Goal: Task Accomplishment & Management: Manage account settings

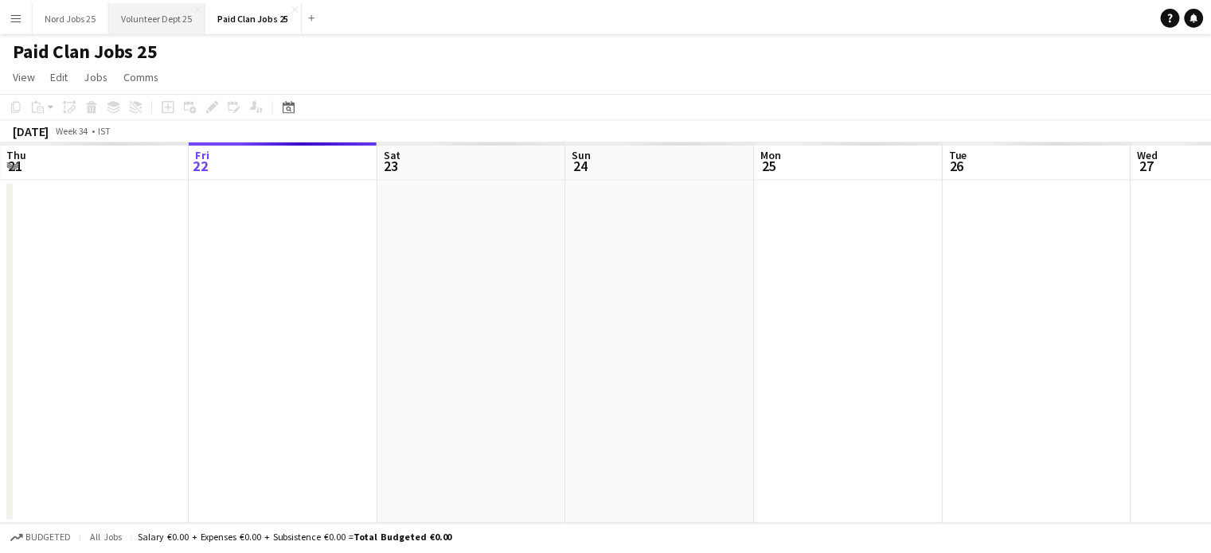
scroll to position [0, 381]
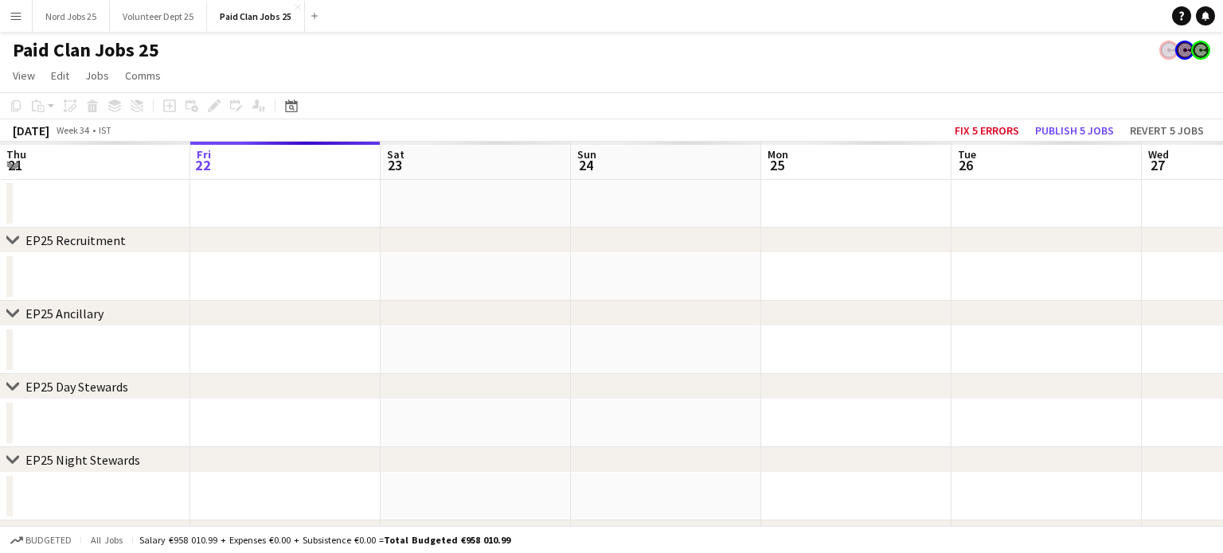
click at [9, 15] on button "Menu" at bounding box center [16, 16] width 32 height 32
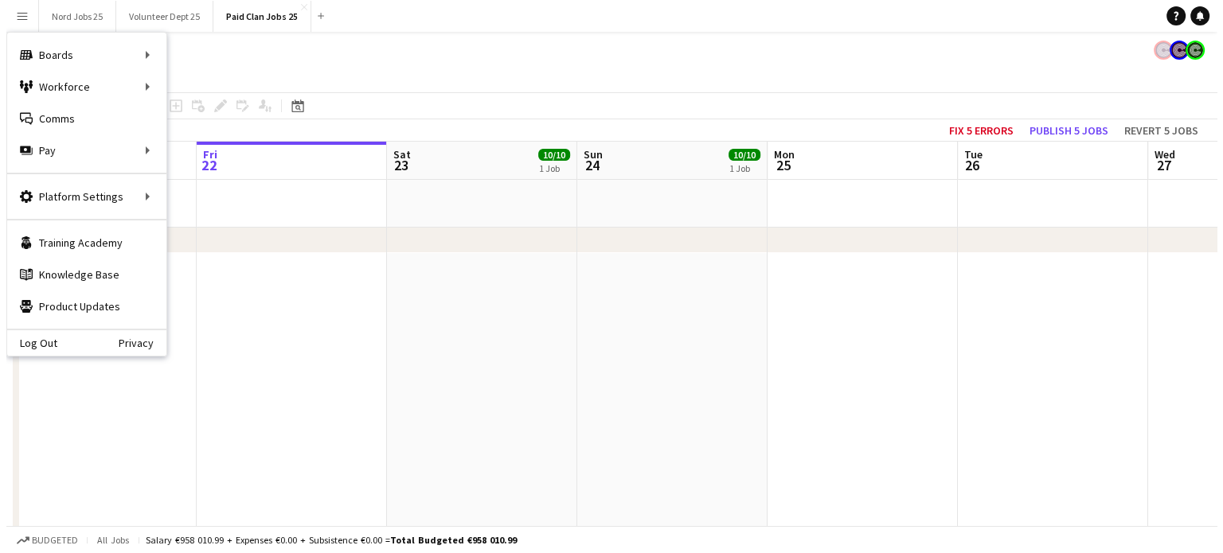
scroll to position [0, 0]
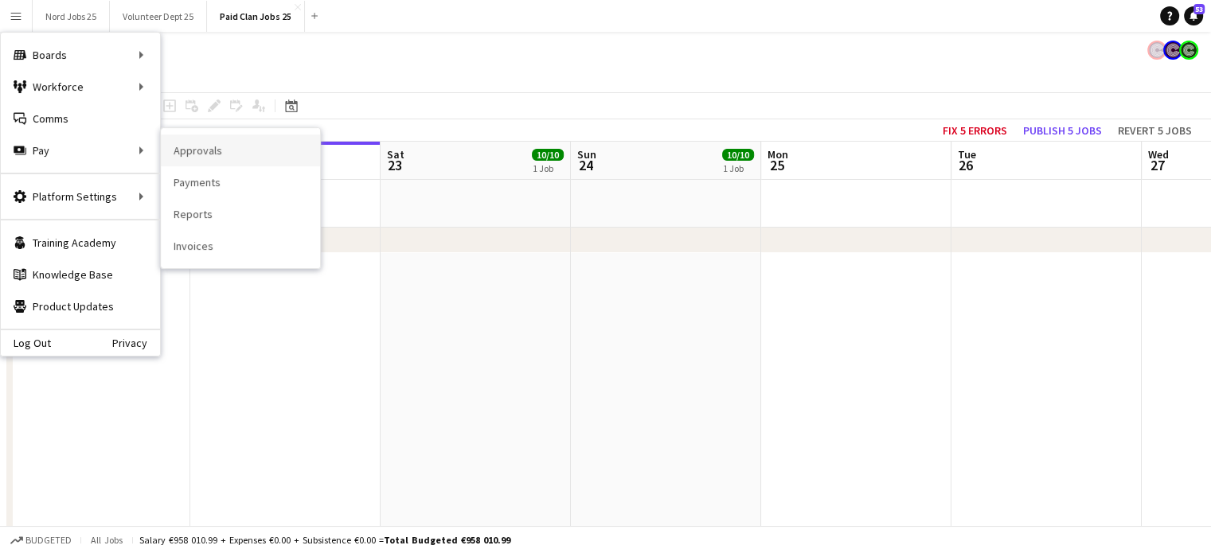
click at [194, 155] on link "Approvals" at bounding box center [240, 151] width 159 height 32
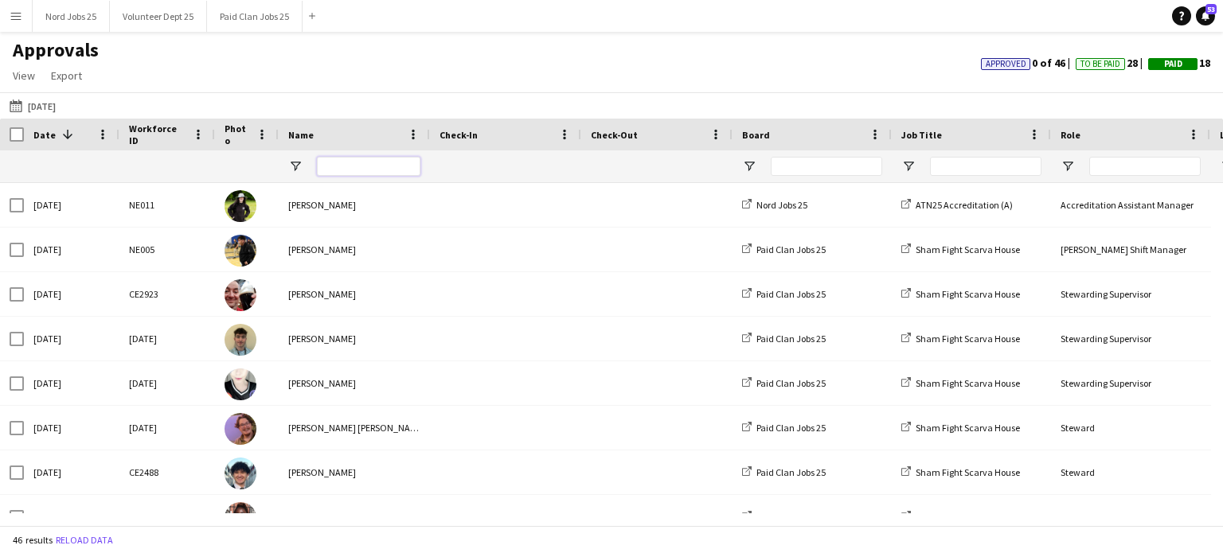
click at [341, 159] on input "Name Filter Input" at bounding box center [369, 166] width 104 height 19
type input "****"
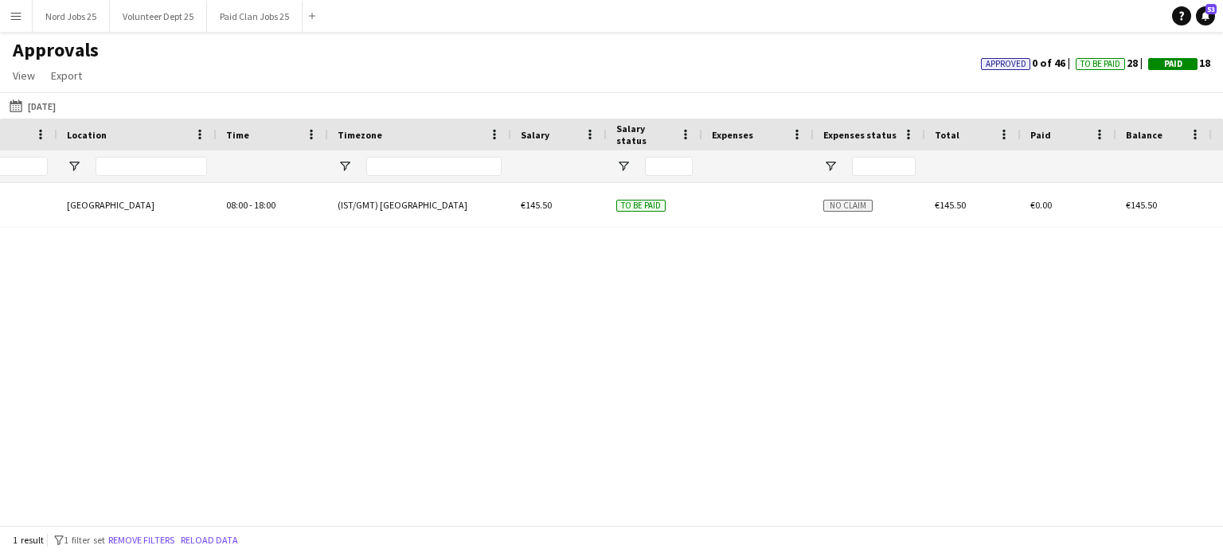
scroll to position [0, 286]
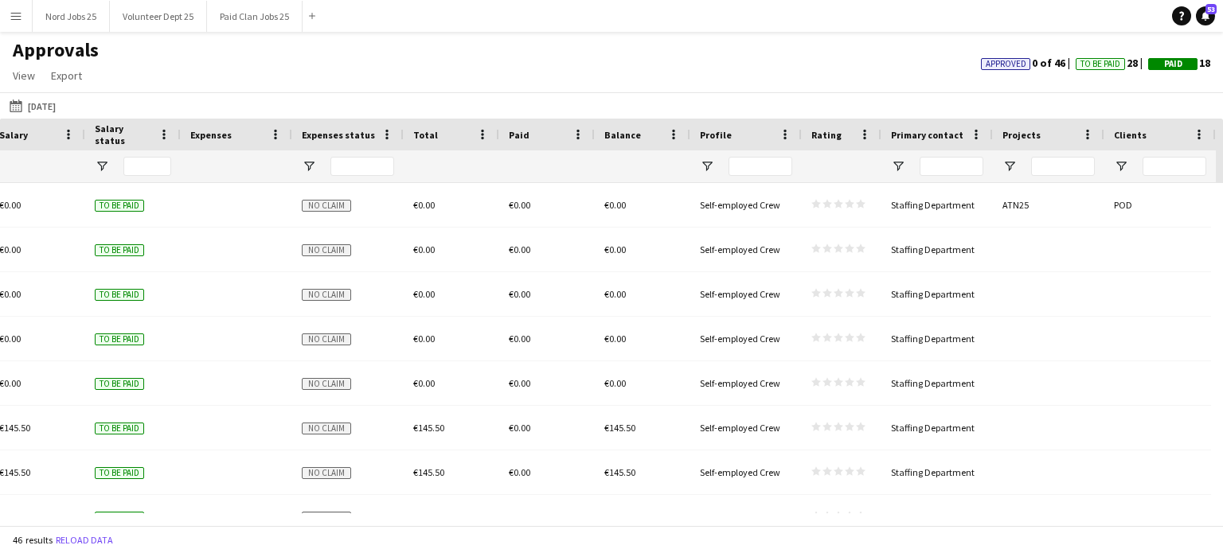
click at [25, 14] on button "Menu" at bounding box center [16, 16] width 32 height 32
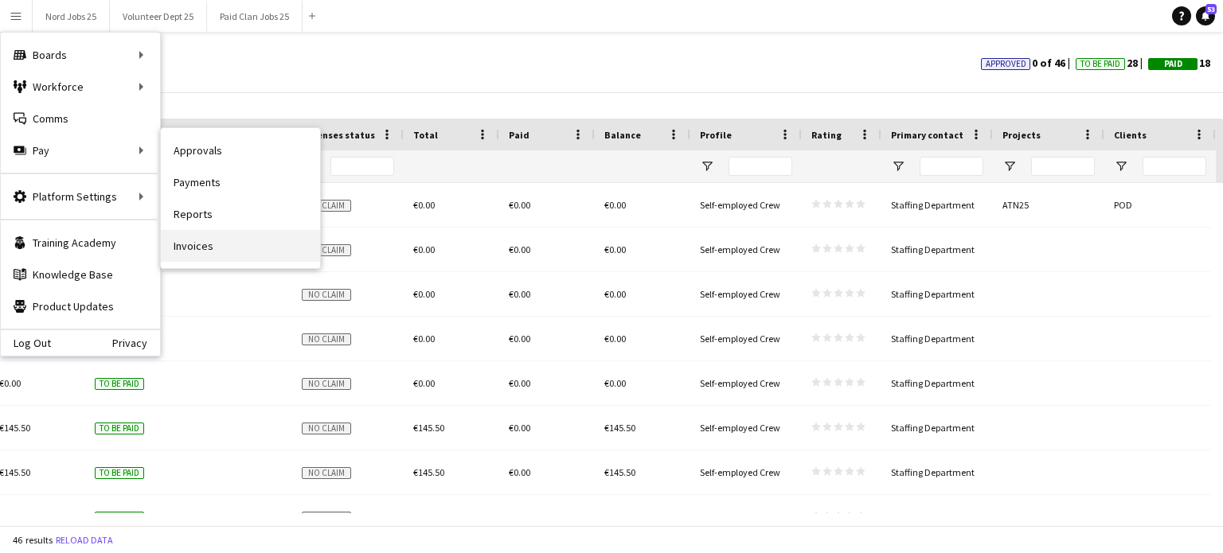
click at [212, 243] on link "Invoices" at bounding box center [240, 246] width 159 height 32
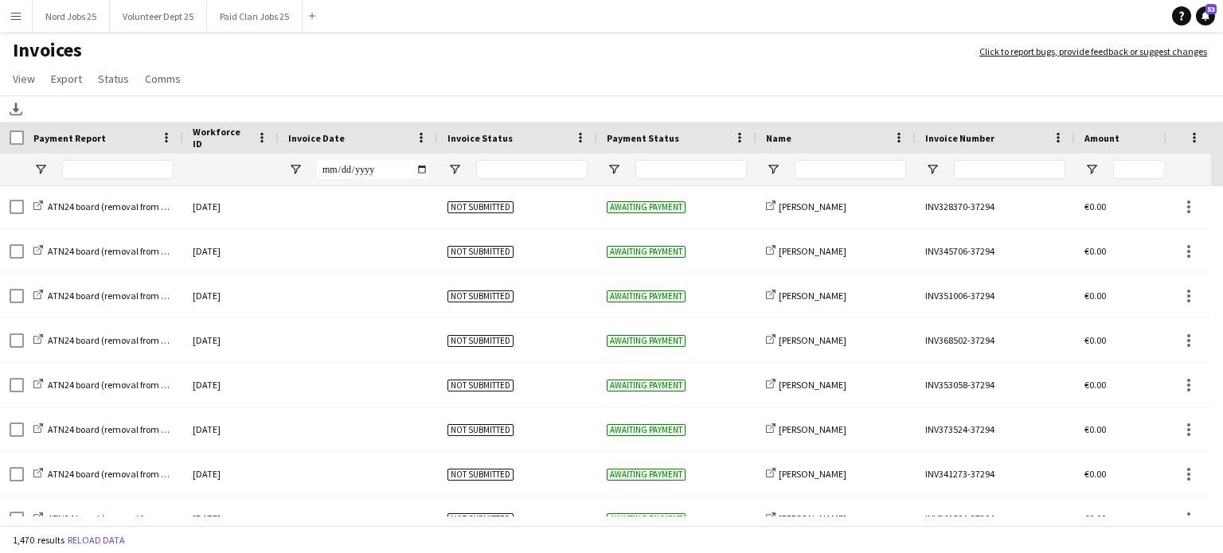
click at [819, 158] on div at bounding box center [850, 170] width 111 height 32
click at [812, 164] on input "Name Filter Input" at bounding box center [850, 169] width 111 height 19
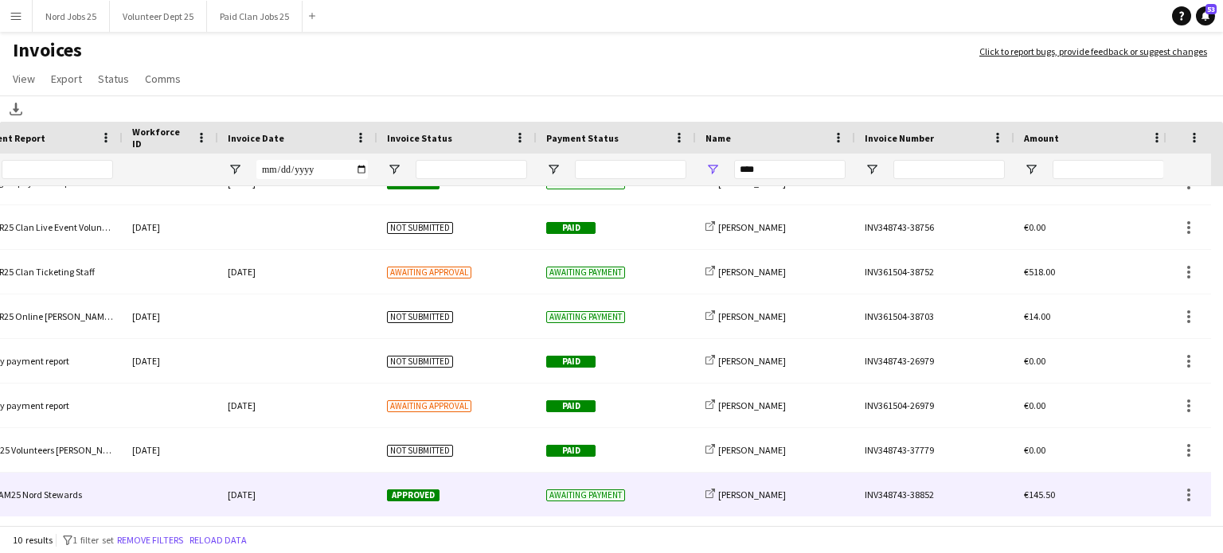
click at [255, 491] on div "19-August-2025" at bounding box center [297, 495] width 159 height 44
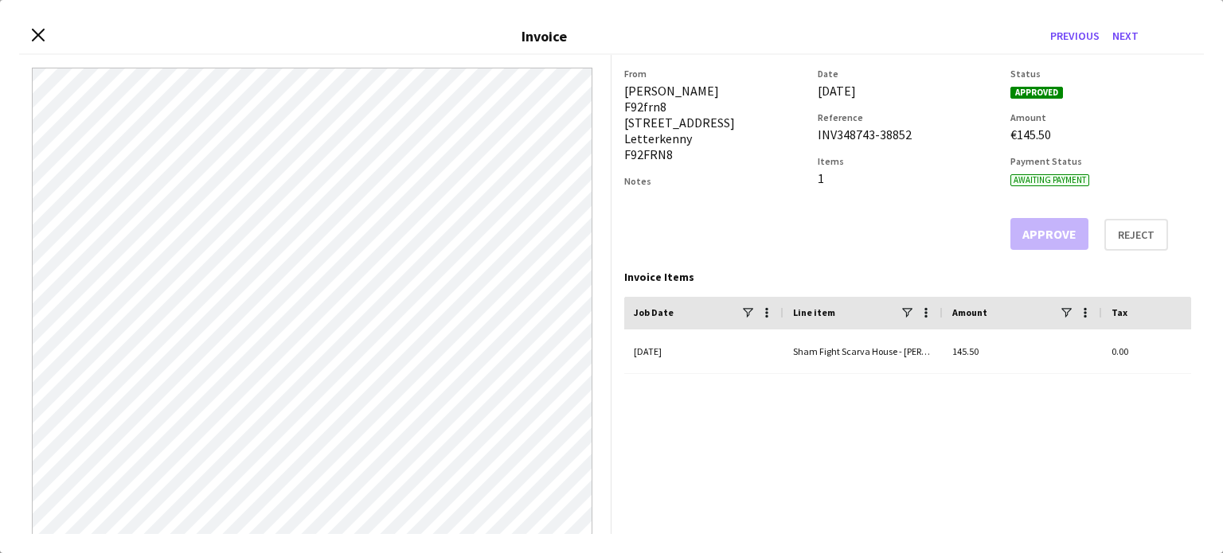
click at [46, 27] on div "Close invoice dialog Invoice Previous Next" at bounding box center [611, 37] width 1185 height 36
click at [43, 29] on icon at bounding box center [37, 35] width 15 height 15
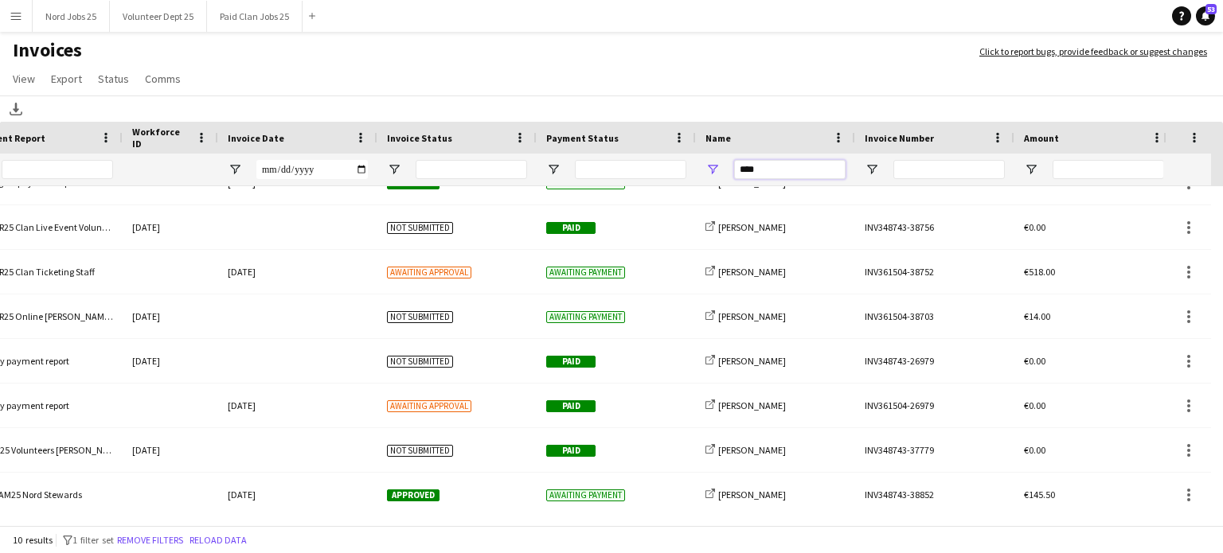
click at [788, 172] on input "****" at bounding box center [789, 169] width 111 height 19
type input "*"
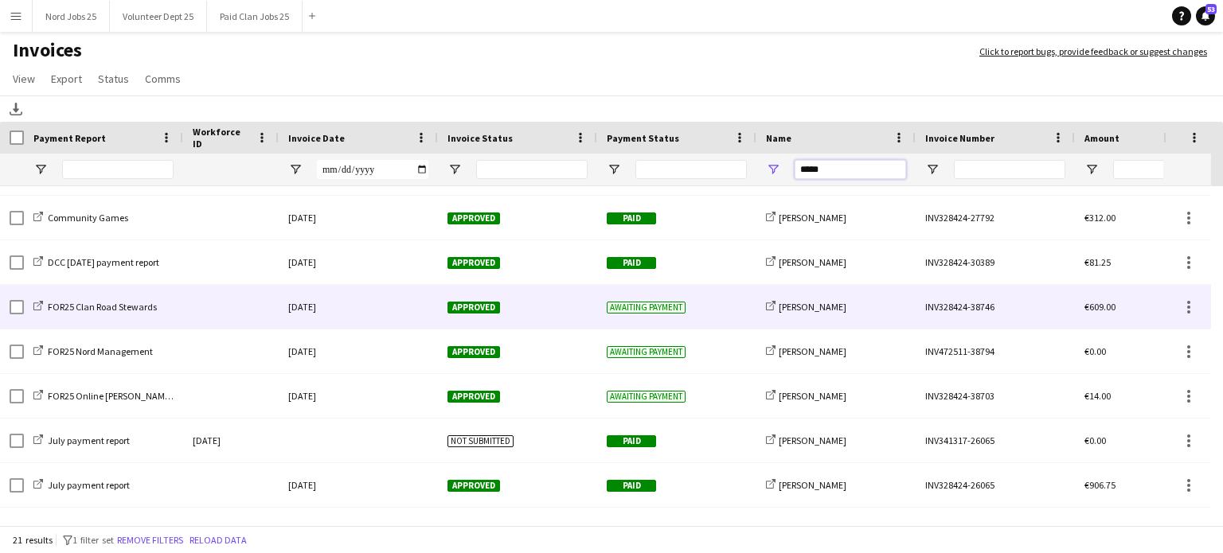
scroll to position [169, 0]
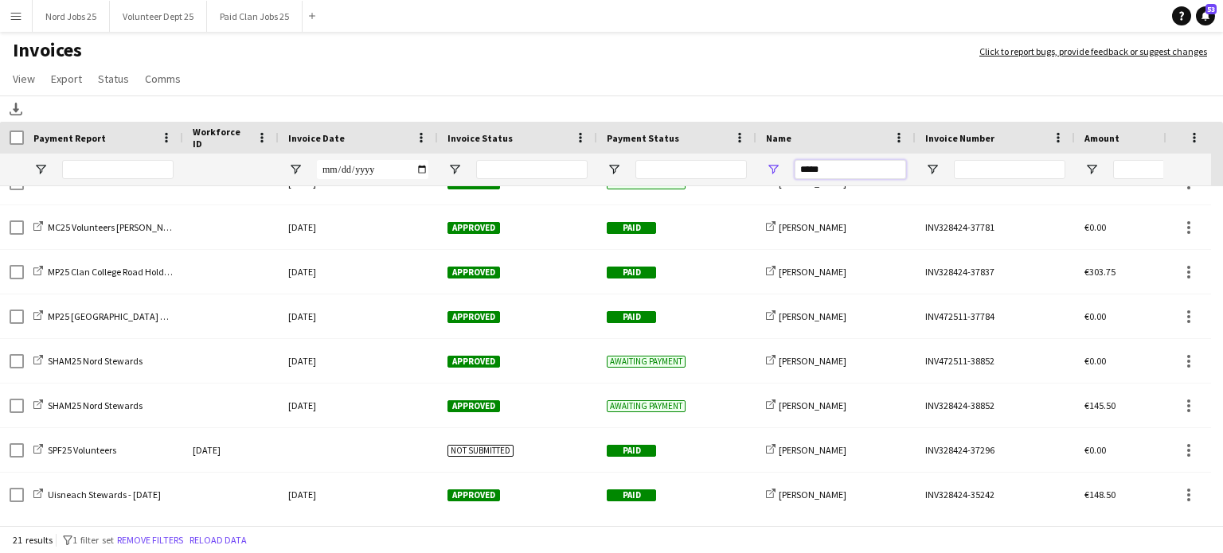
type input "*****"
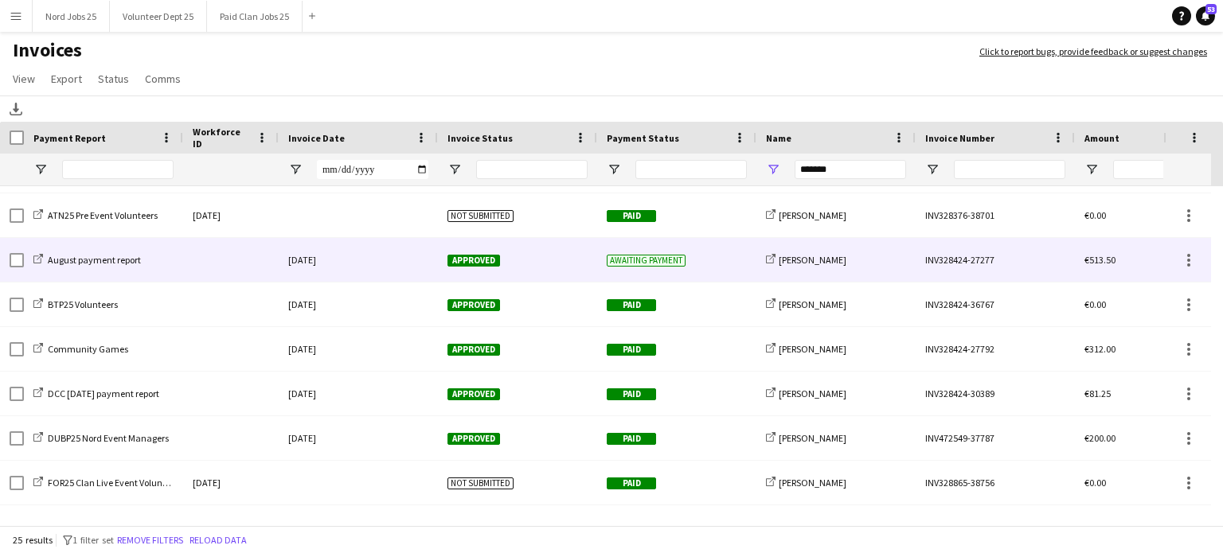
click at [701, 268] on div "Awaiting payment" at bounding box center [676, 260] width 159 height 44
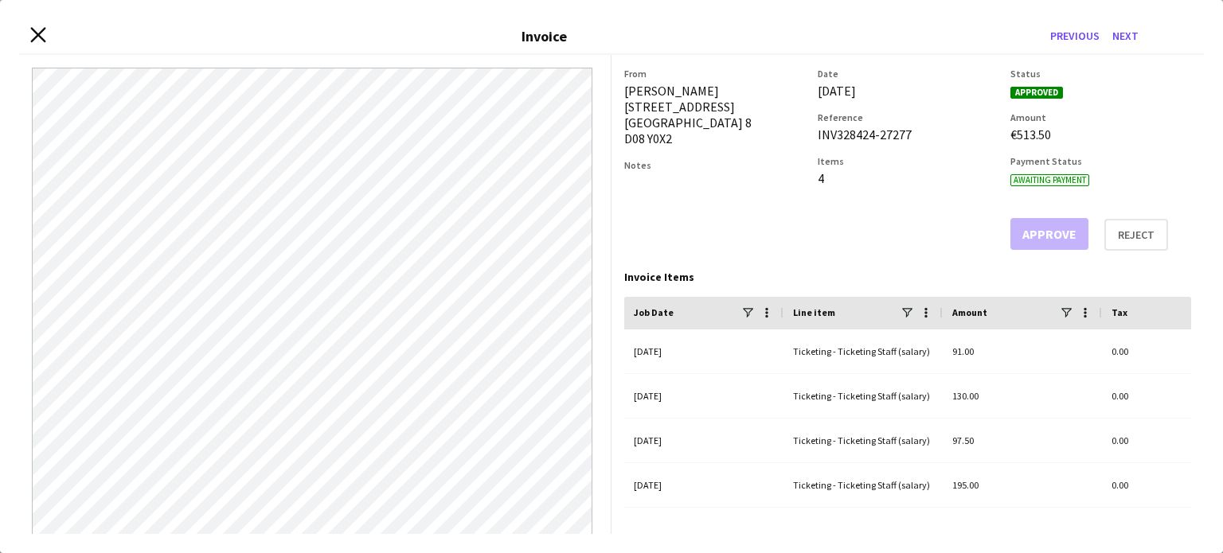
click at [37, 33] on icon at bounding box center [37, 35] width 15 height 15
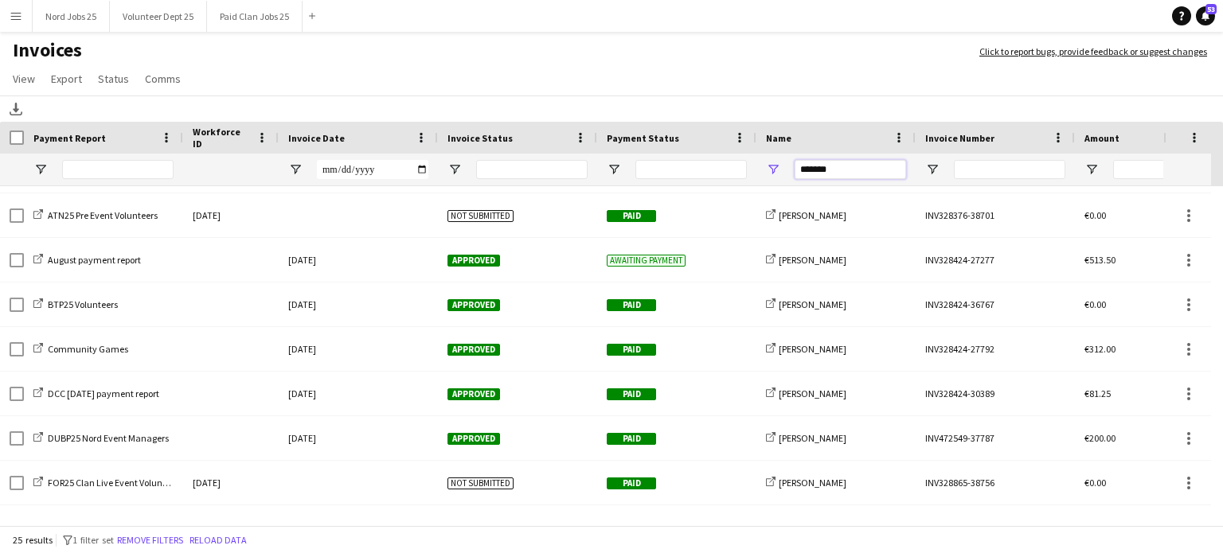
click at [815, 168] on input "*******" at bounding box center [850, 169] width 111 height 19
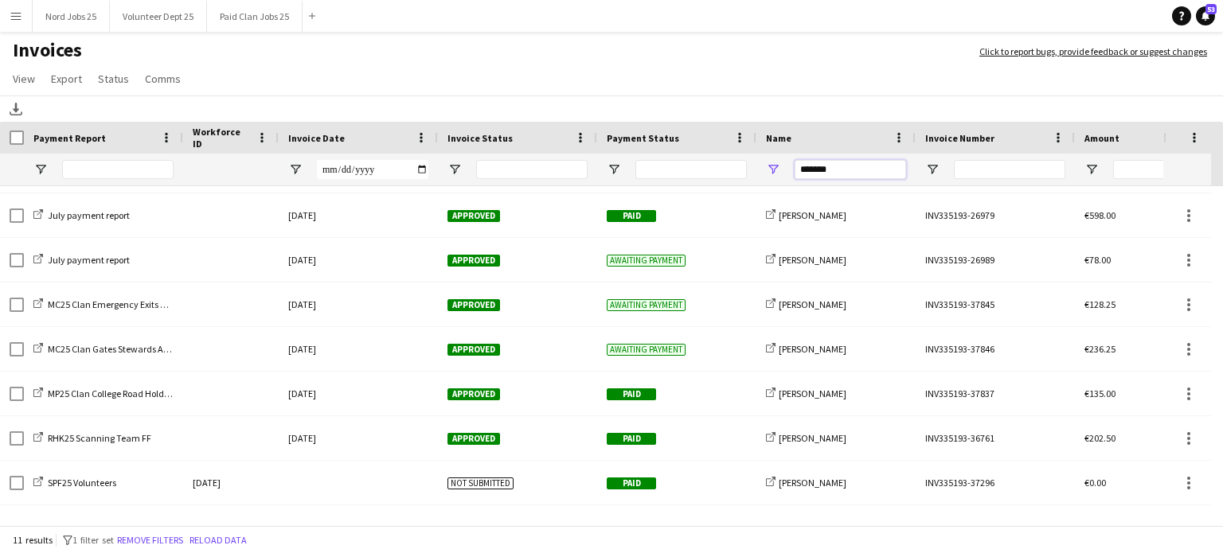
type input "*******"
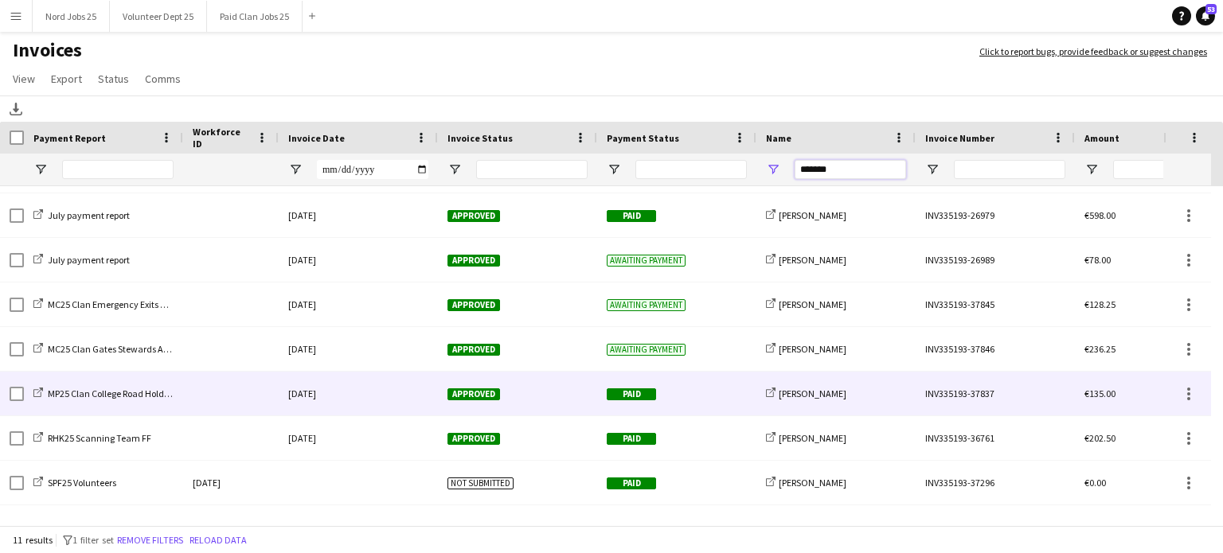
scroll to position [159, 0]
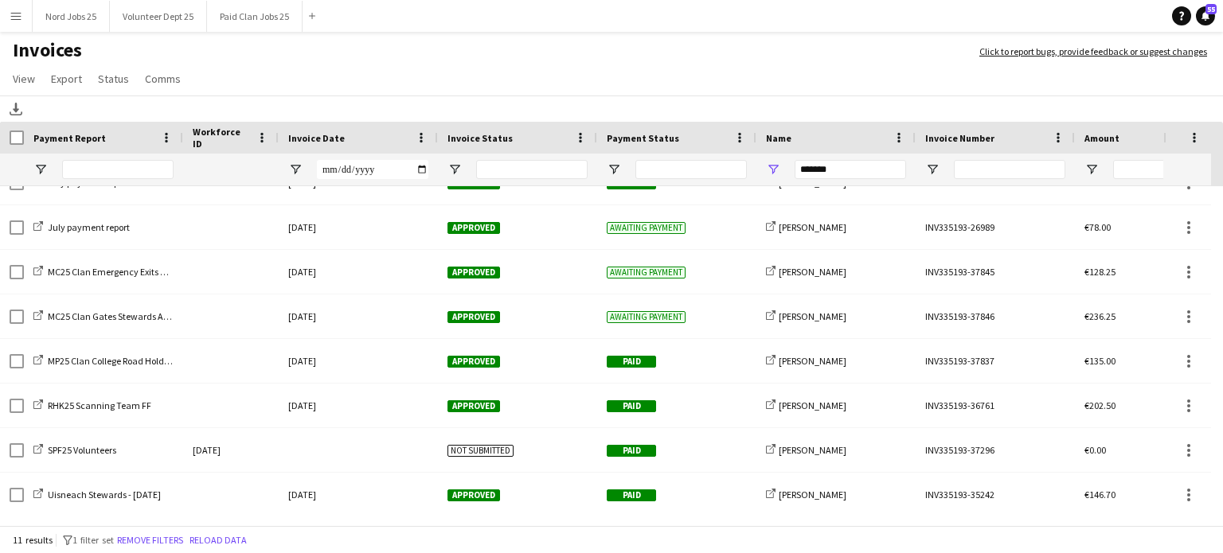
click at [4, 8] on button "Menu" at bounding box center [16, 16] width 32 height 32
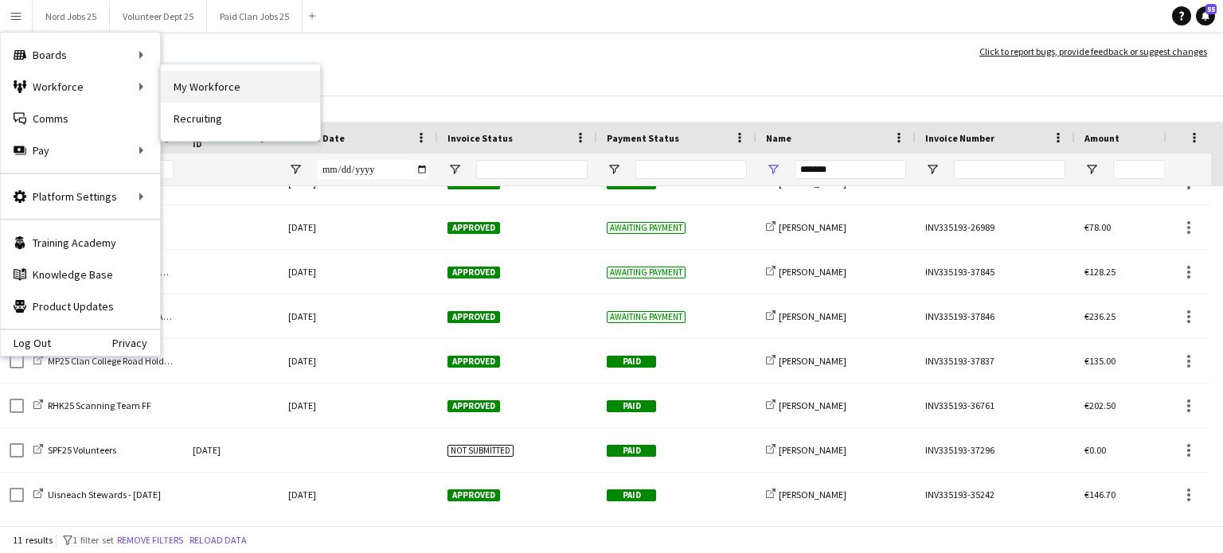
click at [194, 95] on link "My Workforce" at bounding box center [240, 87] width 159 height 32
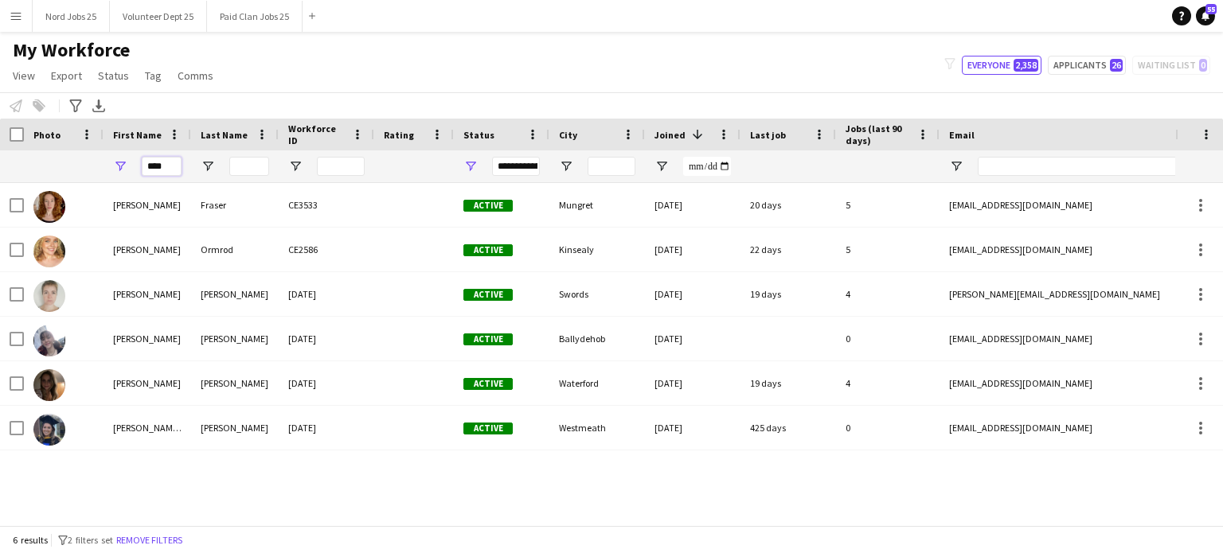
click at [166, 165] on input "****" at bounding box center [162, 166] width 40 height 19
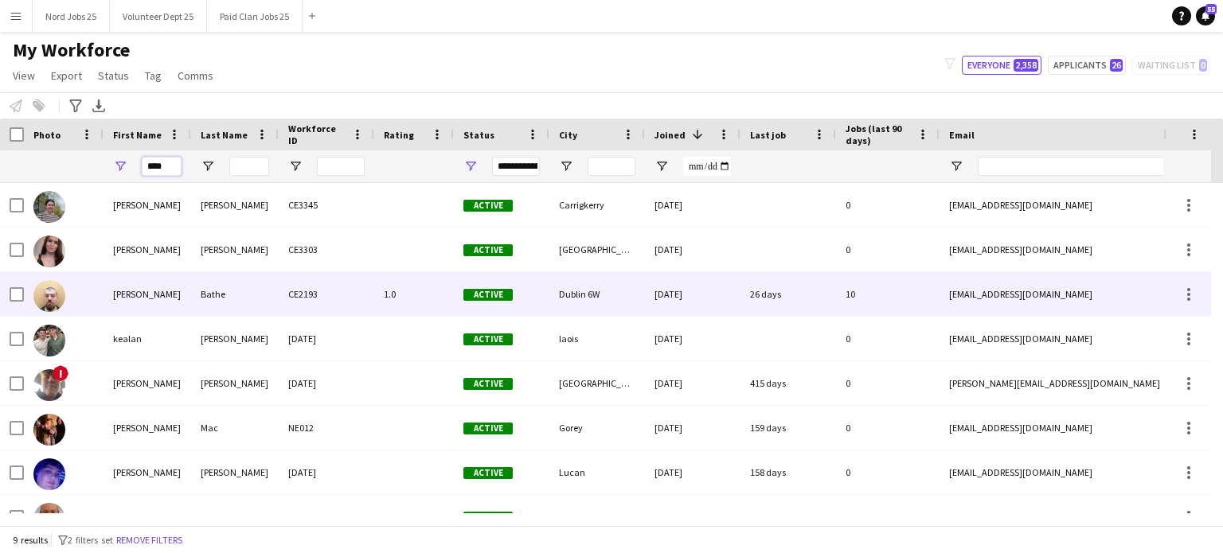
type input "****"
click at [194, 289] on div "Bathe" at bounding box center [235, 294] width 88 height 44
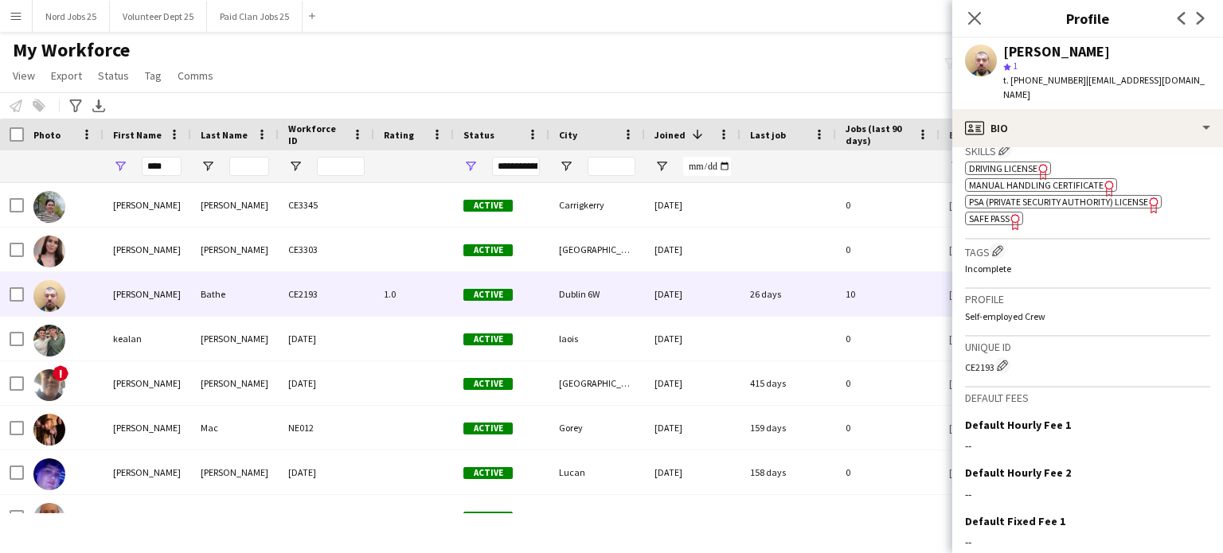
scroll to position [630, 0]
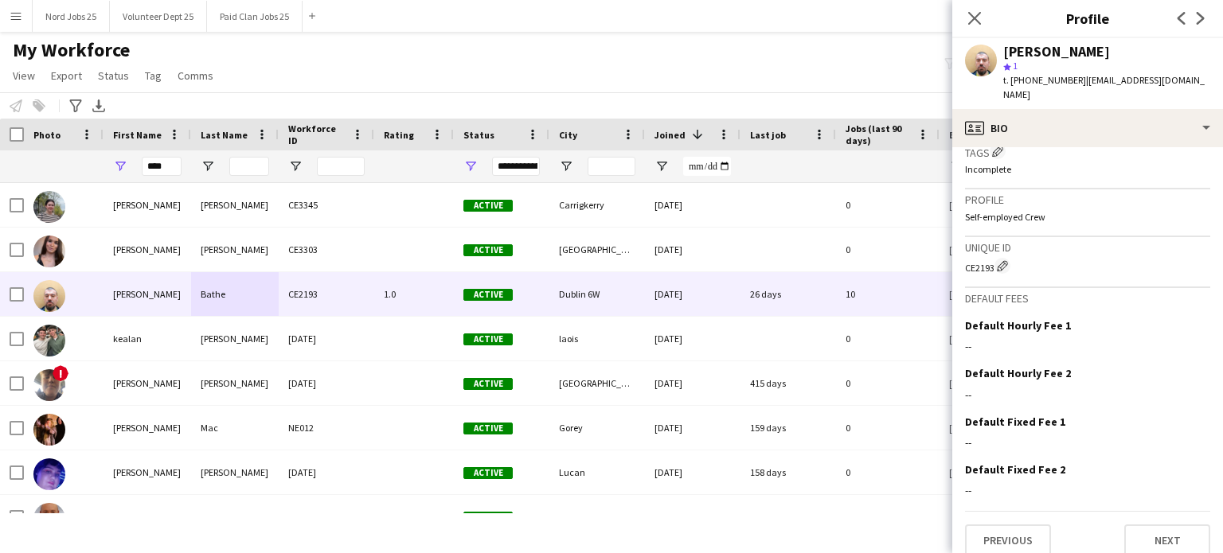
click at [980, 258] on div "CE2193 Edit crew unique ID" at bounding box center [1087, 266] width 245 height 16
copy div "CE2193"
click at [164, 178] on div "****" at bounding box center [162, 167] width 40 height 32
click at [164, 175] on input "****" at bounding box center [162, 166] width 40 height 19
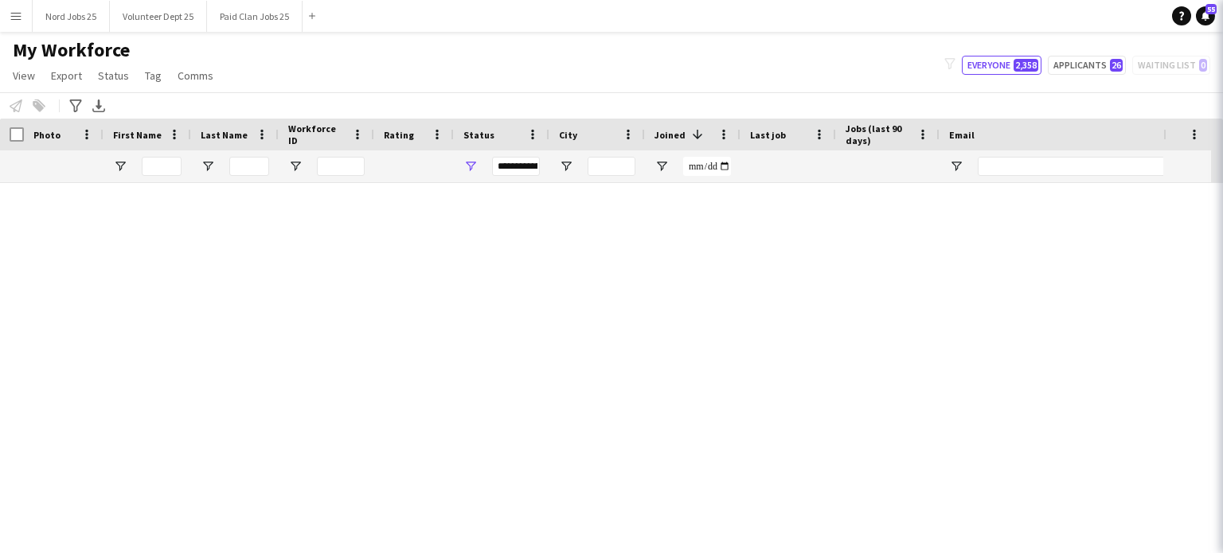
click at [523, 170] on div "**********" at bounding box center [516, 166] width 48 height 19
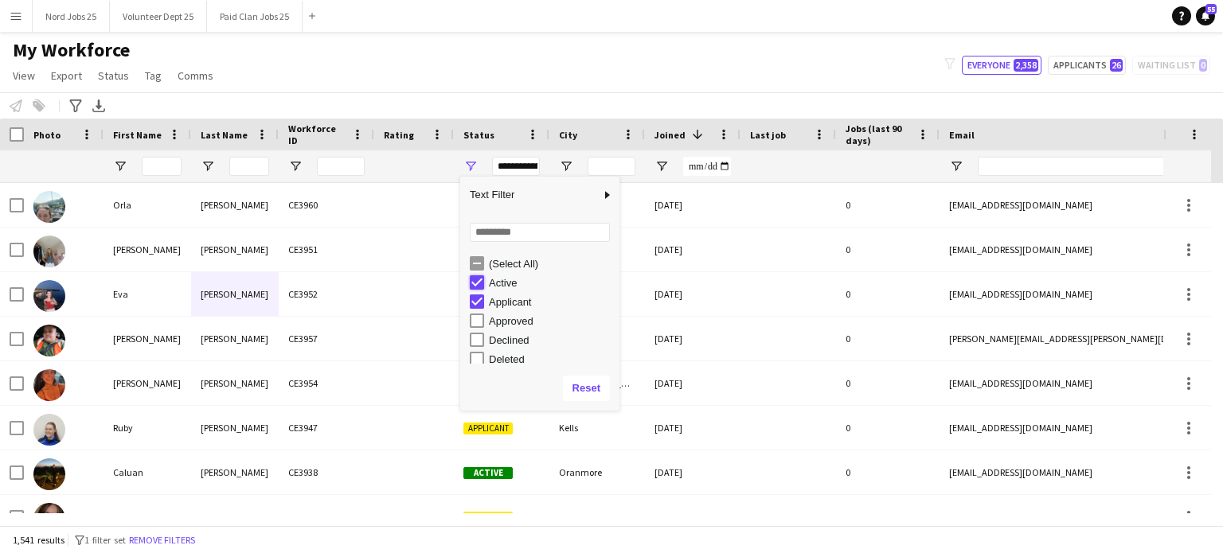
type input "**********"
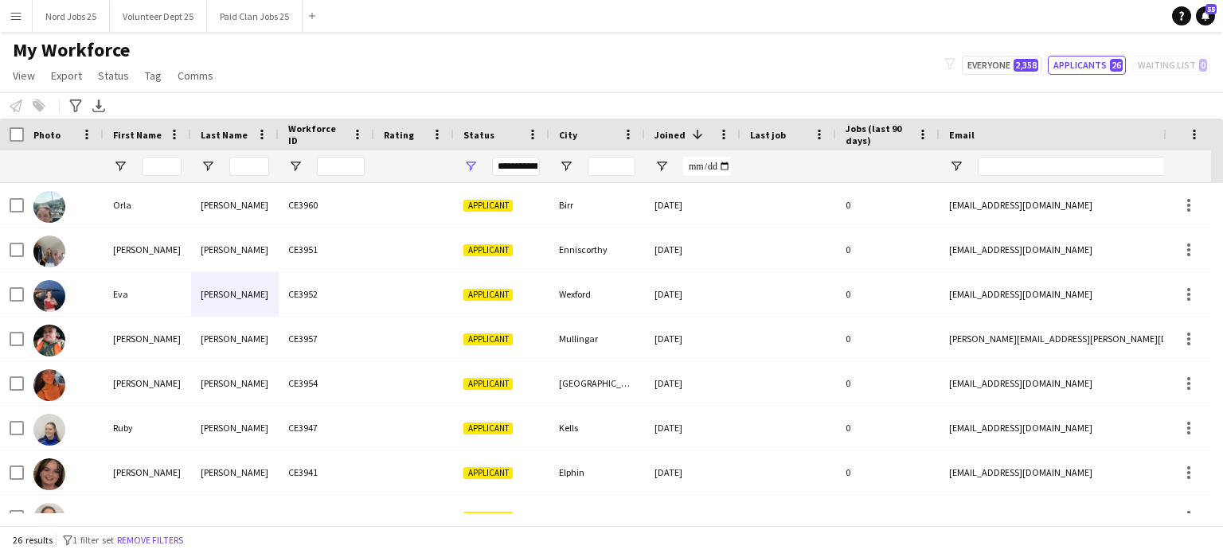
click at [538, 92] on div "My Workforce View Views Default view New view Update view Delete view Edit name…" at bounding box center [611, 65] width 1223 height 54
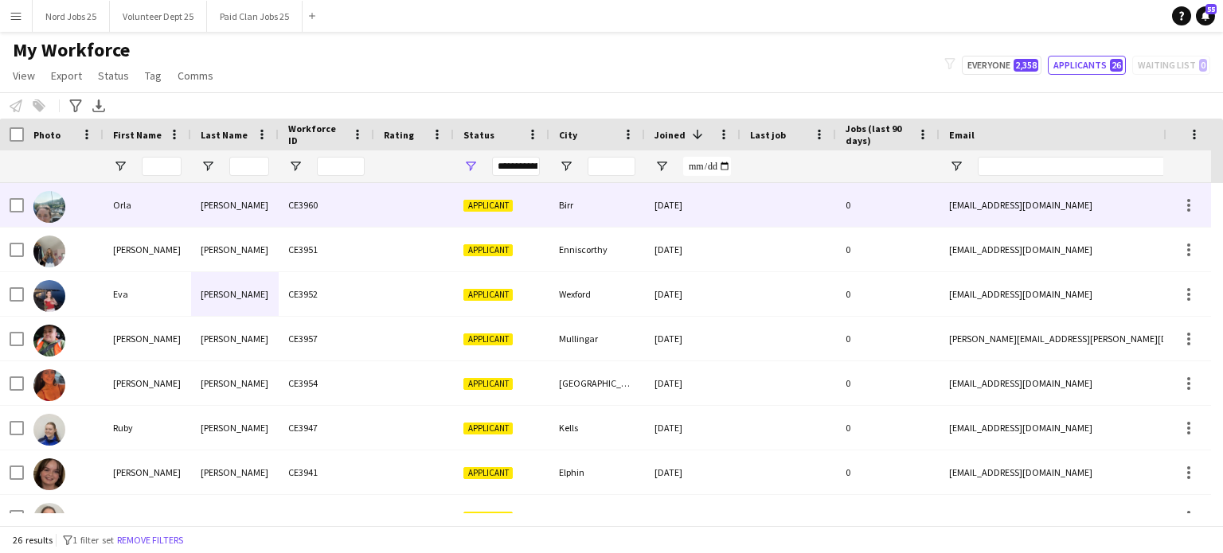
click at [186, 216] on div "Orla" at bounding box center [148, 205] width 88 height 44
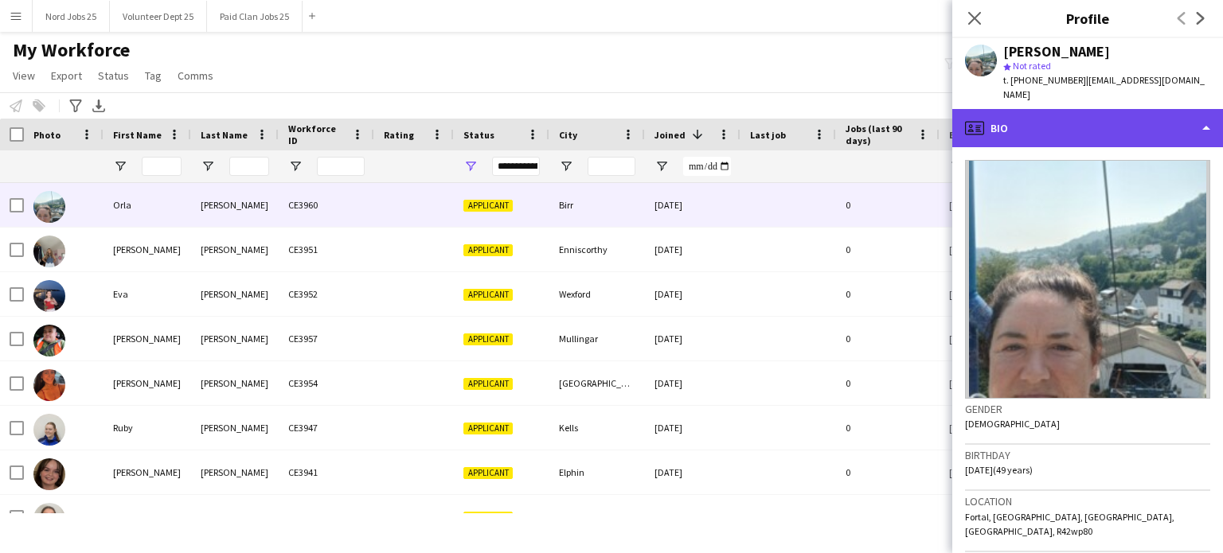
click at [1095, 130] on div "profile Bio" at bounding box center [1087, 128] width 271 height 38
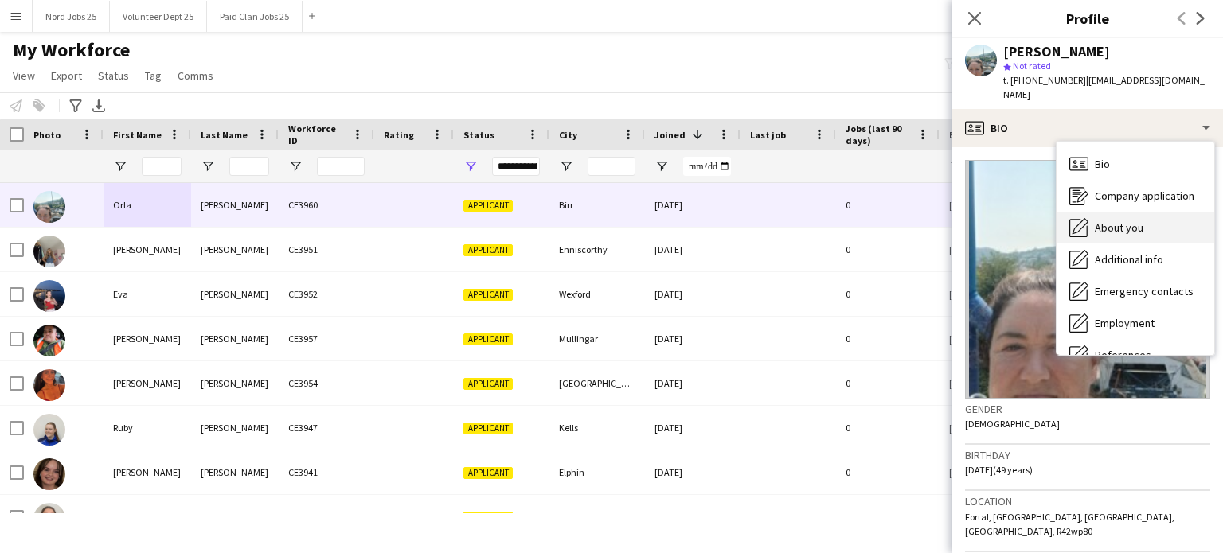
click at [1125, 221] on span "About you" at bounding box center [1119, 228] width 49 height 14
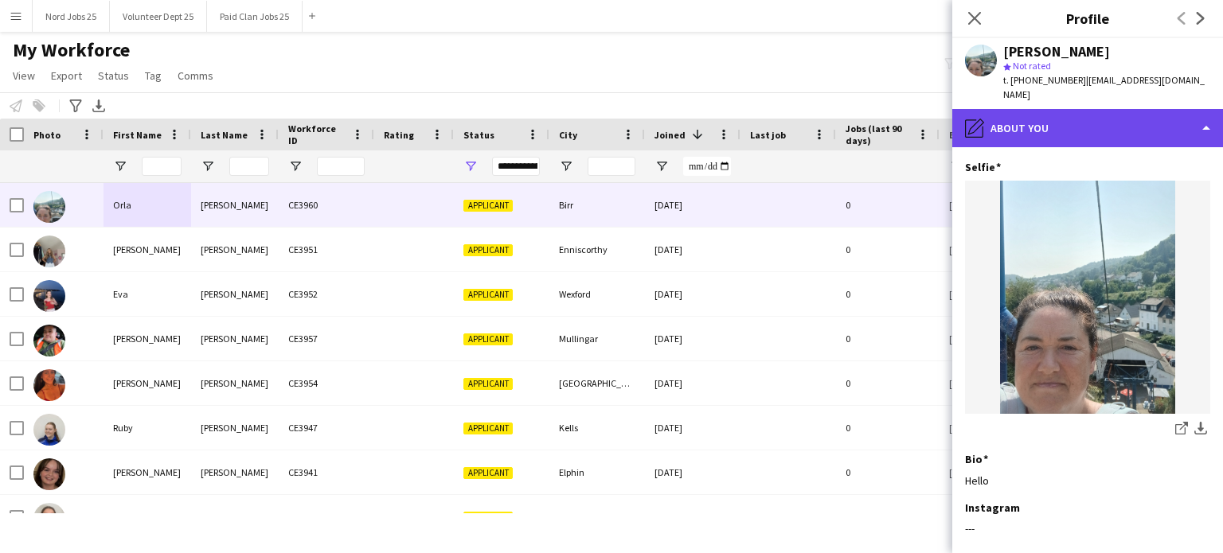
click at [1079, 109] on div "pencil4 About you" at bounding box center [1087, 128] width 271 height 38
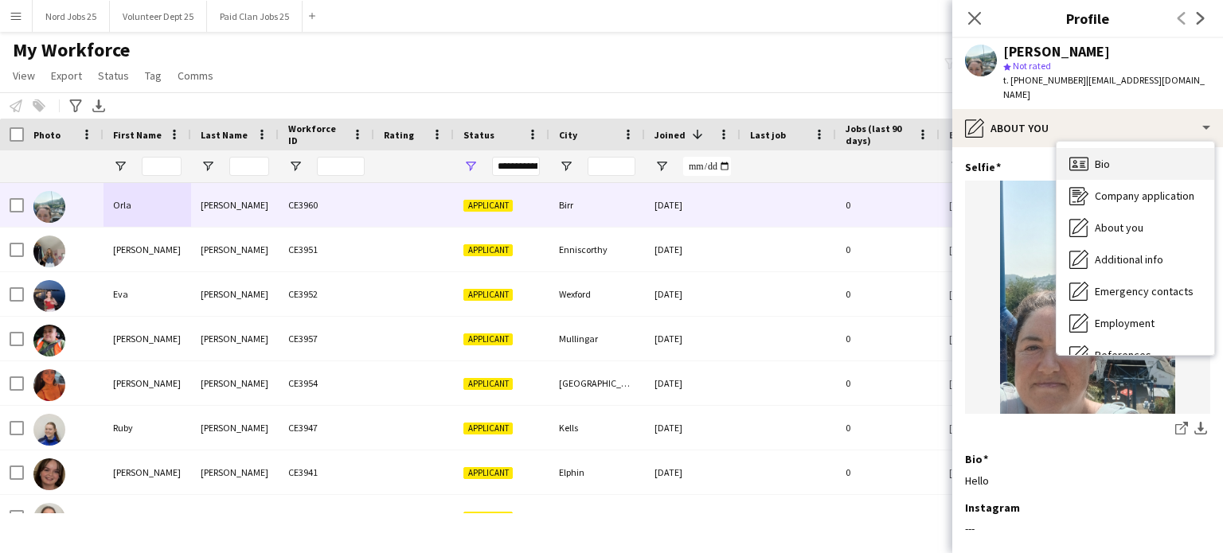
click at [1099, 157] on span "Bio" at bounding box center [1102, 164] width 15 height 14
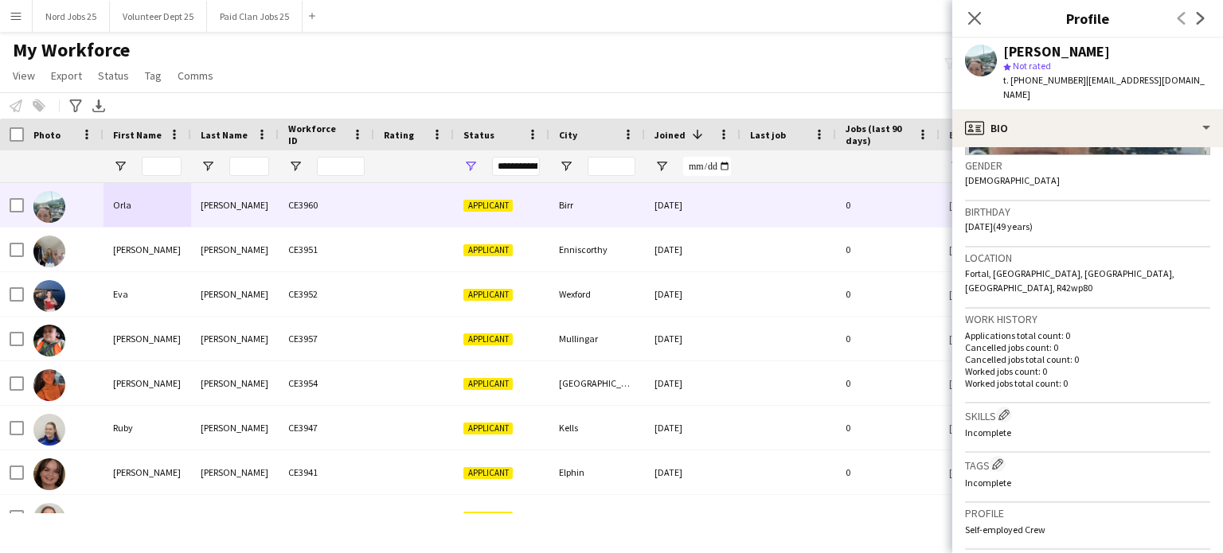
scroll to position [244, 0]
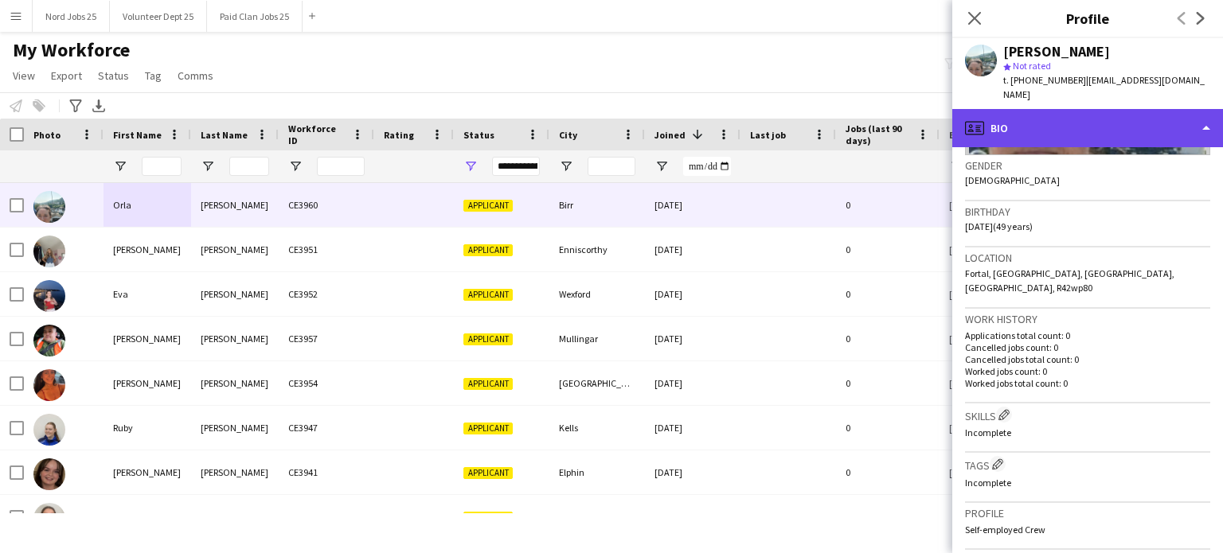
click at [1089, 123] on div "profile Bio" at bounding box center [1087, 128] width 271 height 38
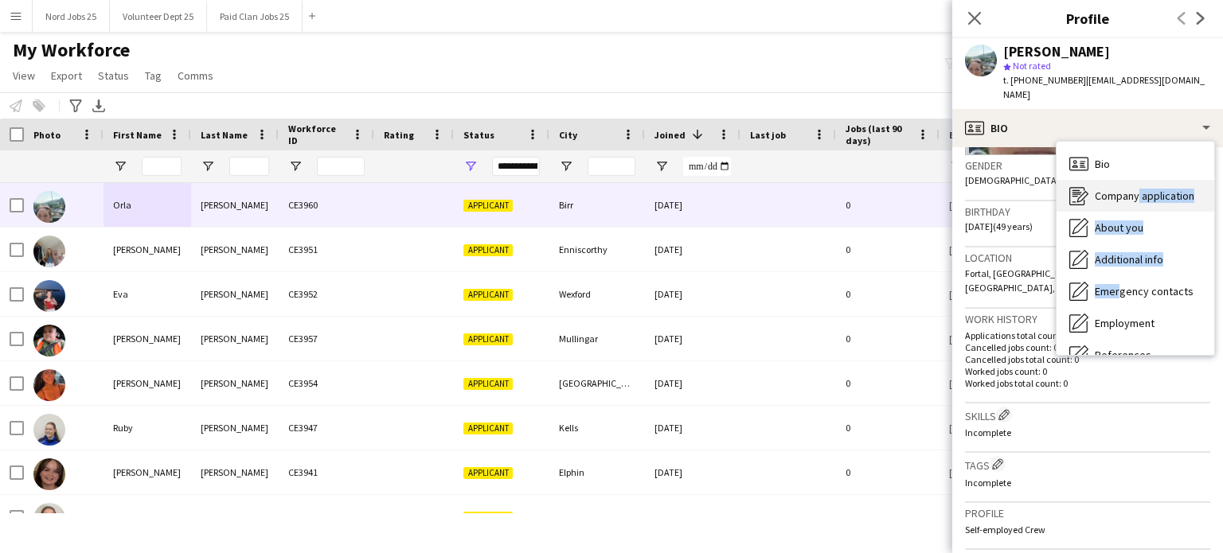
drag, startPoint x: 1115, startPoint y: 271, endPoint x: 1133, endPoint y: 190, distance: 83.3
click at [1133, 190] on div "Bio Bio Company application Company application About you About you Additional …" at bounding box center [1136, 248] width 158 height 213
click at [1133, 190] on div "Company application Company application" at bounding box center [1136, 196] width 158 height 32
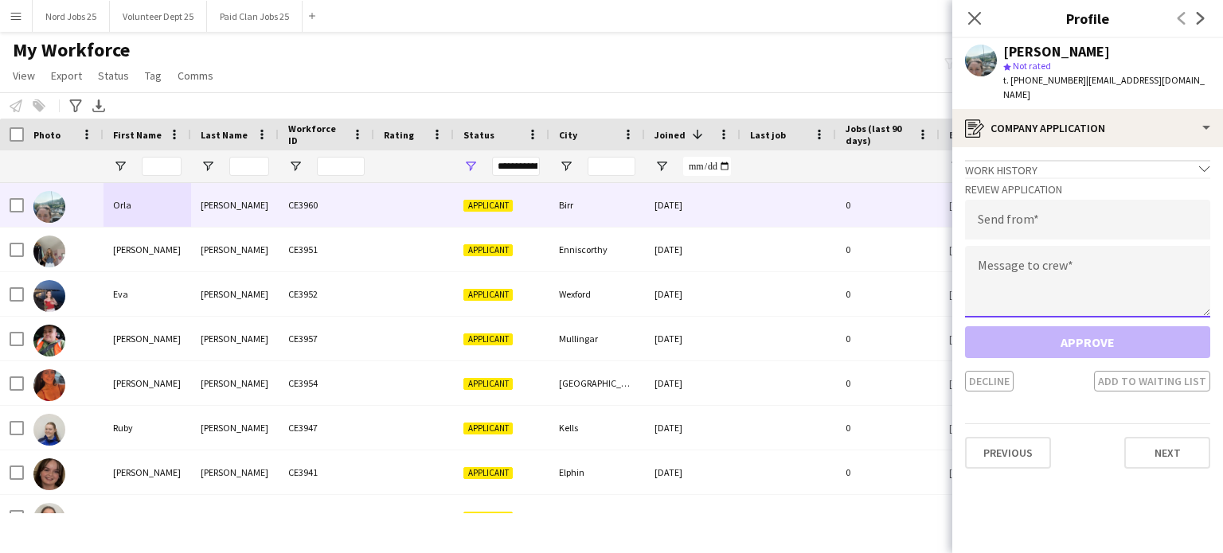
click at [1063, 263] on textarea at bounding box center [1087, 282] width 245 height 72
paste textarea "**********"
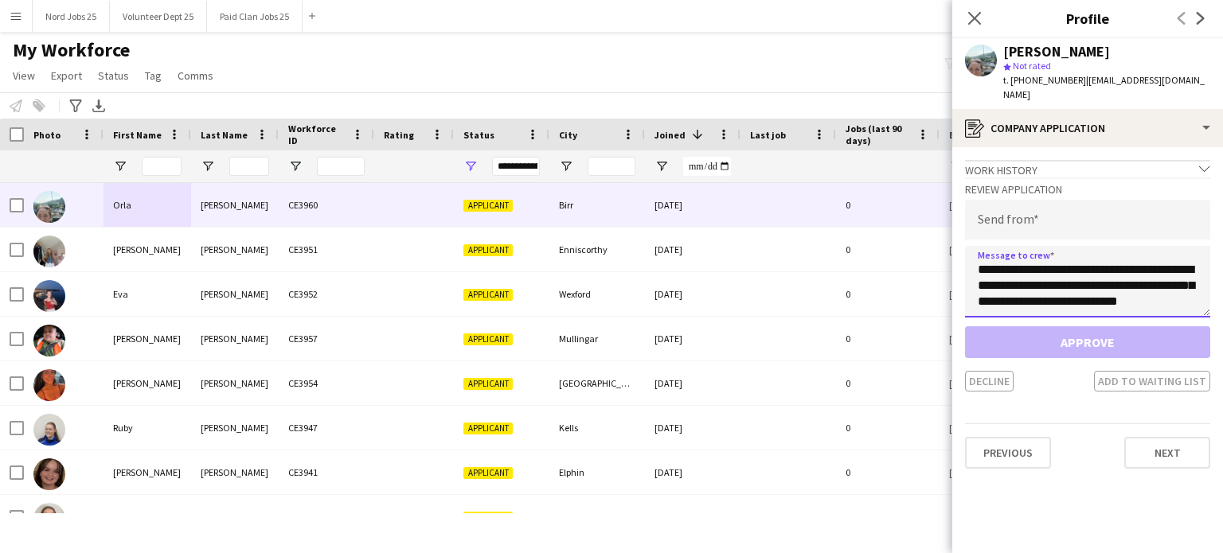
scroll to position [535, 0]
type textarea "**********"
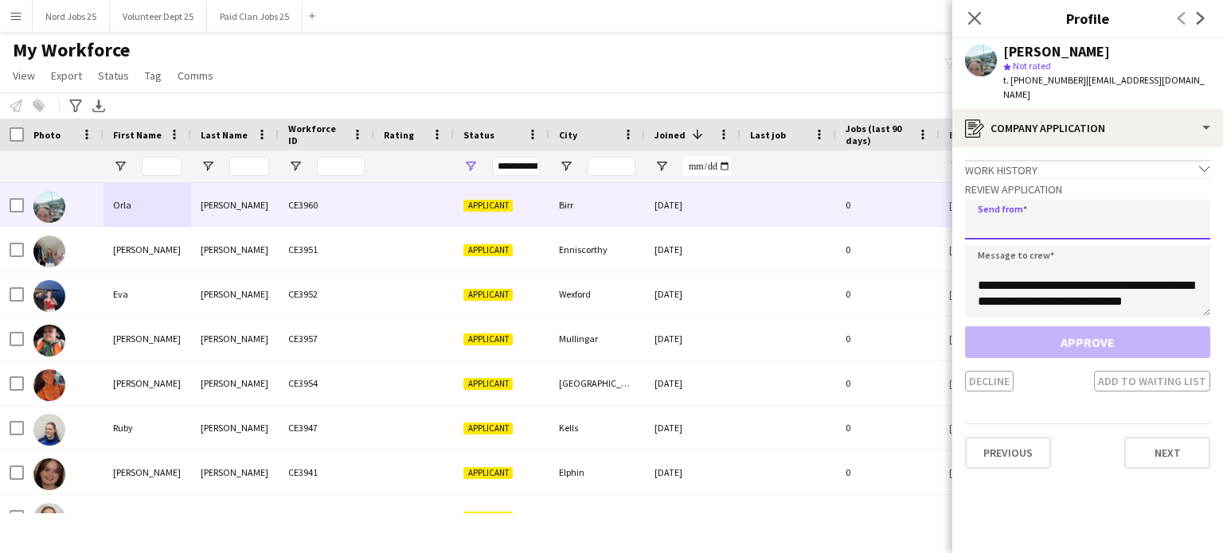
click at [1055, 201] on input "email" at bounding box center [1087, 220] width 245 height 40
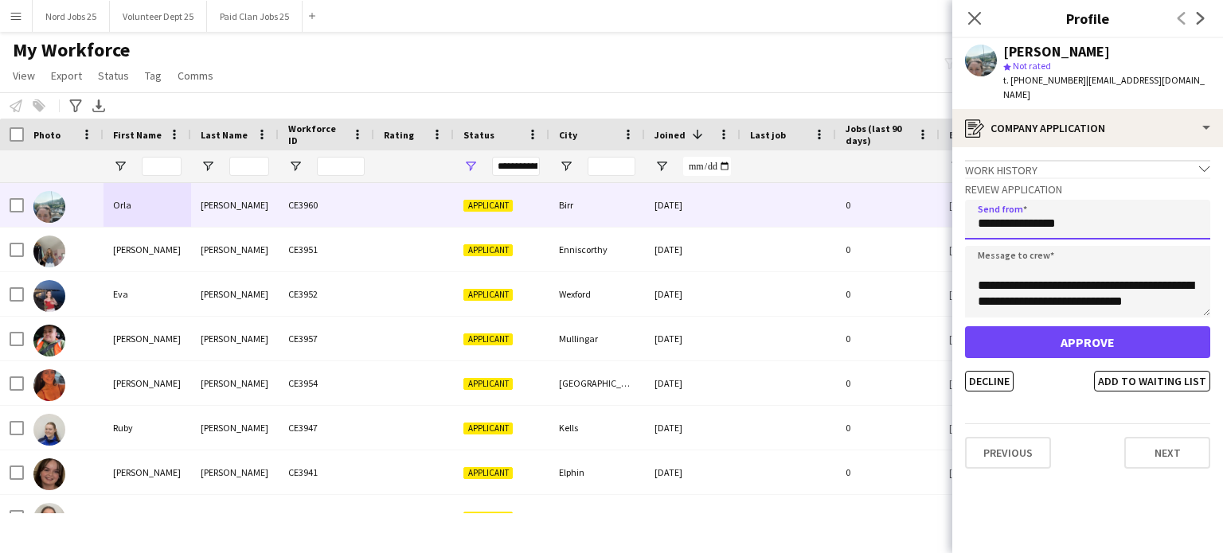
type input "**********"
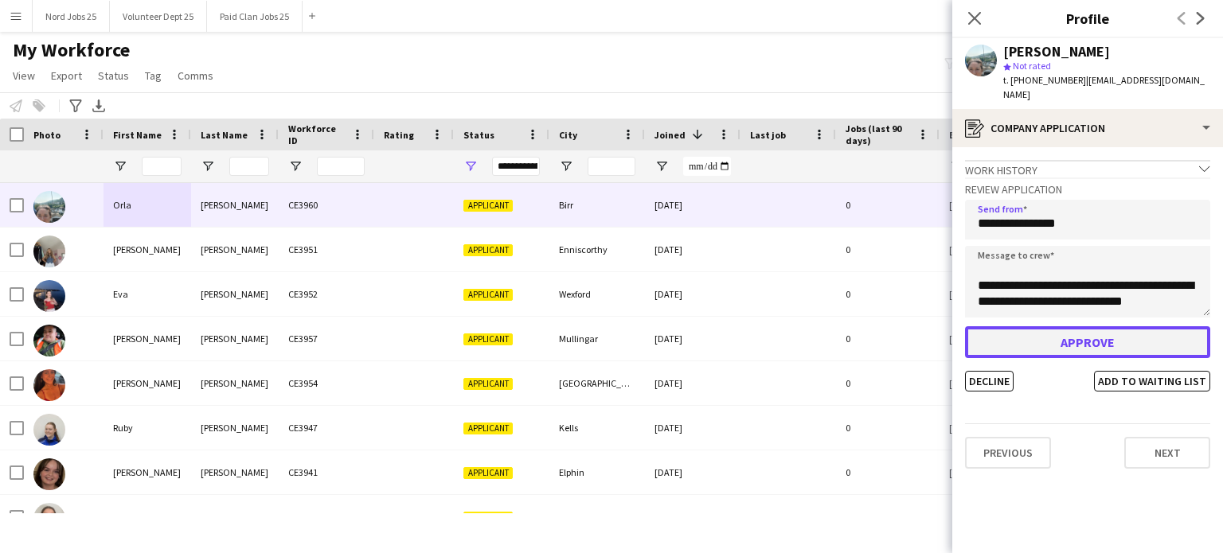
click at [1048, 327] on button "Approve" at bounding box center [1087, 343] width 245 height 32
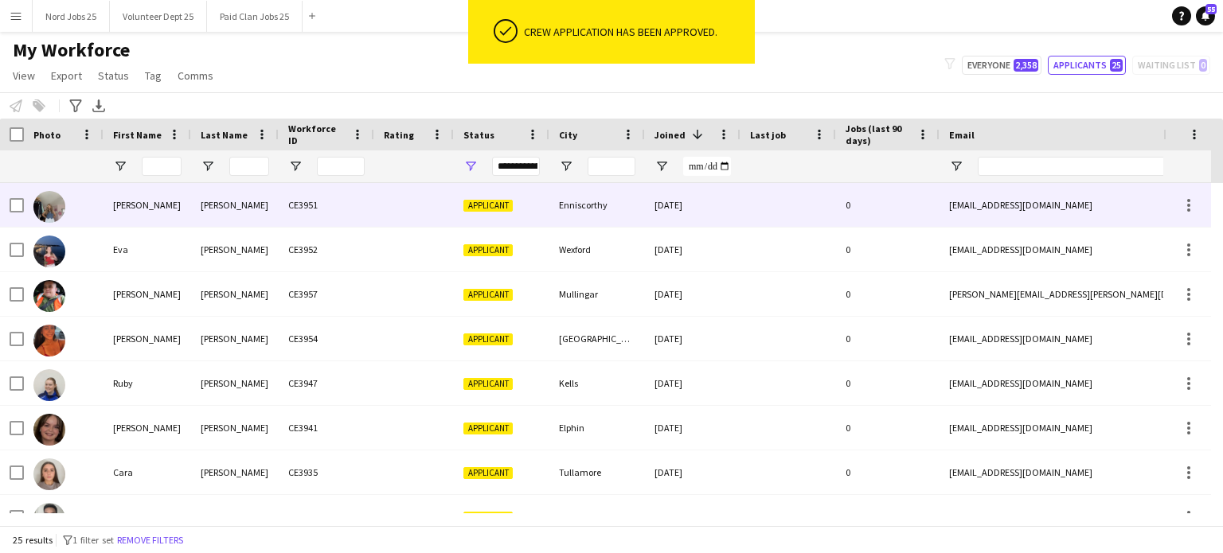
click at [227, 217] on div "[PERSON_NAME]" at bounding box center [235, 205] width 88 height 44
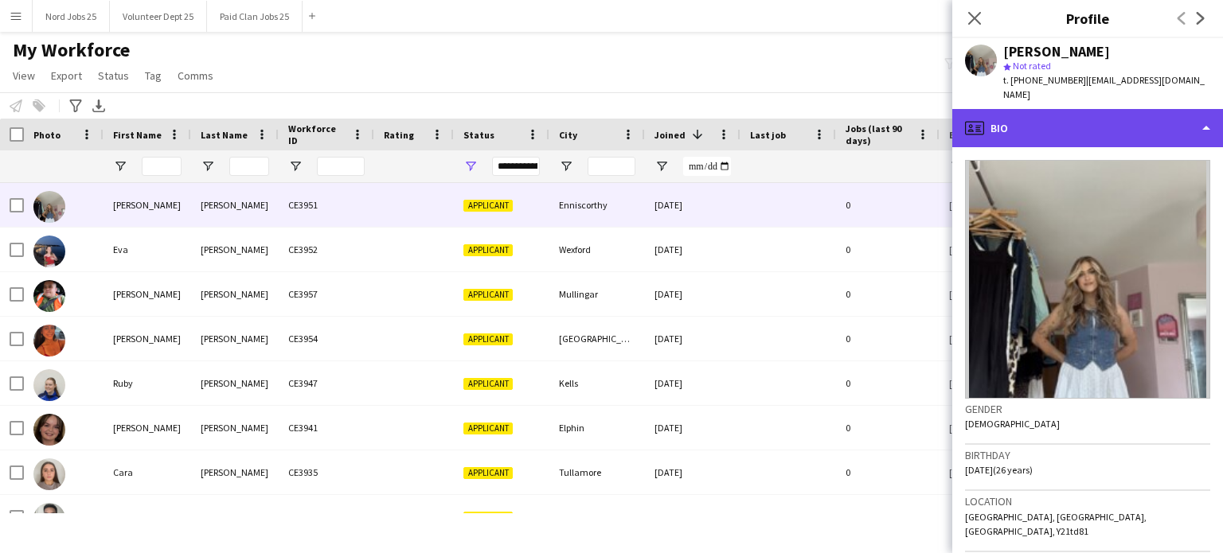
click at [1077, 122] on div "profile Bio" at bounding box center [1087, 128] width 271 height 38
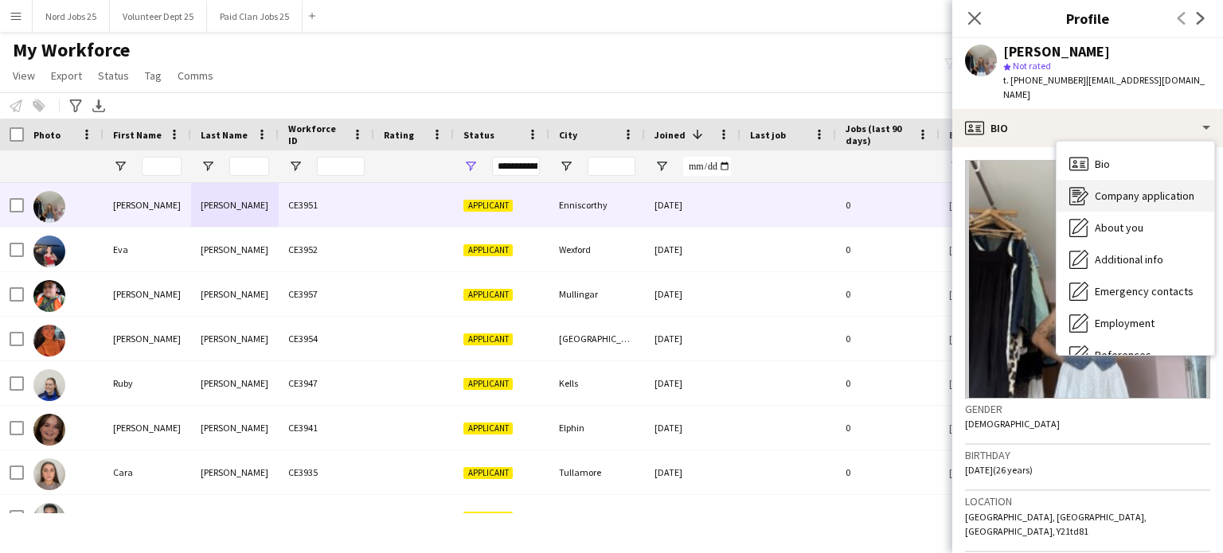
click at [1128, 189] on span "Company application" at bounding box center [1145, 196] width 100 height 14
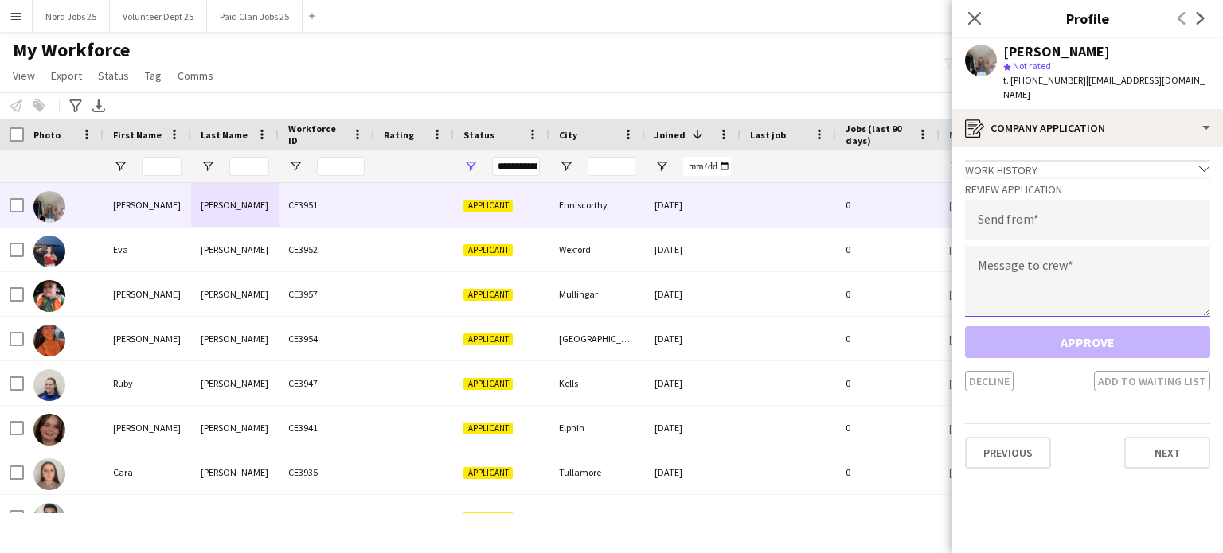
click at [1054, 268] on textarea at bounding box center [1087, 282] width 245 height 72
paste textarea "**********"
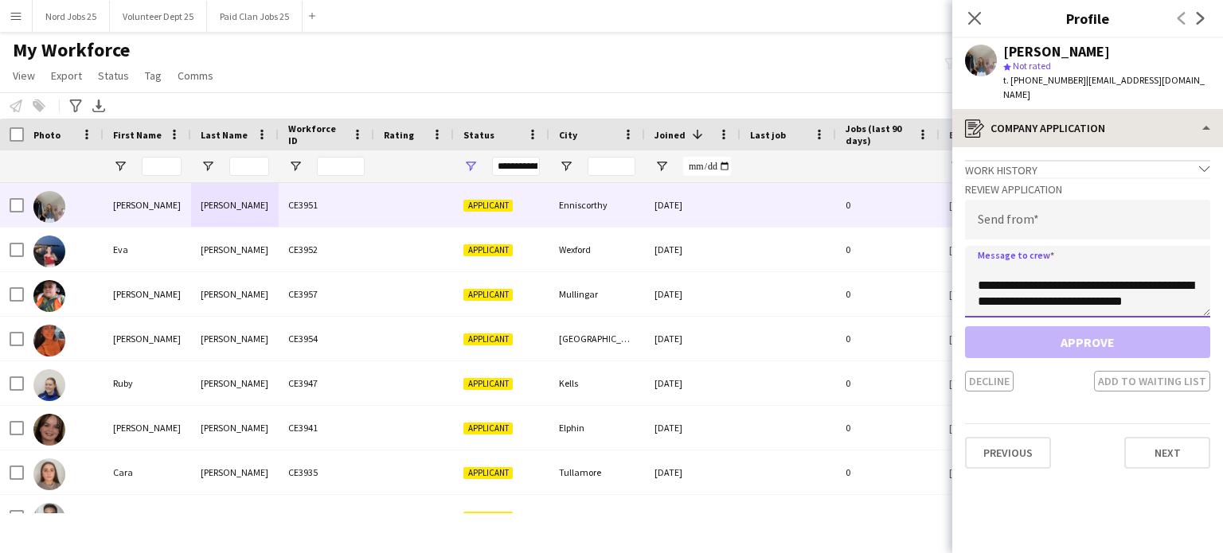
type textarea "**********"
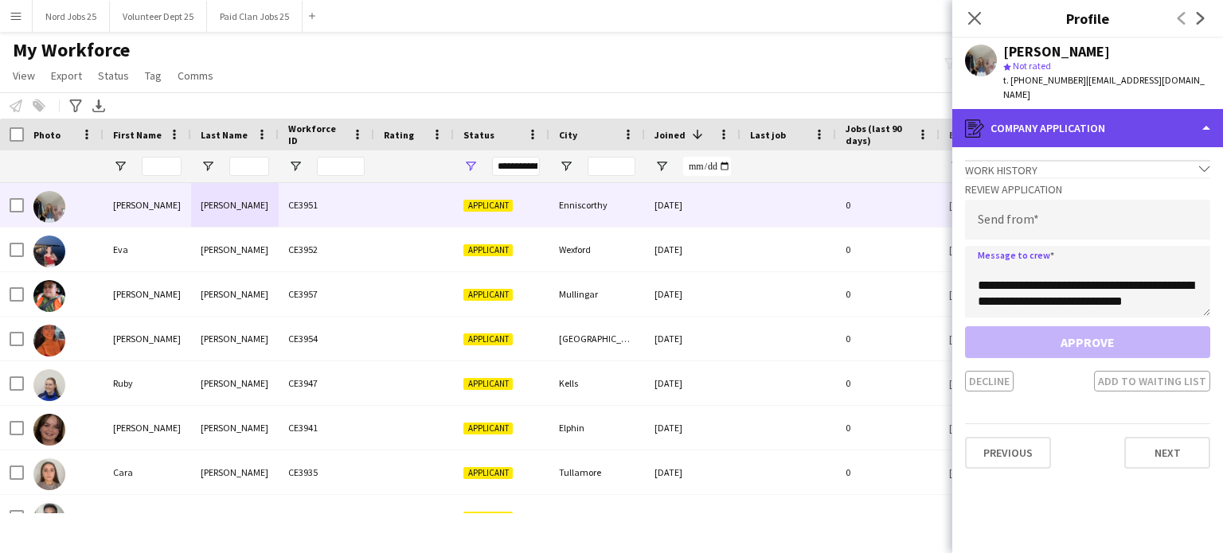
click at [1044, 117] on div "register Company application" at bounding box center [1087, 128] width 271 height 38
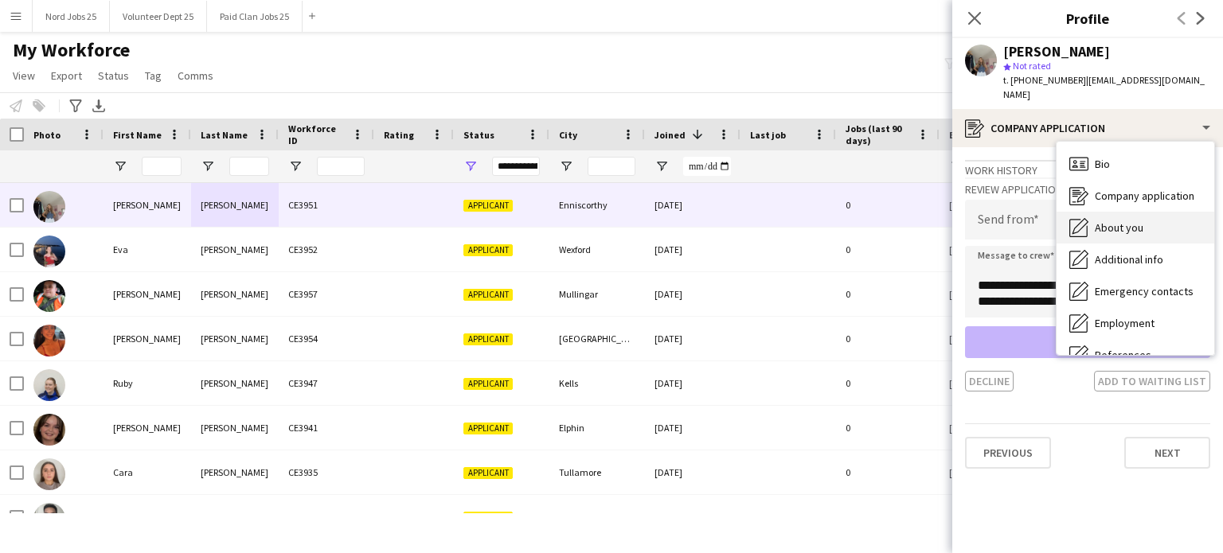
click at [1090, 212] on div "About you About you" at bounding box center [1136, 228] width 158 height 32
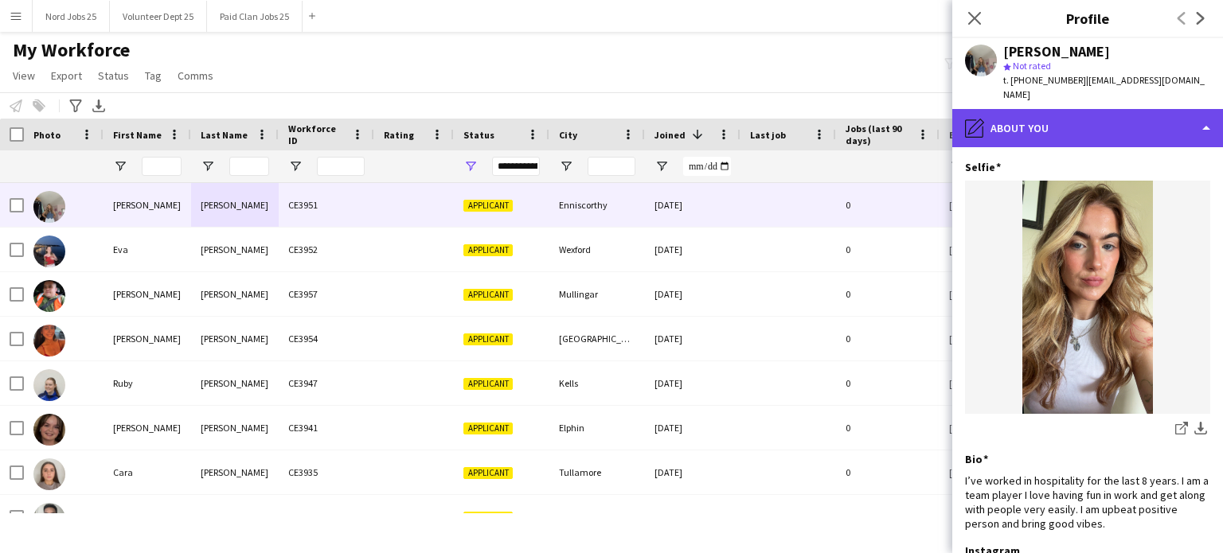
click at [1066, 131] on div "pencil4 About you" at bounding box center [1087, 128] width 271 height 38
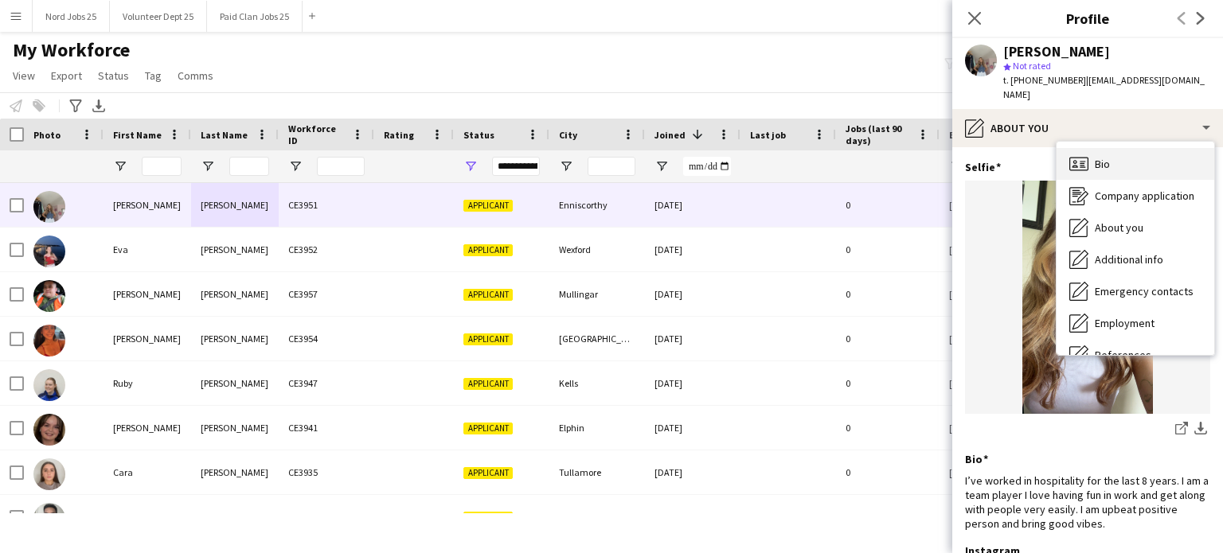
click at [1085, 154] on icon "Bio" at bounding box center [1078, 163] width 19 height 19
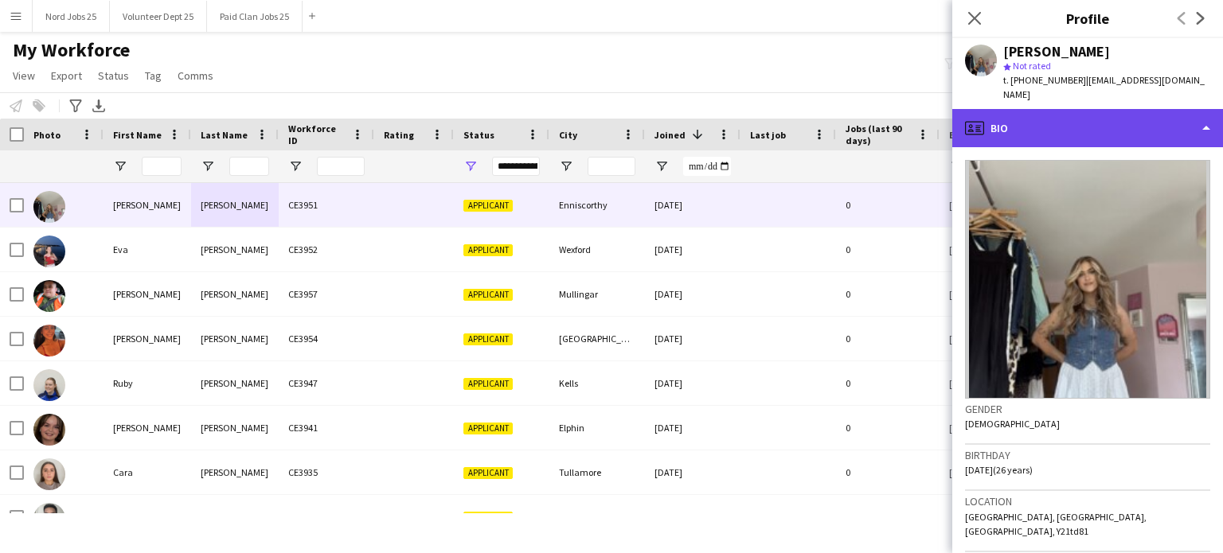
click at [1084, 111] on div "profile Bio" at bounding box center [1087, 128] width 271 height 38
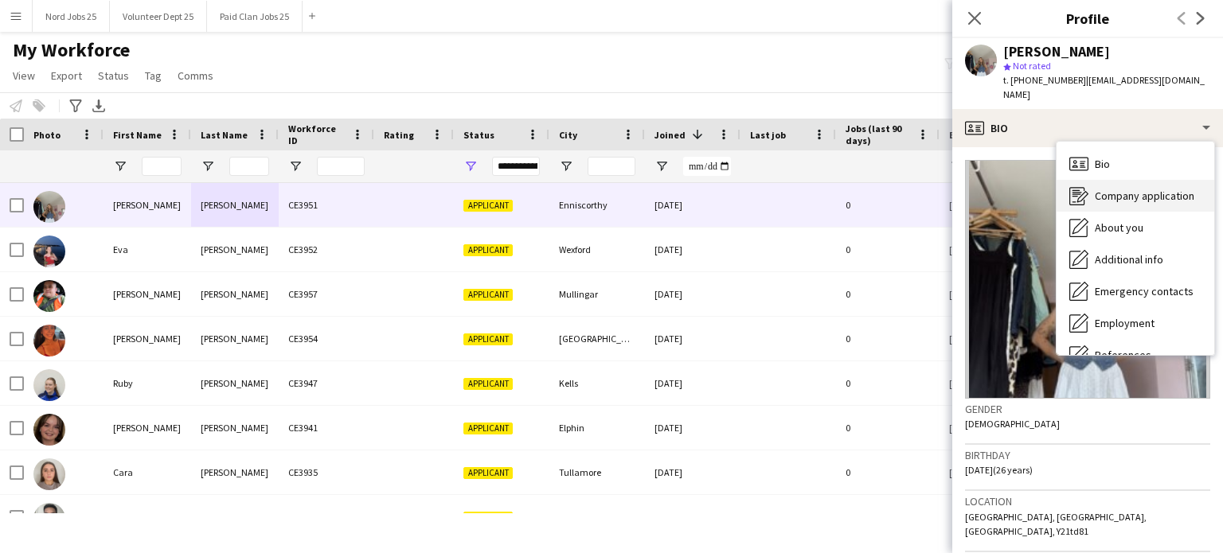
click at [1128, 189] on span "Company application" at bounding box center [1145, 196] width 100 height 14
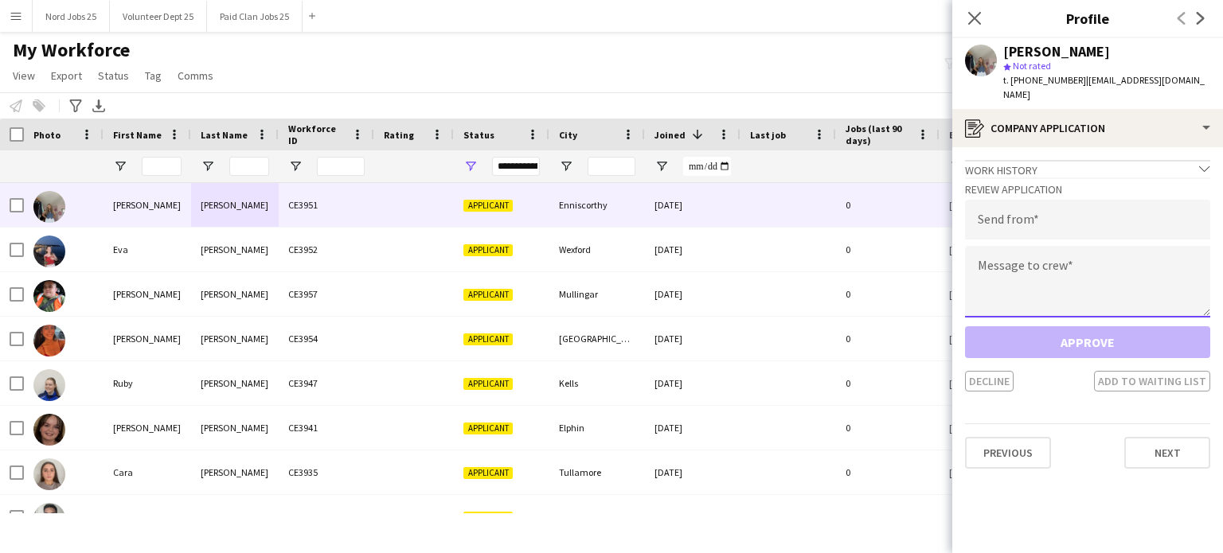
click at [1077, 267] on textarea at bounding box center [1087, 282] width 245 height 72
paste textarea "**********"
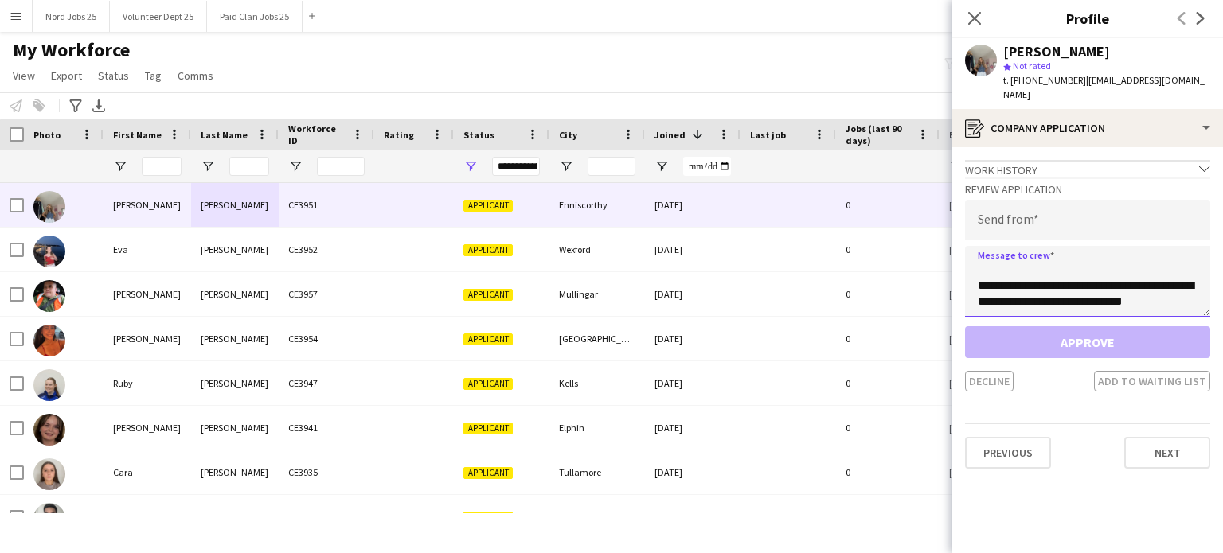
type textarea "**********"
click at [1051, 200] on input "email" at bounding box center [1087, 220] width 245 height 40
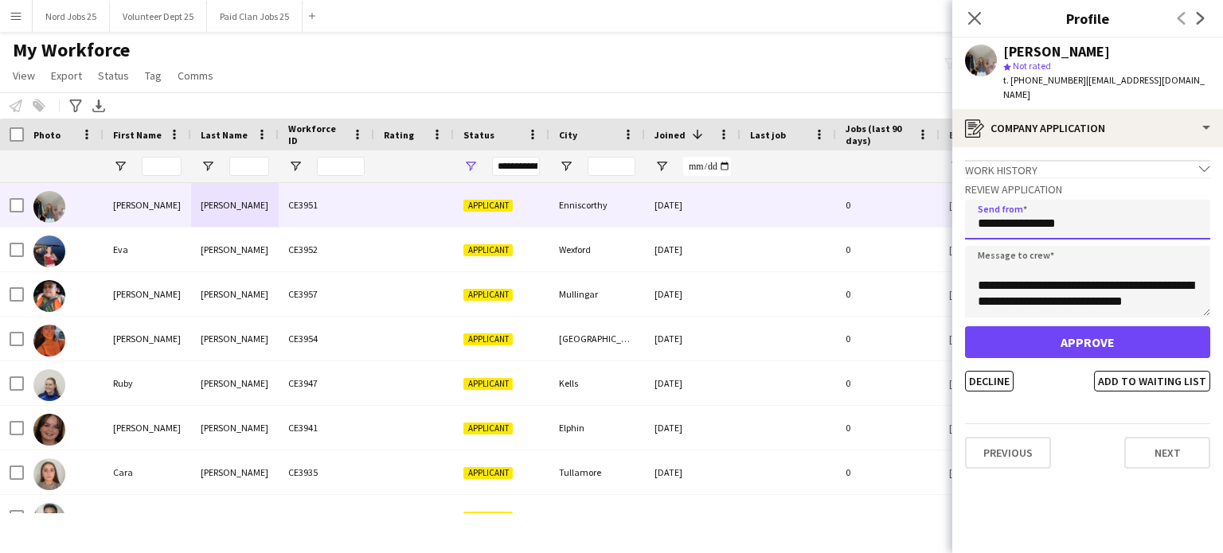
type input "**********"
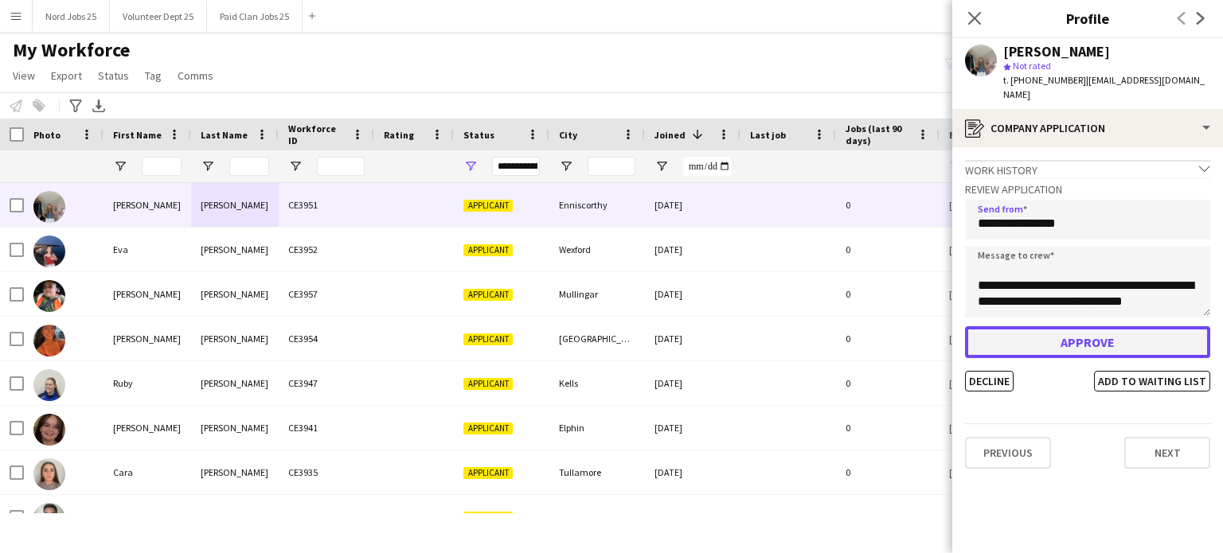
click at [1042, 327] on button "Approve" at bounding box center [1087, 343] width 245 height 32
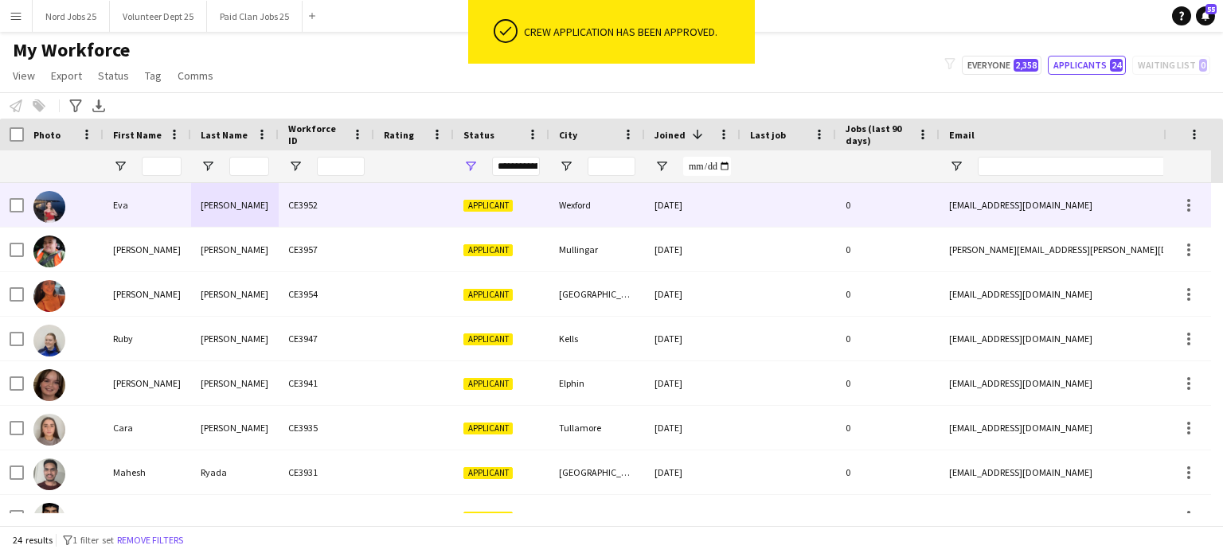
click at [232, 198] on div "[PERSON_NAME]" at bounding box center [235, 205] width 88 height 44
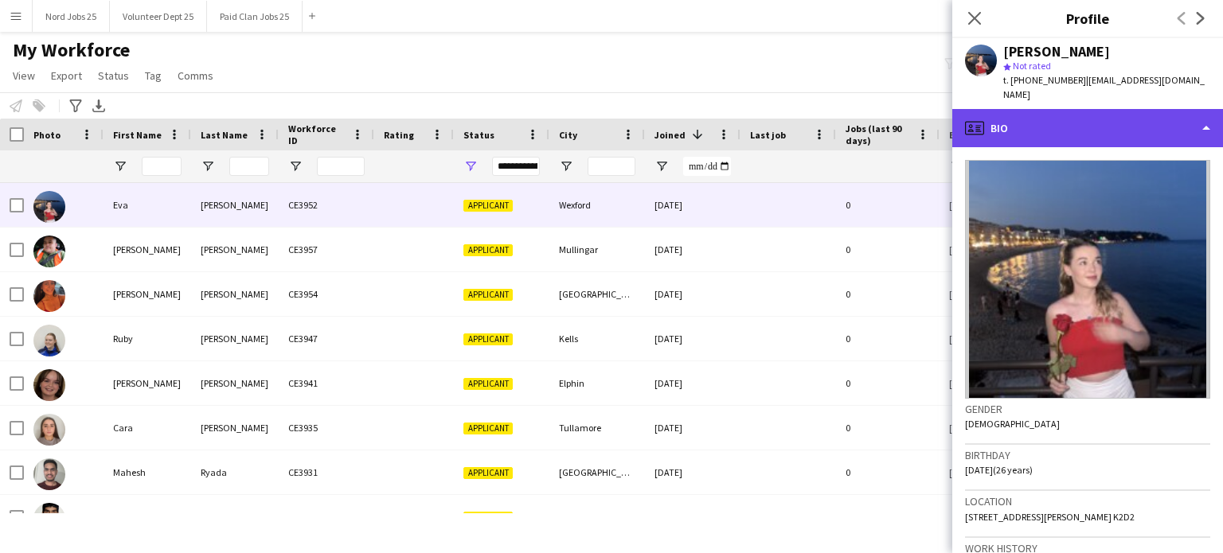
click at [1069, 119] on div "profile Bio" at bounding box center [1087, 128] width 271 height 38
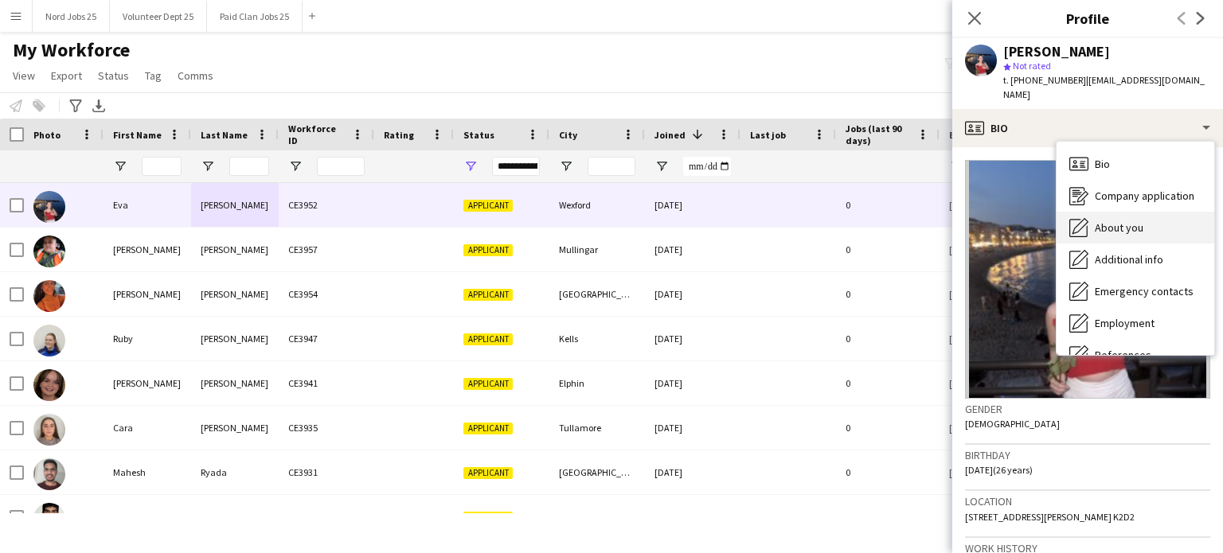
click at [1124, 221] on span "About you" at bounding box center [1119, 228] width 49 height 14
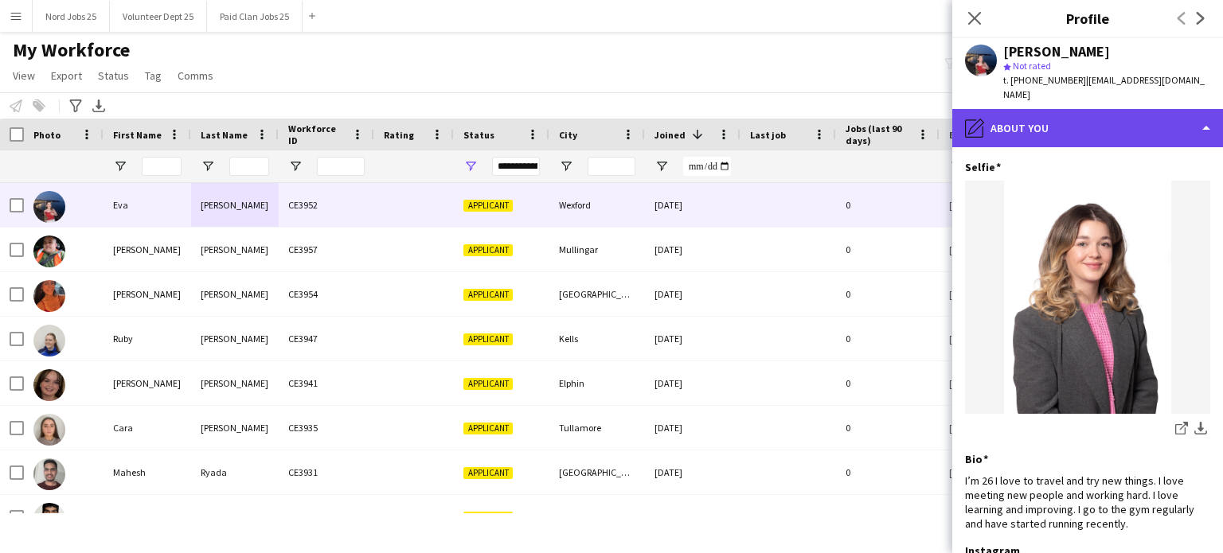
click at [1058, 111] on div "pencil4 About you" at bounding box center [1087, 128] width 271 height 38
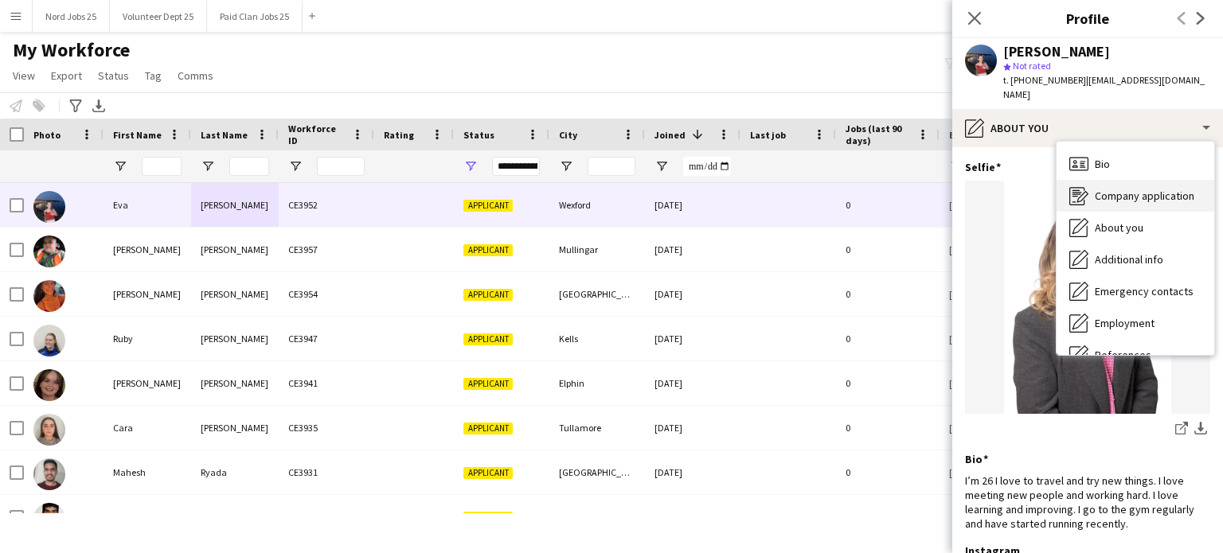
click at [1127, 189] on div "Company application Company application" at bounding box center [1136, 196] width 158 height 32
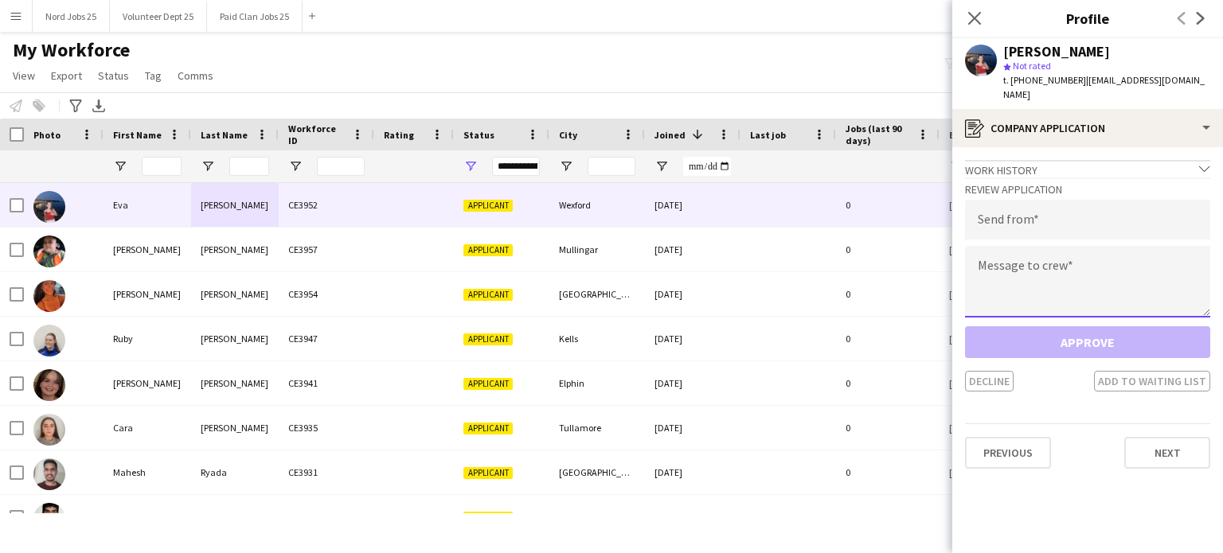
click at [1067, 281] on textarea at bounding box center [1087, 282] width 245 height 72
paste textarea "**********"
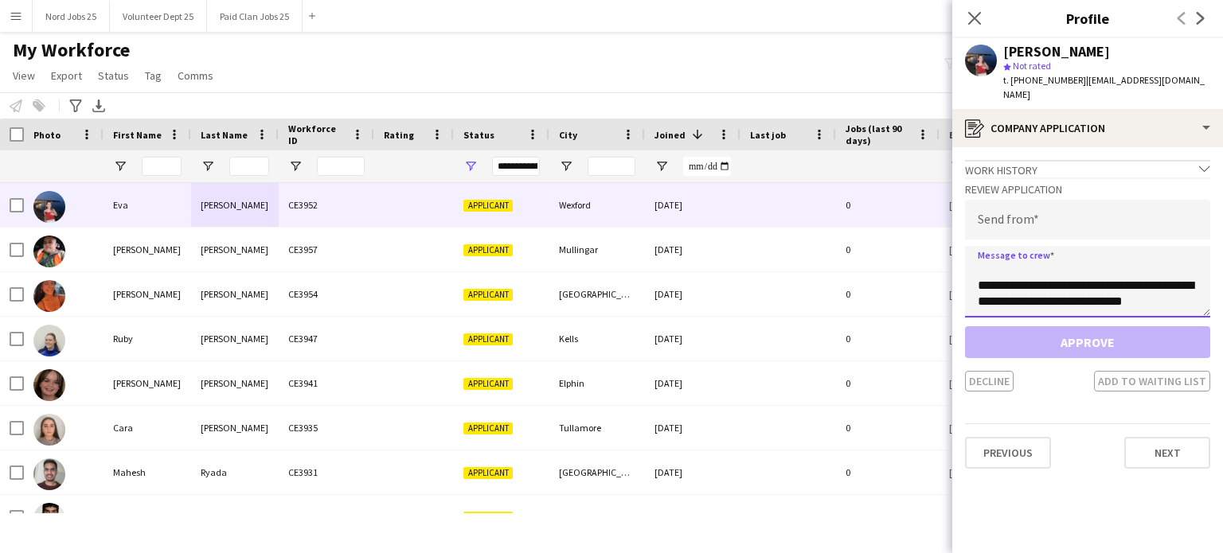
type textarea "**********"
click at [1058, 200] on input "email" at bounding box center [1087, 220] width 245 height 40
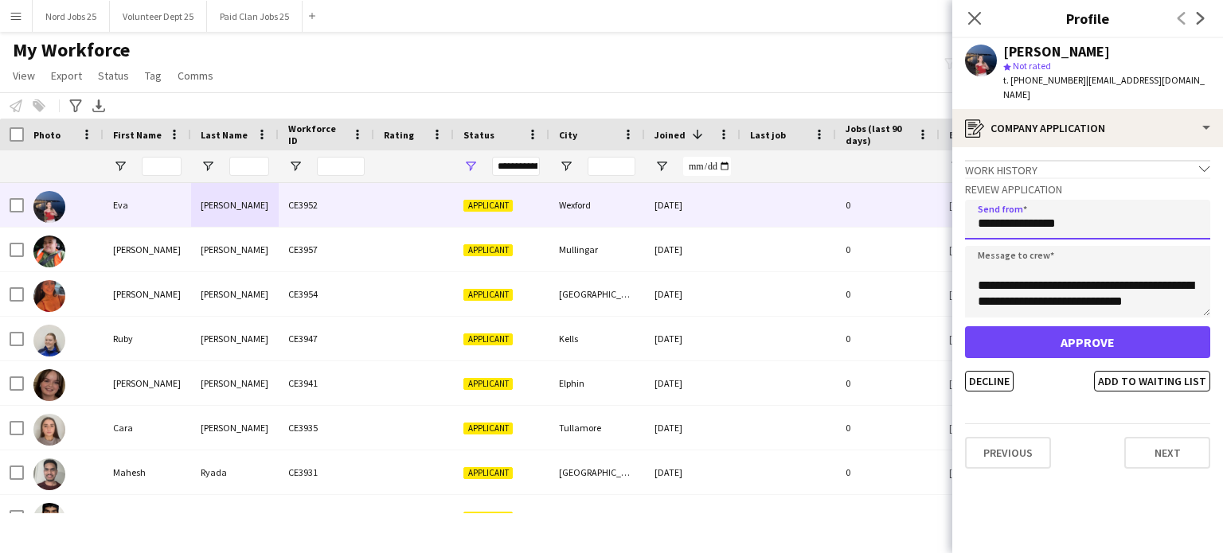
type input "**********"
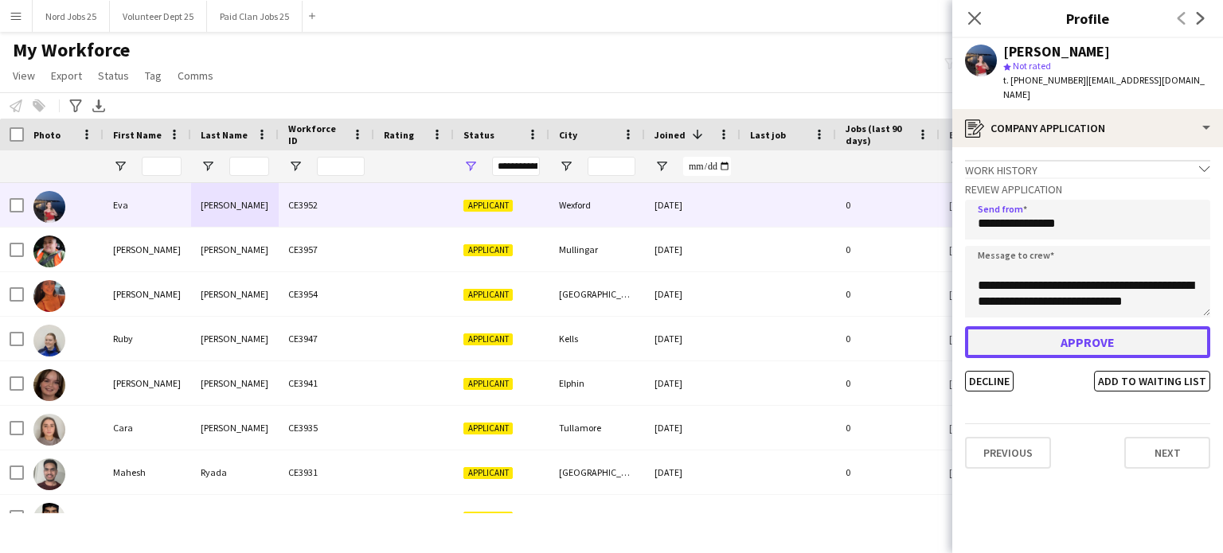
click at [1030, 327] on button "Approve" at bounding box center [1087, 343] width 245 height 32
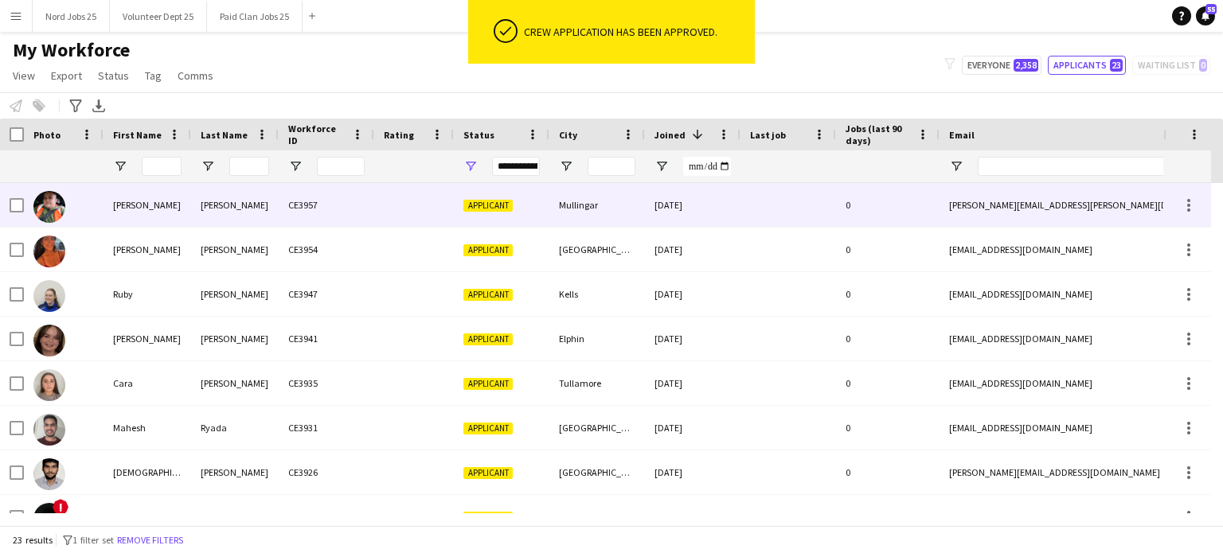
click at [178, 221] on div "[PERSON_NAME]" at bounding box center [148, 205] width 88 height 44
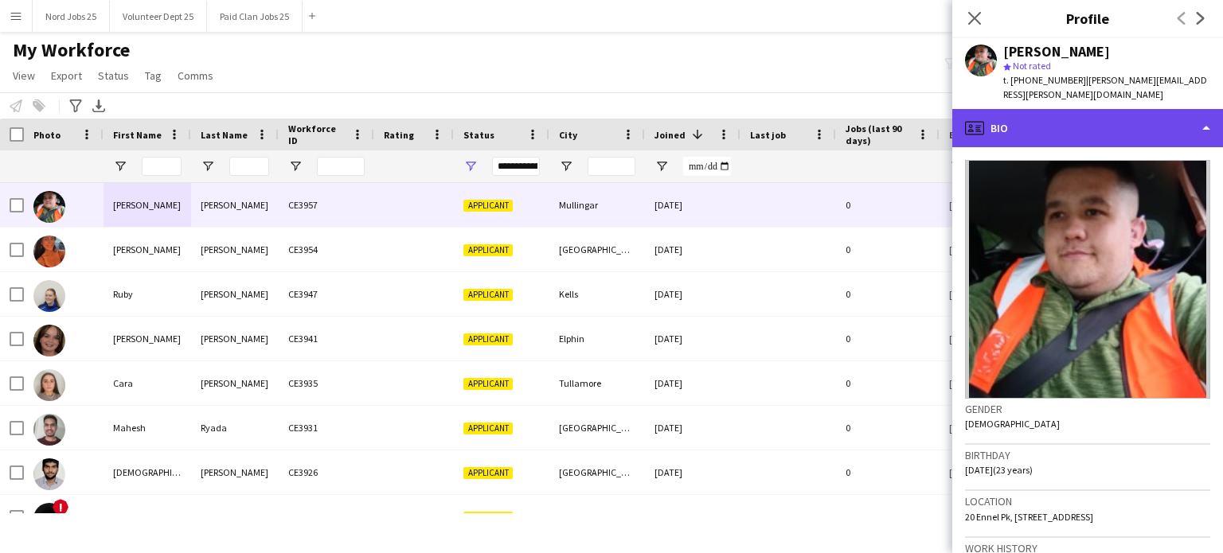
click at [1066, 133] on div "profile Bio" at bounding box center [1087, 128] width 271 height 38
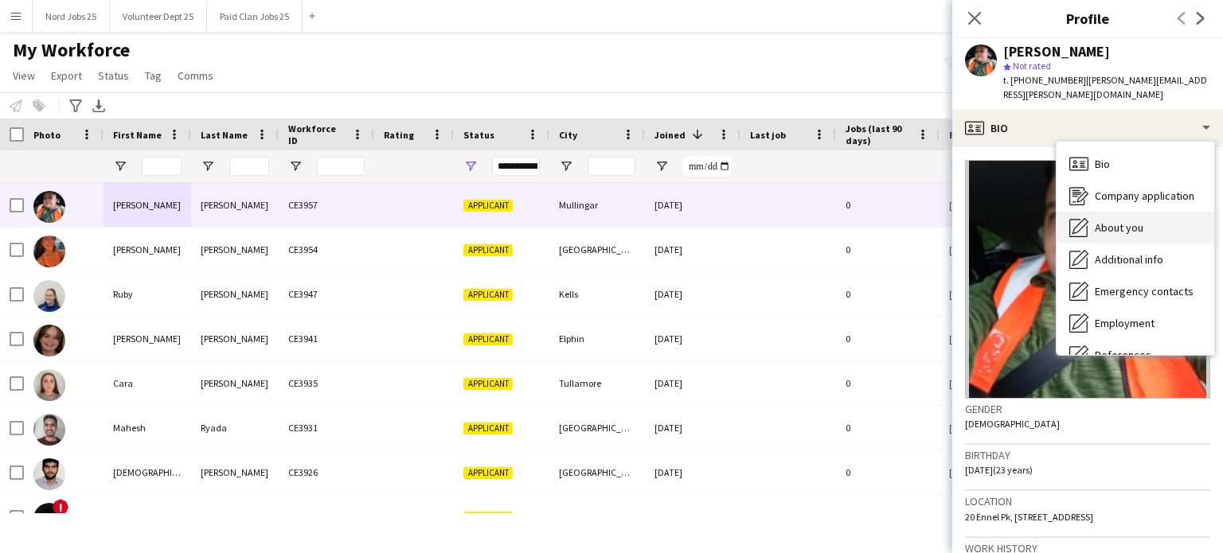
click at [1124, 221] on span "About you" at bounding box center [1119, 228] width 49 height 14
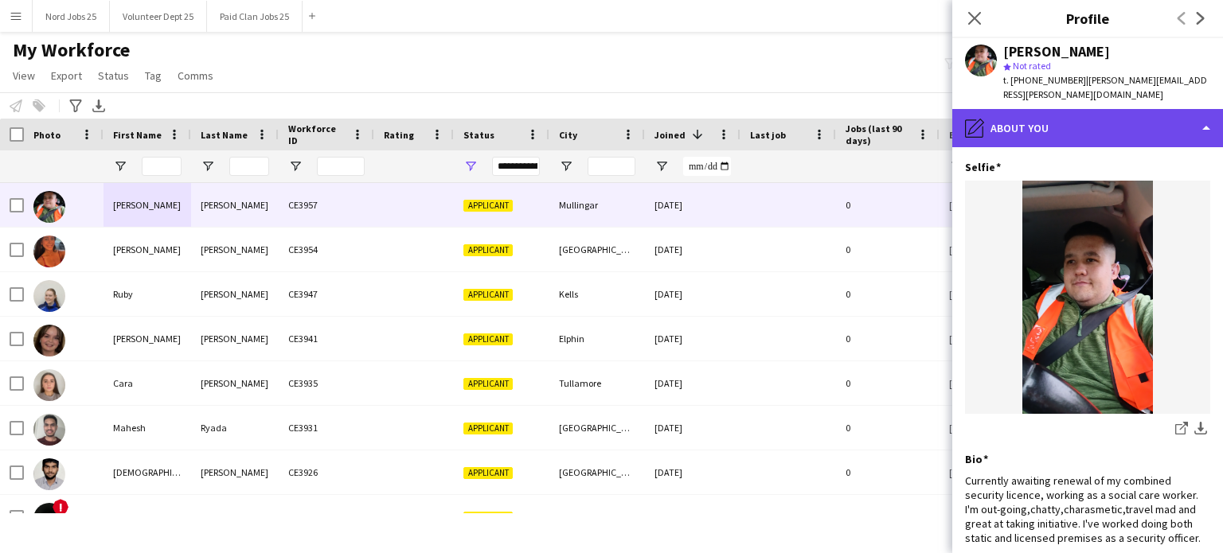
click at [1086, 136] on div "pencil4 About you" at bounding box center [1087, 128] width 271 height 38
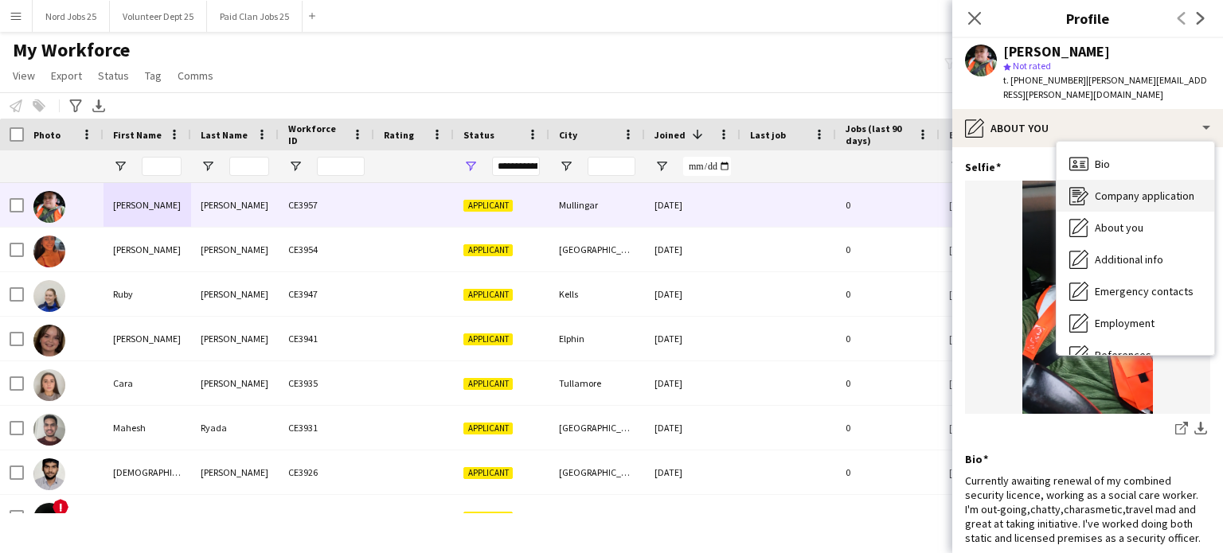
click at [1136, 209] on div "Company application Company application" at bounding box center [1136, 196] width 158 height 32
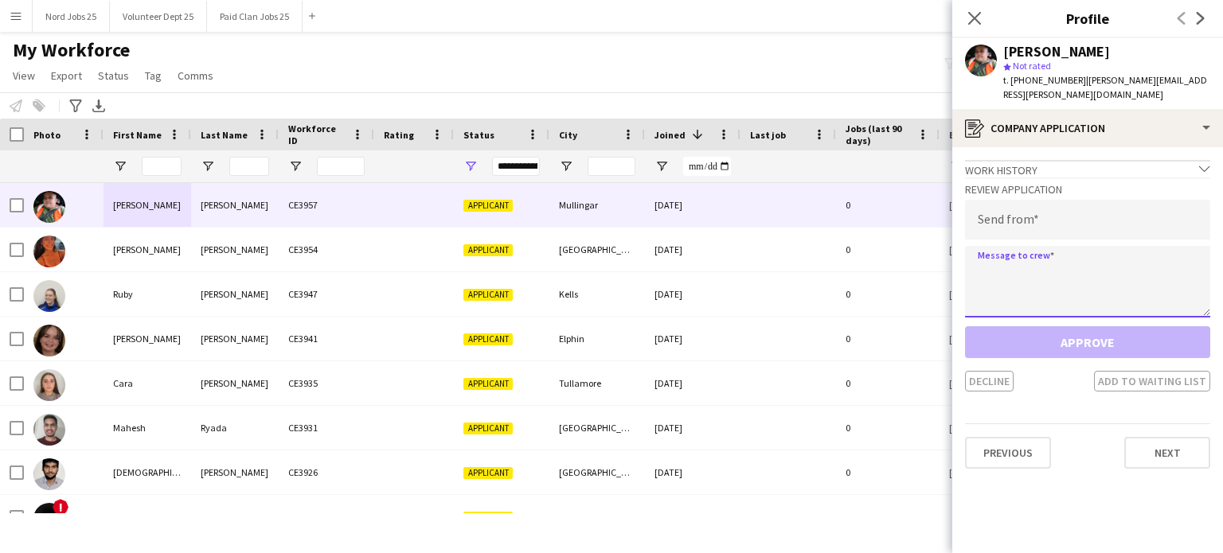
click at [1100, 299] on textarea at bounding box center [1087, 282] width 245 height 72
paste textarea "**********"
type textarea "**********"
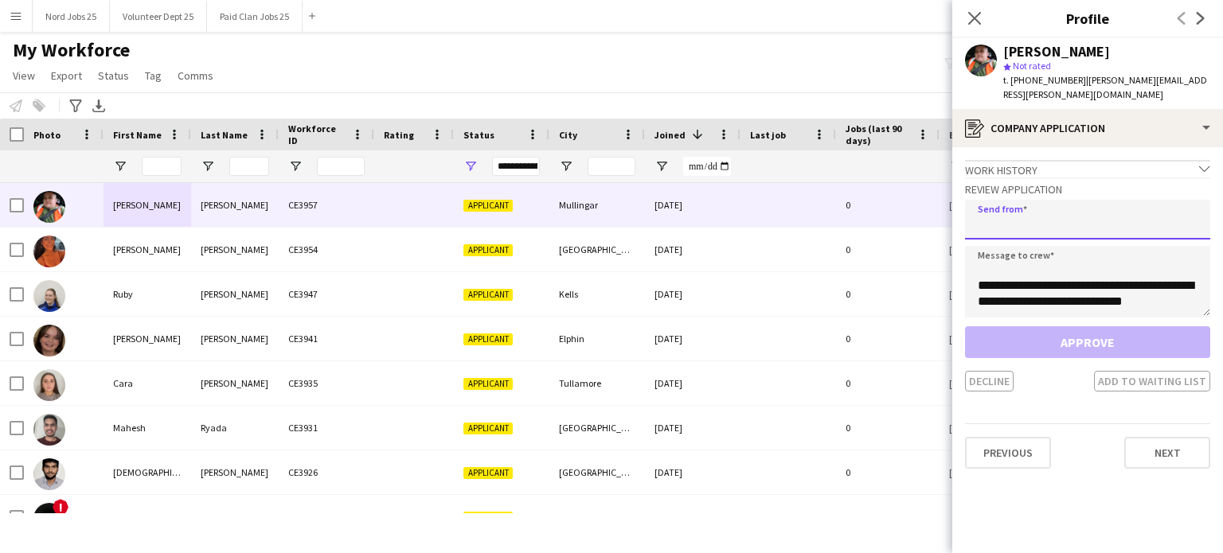
click at [1041, 225] on input "email" at bounding box center [1087, 220] width 245 height 40
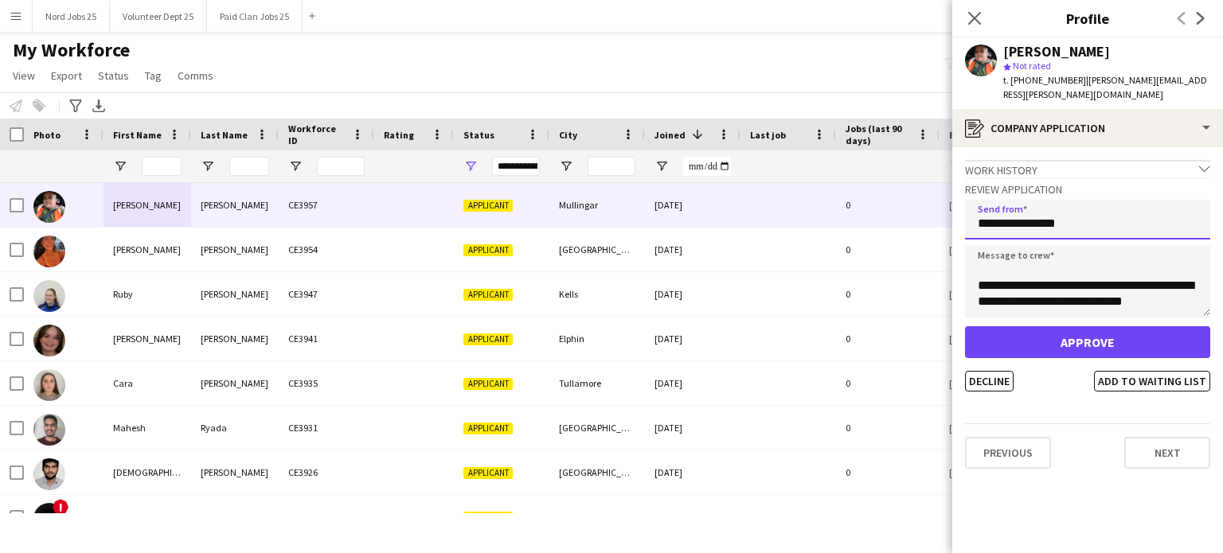
type input "**********"
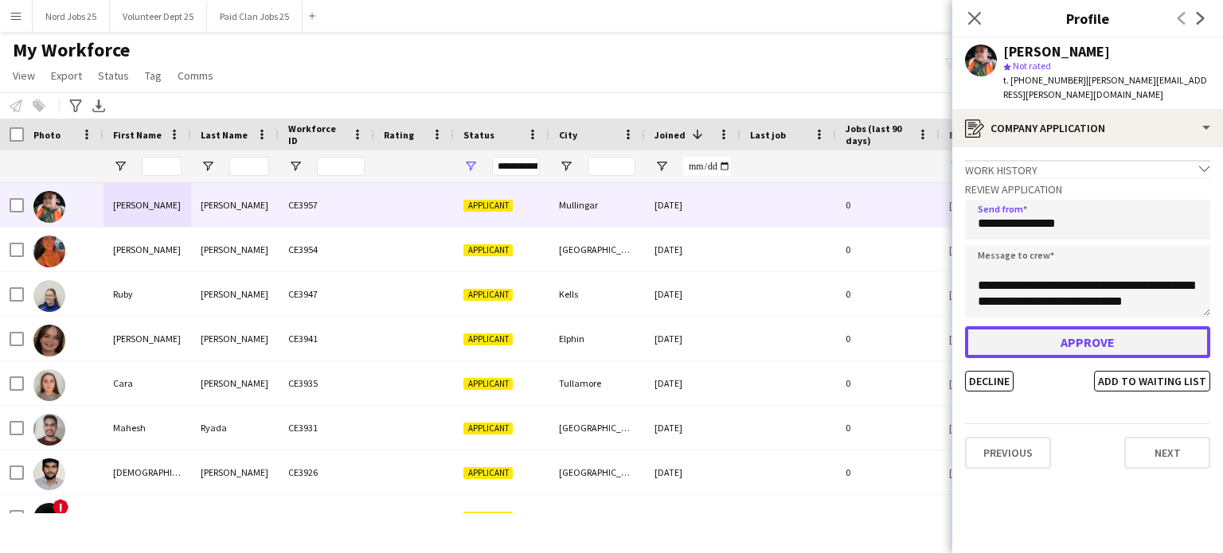
click at [1038, 351] on button "Approve" at bounding box center [1087, 343] width 245 height 32
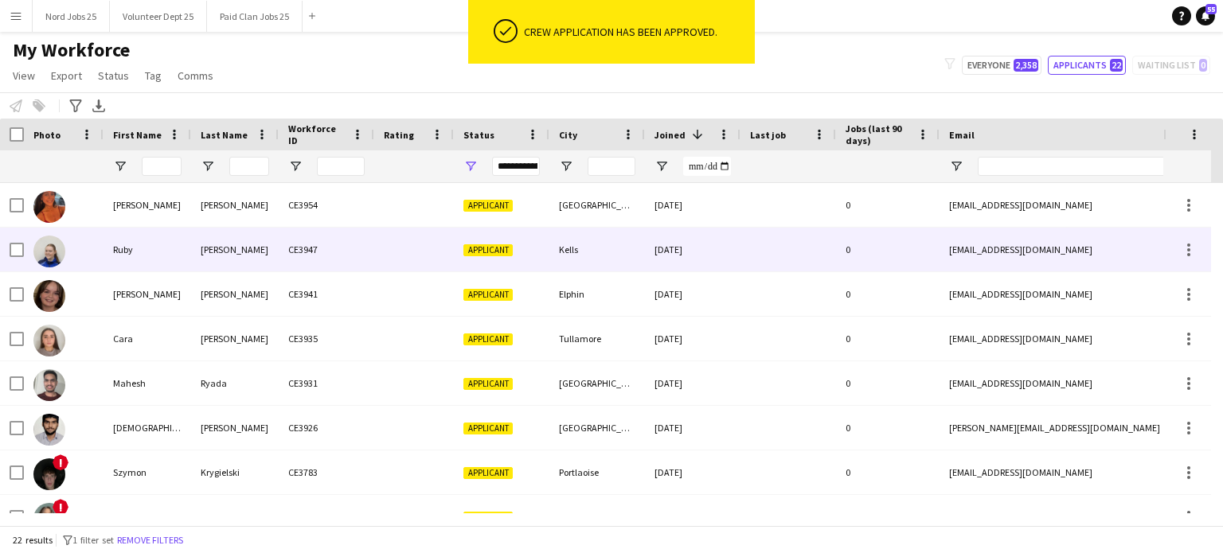
click at [202, 229] on div "[PERSON_NAME]" at bounding box center [235, 250] width 88 height 44
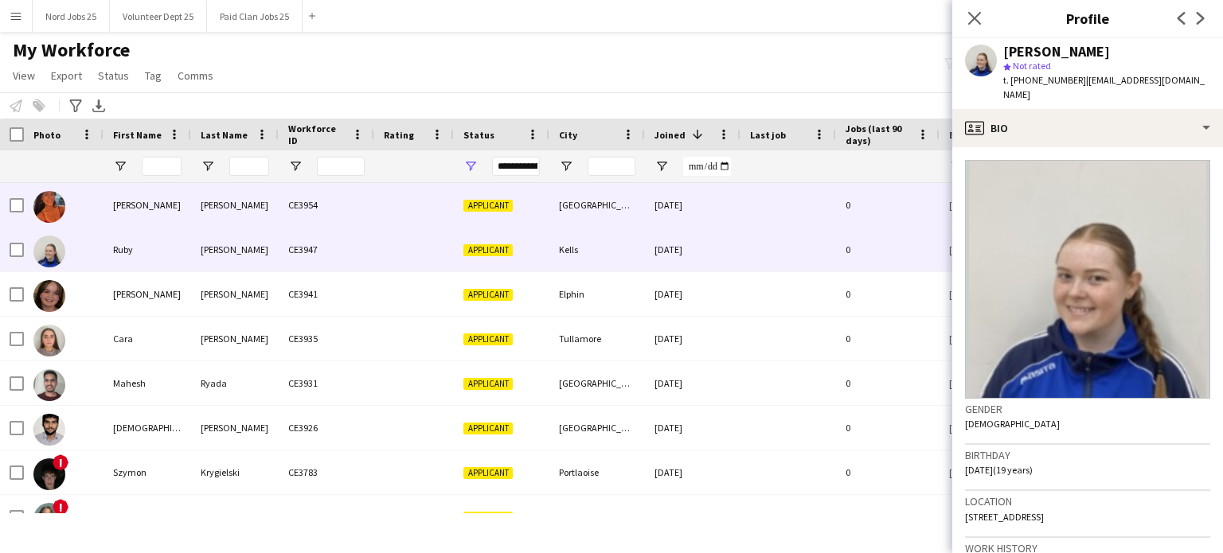
click at [219, 206] on div "[PERSON_NAME]" at bounding box center [235, 205] width 88 height 44
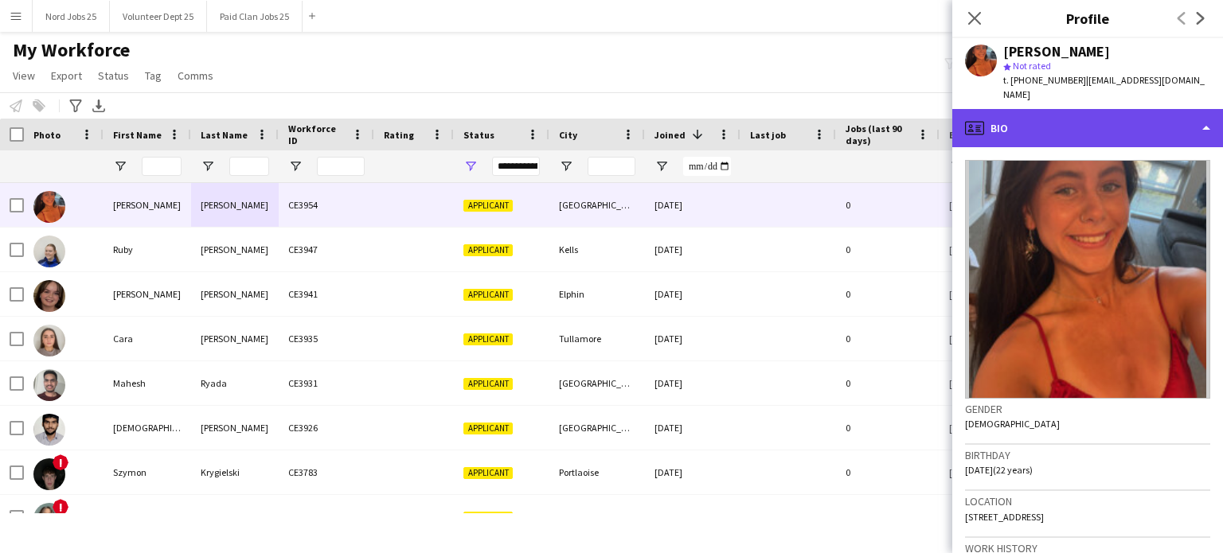
click at [1045, 132] on div "profile Bio" at bounding box center [1087, 128] width 271 height 38
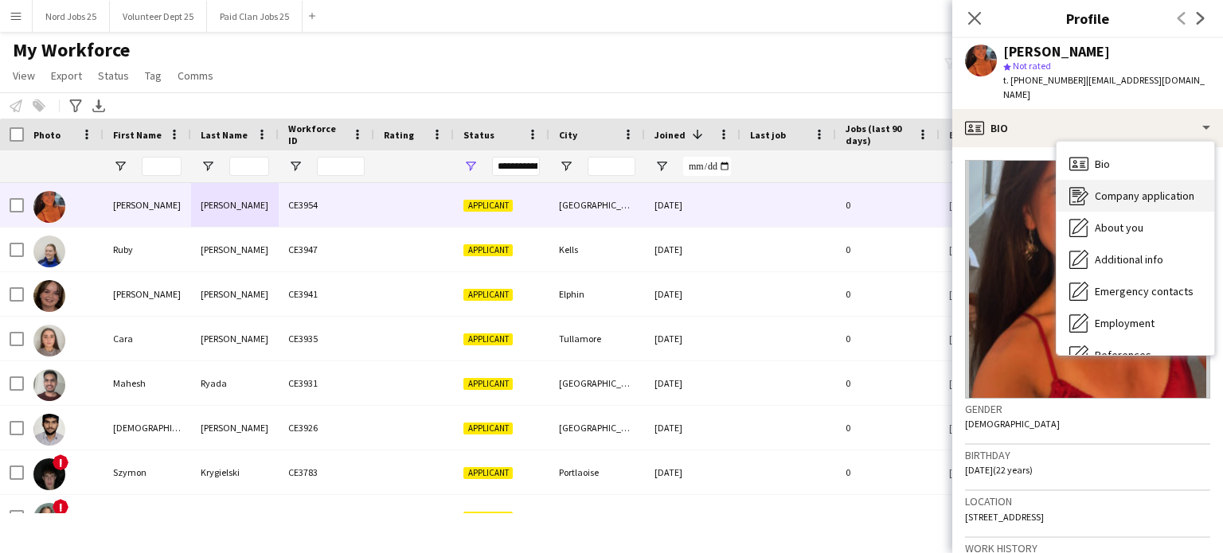
click at [1087, 190] on icon "Company application" at bounding box center [1078, 195] width 19 height 19
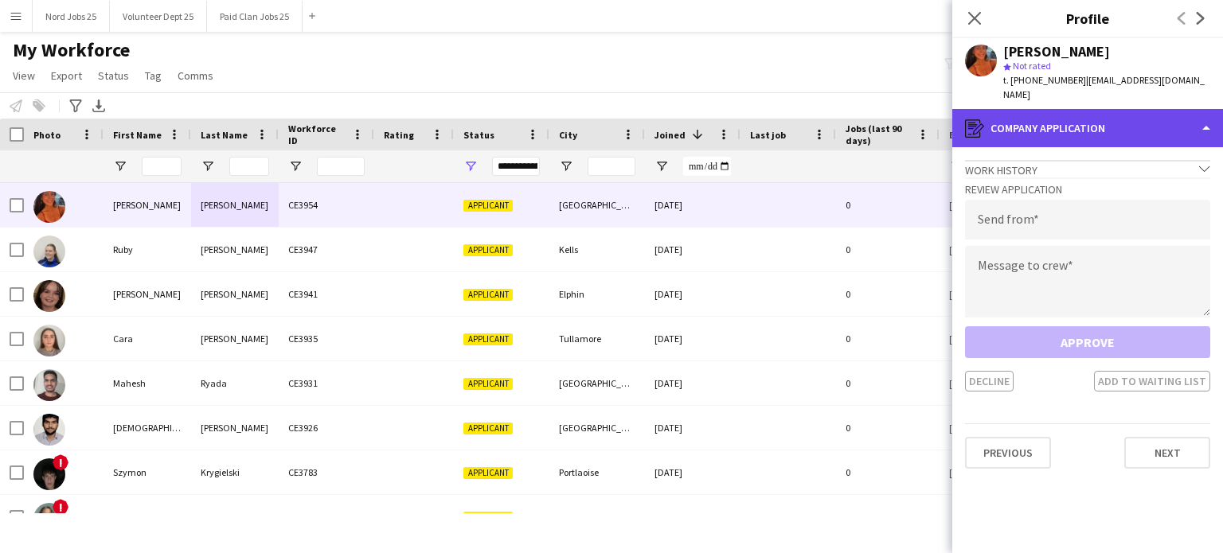
click at [1085, 123] on div "register Company application" at bounding box center [1087, 128] width 271 height 38
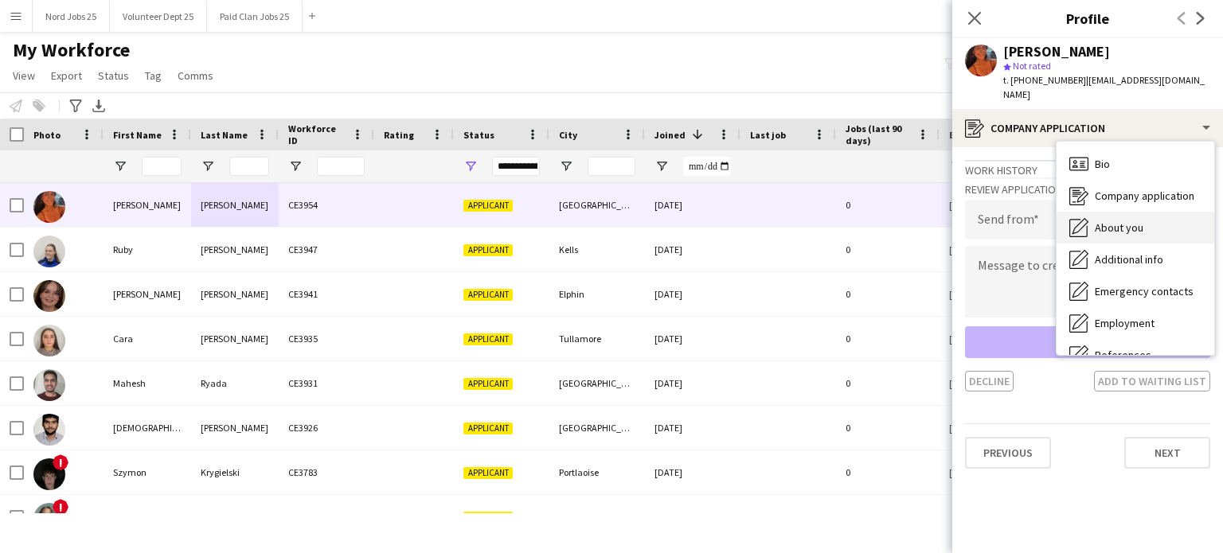
click at [1112, 231] on span "About you" at bounding box center [1119, 228] width 49 height 14
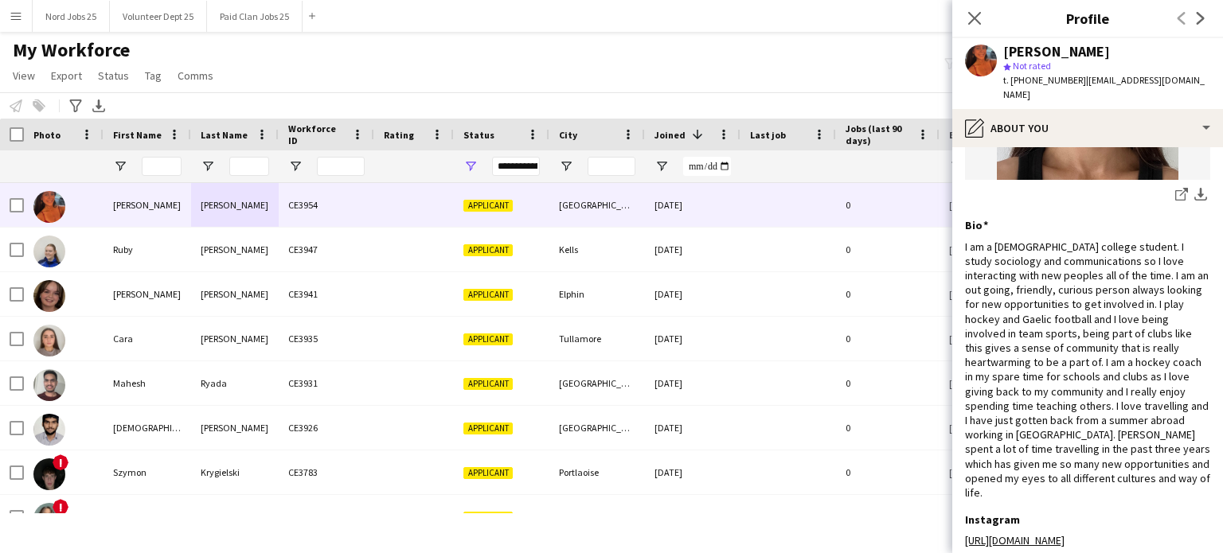
scroll to position [247, 0]
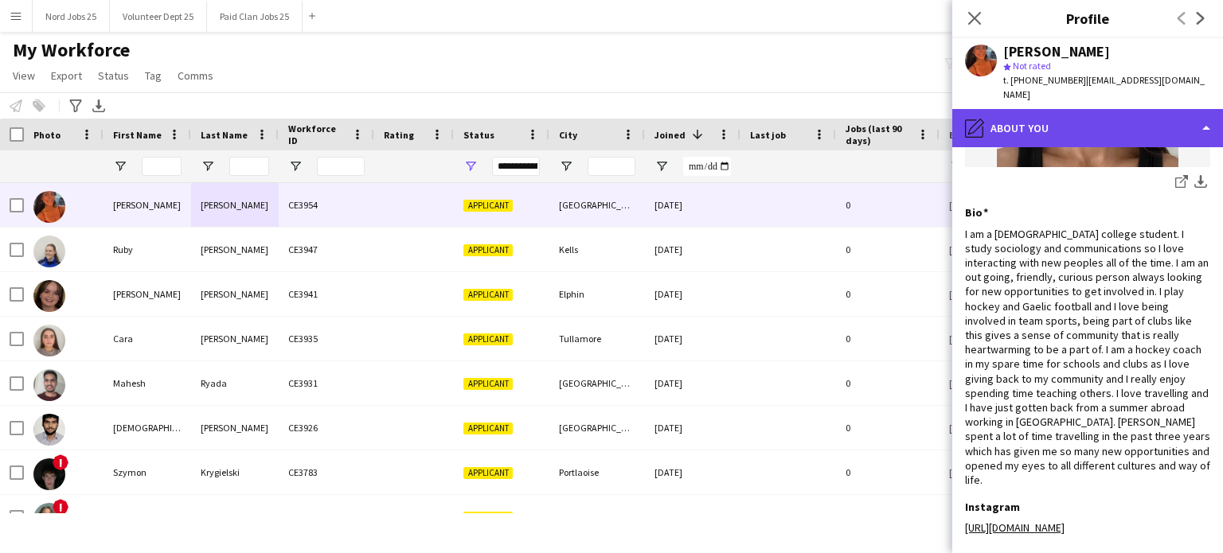
click at [1062, 146] on div "pencil4 About you" at bounding box center [1087, 128] width 271 height 38
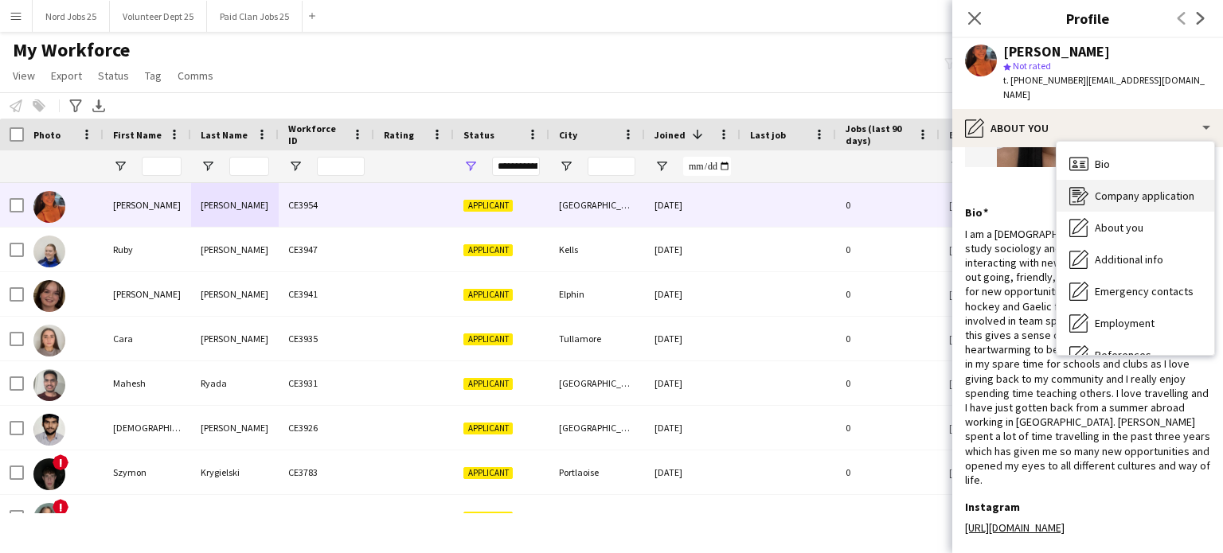
click at [1100, 191] on span "Company application" at bounding box center [1145, 196] width 100 height 14
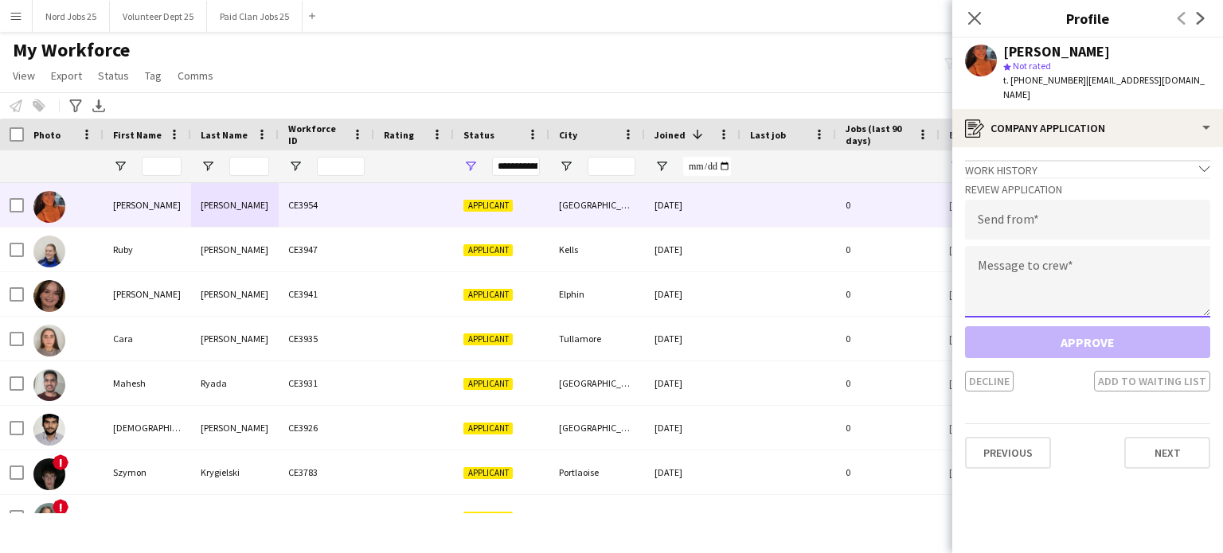
click at [1067, 283] on textarea at bounding box center [1087, 282] width 245 height 72
paste textarea "**********"
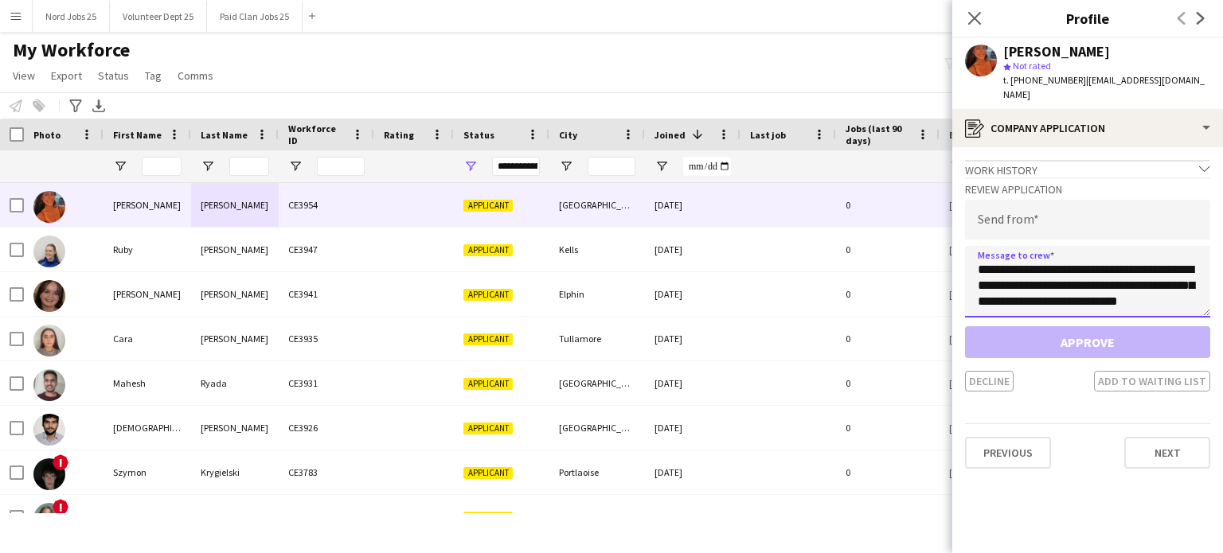
scroll to position [535, 0]
type textarea "**********"
click at [1032, 189] on h3 "Review Application" at bounding box center [1087, 189] width 245 height 14
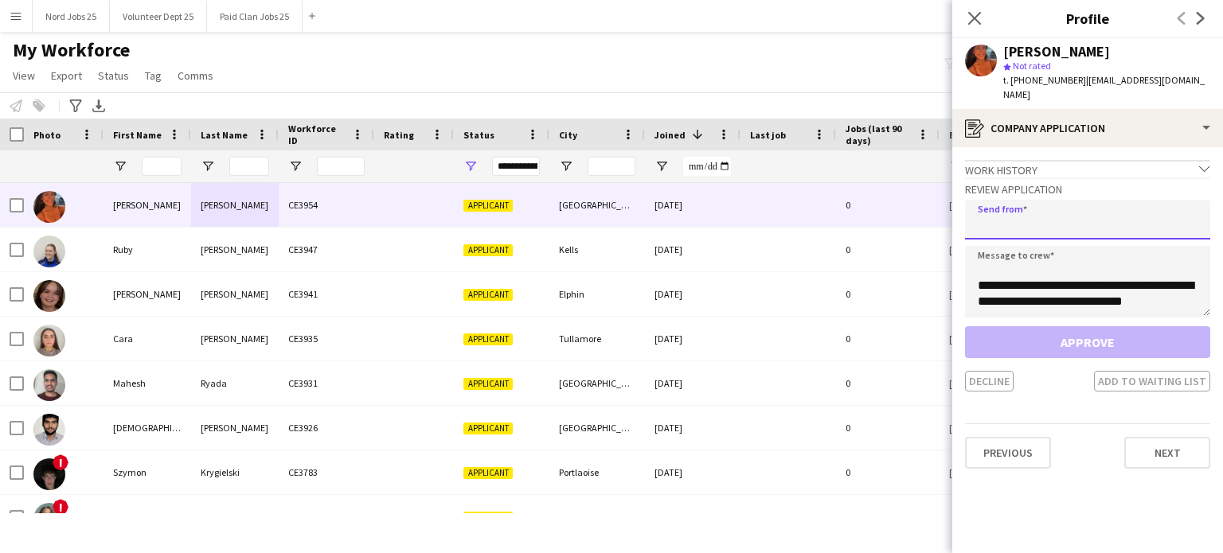
click at [1026, 200] on input "email" at bounding box center [1087, 220] width 245 height 40
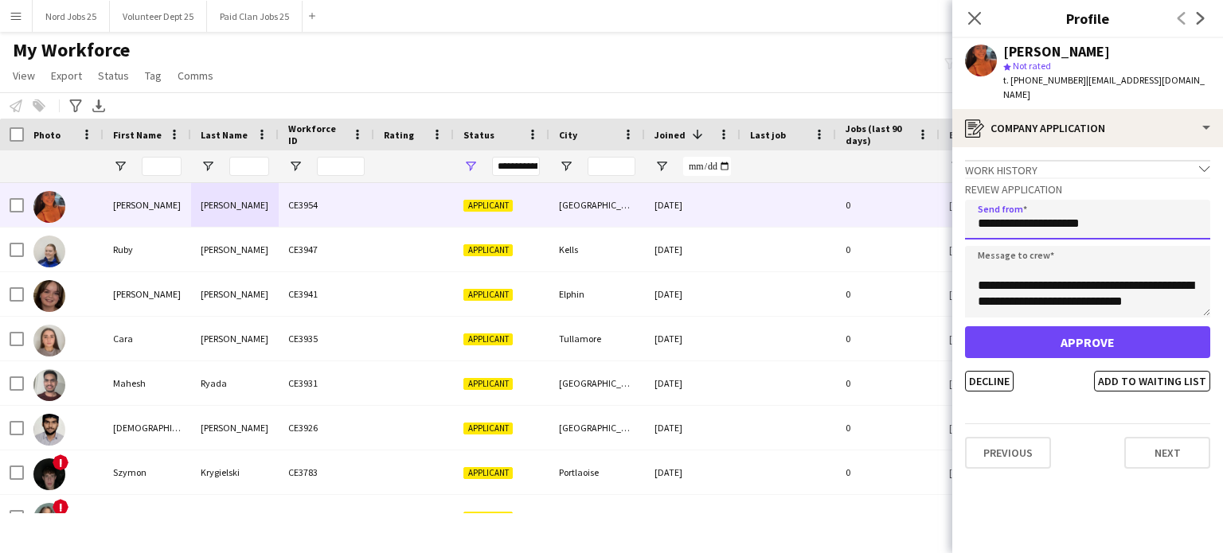
type input "**********"
click at [1032, 322] on div "**********" at bounding box center [1087, 285] width 245 height 214
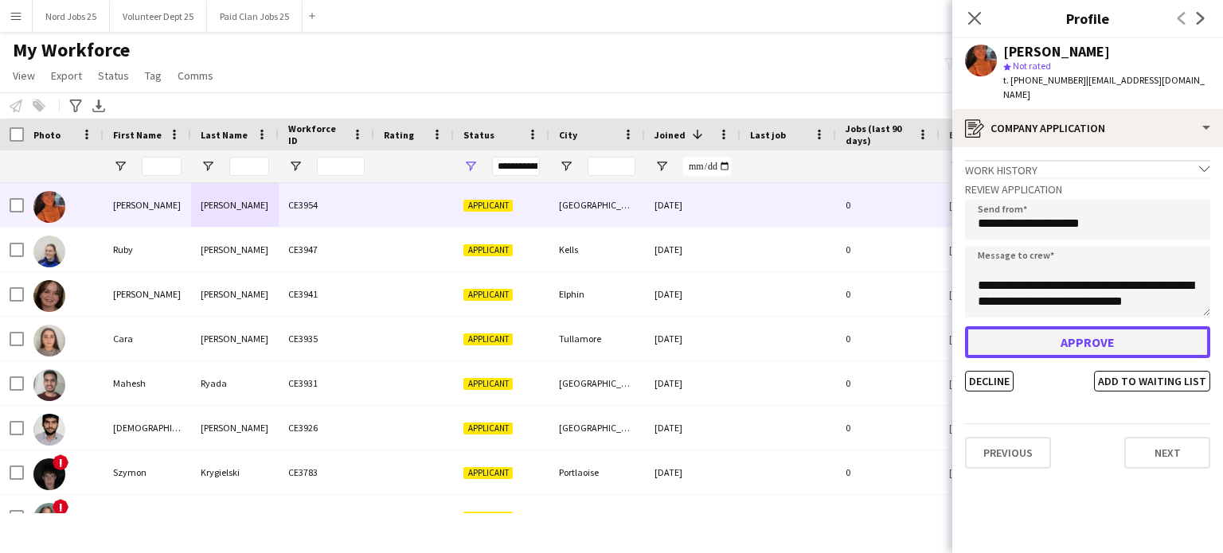
click at [1028, 330] on button "Approve" at bounding box center [1087, 343] width 245 height 32
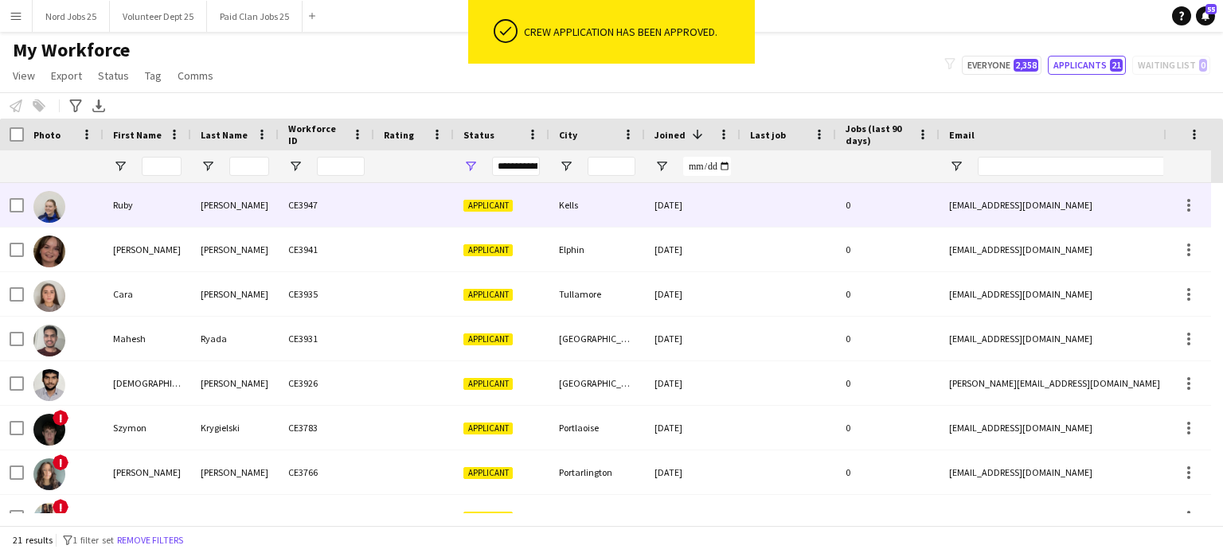
click at [180, 210] on div "Ruby" at bounding box center [148, 205] width 88 height 44
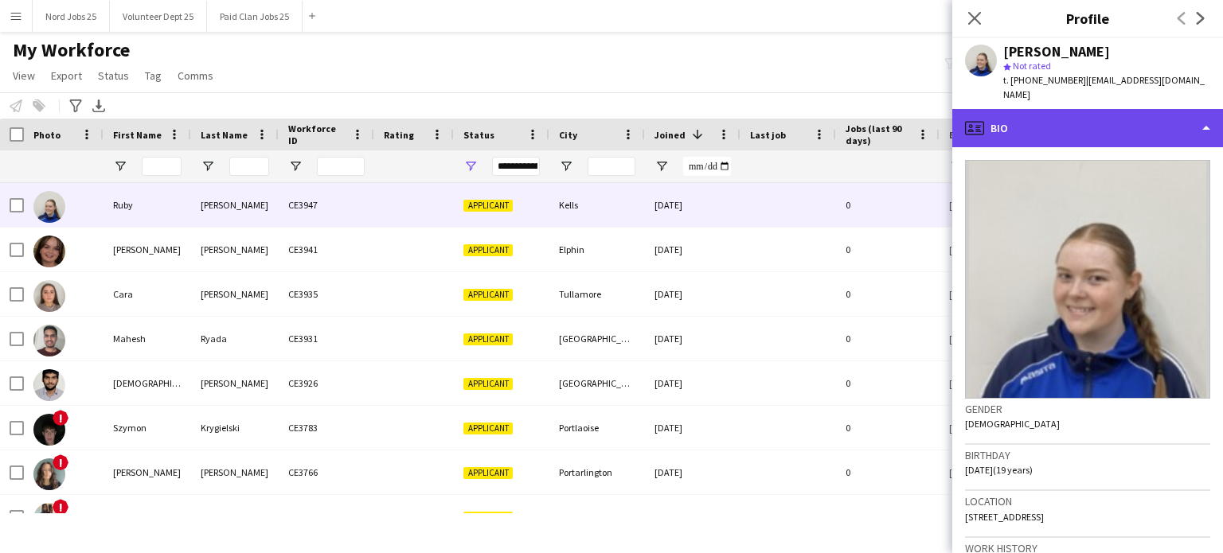
click at [1102, 118] on div "profile Bio" at bounding box center [1087, 128] width 271 height 38
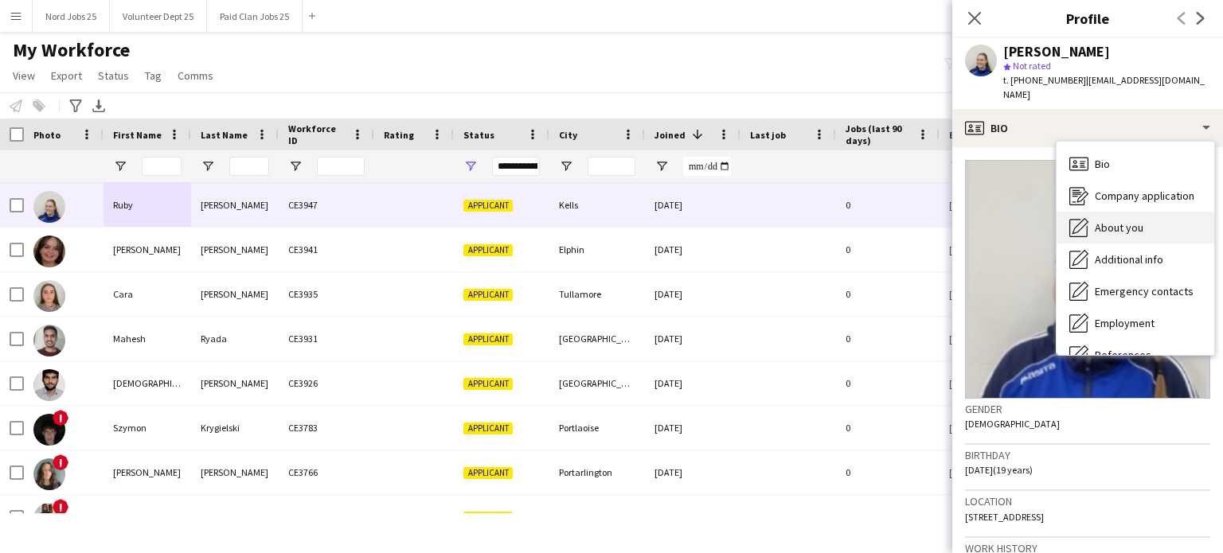
click at [1134, 221] on div "About you About you" at bounding box center [1136, 228] width 158 height 32
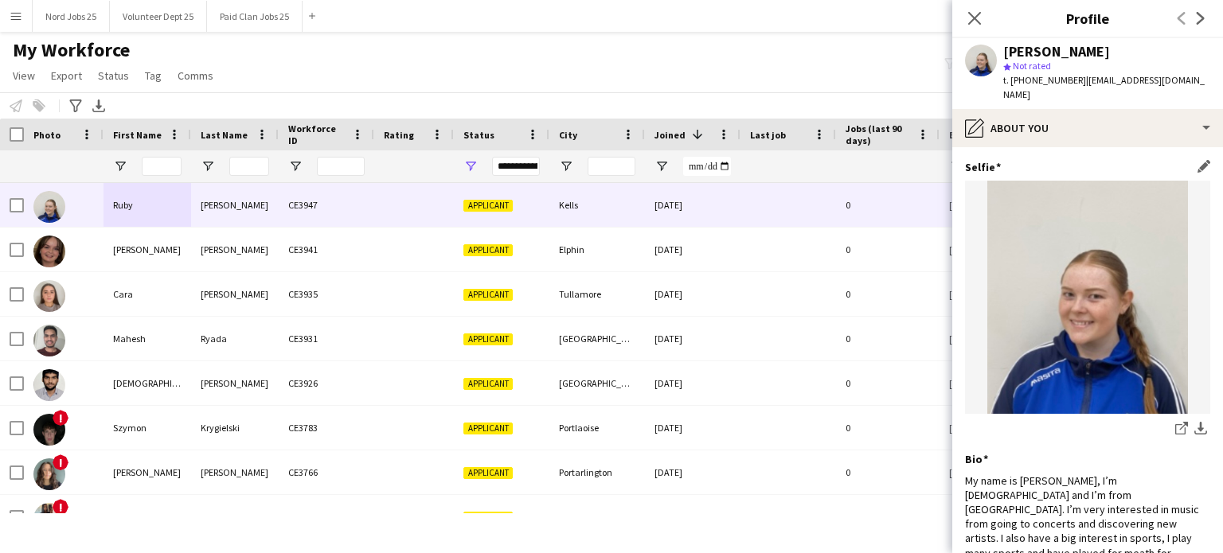
scroll to position [214, 0]
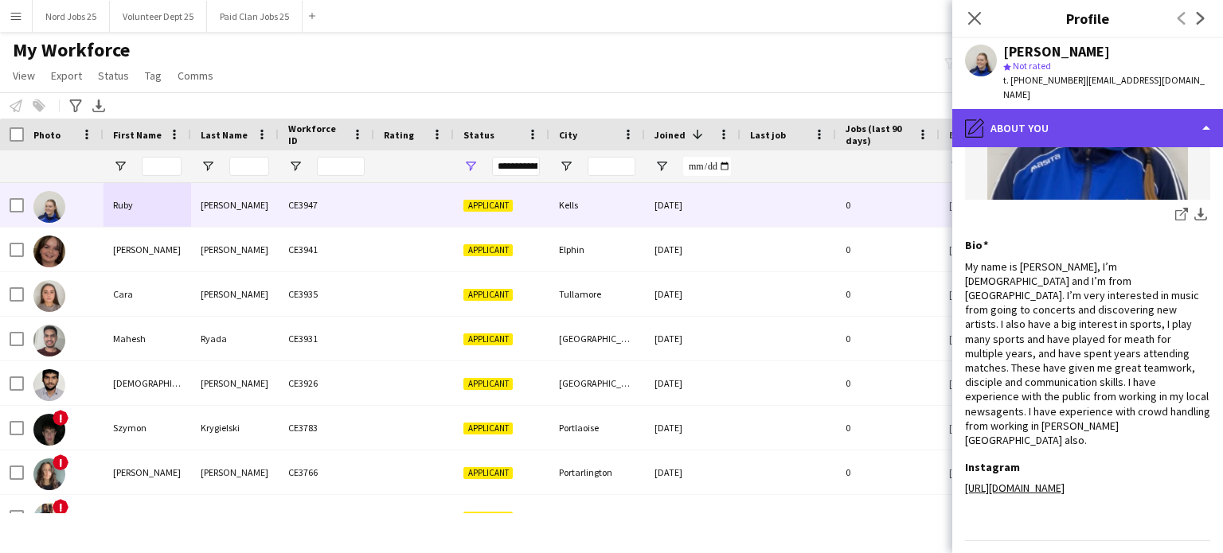
click at [1092, 122] on div "pencil4 About you" at bounding box center [1087, 128] width 271 height 38
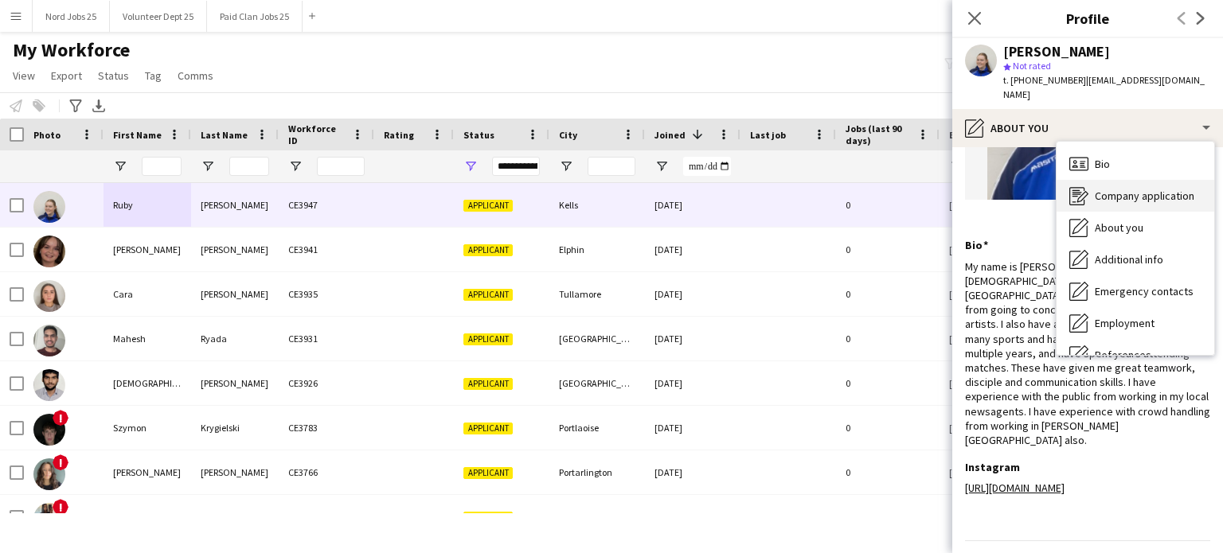
click at [1115, 189] on span "Company application" at bounding box center [1145, 196] width 100 height 14
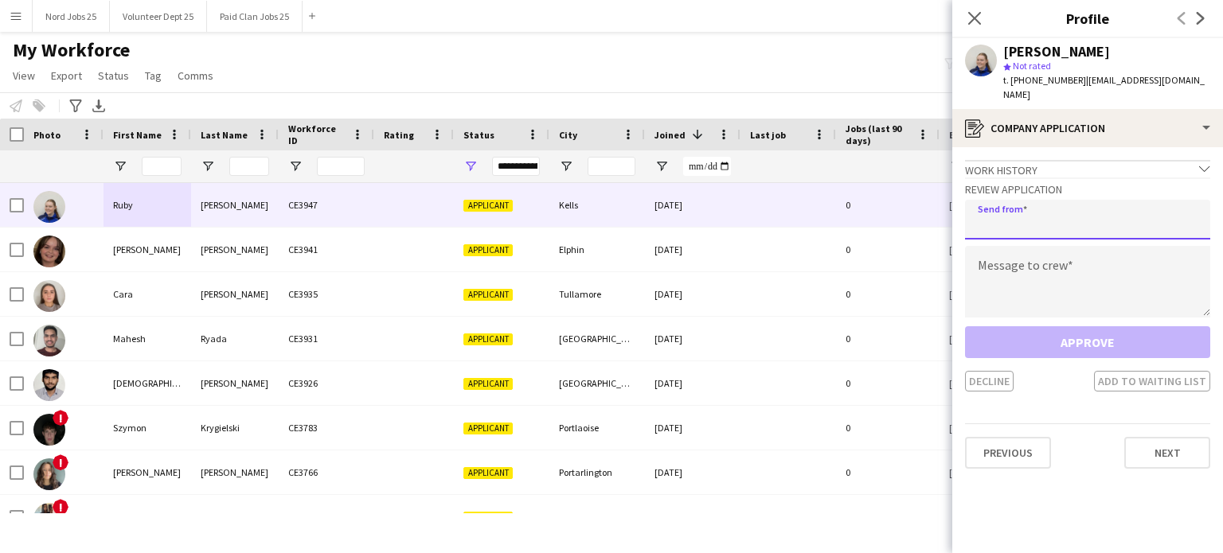
click at [1059, 200] on input "email" at bounding box center [1087, 220] width 245 height 40
type input "**********"
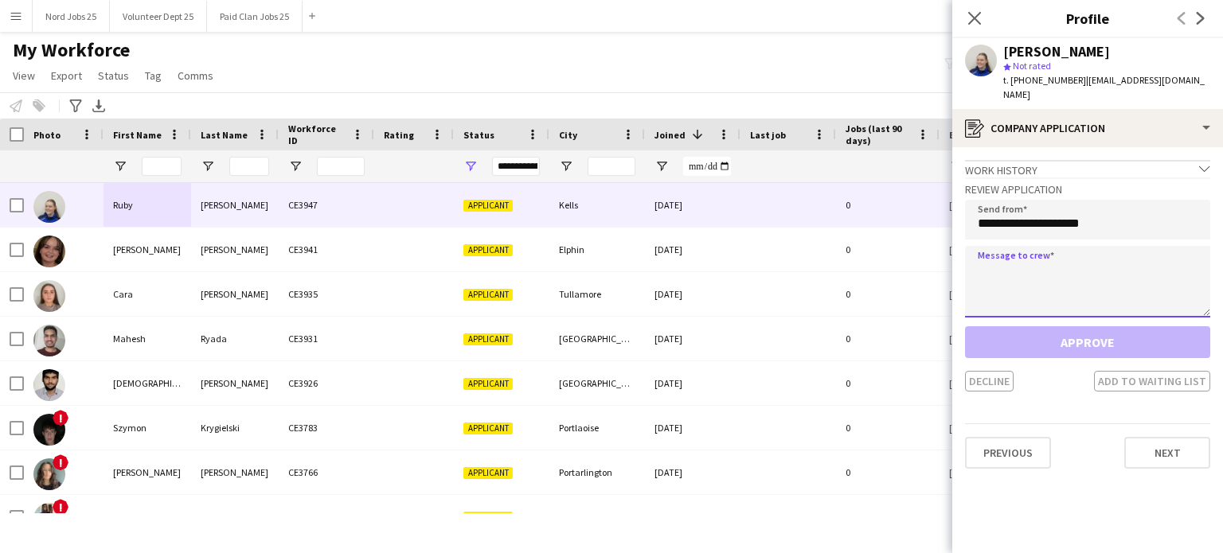
click at [1034, 246] on textarea at bounding box center [1087, 282] width 245 height 72
paste textarea "**********"
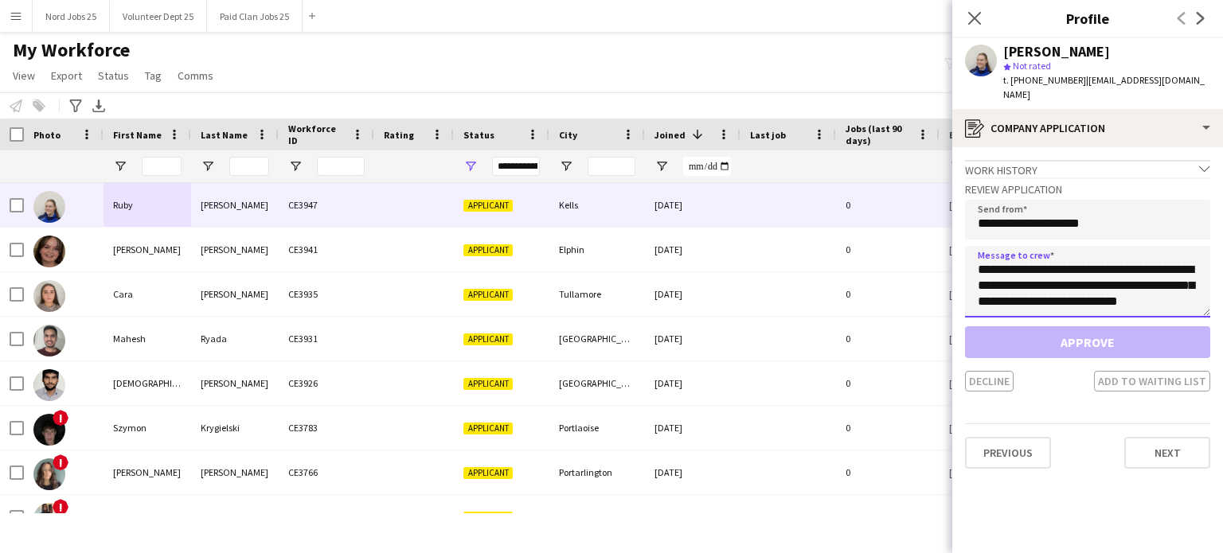
scroll to position [535, 0]
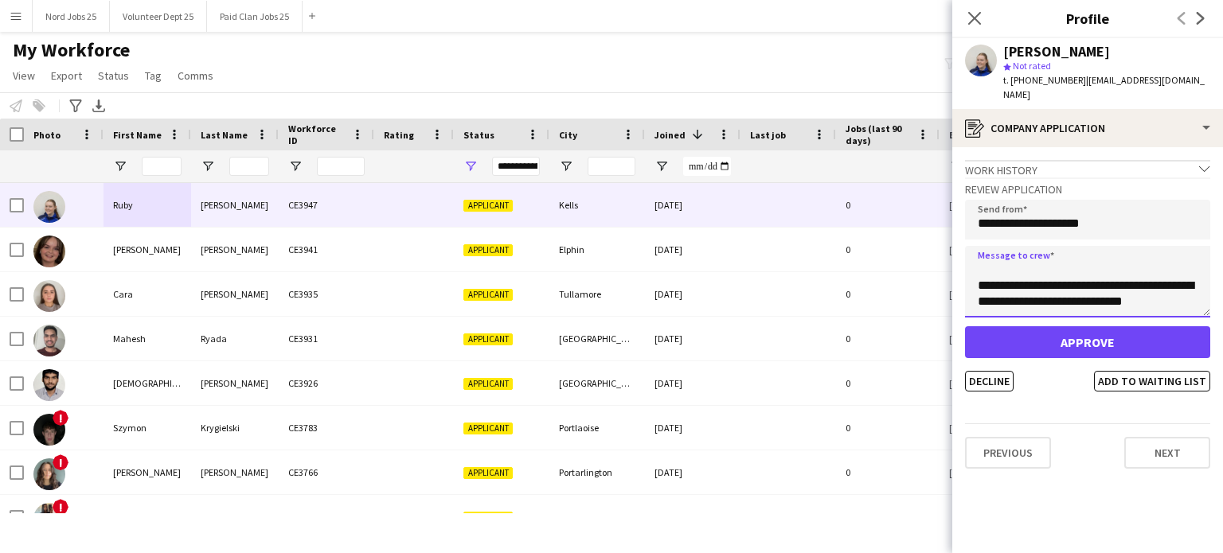
type textarea "**********"
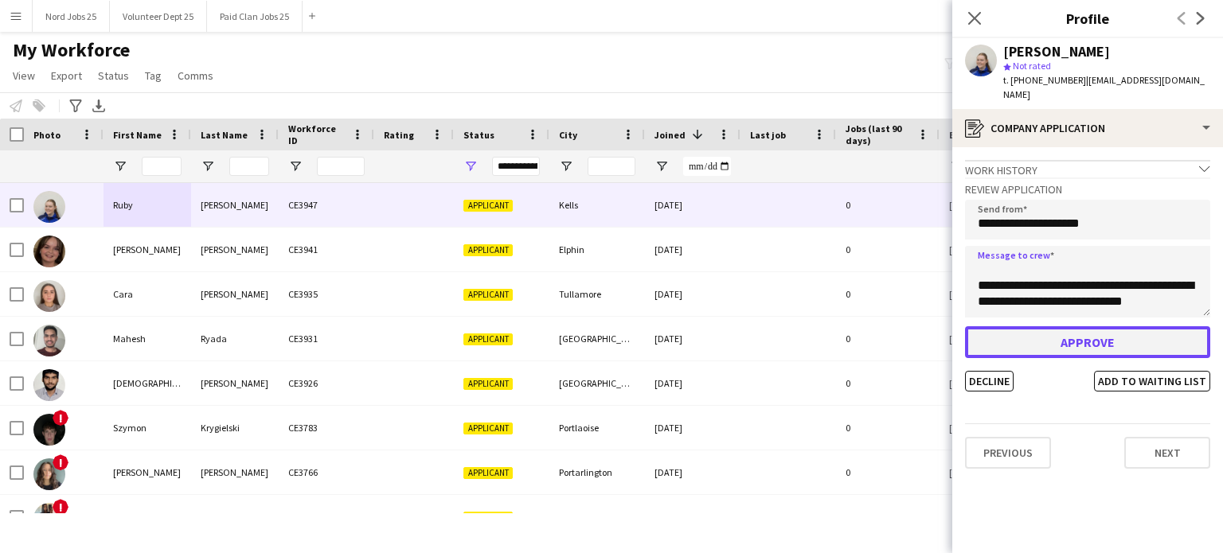
click at [1053, 328] on button "Approve" at bounding box center [1087, 343] width 245 height 32
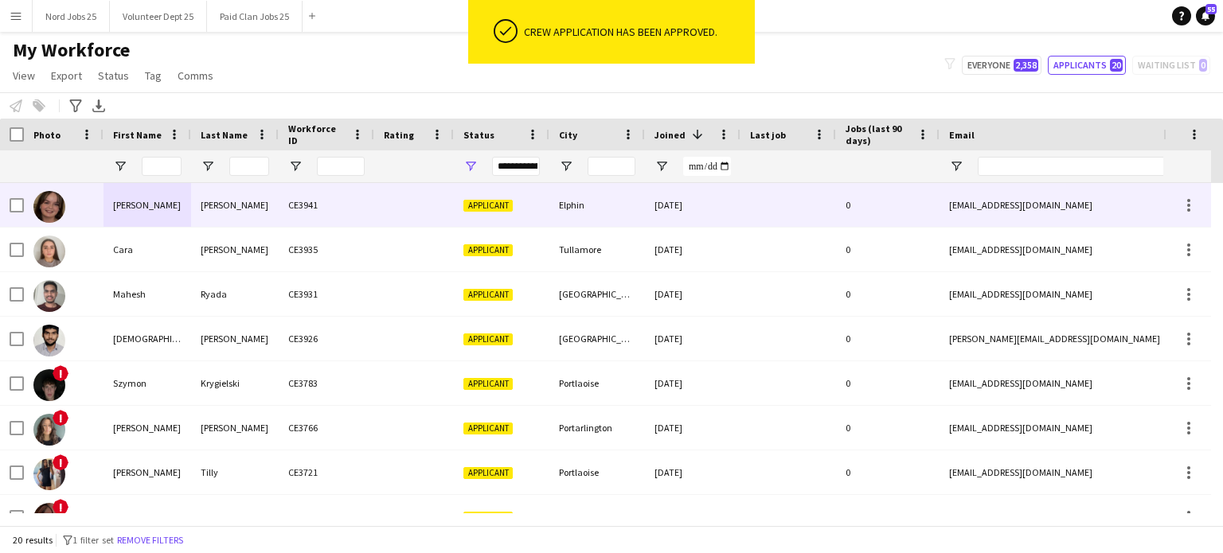
click at [154, 205] on div "[PERSON_NAME]" at bounding box center [148, 205] width 88 height 44
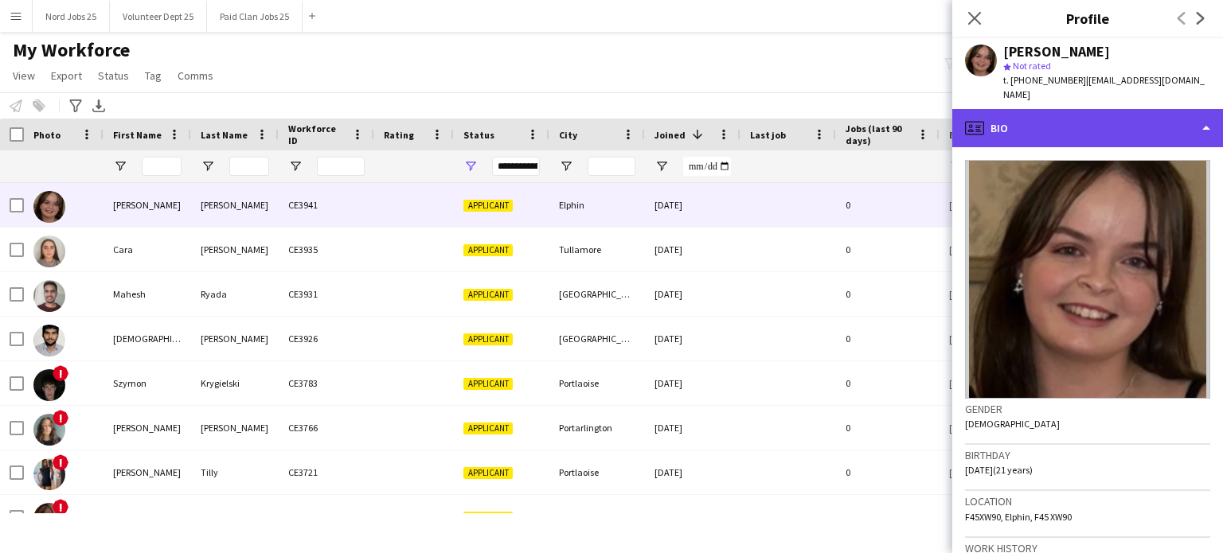
click at [1109, 109] on div "profile Bio" at bounding box center [1087, 128] width 271 height 38
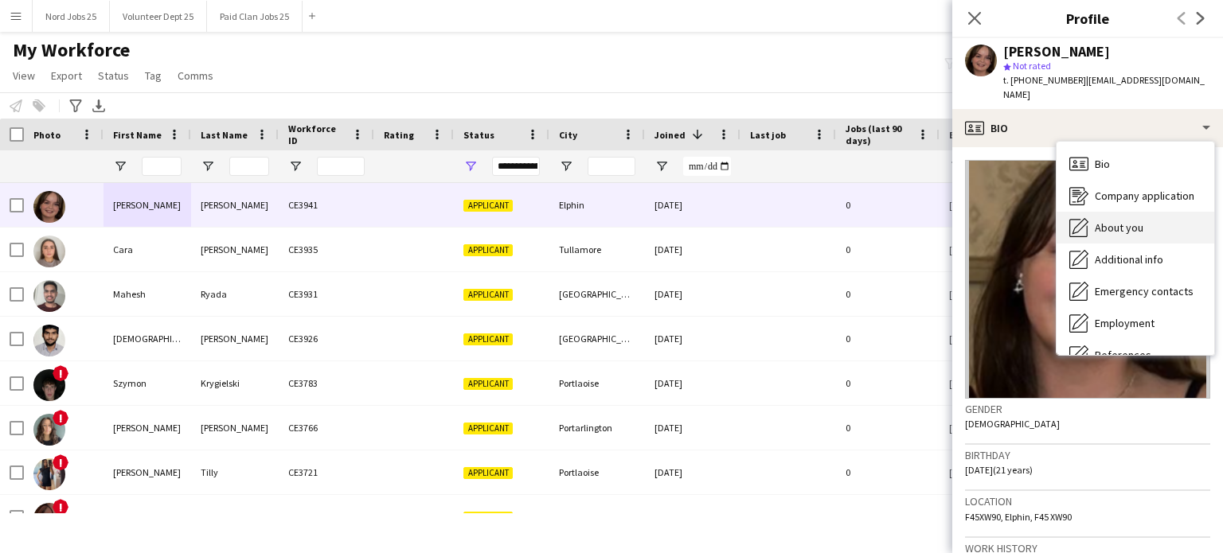
click at [1125, 221] on span "About you" at bounding box center [1119, 228] width 49 height 14
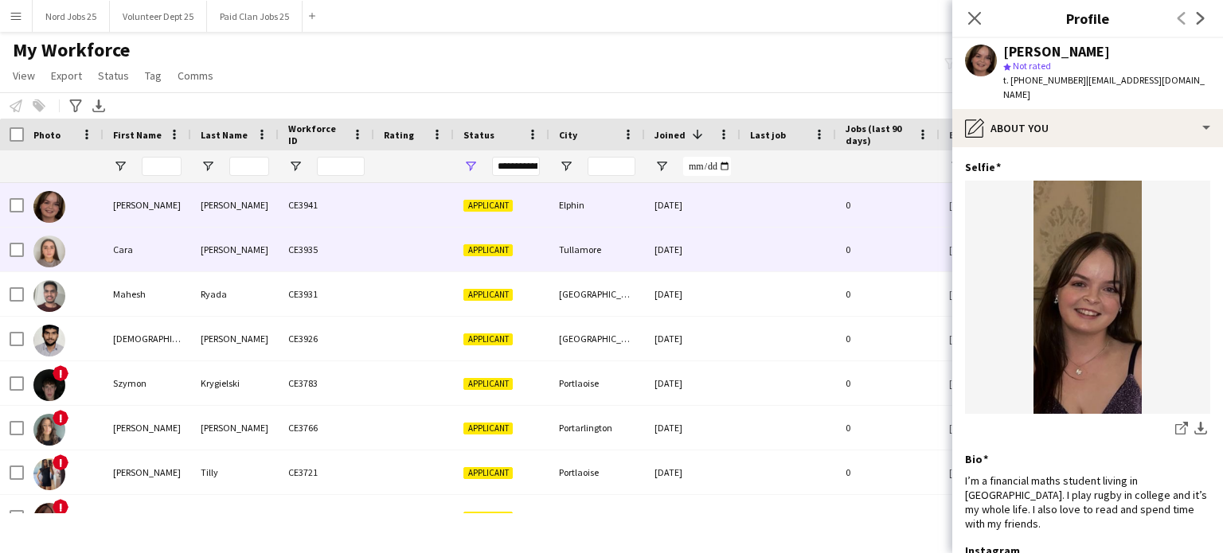
click at [157, 250] on div "Cara" at bounding box center [148, 250] width 88 height 44
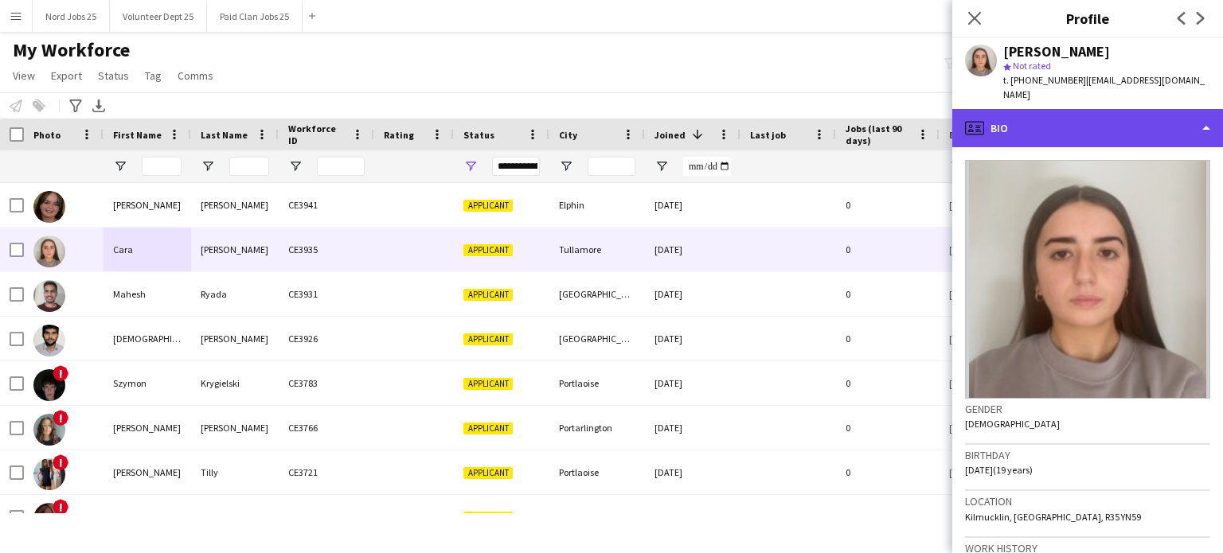
click at [1095, 125] on div "profile Bio" at bounding box center [1087, 128] width 271 height 38
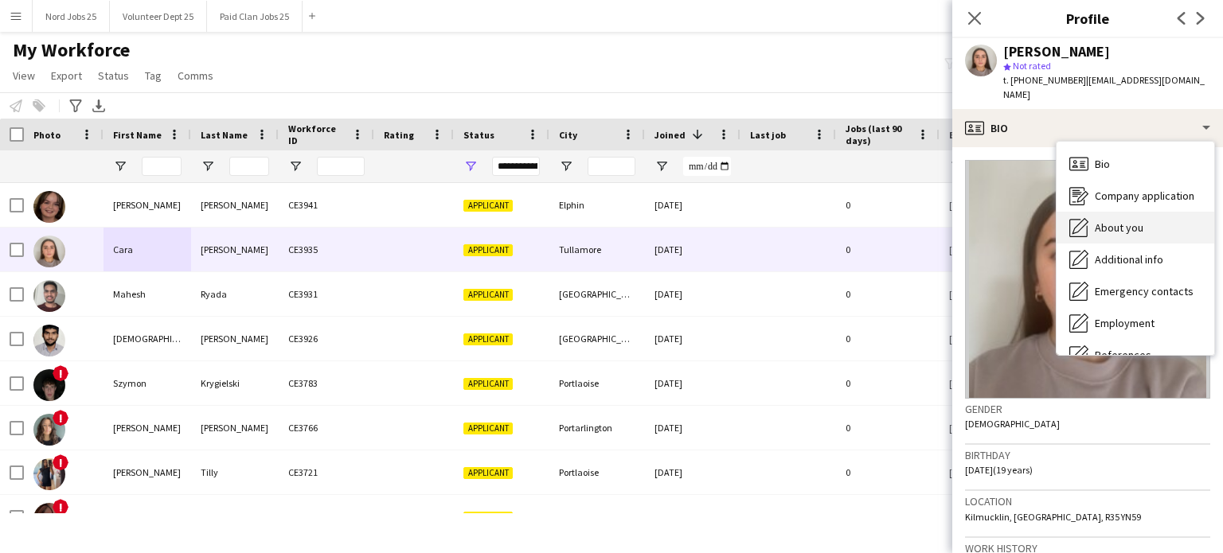
click at [1135, 221] on span "About you" at bounding box center [1119, 228] width 49 height 14
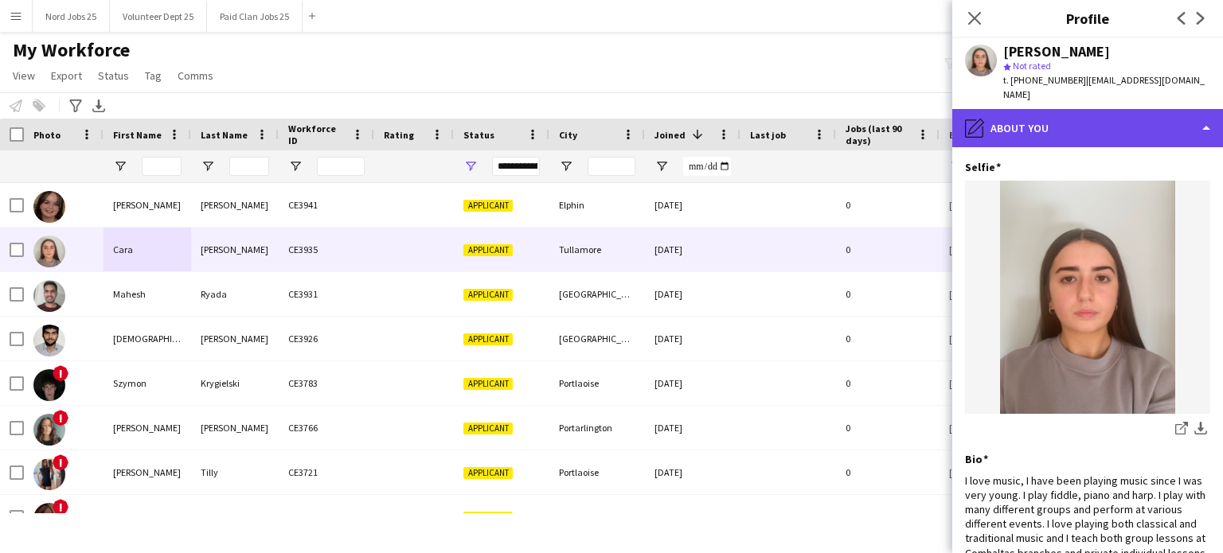
click at [1066, 115] on div "pencil4 About you" at bounding box center [1087, 128] width 271 height 38
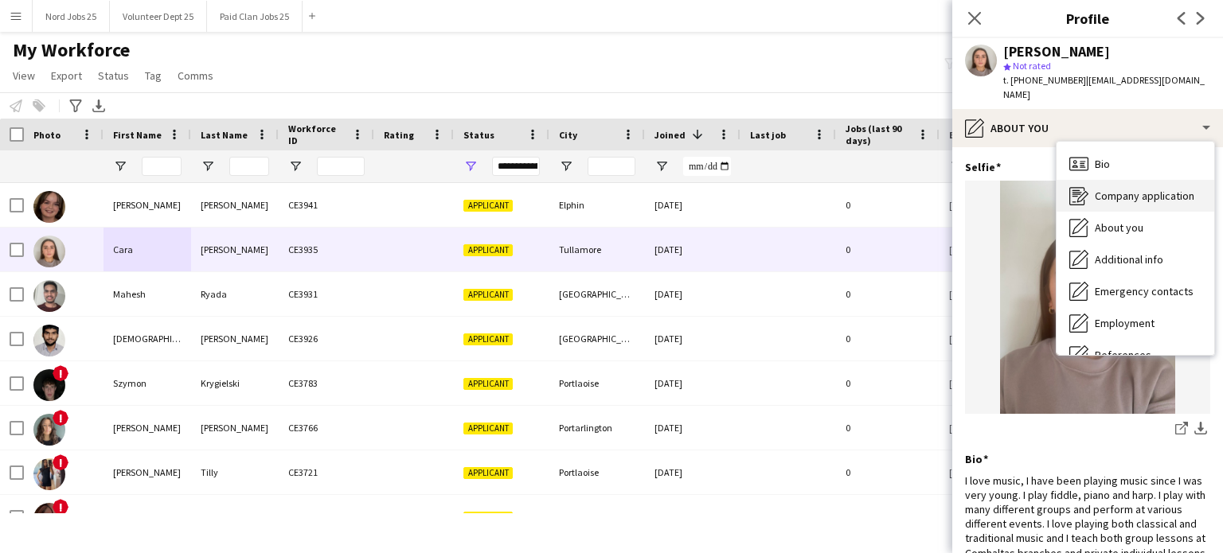
click at [1105, 189] on span "Company application" at bounding box center [1145, 196] width 100 height 14
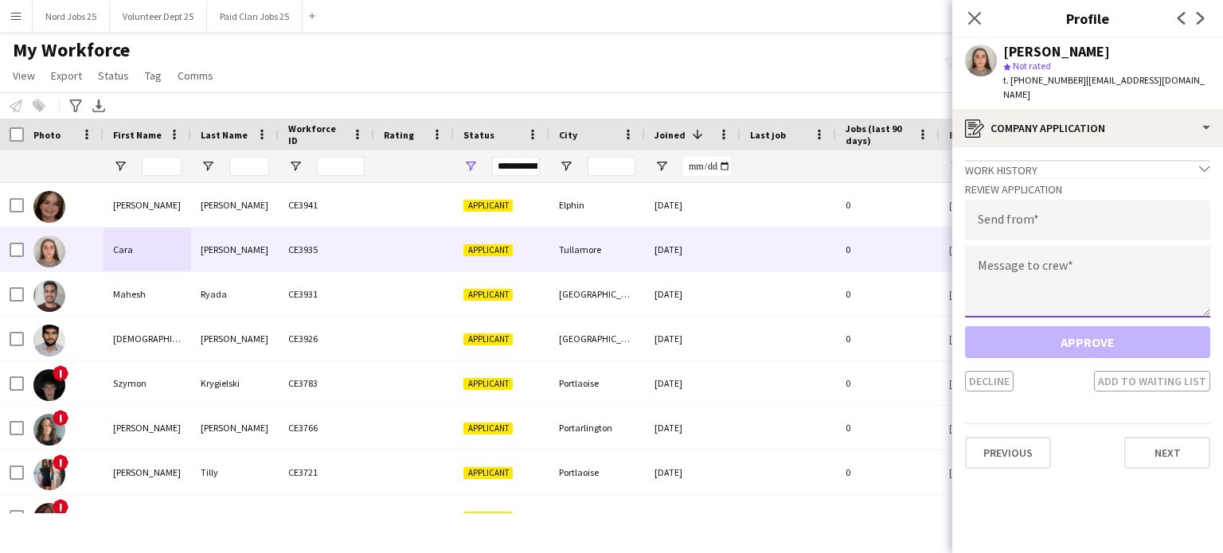
click at [1094, 283] on textarea at bounding box center [1087, 282] width 245 height 72
paste textarea "**********"
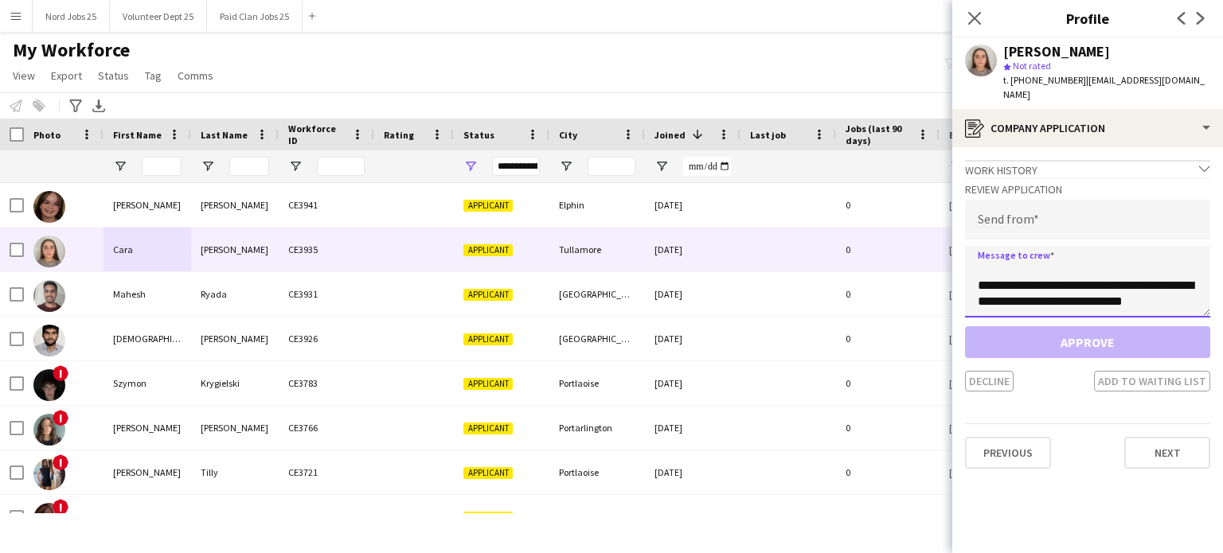
type textarea "**********"
click at [1054, 211] on input "email" at bounding box center [1087, 220] width 245 height 40
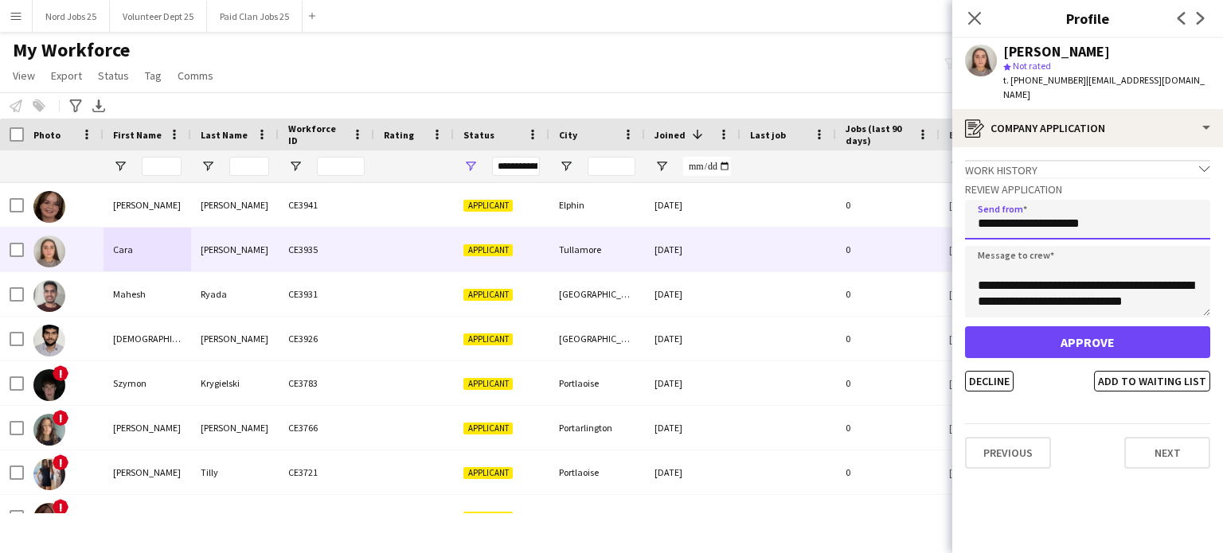
type input "**********"
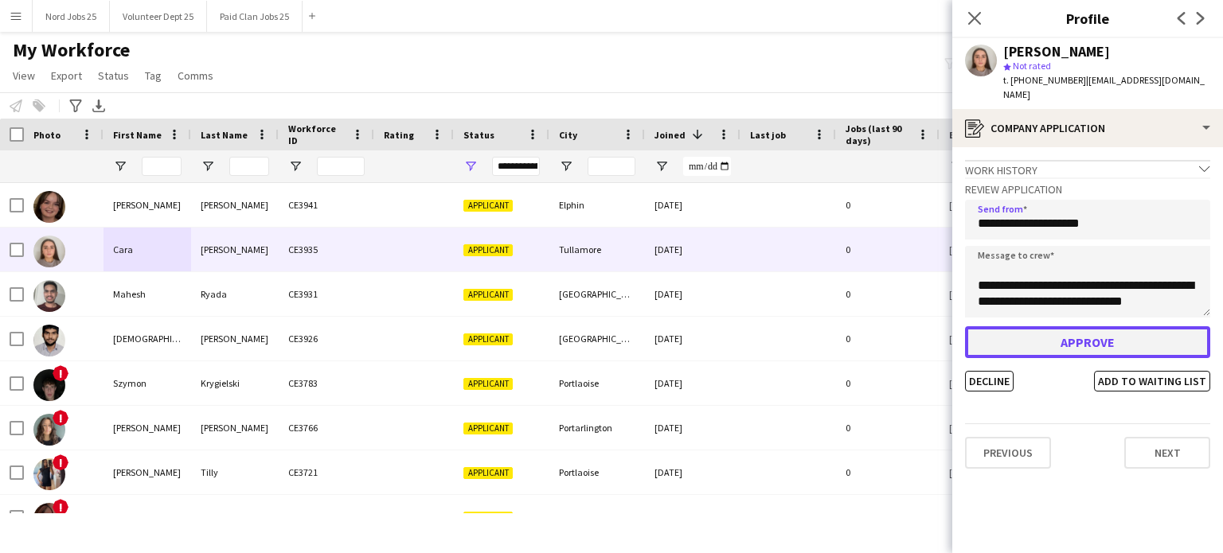
click at [1066, 334] on button "Approve" at bounding box center [1087, 343] width 245 height 32
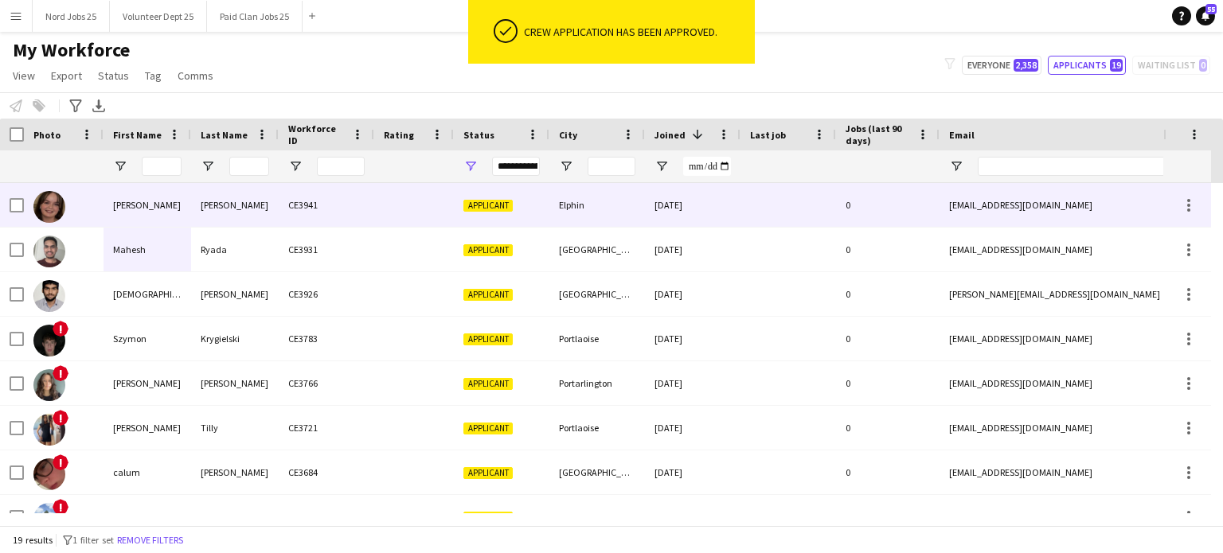
click at [231, 201] on div "[PERSON_NAME]" at bounding box center [235, 205] width 88 height 44
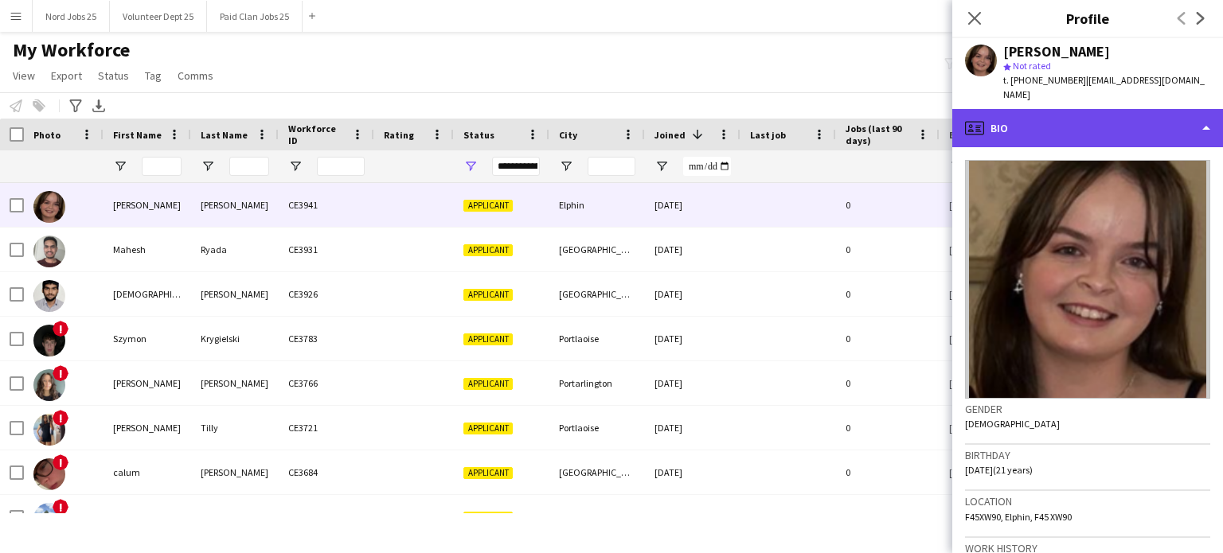
click at [1093, 128] on div "profile Bio" at bounding box center [1087, 128] width 271 height 38
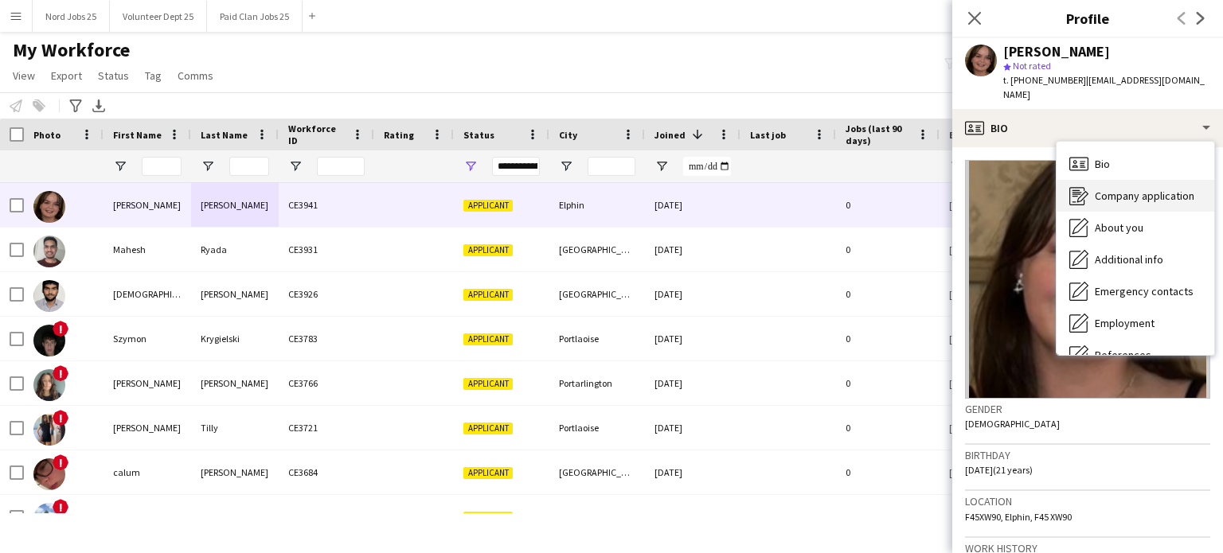
click at [1105, 190] on div "Company application Company application" at bounding box center [1136, 196] width 158 height 32
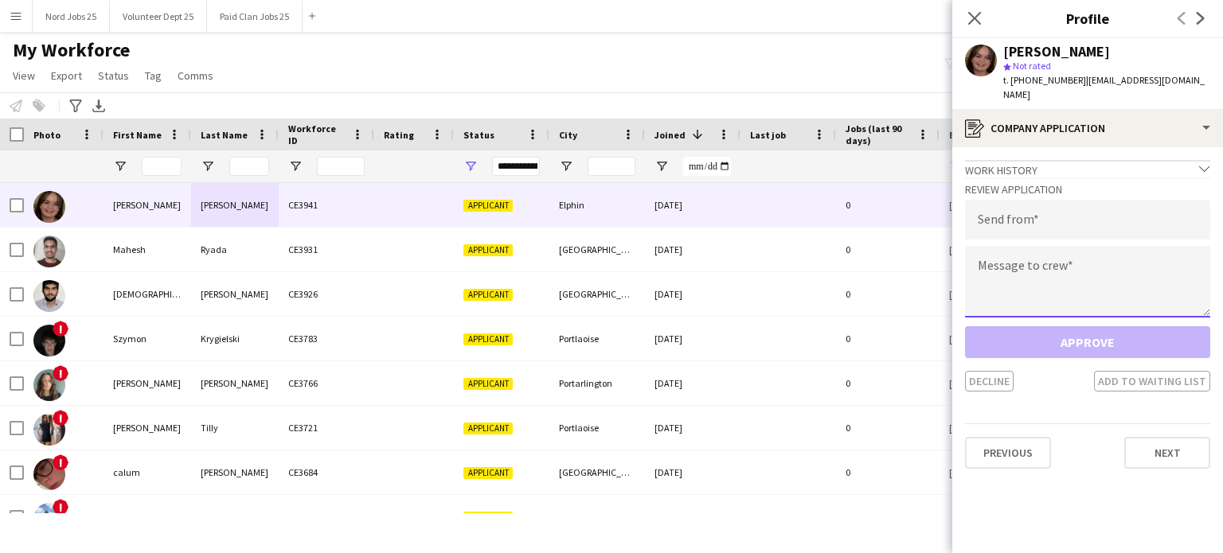
click at [1069, 246] on textarea at bounding box center [1087, 282] width 245 height 72
paste textarea "**********"
type textarea "**********"
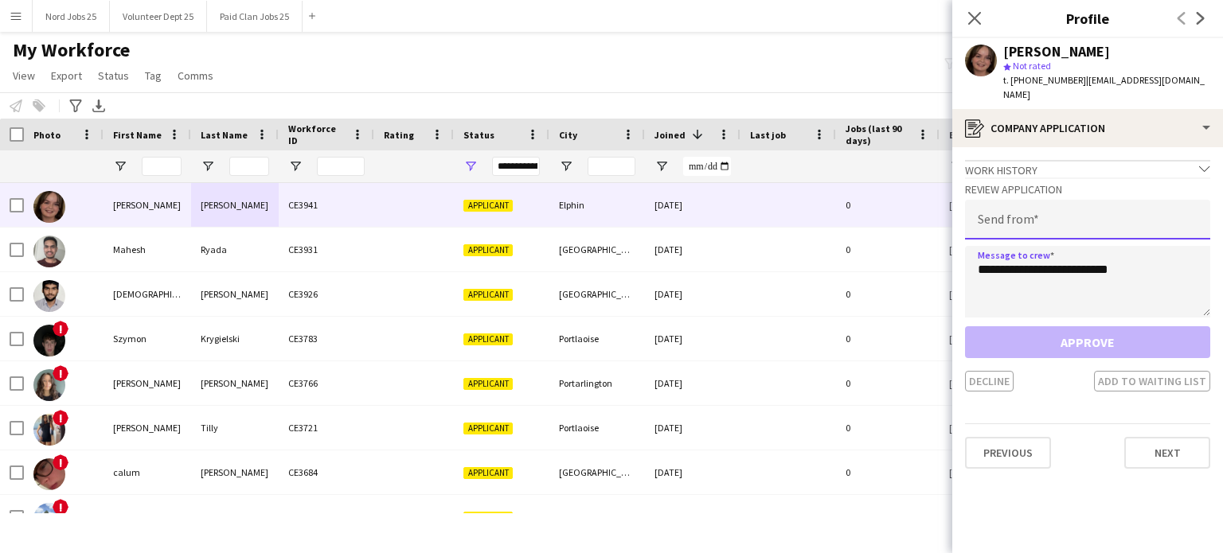
click at [1050, 200] on input "email" at bounding box center [1087, 220] width 245 height 40
type input "*"
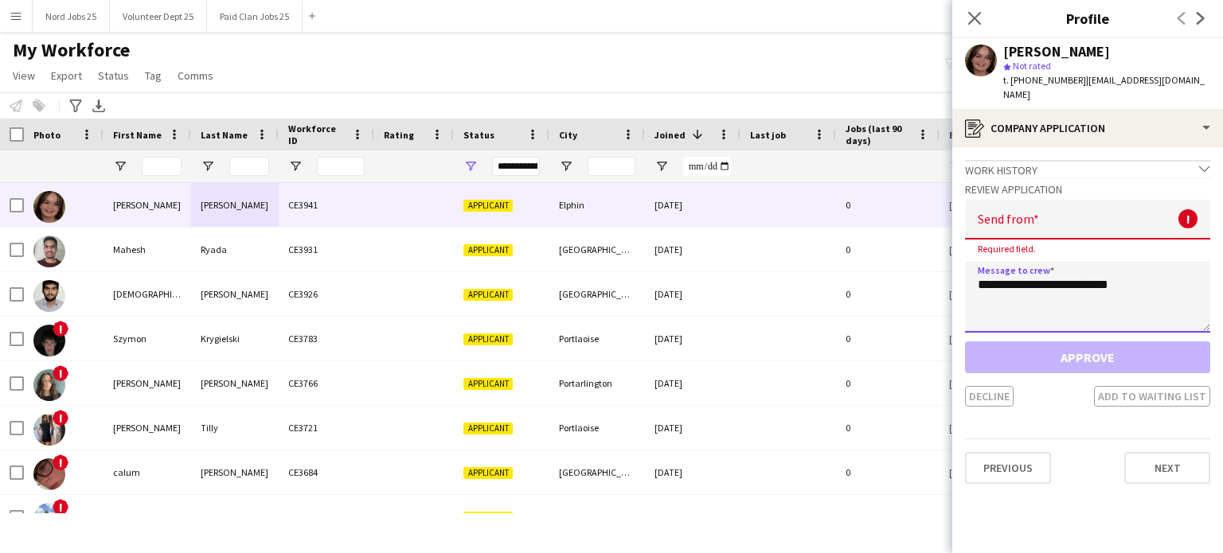
click at [1019, 275] on textarea "**********" at bounding box center [1087, 297] width 245 height 72
paste textarea "**********"
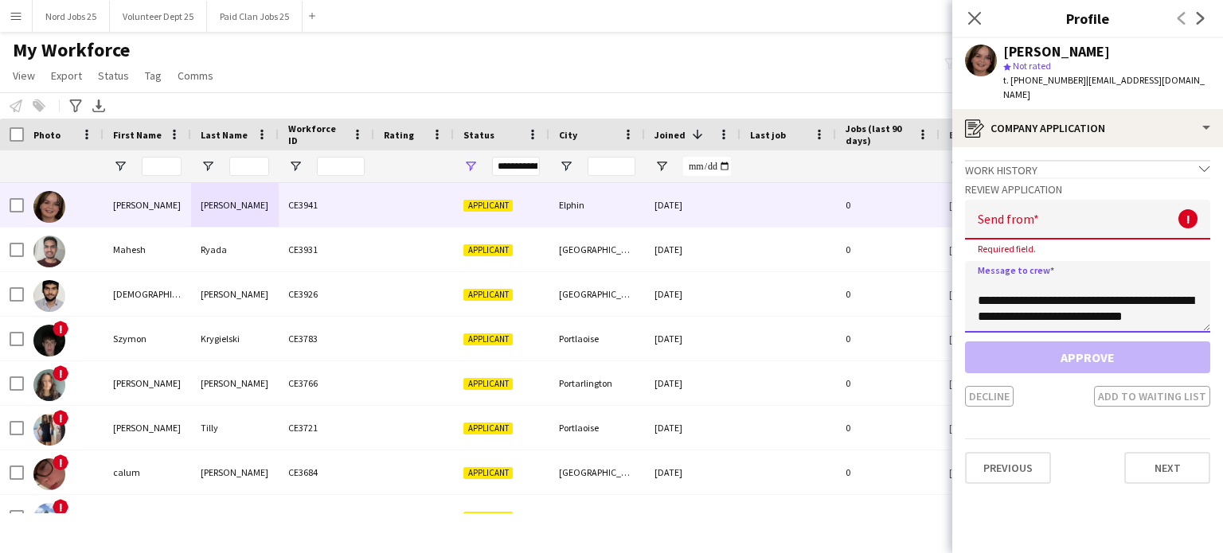
type textarea "**********"
click at [1023, 213] on input "email" at bounding box center [1087, 220] width 245 height 40
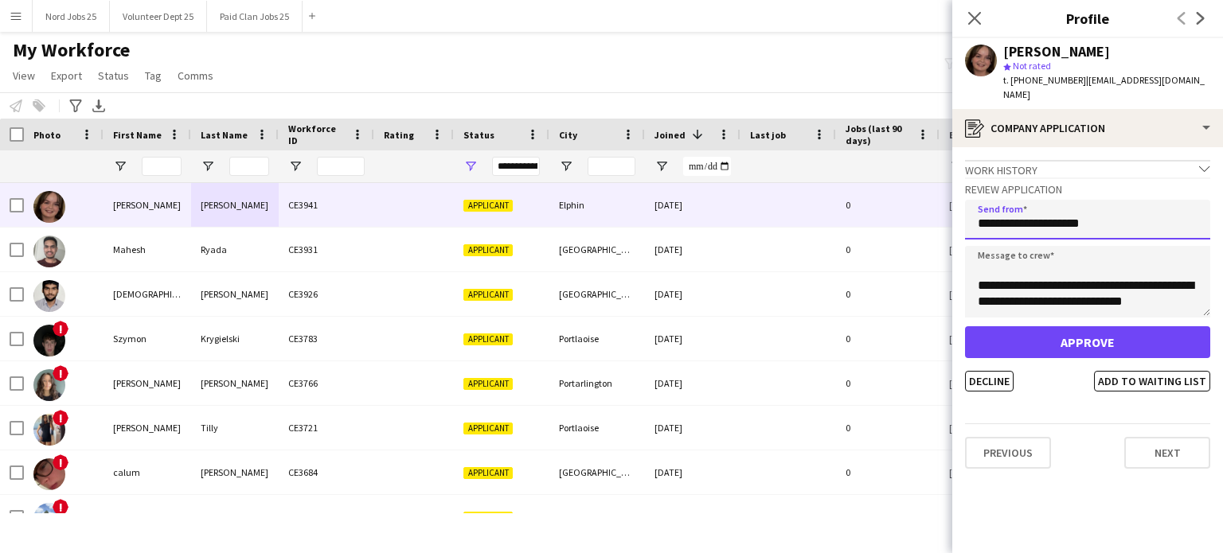
type input "**********"
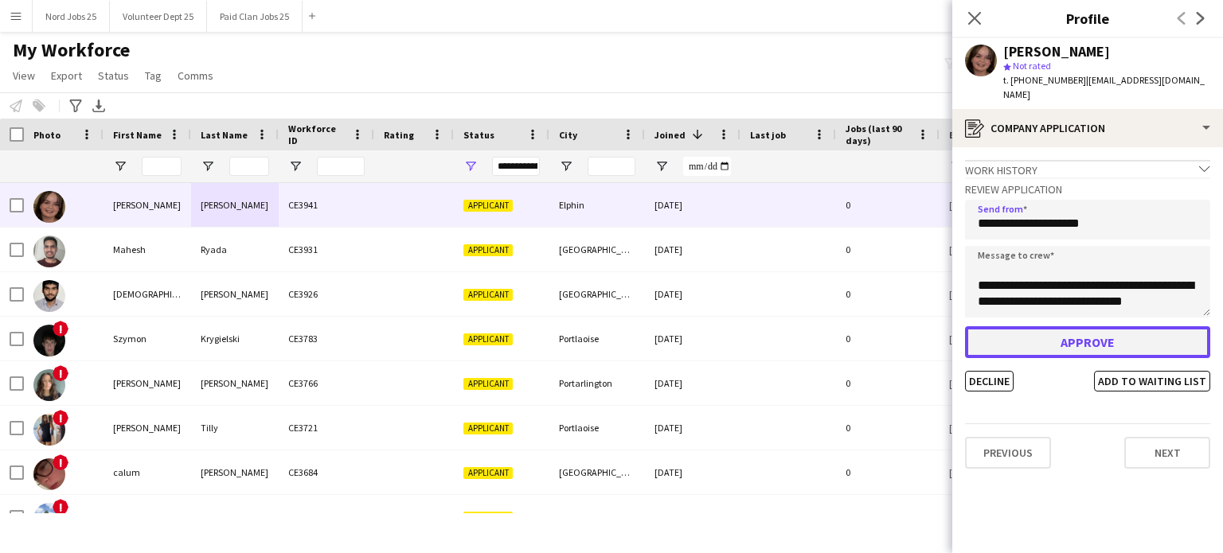
click at [1039, 337] on button "Approve" at bounding box center [1087, 343] width 245 height 32
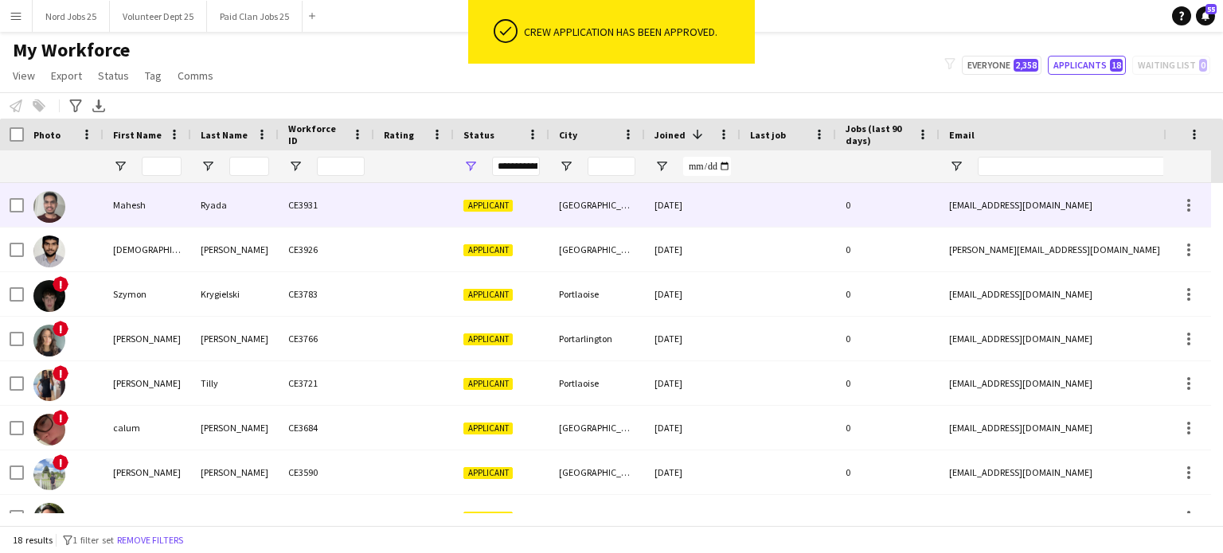
click at [241, 219] on div "Ryada" at bounding box center [235, 205] width 88 height 44
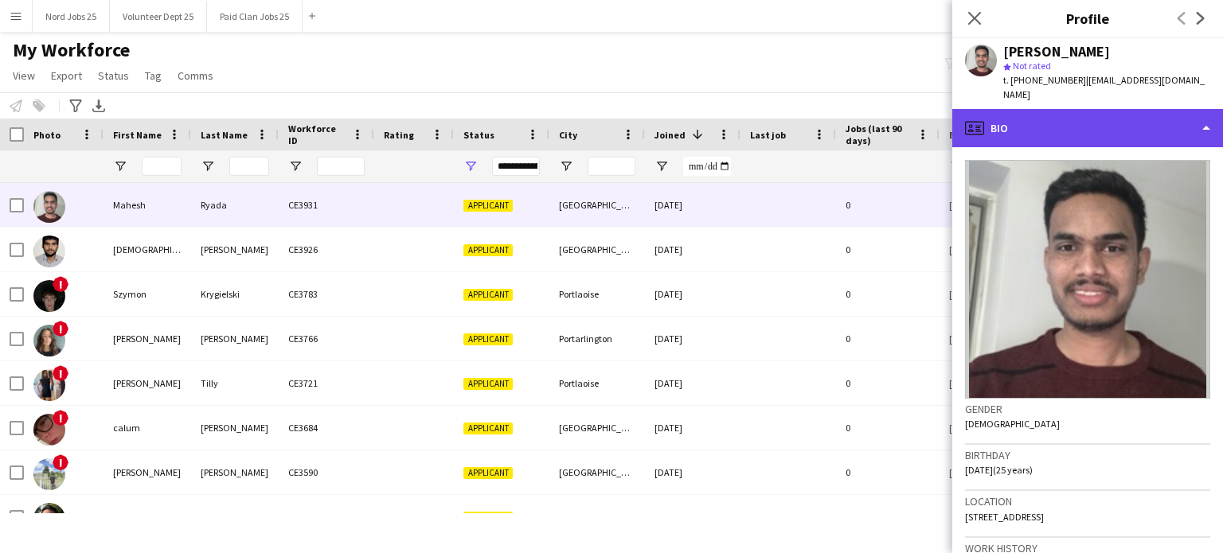
click at [1155, 126] on div "profile Bio" at bounding box center [1087, 128] width 271 height 38
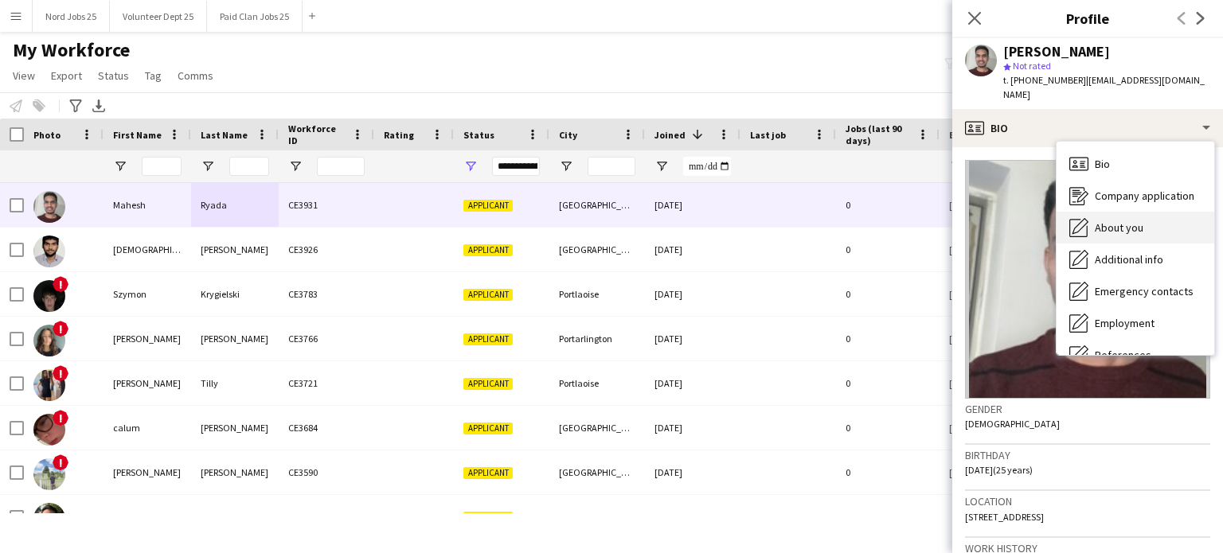
click at [1162, 212] on div "About you About you" at bounding box center [1136, 228] width 158 height 32
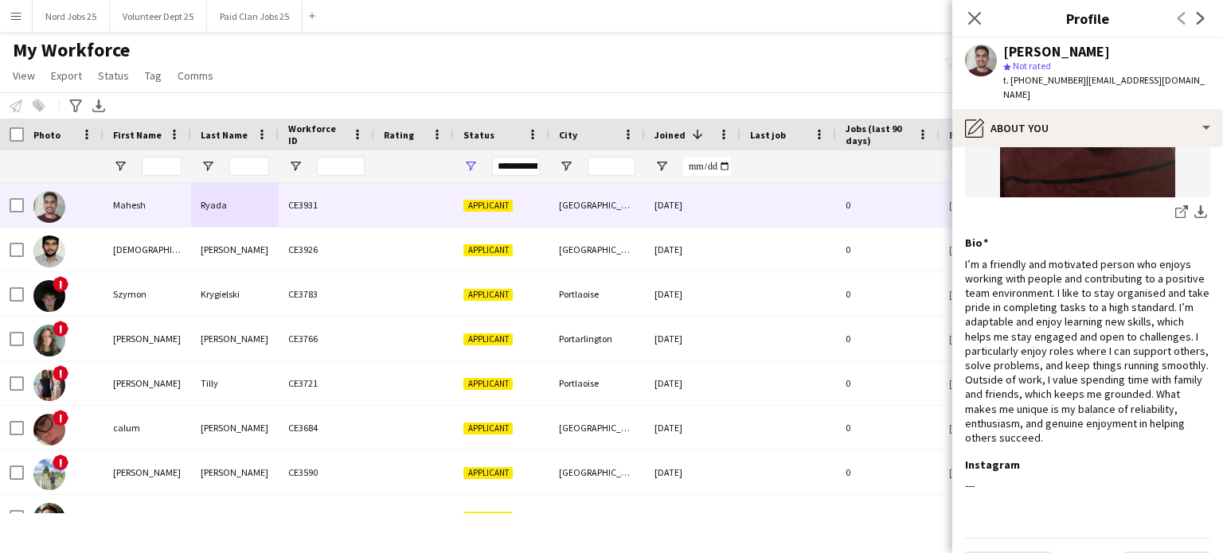
scroll to position [217, 0]
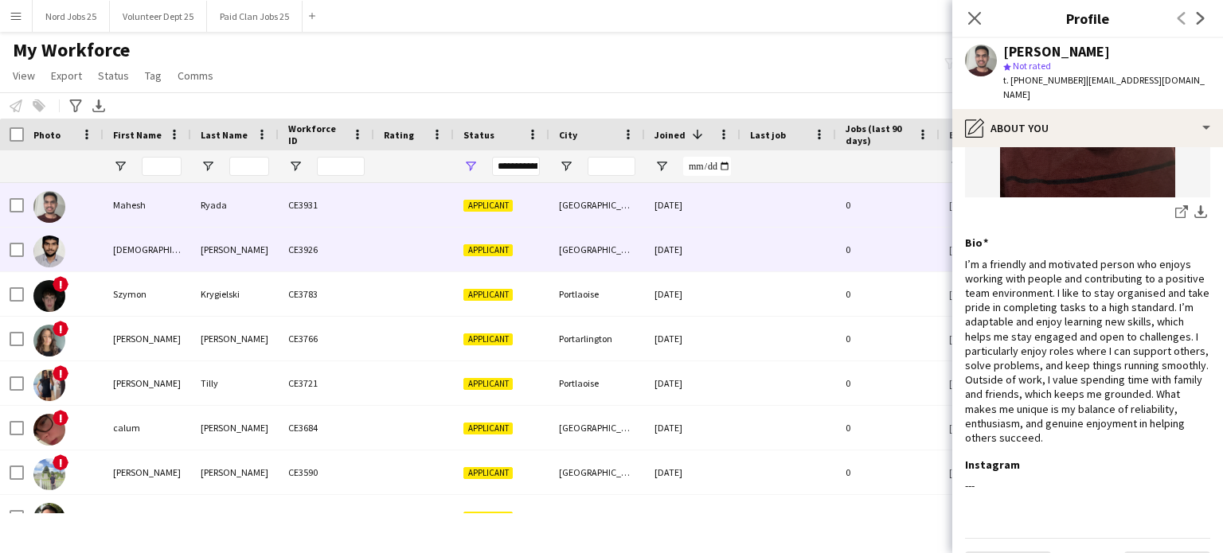
click at [208, 260] on div "[PERSON_NAME]" at bounding box center [235, 250] width 88 height 44
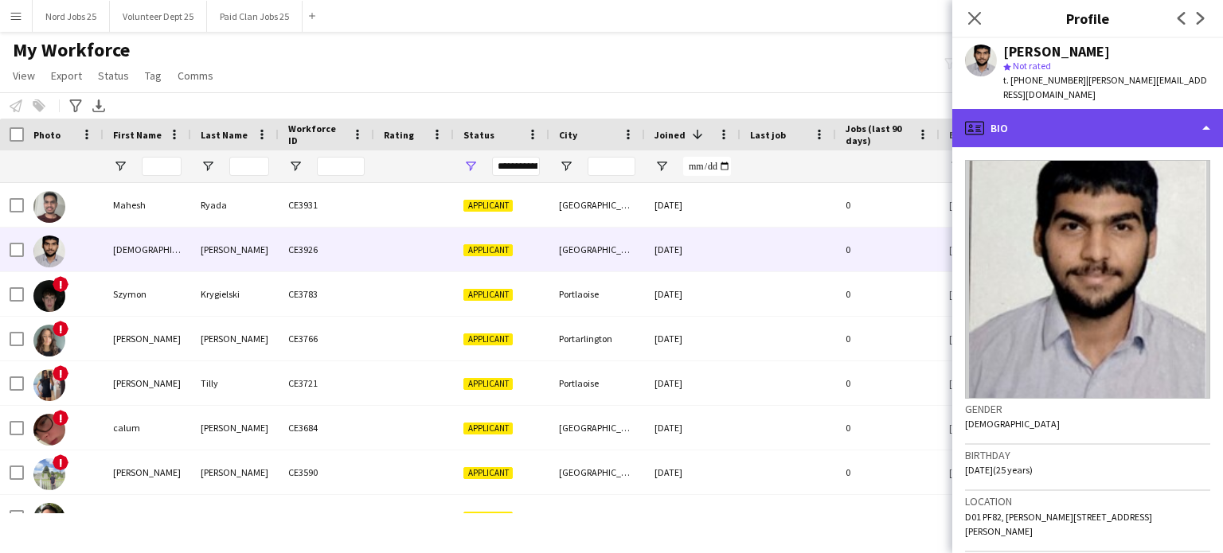
click at [1083, 118] on div "profile Bio" at bounding box center [1087, 128] width 271 height 38
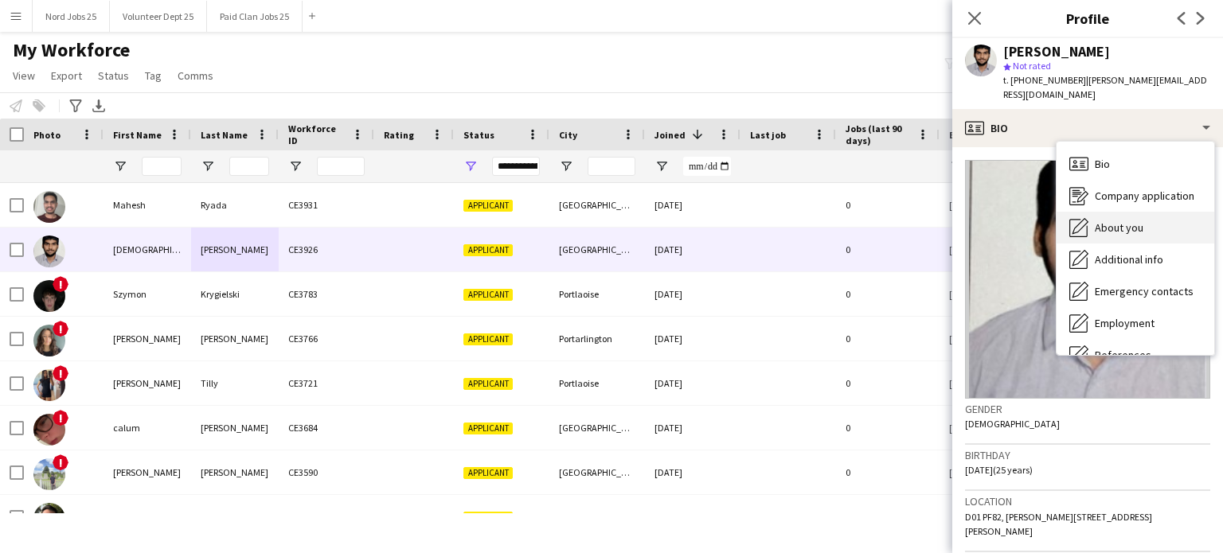
click at [1102, 221] on span "About you" at bounding box center [1119, 228] width 49 height 14
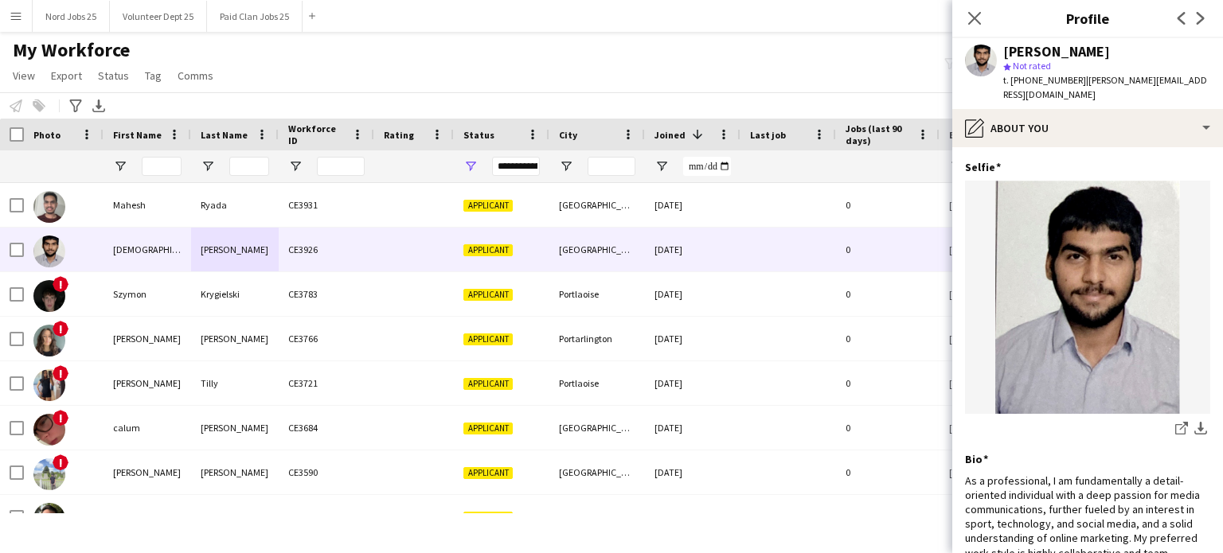
scroll to position [201, 0]
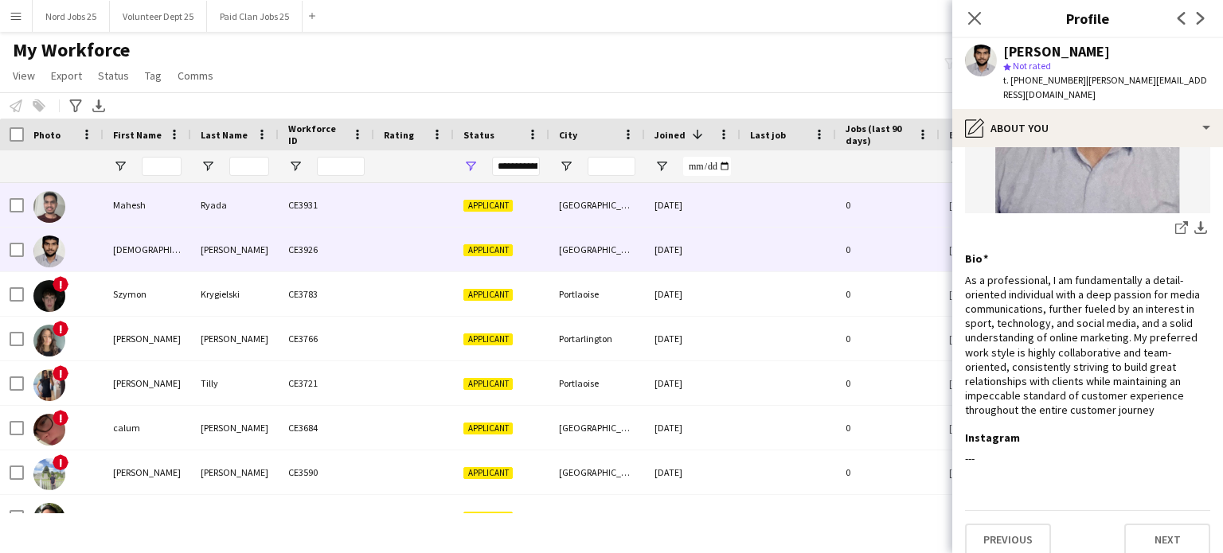
click at [242, 209] on div "Ryada" at bounding box center [235, 205] width 88 height 44
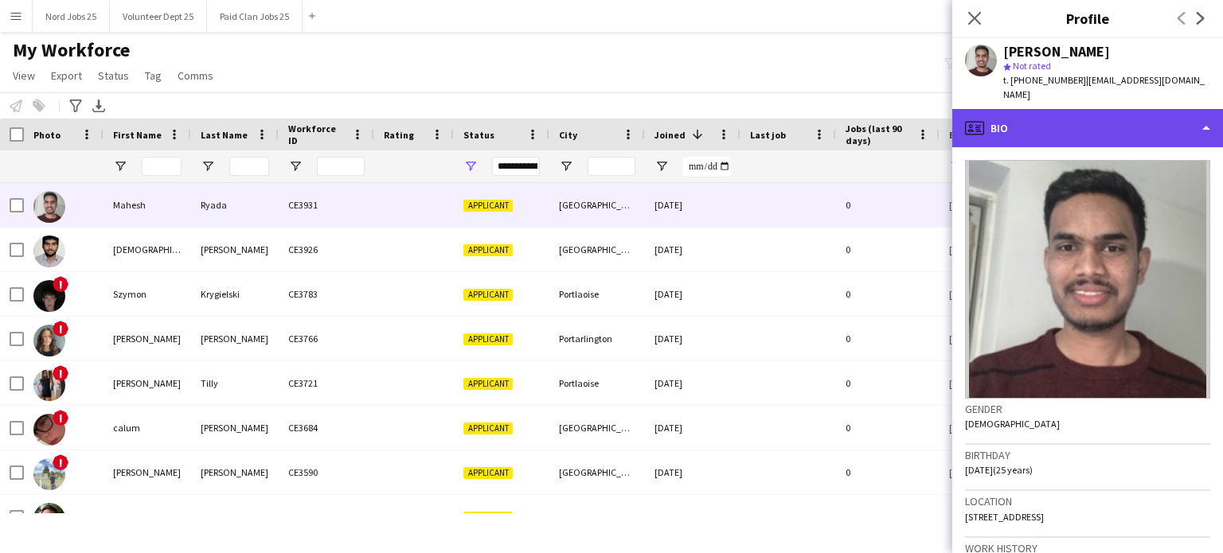
click at [1072, 109] on div "profile Bio" at bounding box center [1087, 128] width 271 height 38
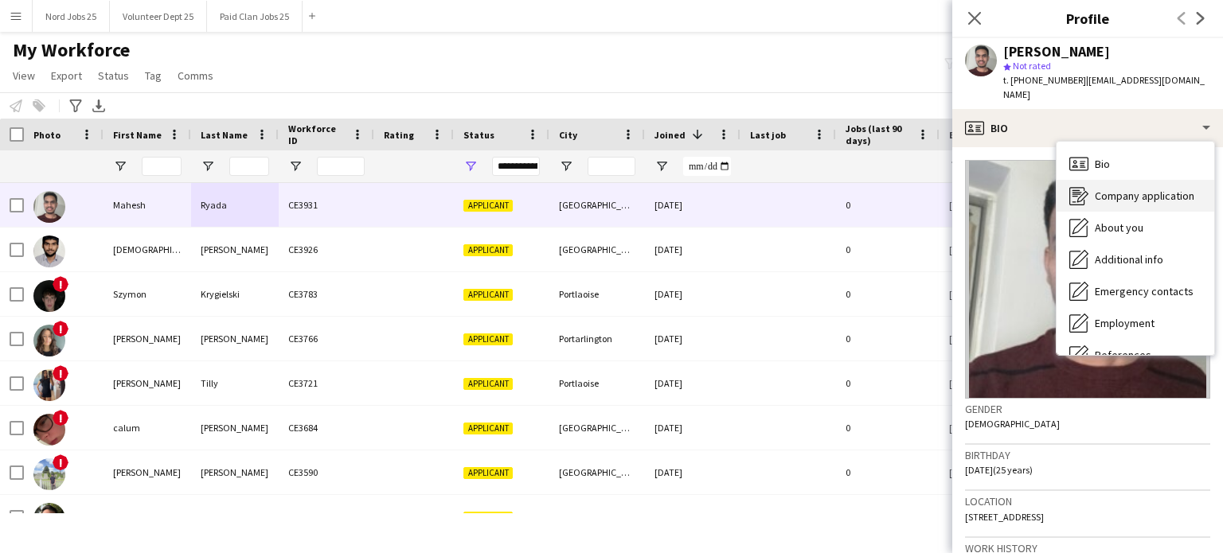
click at [1097, 189] on span "Company application" at bounding box center [1145, 196] width 100 height 14
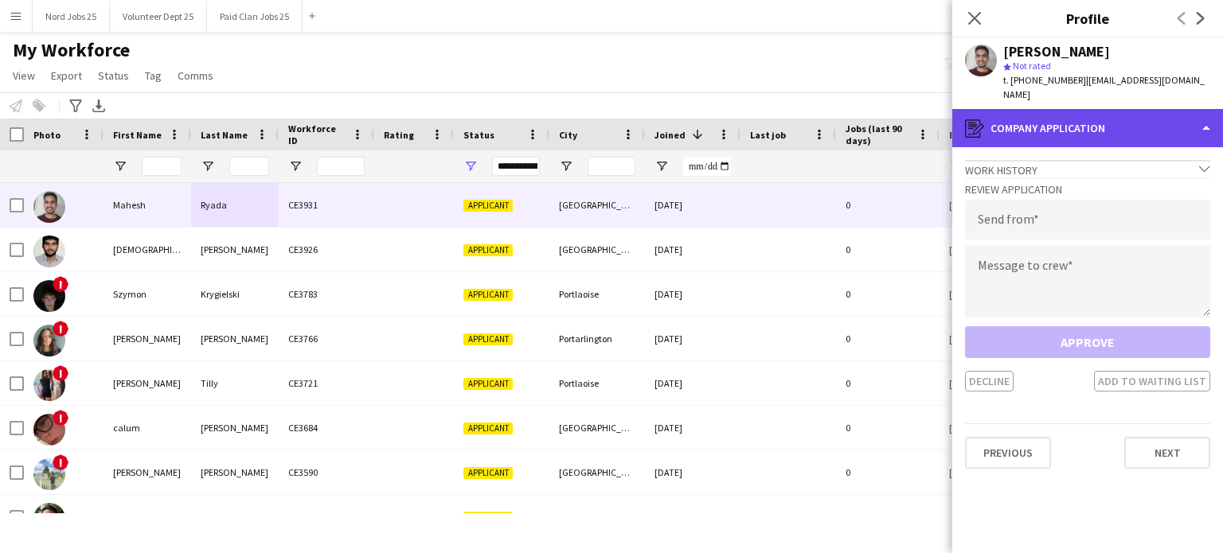
click at [1088, 116] on div "register Company application" at bounding box center [1087, 128] width 271 height 38
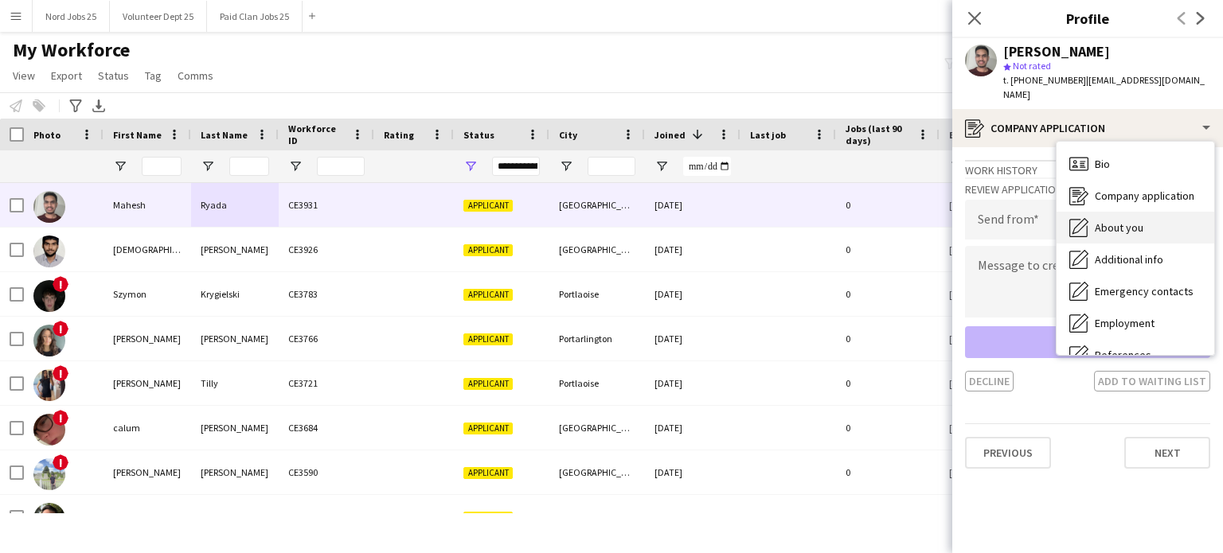
click at [1105, 221] on span "About you" at bounding box center [1119, 228] width 49 height 14
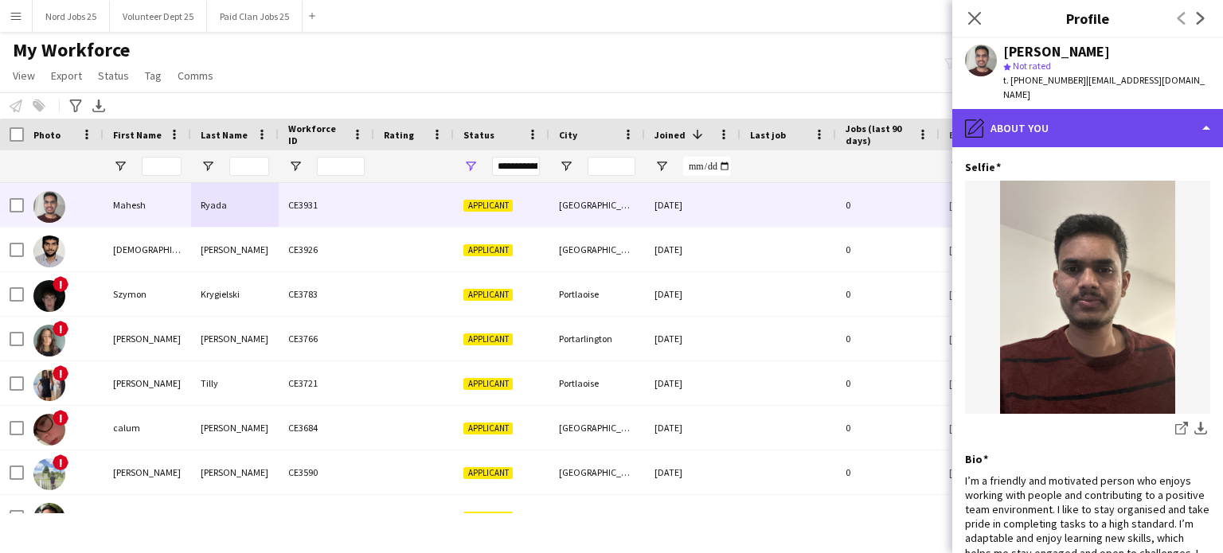
click at [1100, 125] on div "pencil4 About you" at bounding box center [1087, 128] width 271 height 38
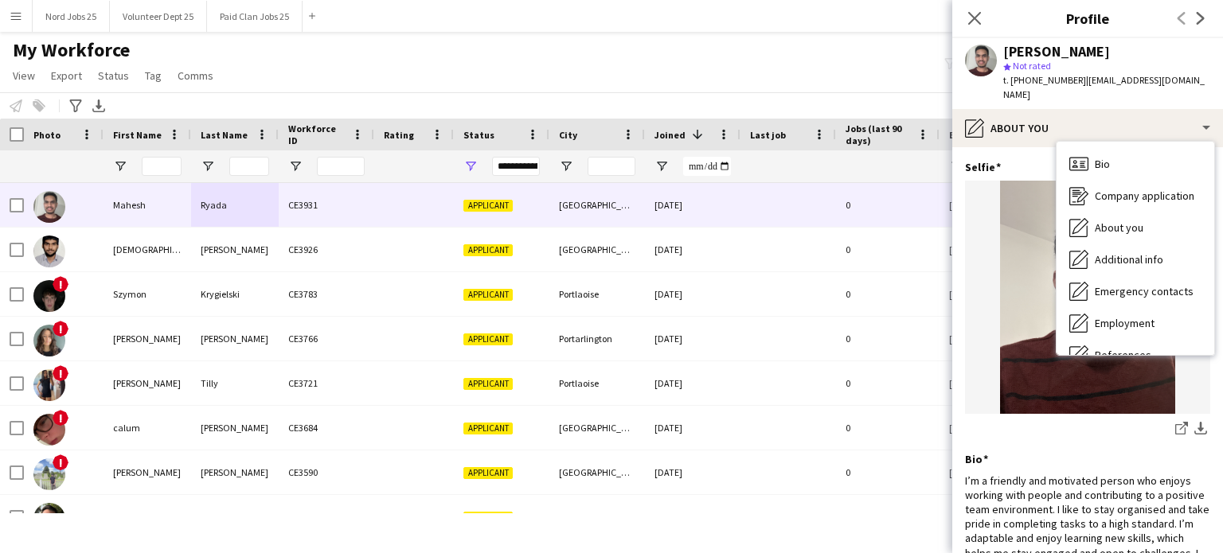
click at [1115, 53] on div "Mahesh Ryada" at bounding box center [1106, 52] width 207 height 14
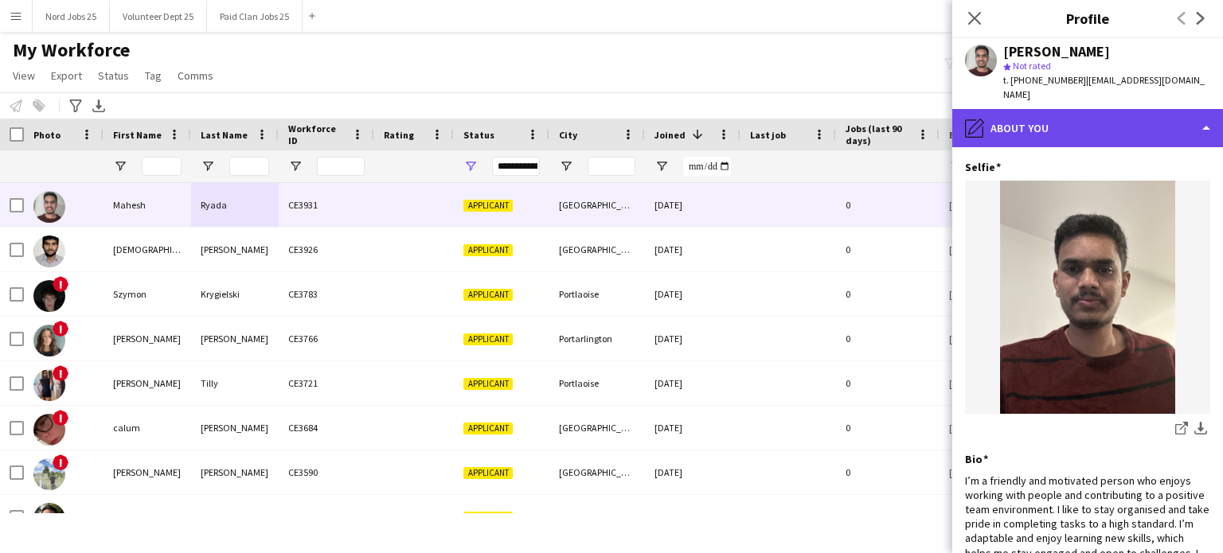
click at [1083, 109] on div "pencil4 About you" at bounding box center [1087, 128] width 271 height 38
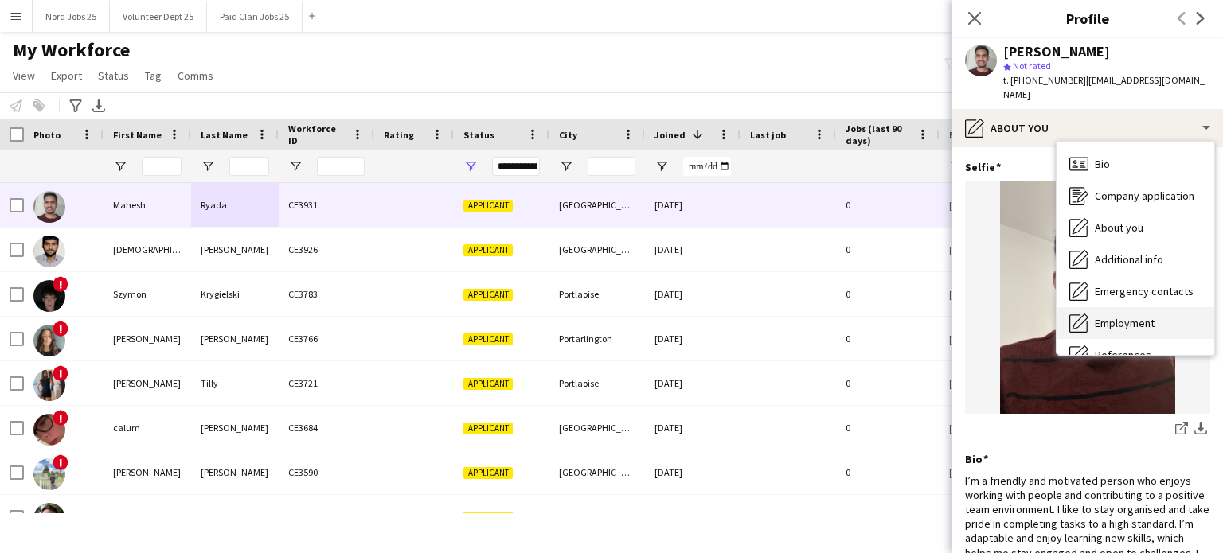
click at [1115, 307] on div "Employment Employment" at bounding box center [1136, 323] width 158 height 32
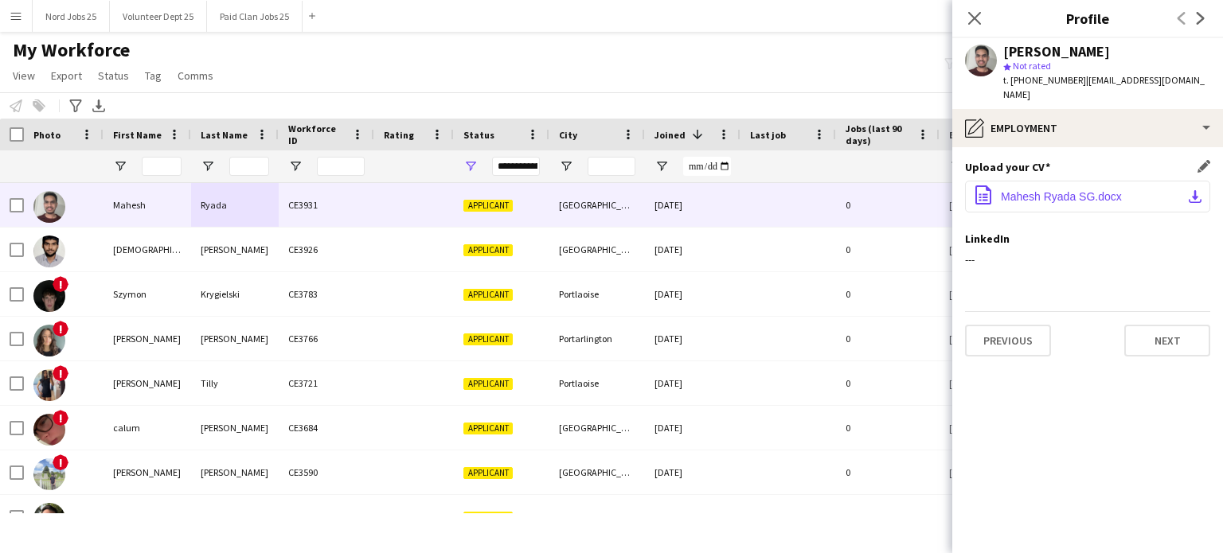
click at [1048, 190] on span "Mahesh Ryada SG.docx" at bounding box center [1061, 196] width 121 height 13
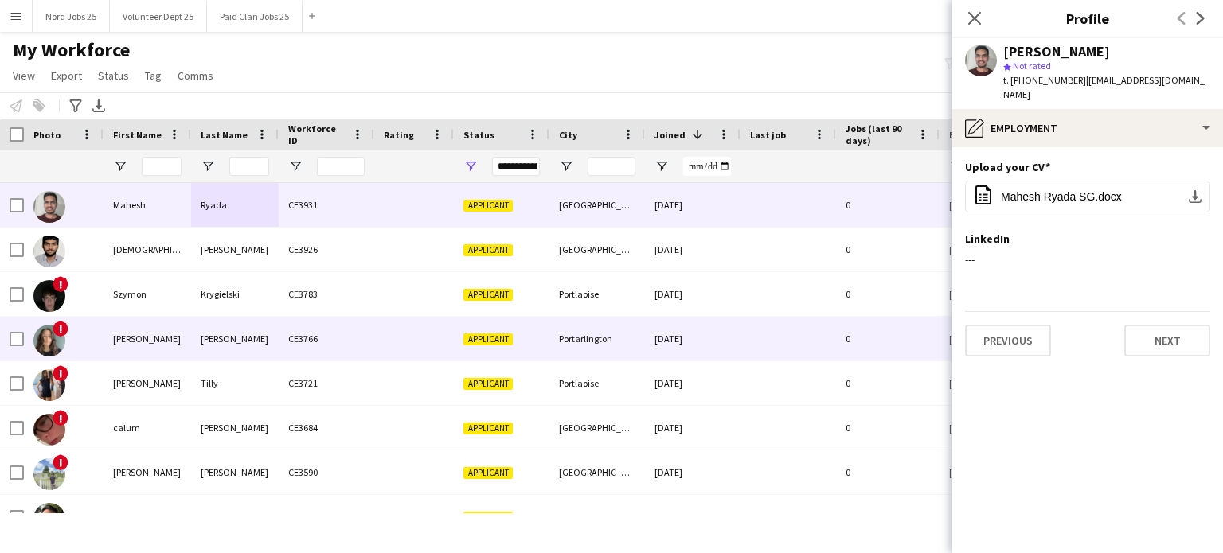
scroll to position [471, 0]
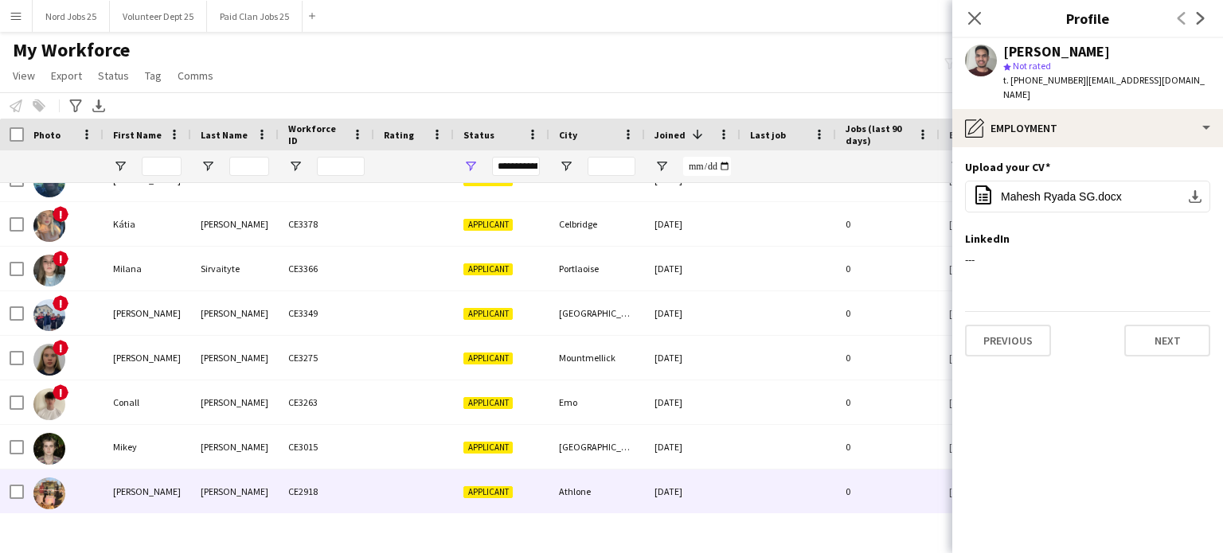
click at [181, 474] on div "Edward" at bounding box center [148, 492] width 88 height 44
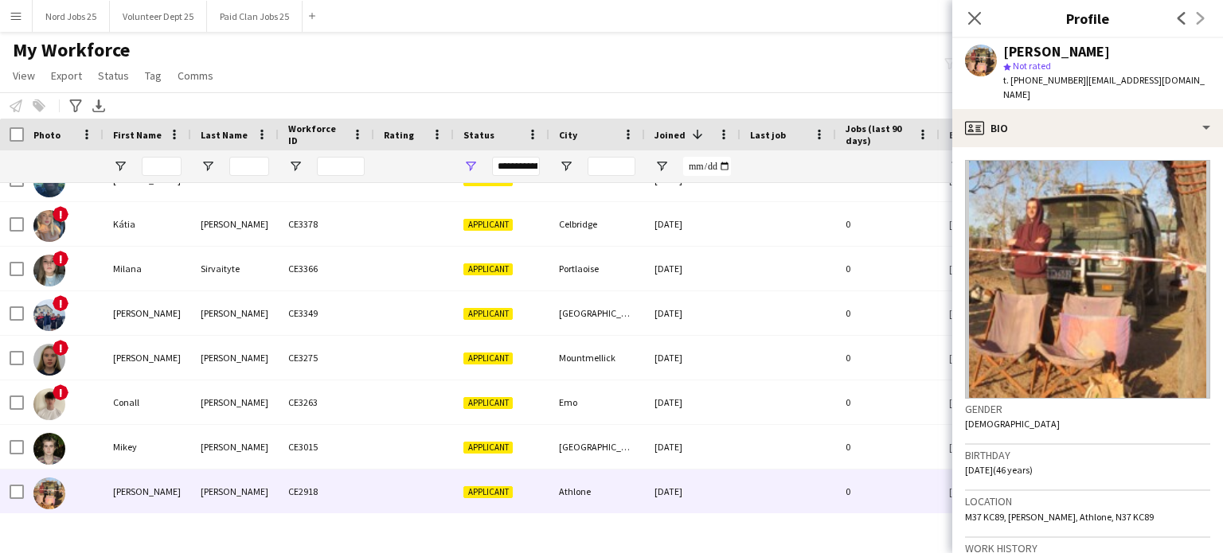
scroll to position [25, 0]
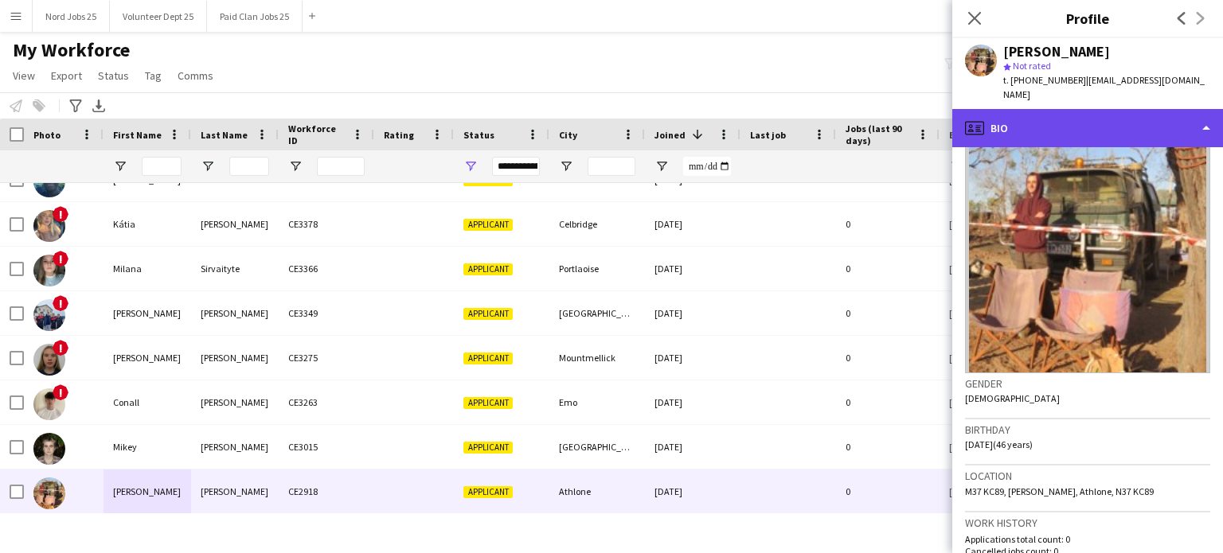
click at [1069, 113] on div "profile Bio" at bounding box center [1087, 128] width 271 height 38
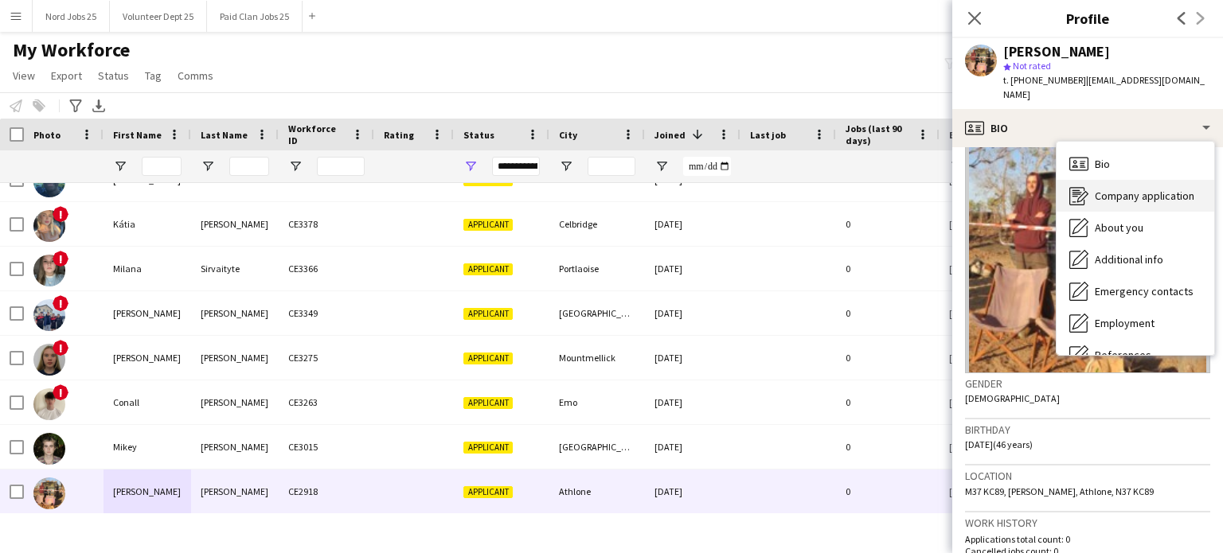
click at [1109, 190] on div "Company application Company application" at bounding box center [1136, 196] width 158 height 32
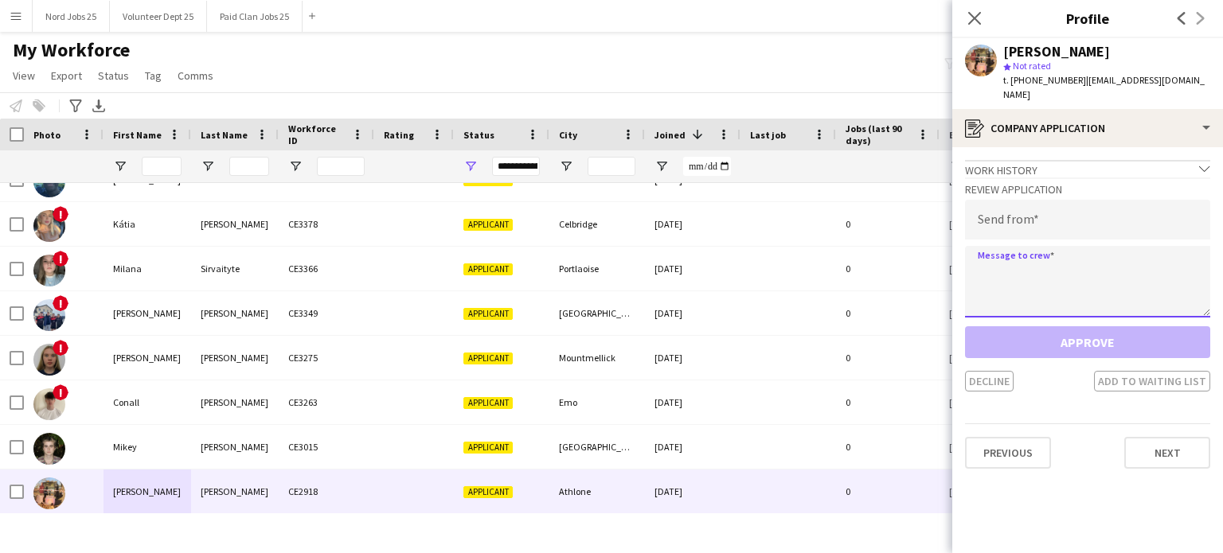
click at [1062, 267] on textarea at bounding box center [1087, 282] width 245 height 72
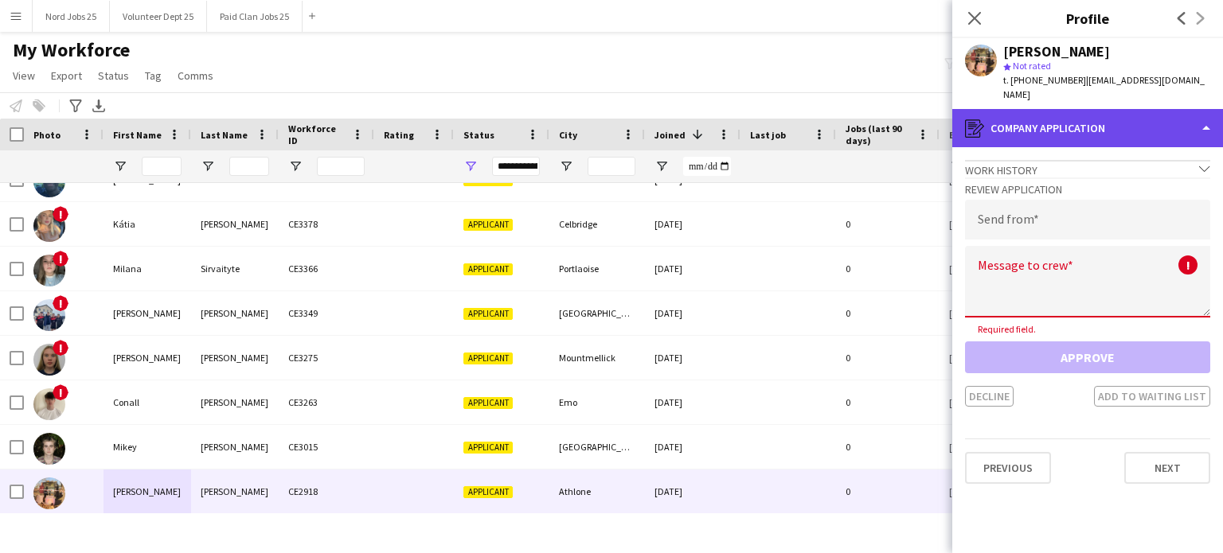
click at [1048, 114] on div "register Company application" at bounding box center [1087, 128] width 271 height 38
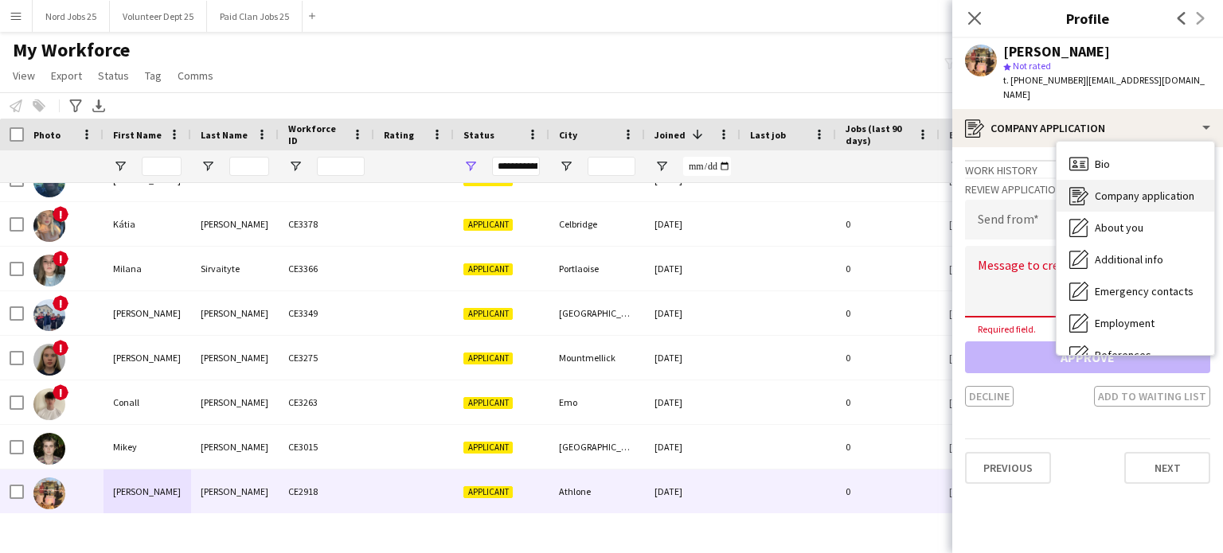
click at [1079, 187] on icon at bounding box center [1076, 196] width 15 height 18
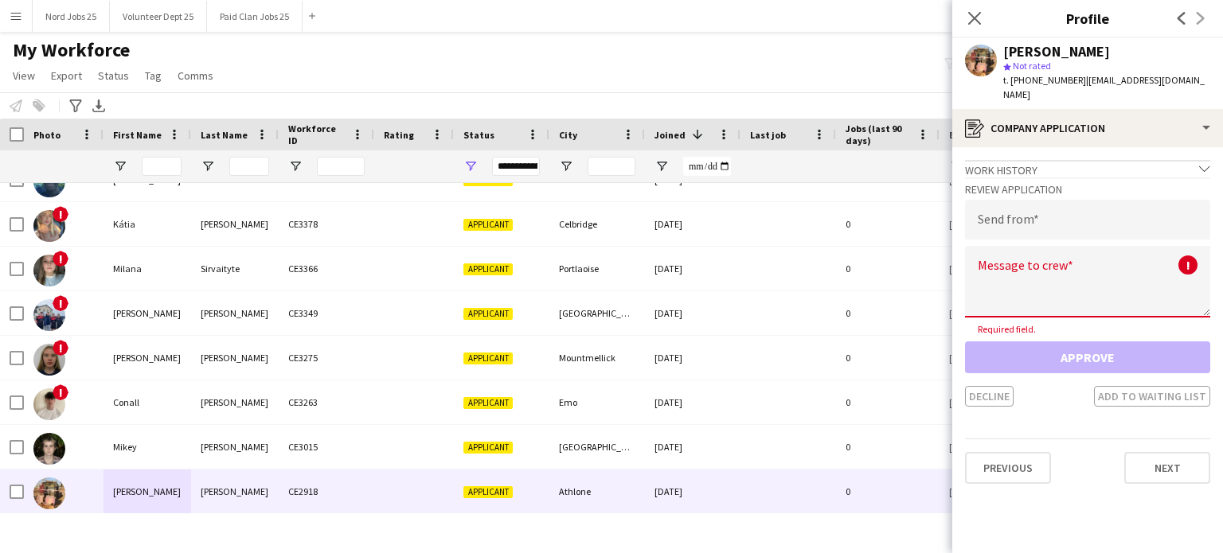
click at [1061, 281] on textarea at bounding box center [1087, 282] width 245 height 72
paste textarea "**********"
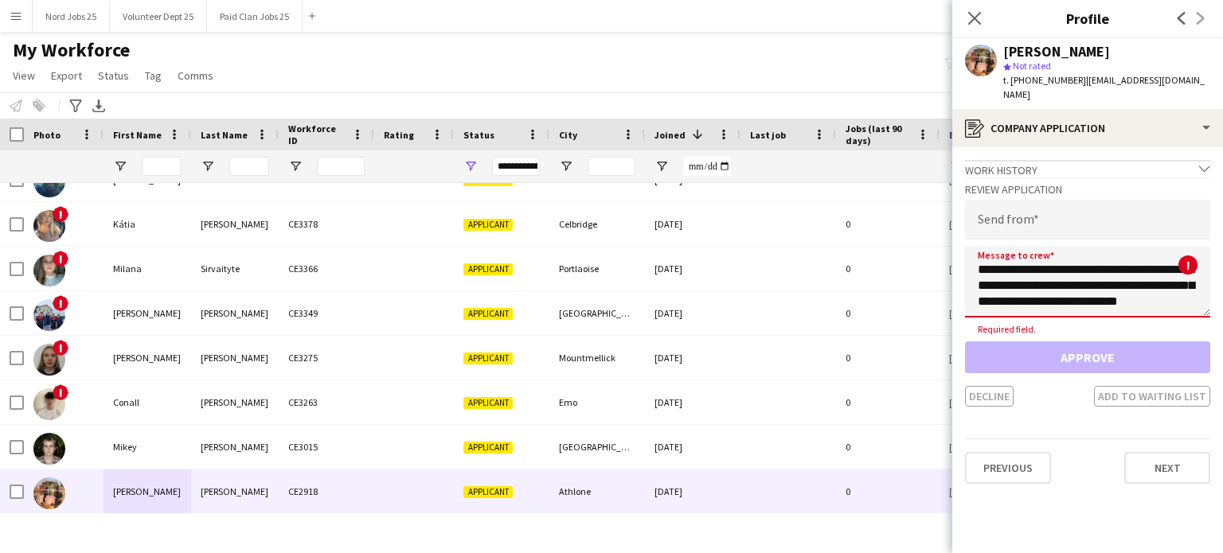
scroll to position [535, 0]
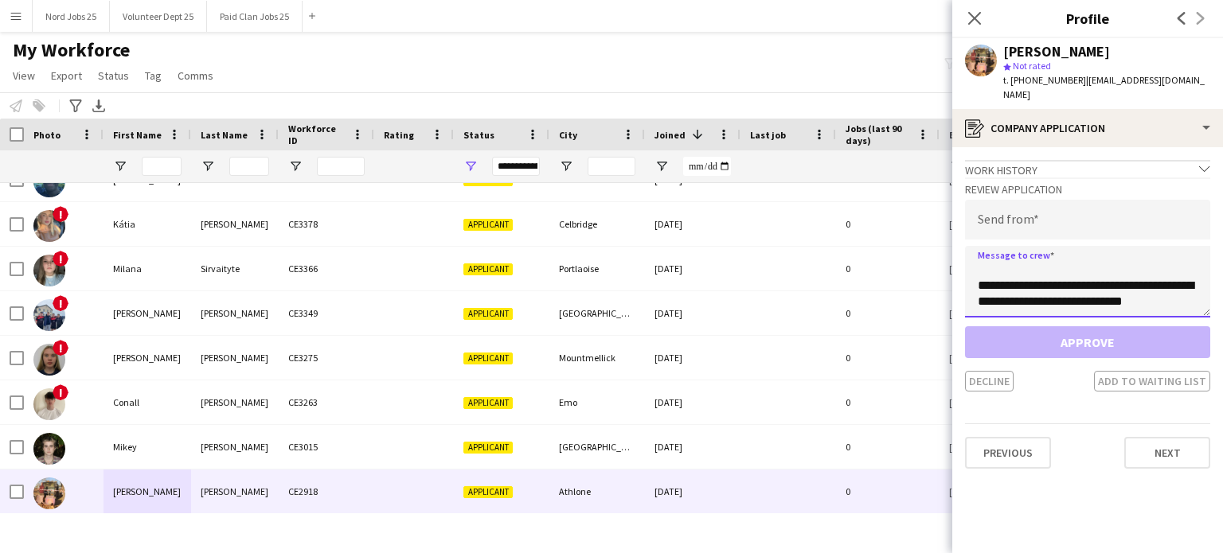
type textarea "**********"
click at [1043, 209] on input "email" at bounding box center [1087, 220] width 245 height 40
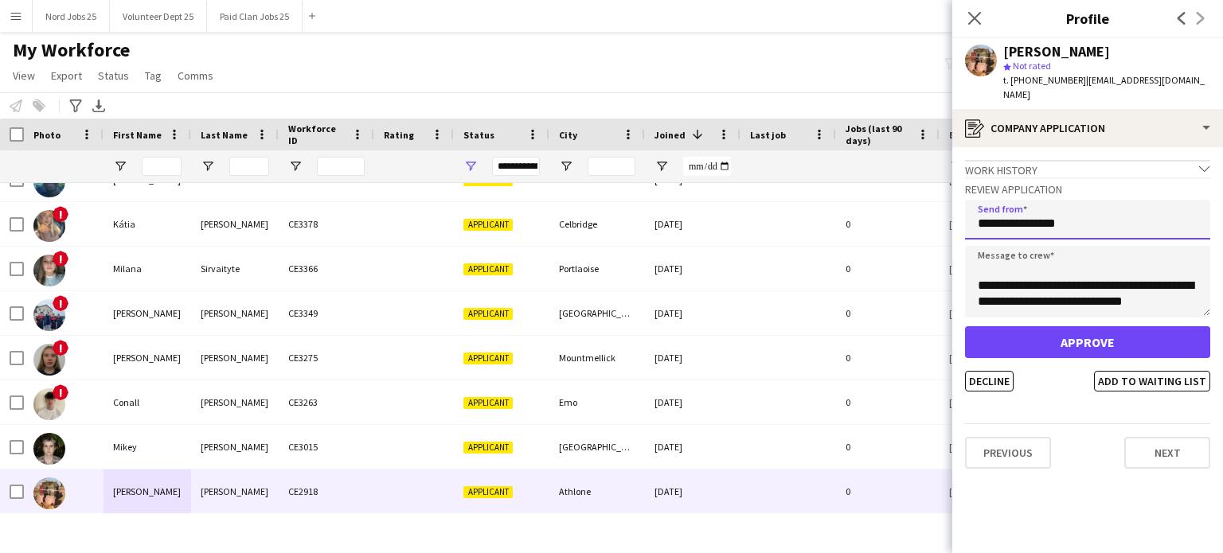
type input "**********"
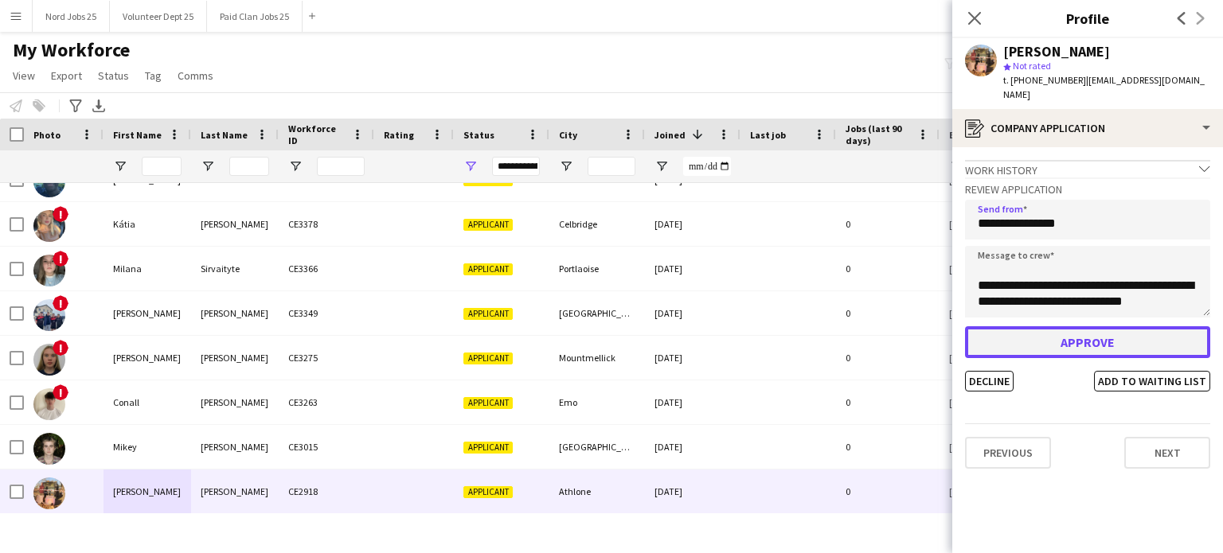
click at [1049, 327] on button "Approve" at bounding box center [1087, 343] width 245 height 32
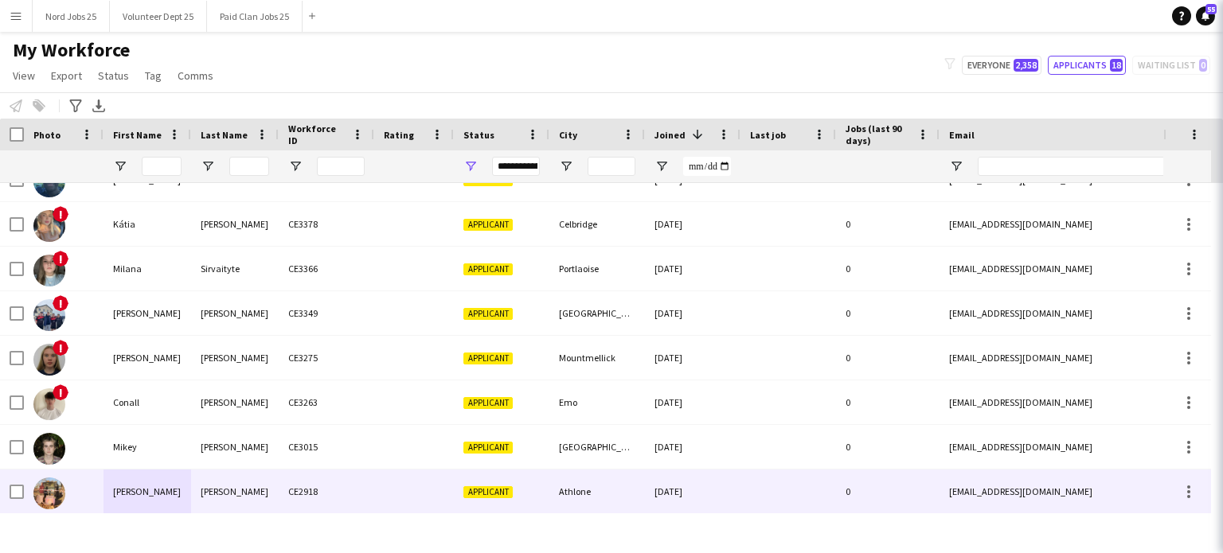
scroll to position [427, 0]
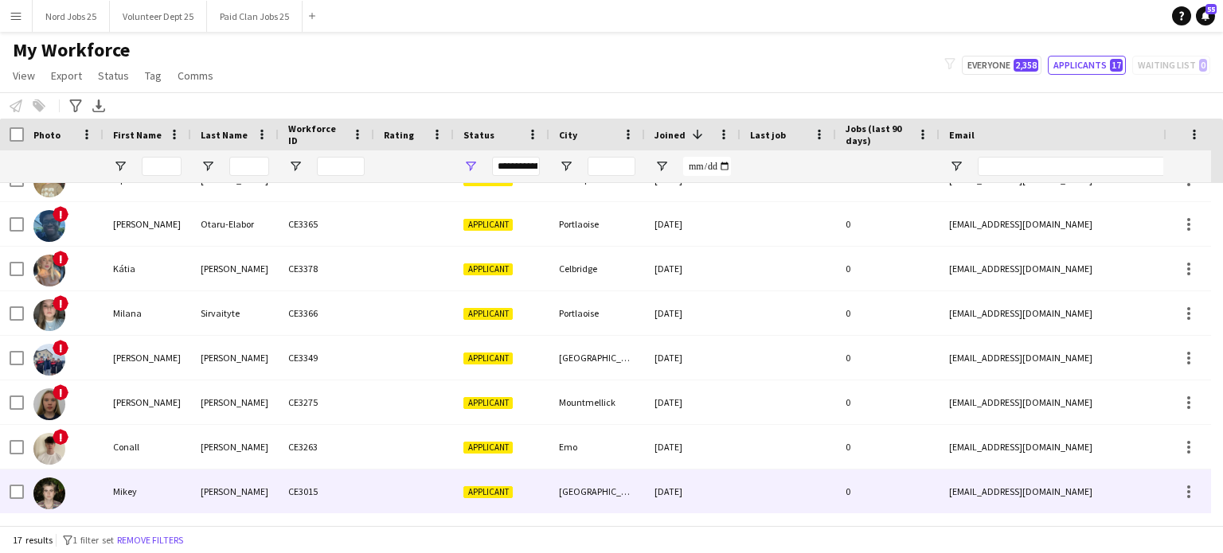
click at [197, 495] on div "Finnegan" at bounding box center [235, 492] width 88 height 44
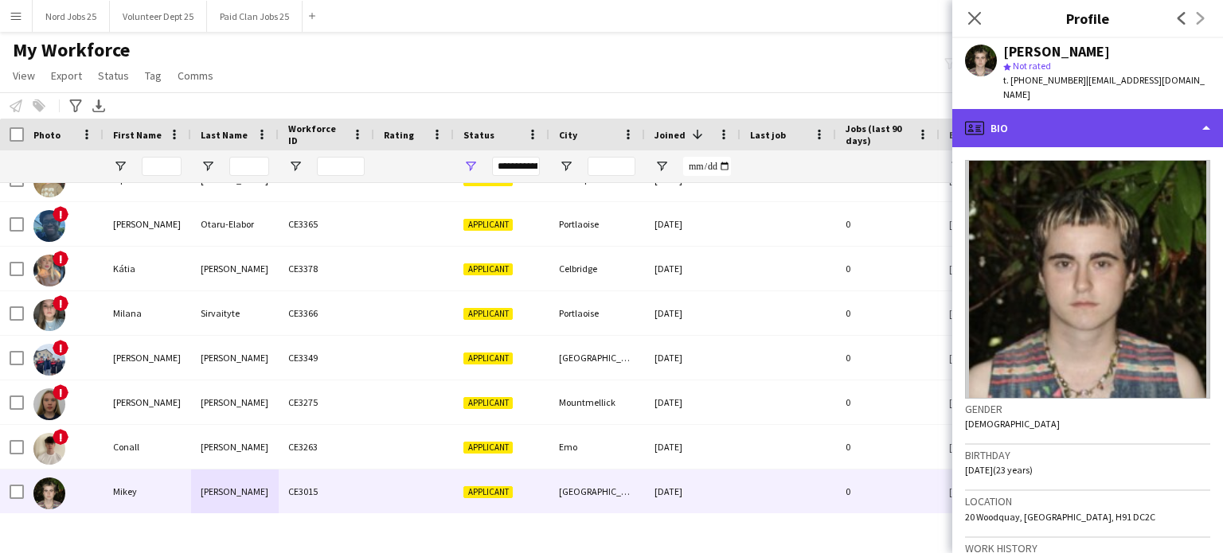
click at [1075, 117] on div "profile Bio" at bounding box center [1087, 128] width 271 height 38
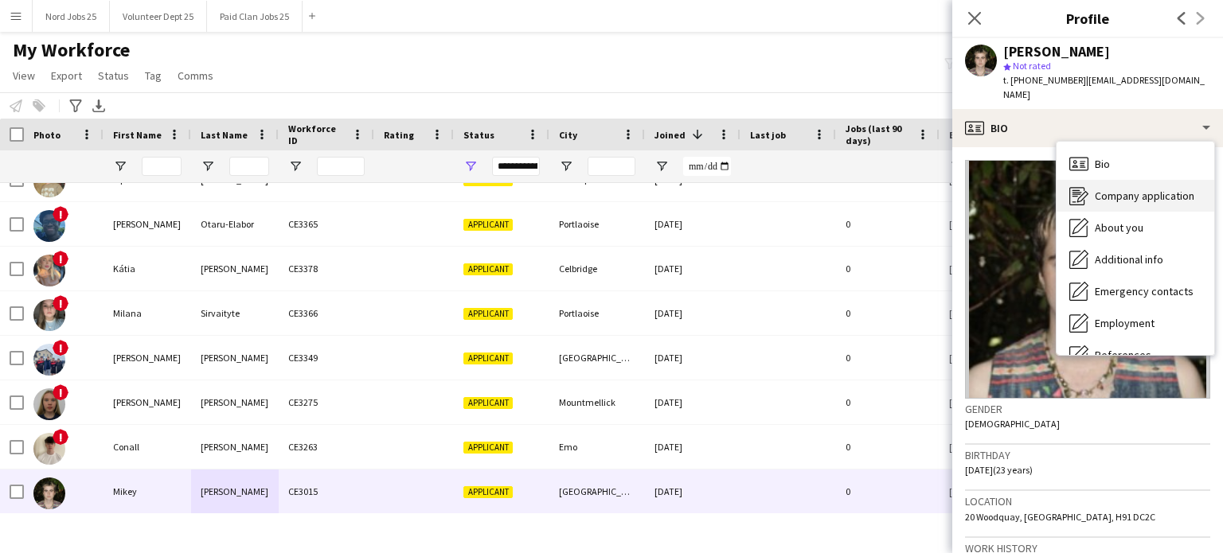
click at [1100, 180] on div "Company application Company application" at bounding box center [1136, 196] width 158 height 32
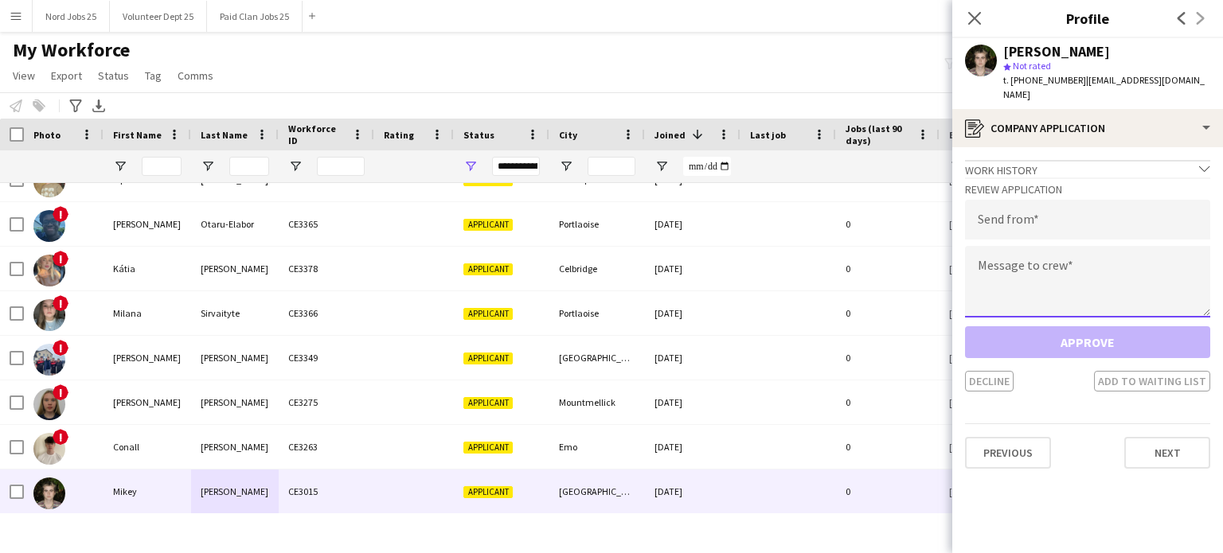
click at [1067, 250] on textarea at bounding box center [1087, 282] width 245 height 72
paste textarea "**********"
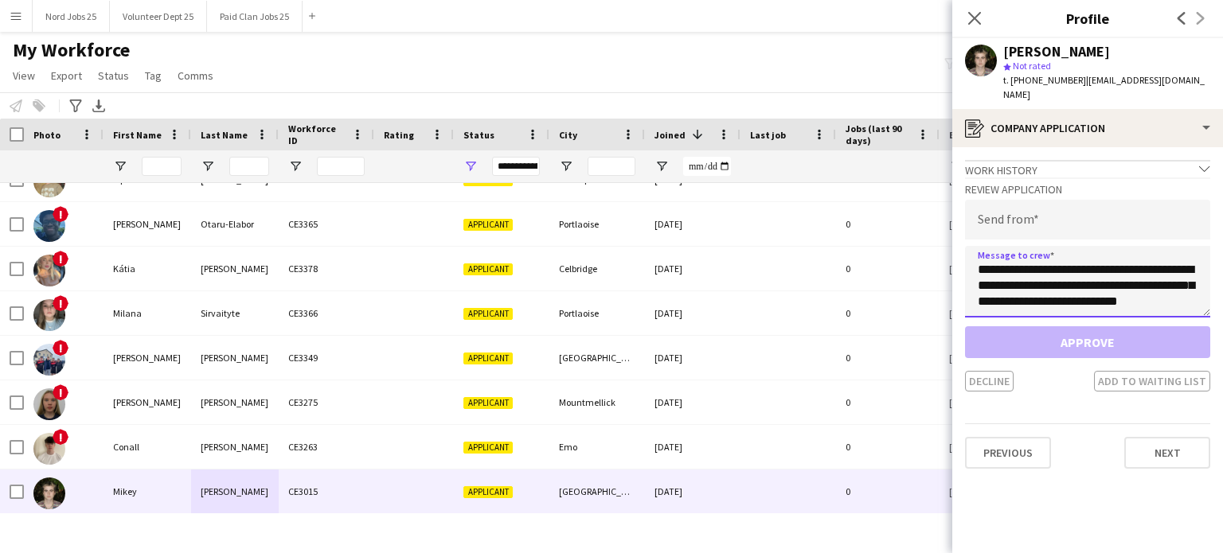
scroll to position [535, 0]
type textarea "**********"
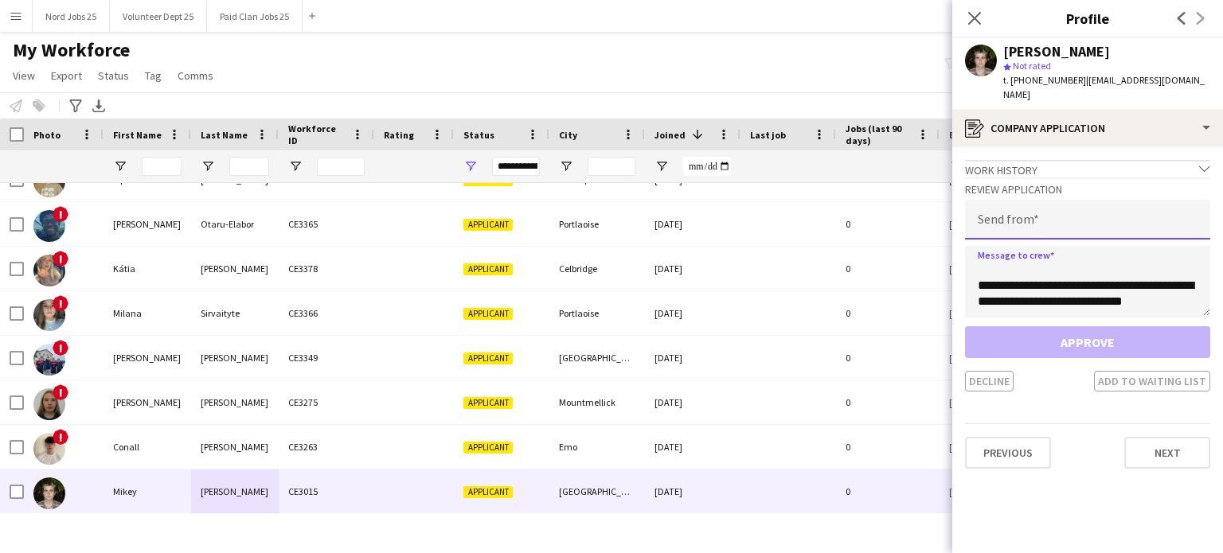
click at [1054, 200] on input "email" at bounding box center [1087, 220] width 245 height 40
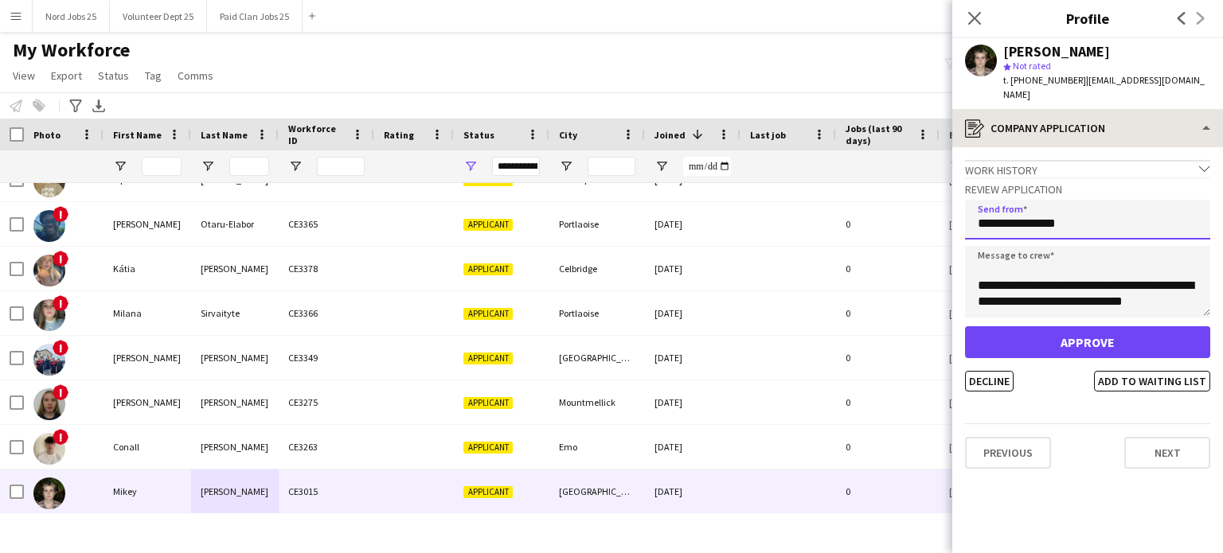
type input "**********"
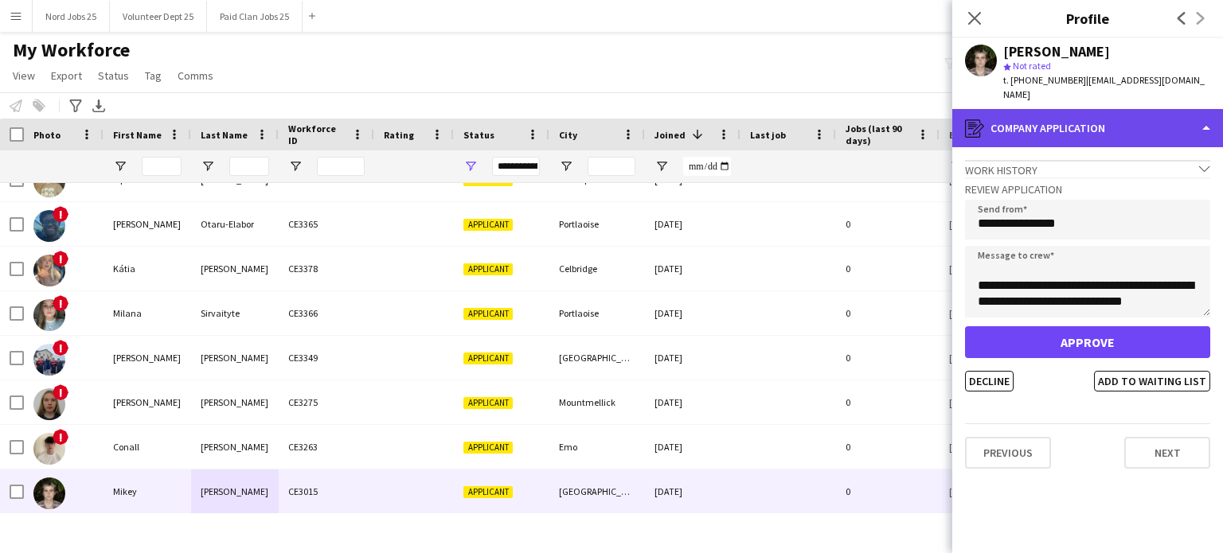
click at [1073, 123] on div "register Company application" at bounding box center [1087, 128] width 271 height 38
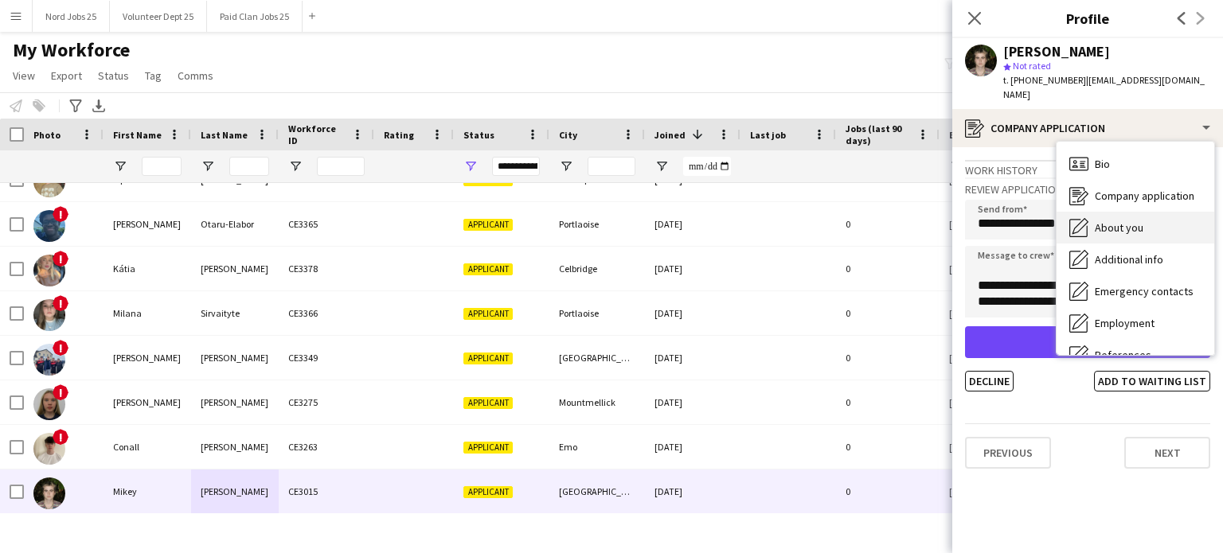
click at [1108, 221] on span "About you" at bounding box center [1119, 228] width 49 height 14
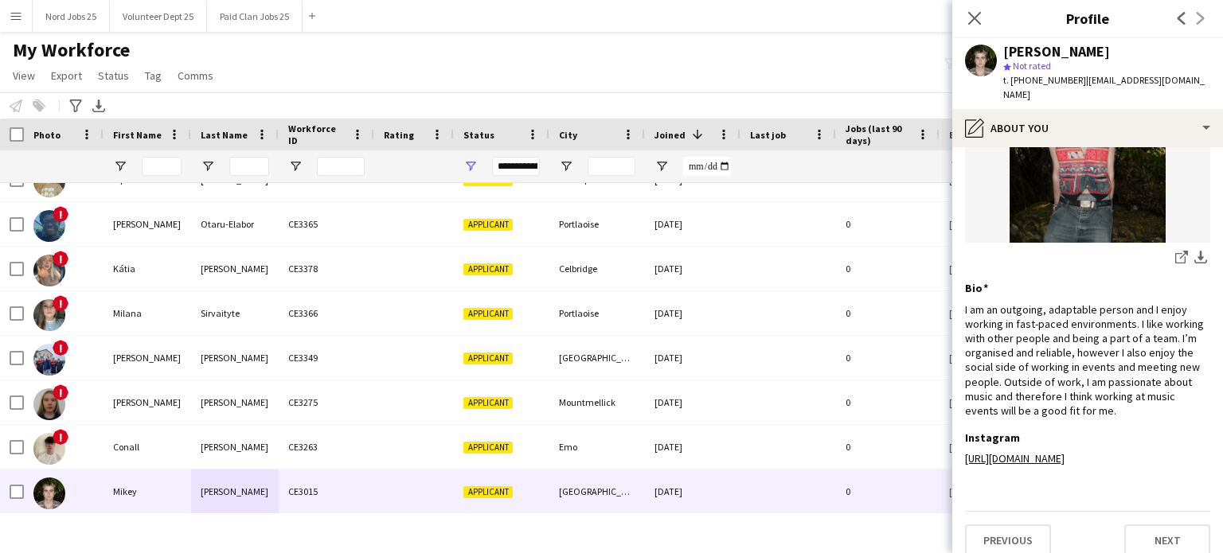
scroll to position [171, 0]
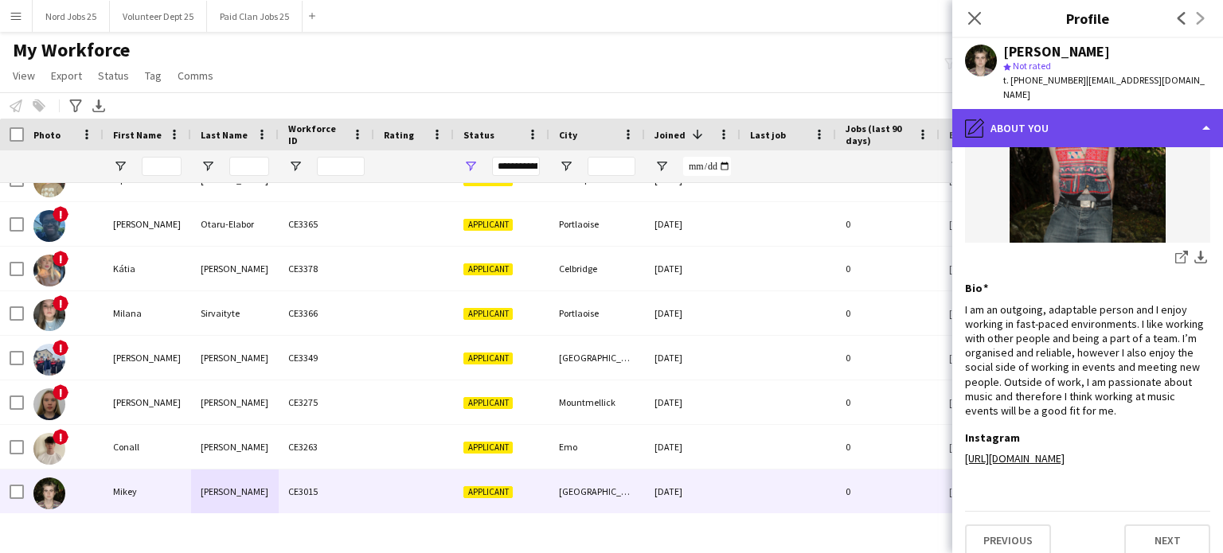
click at [1076, 117] on div "pencil4 About you" at bounding box center [1087, 128] width 271 height 38
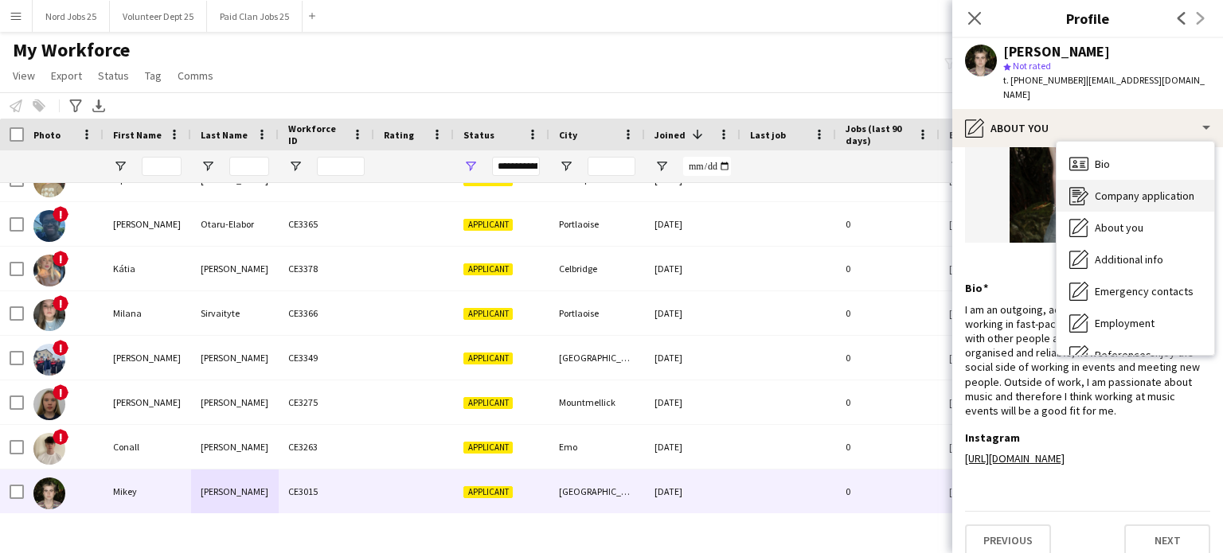
click at [1109, 189] on span "Company application" at bounding box center [1145, 196] width 100 height 14
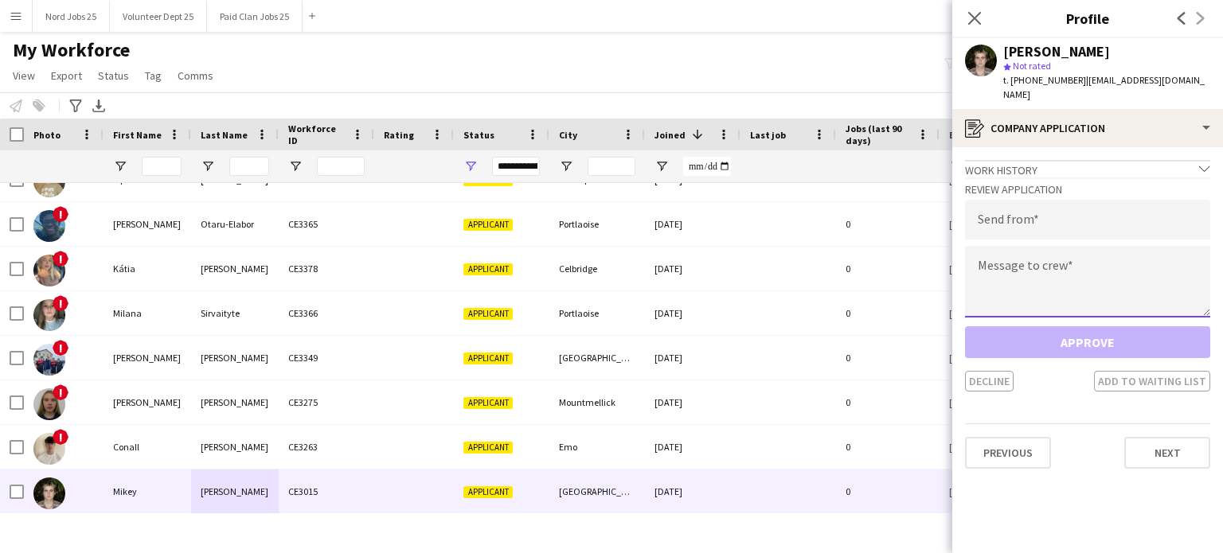
click at [1061, 257] on textarea at bounding box center [1087, 282] width 245 height 72
paste textarea "**********"
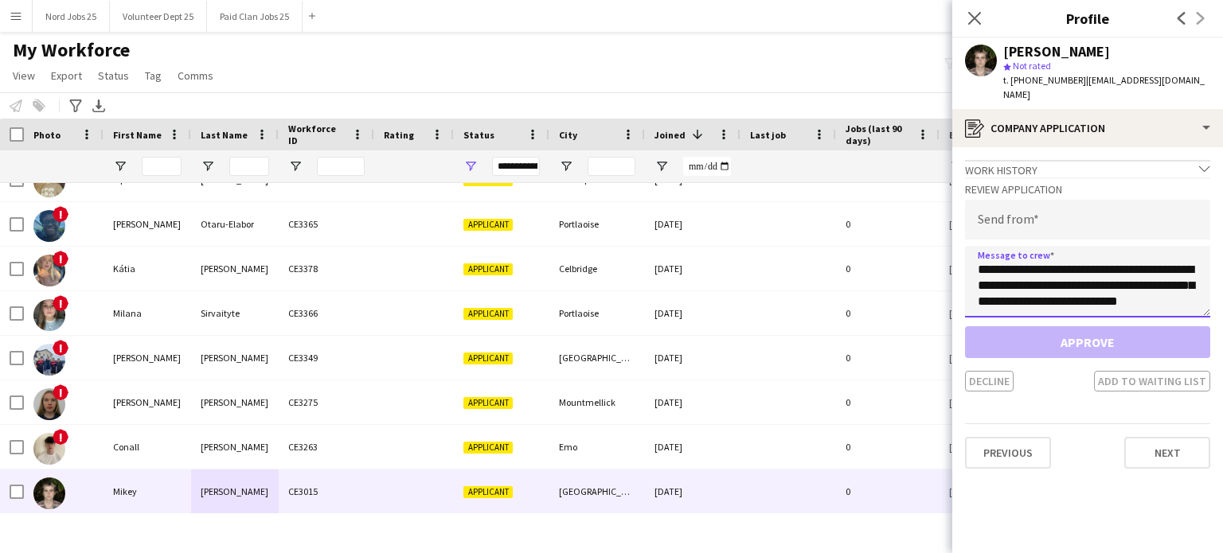
scroll to position [535, 0]
type textarea "**********"
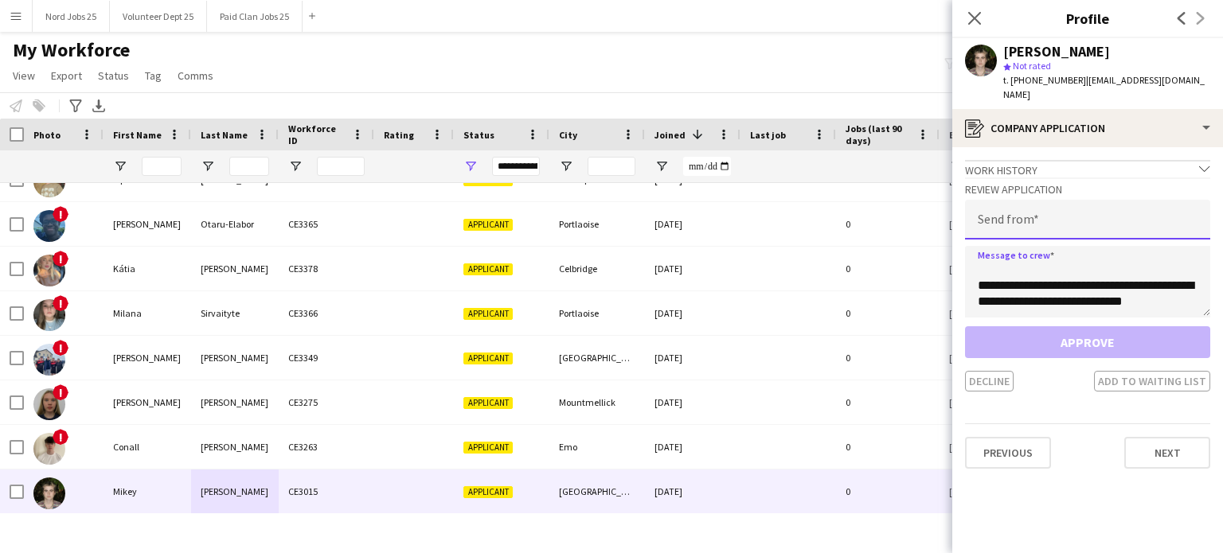
click at [1054, 213] on input "email" at bounding box center [1087, 220] width 245 height 40
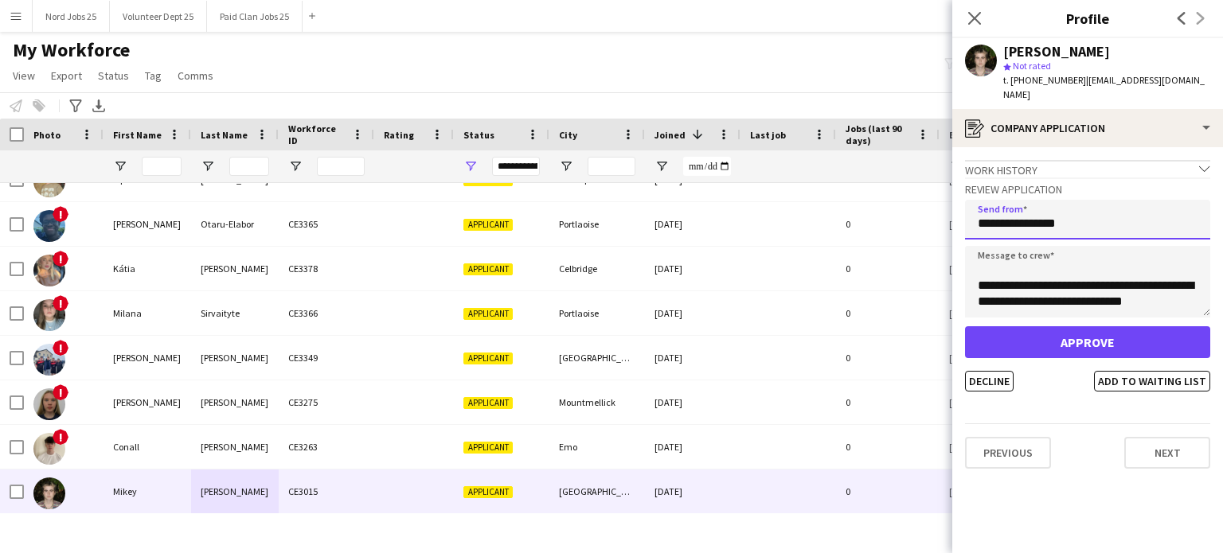
type input "**********"
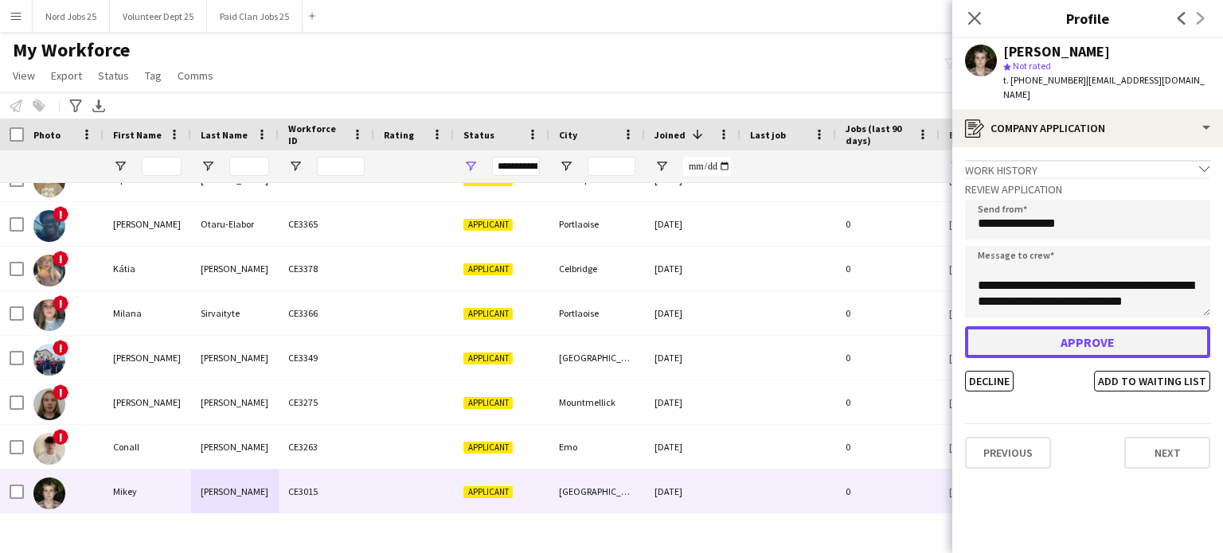
click at [1053, 330] on button "Approve" at bounding box center [1087, 343] width 245 height 32
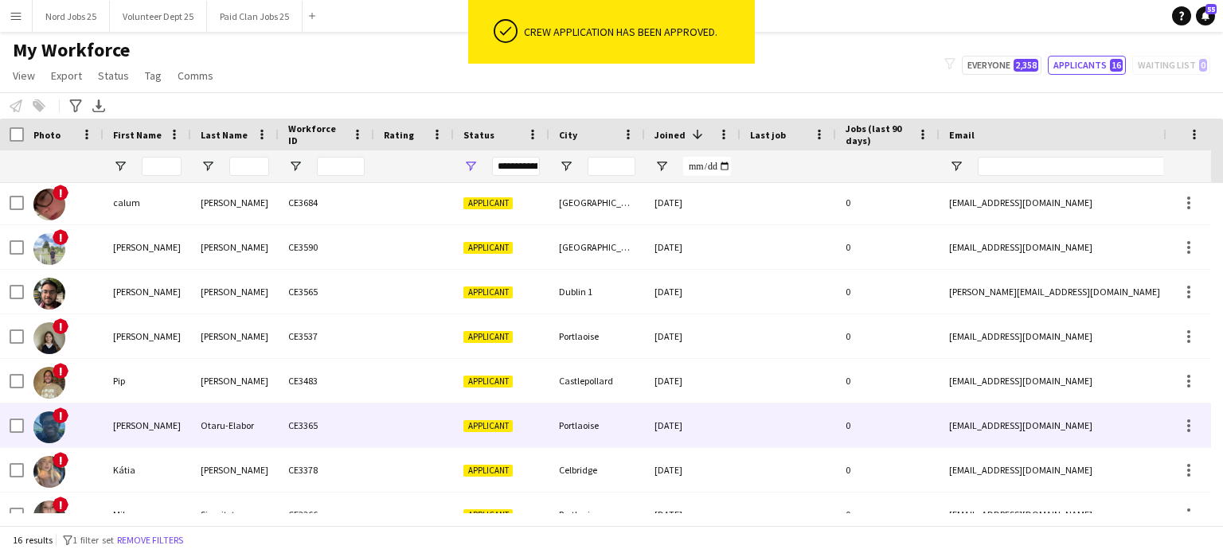
scroll to position [223, 0]
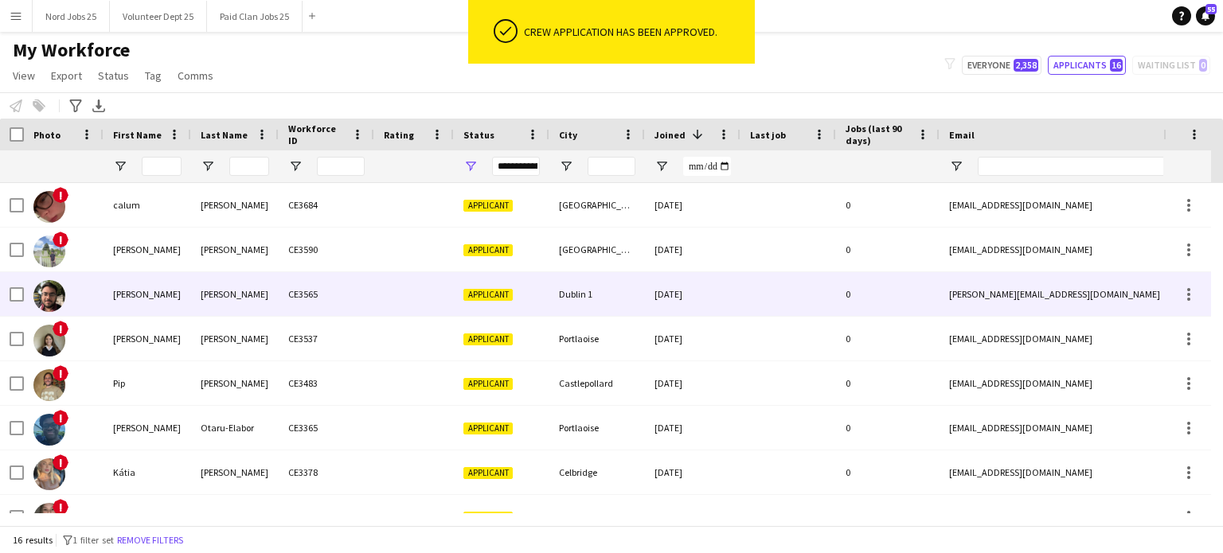
click at [195, 305] on div "Puranik" at bounding box center [235, 294] width 88 height 44
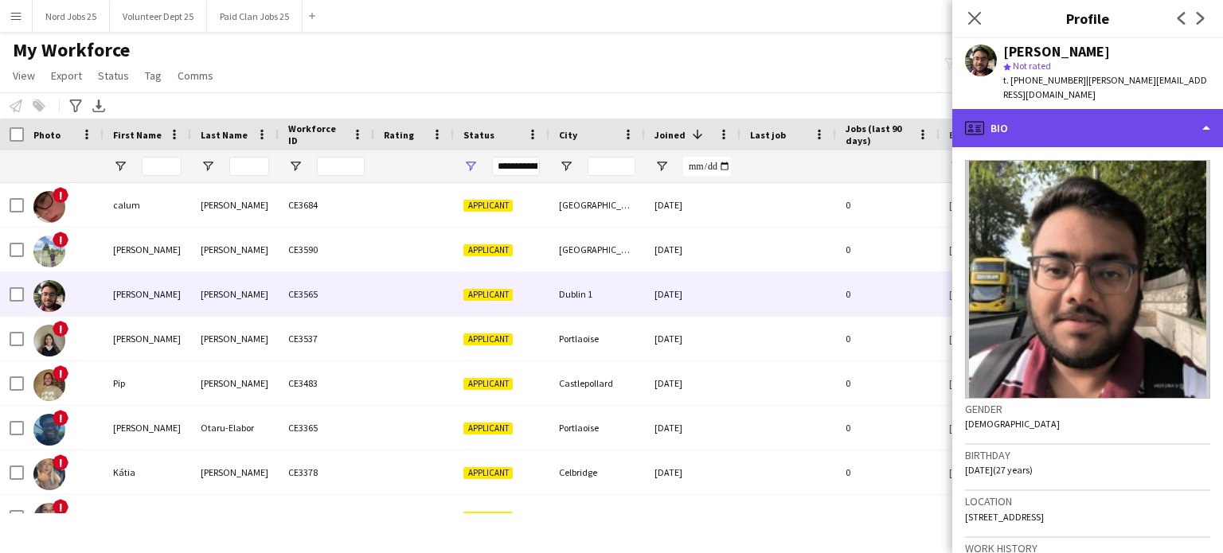
click at [1156, 117] on div "profile Bio" at bounding box center [1087, 128] width 271 height 38
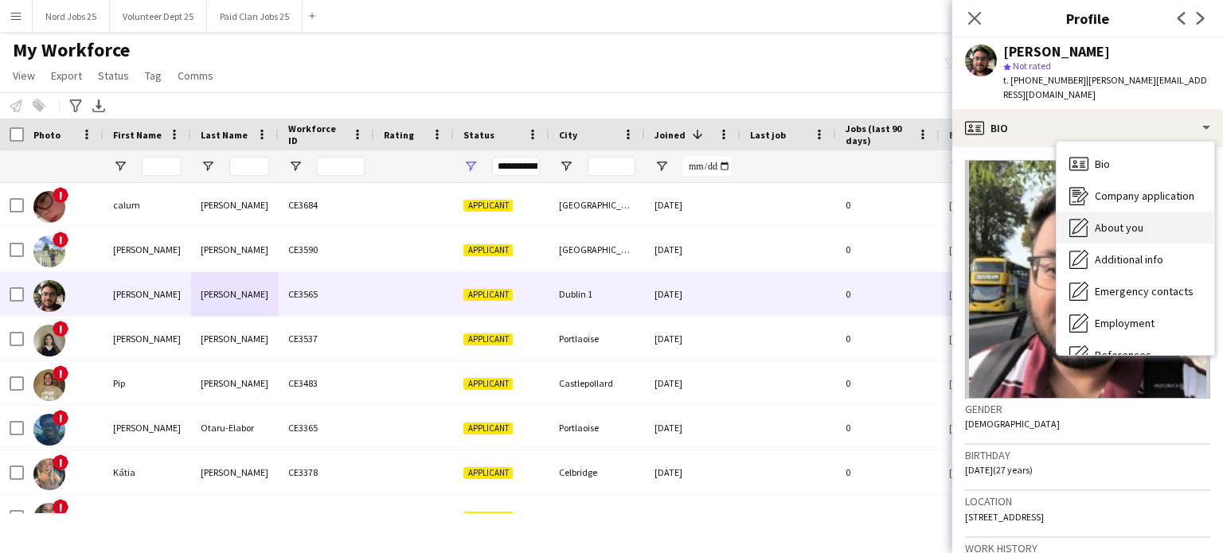
click at [1148, 212] on div "About you About you" at bounding box center [1136, 228] width 158 height 32
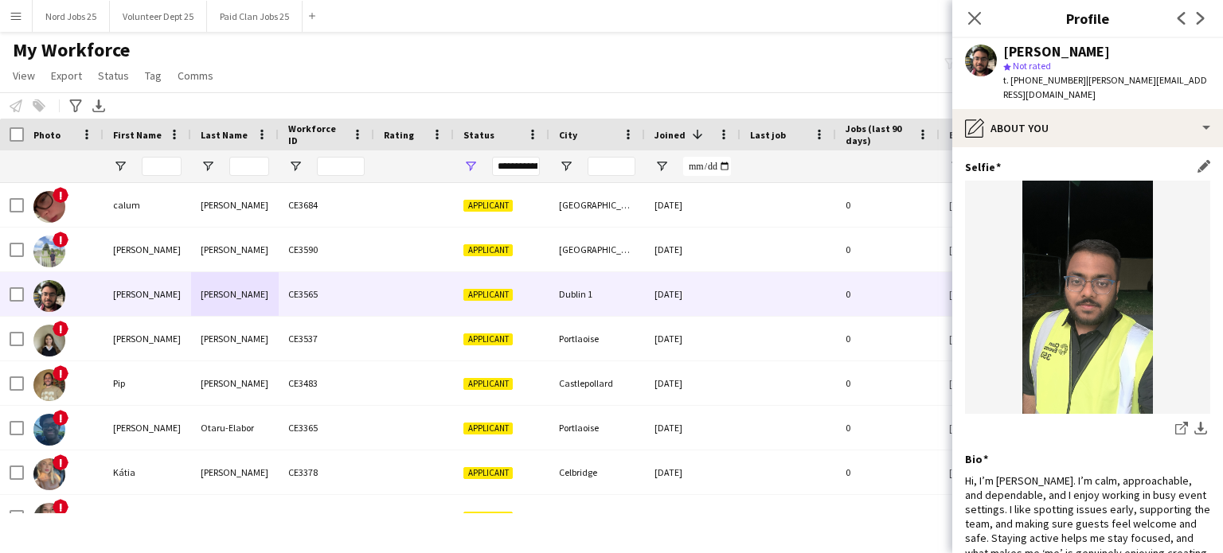
scroll to position [171, 0]
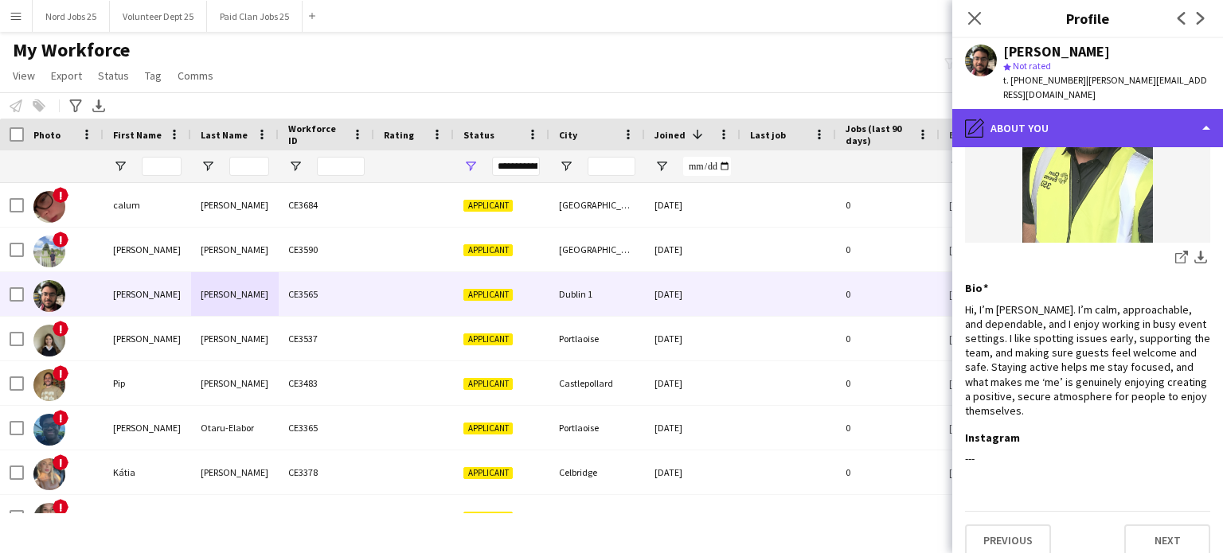
click at [1114, 109] on div "pencil4 About you" at bounding box center [1087, 128] width 271 height 38
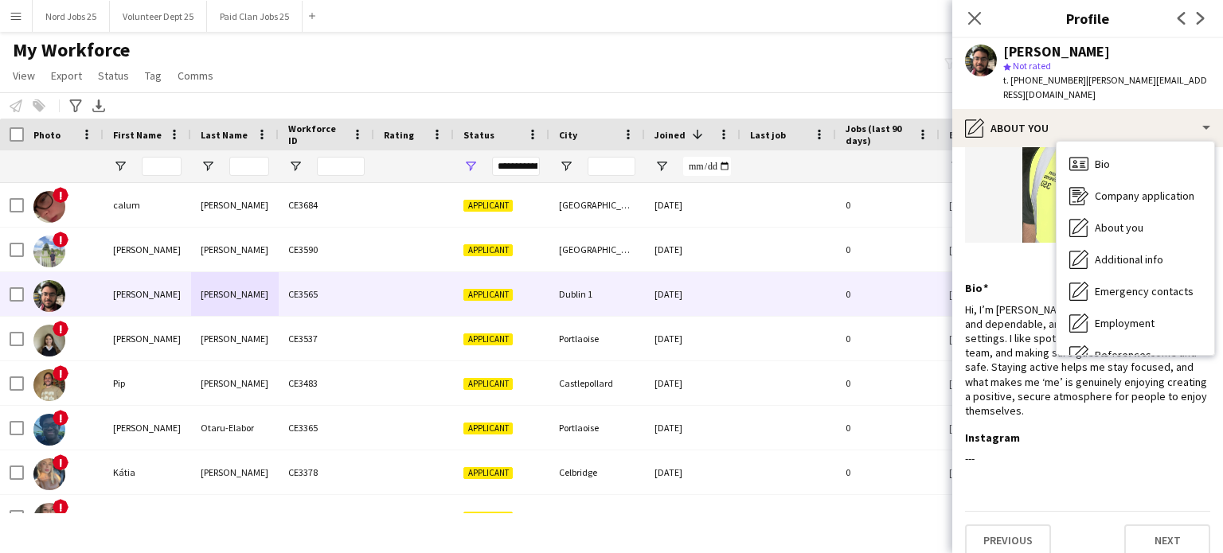
click at [983, 257] on div "Selfie Edit this field share-external-link-1 download-bottom" at bounding box center [1087, 135] width 245 height 293
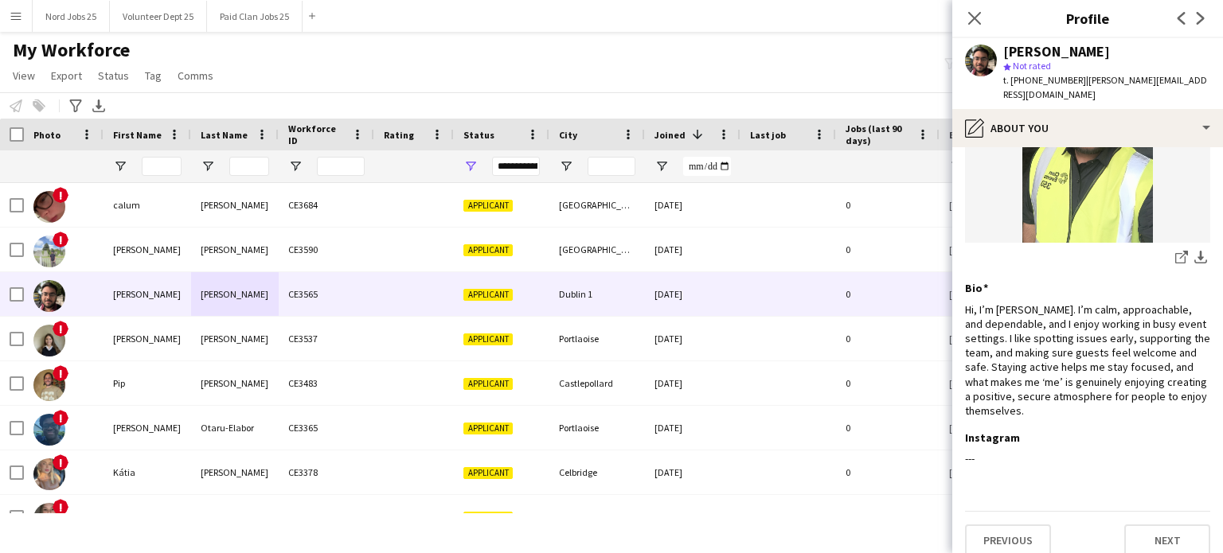
scroll to position [0, 0]
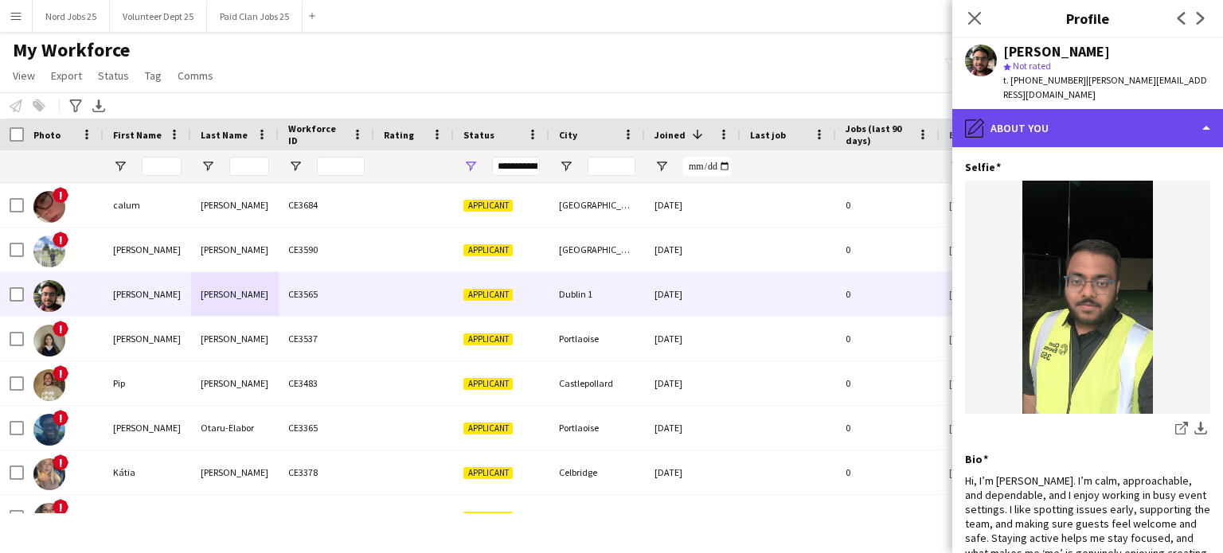
click at [1077, 109] on div "pencil4 About you" at bounding box center [1087, 128] width 271 height 38
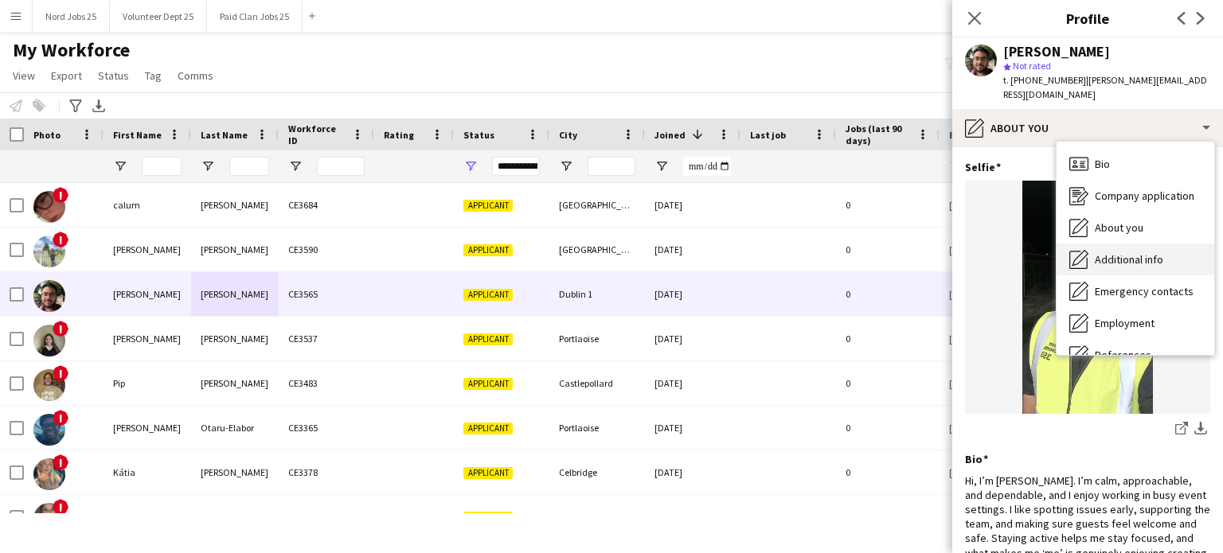
click at [1134, 252] on span "Additional info" at bounding box center [1129, 259] width 68 height 14
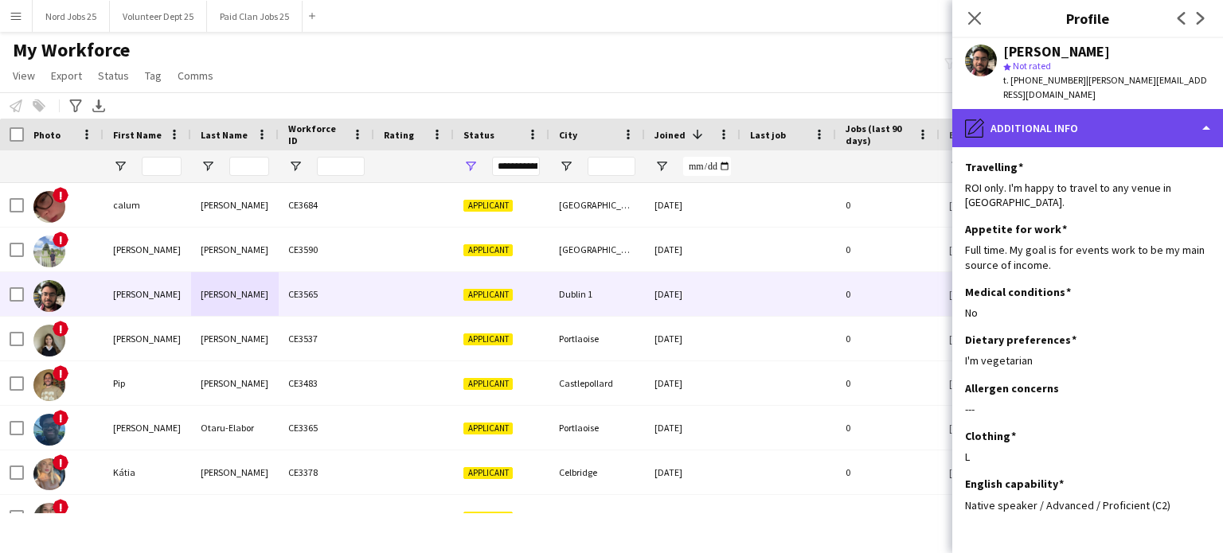
click at [1083, 117] on div "pencil4 Additional info" at bounding box center [1087, 128] width 271 height 38
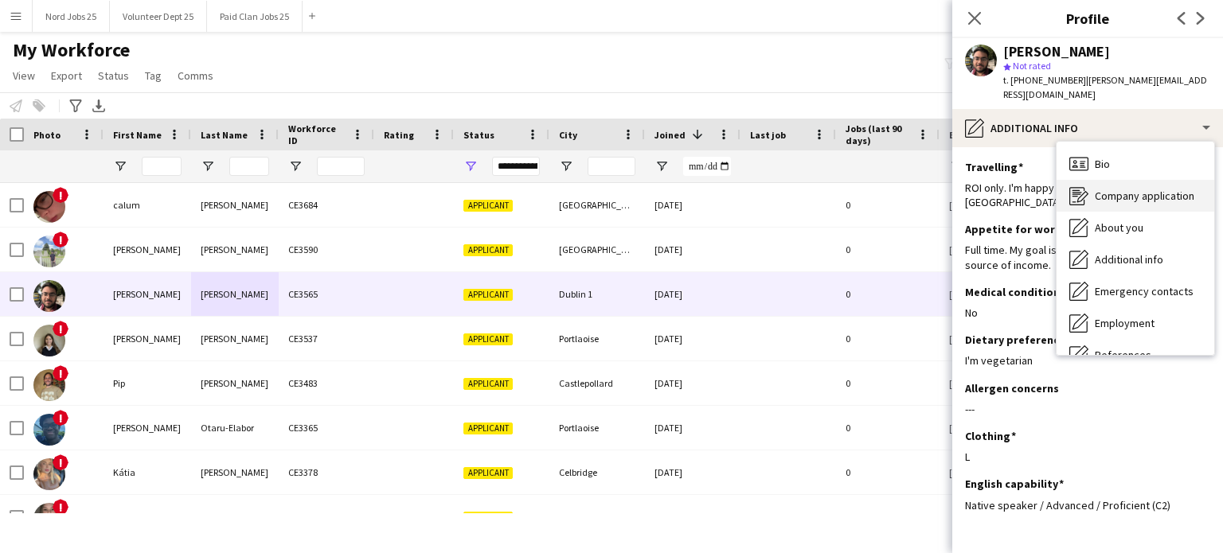
click at [1112, 189] on span "Company application" at bounding box center [1145, 196] width 100 height 14
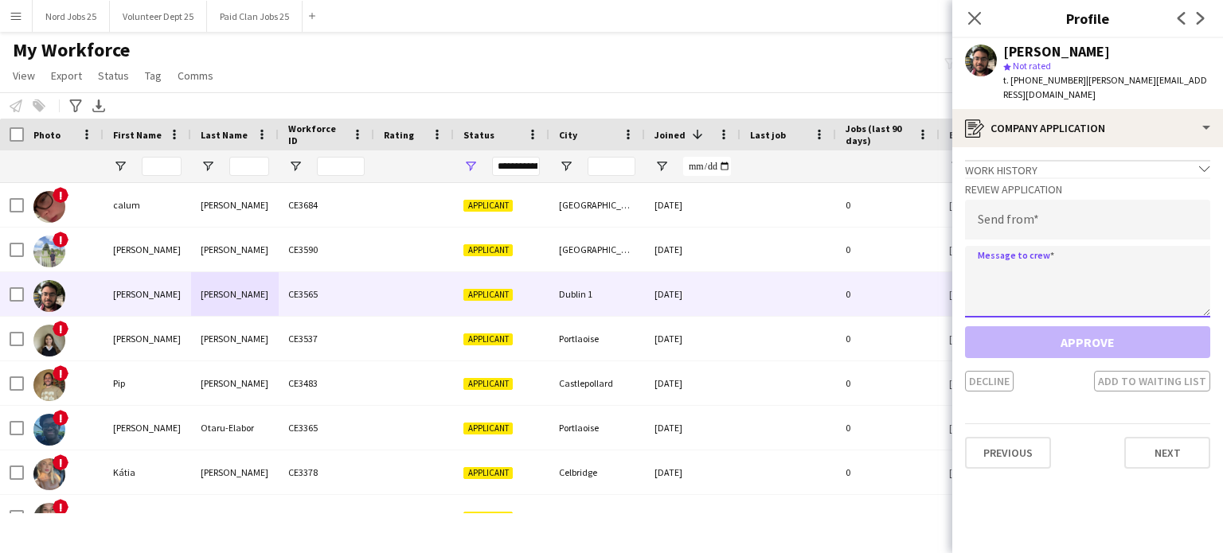
click at [1073, 255] on textarea at bounding box center [1087, 282] width 245 height 72
paste textarea "**********"
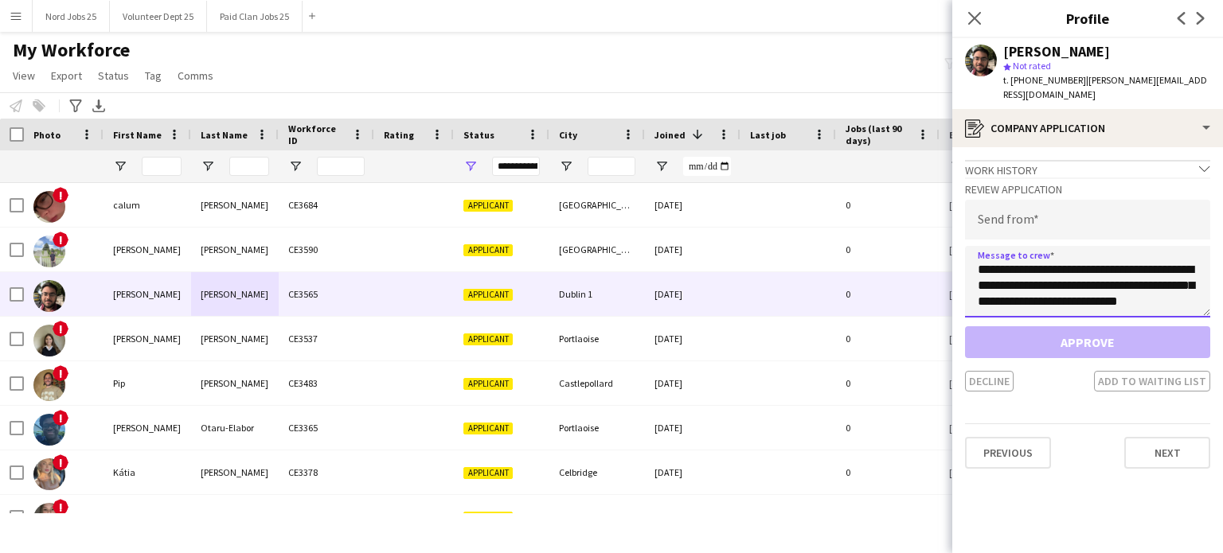
scroll to position [535, 0]
type textarea "**********"
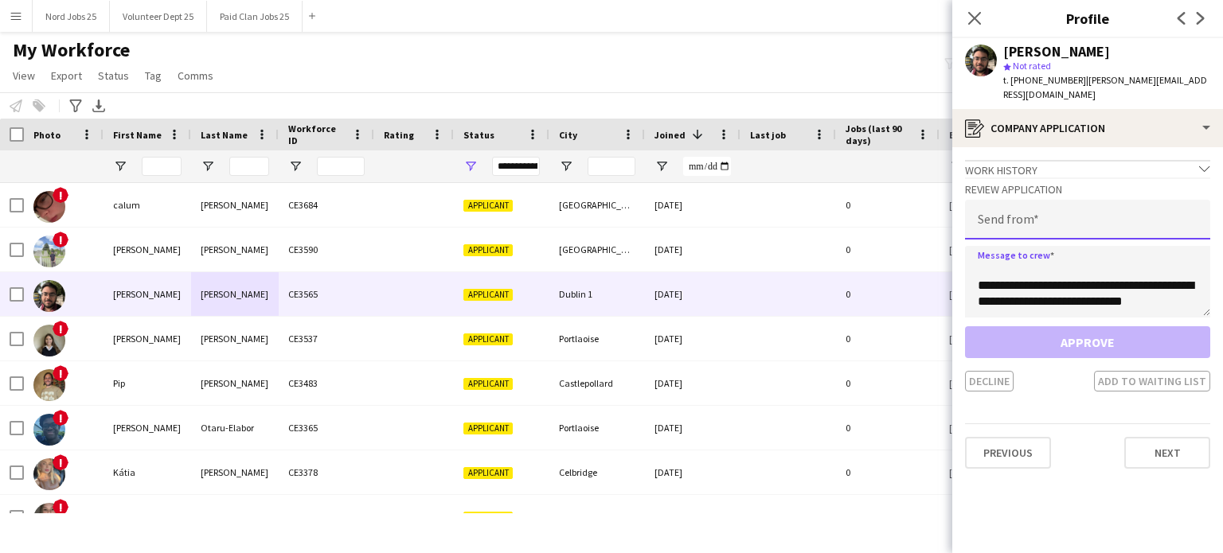
click at [1061, 204] on input "email" at bounding box center [1087, 220] width 245 height 40
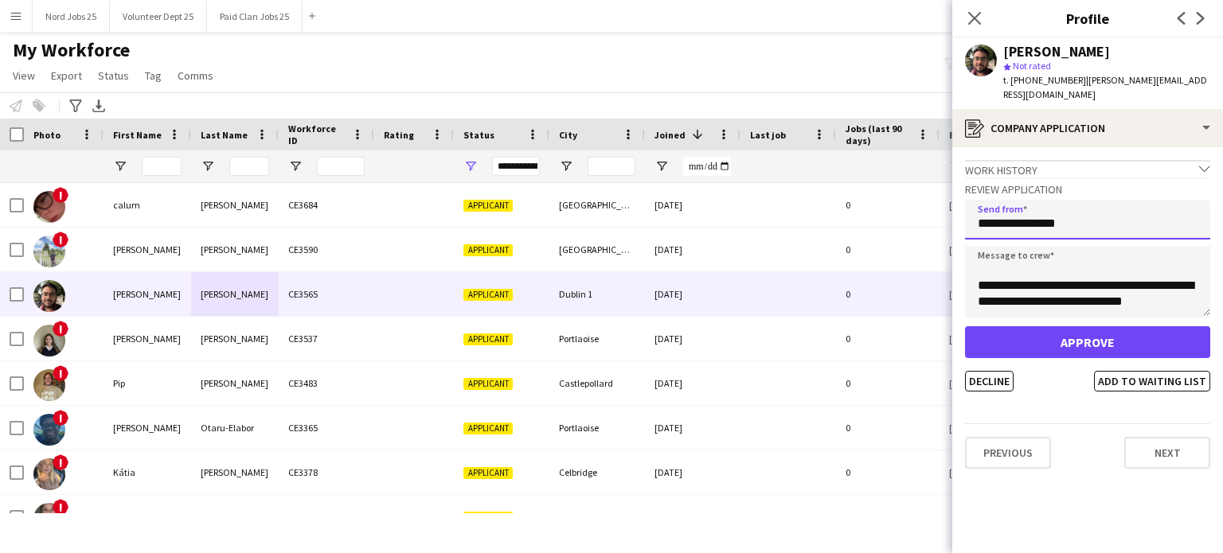
type input "**********"
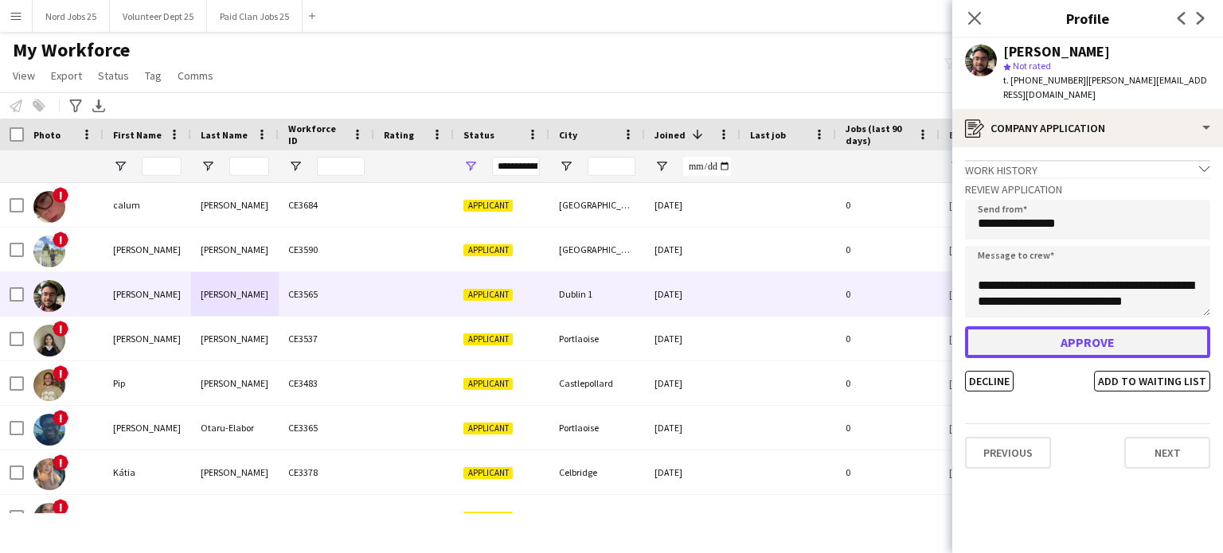
click at [1060, 327] on button "Approve" at bounding box center [1087, 343] width 245 height 32
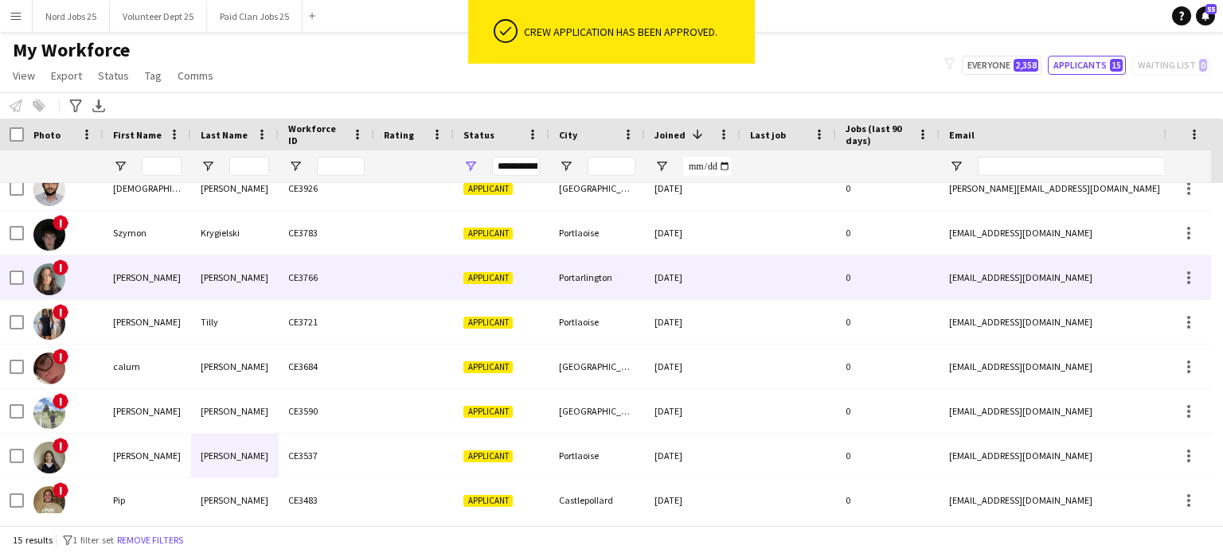
scroll to position [61, 0]
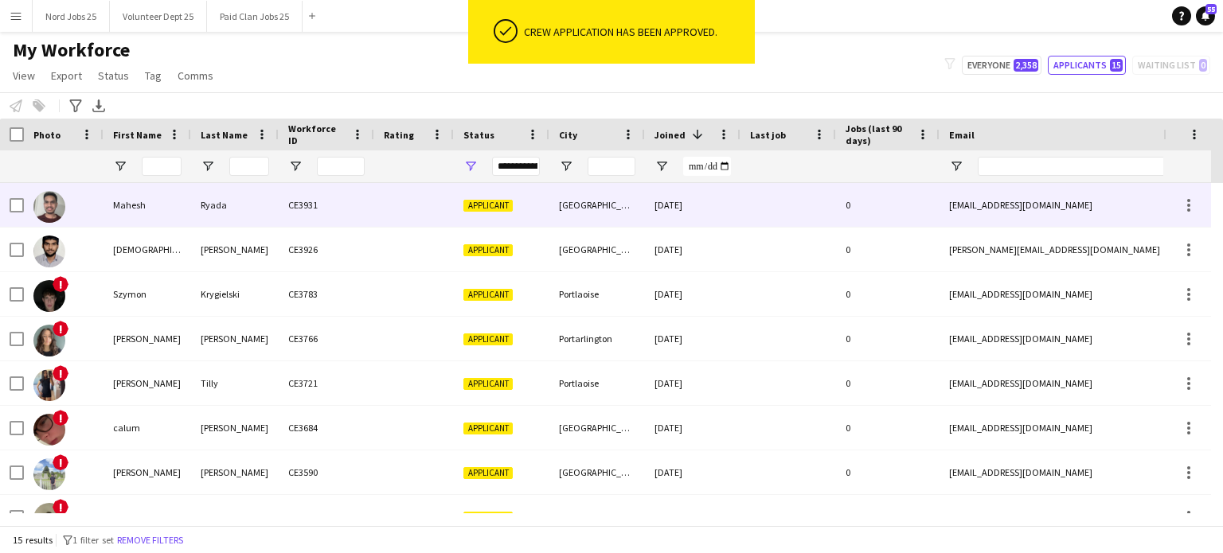
click at [152, 209] on div "Mahesh" at bounding box center [148, 205] width 88 height 44
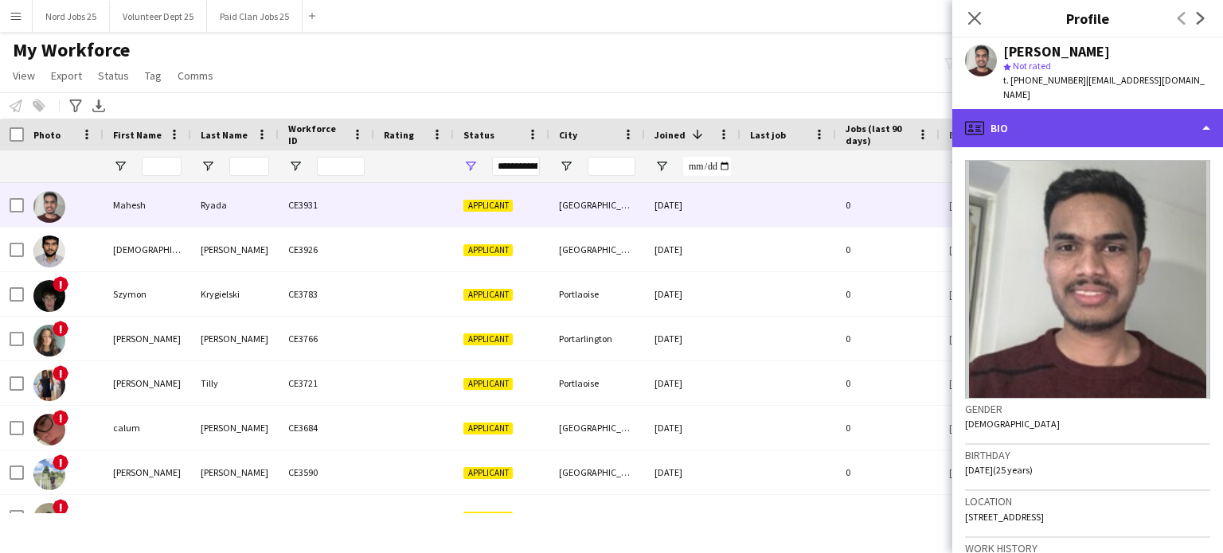
click at [1144, 109] on div "profile Bio" at bounding box center [1087, 128] width 271 height 38
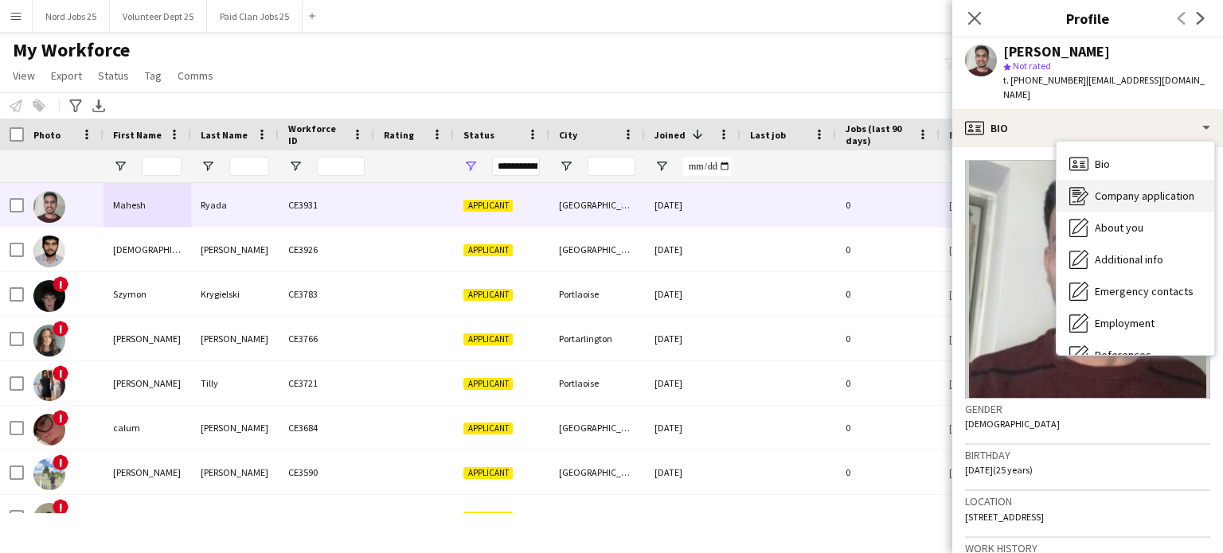
click at [1124, 189] on span "Company application" at bounding box center [1145, 196] width 100 height 14
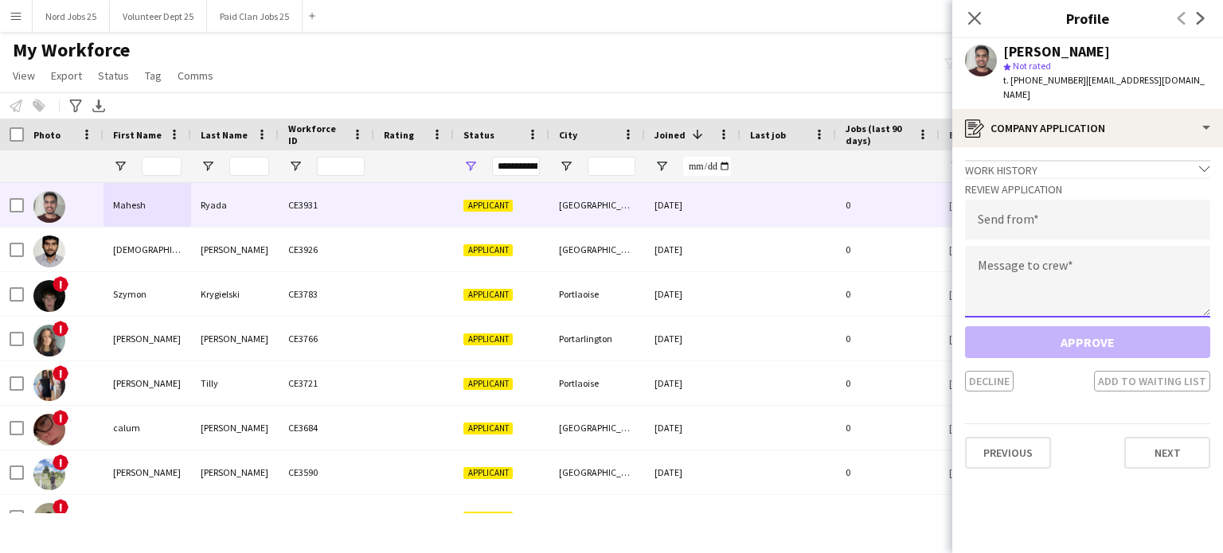
click at [1037, 276] on textarea at bounding box center [1087, 282] width 245 height 72
paste textarea "**********"
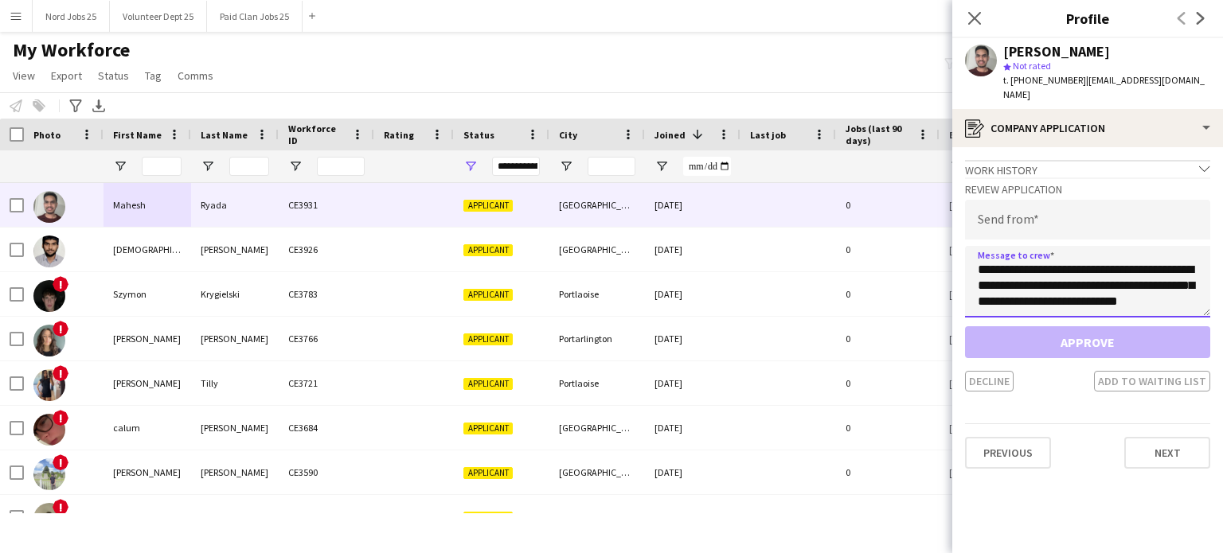
scroll to position [535, 0]
type textarea "**********"
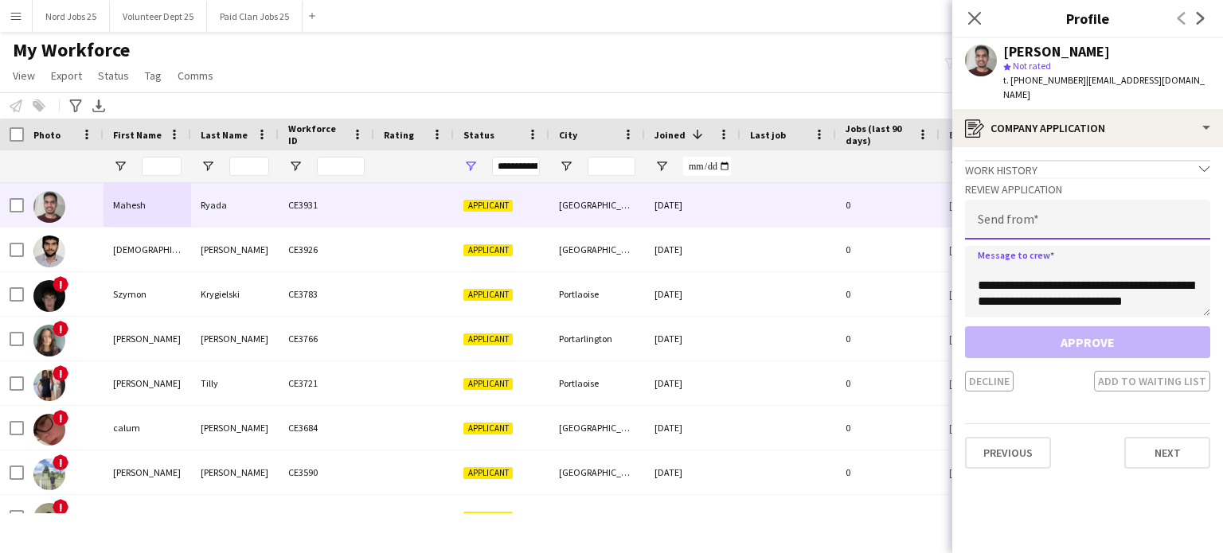
click at [1040, 213] on input "email" at bounding box center [1087, 220] width 245 height 40
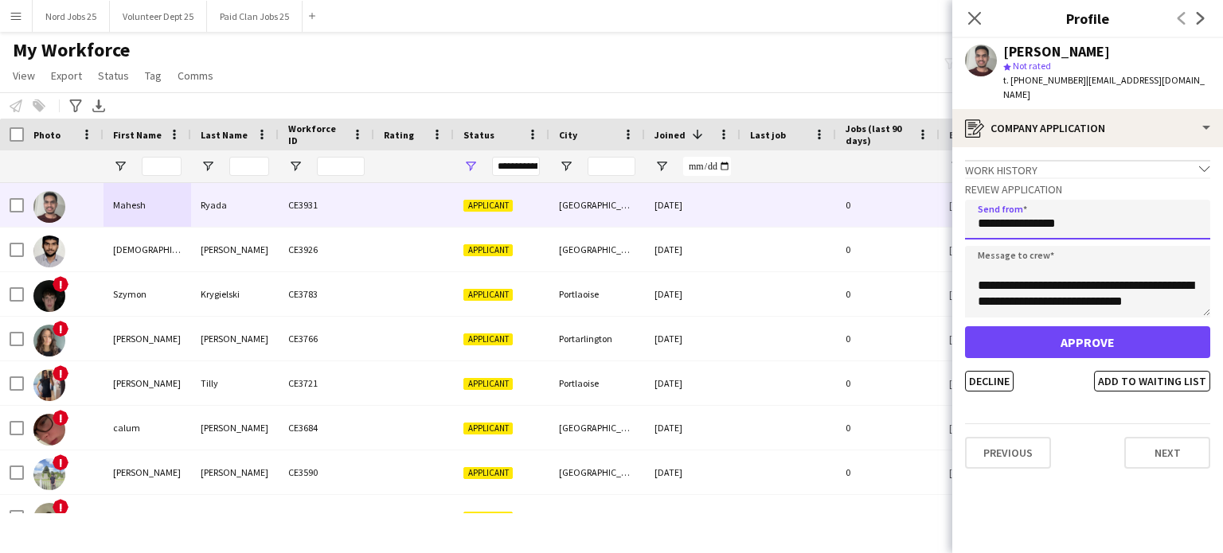
type input "**********"
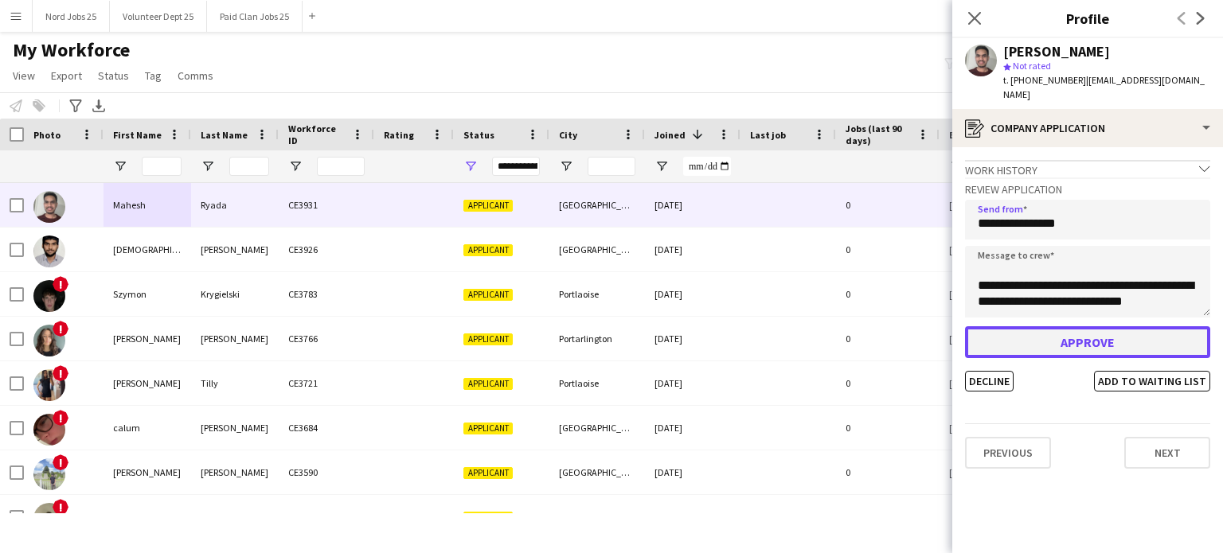
click at [1032, 327] on button "Approve" at bounding box center [1087, 343] width 245 height 32
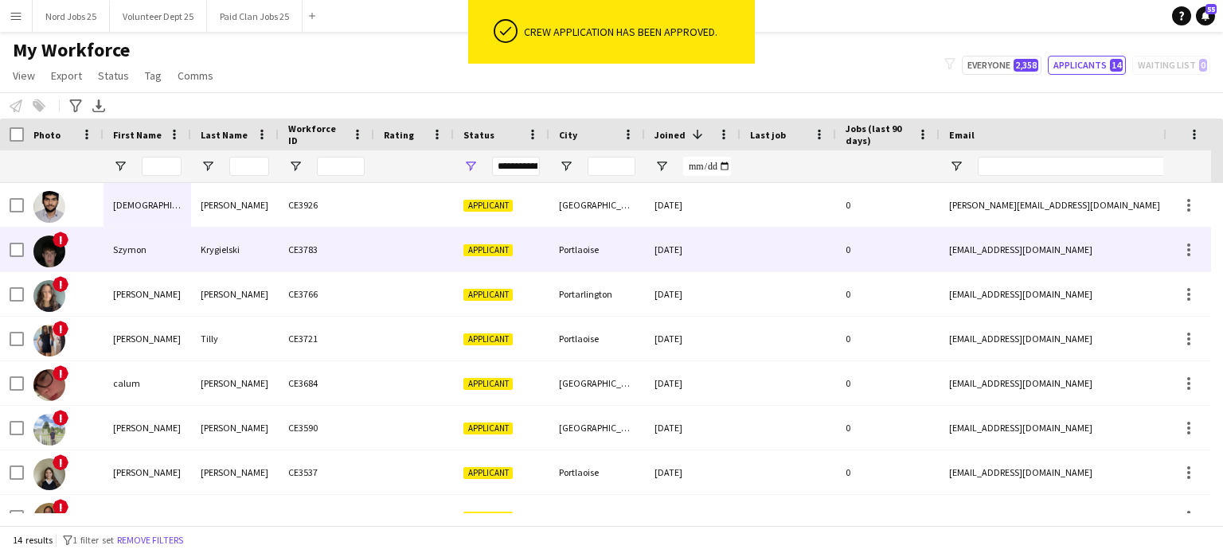
click at [209, 209] on div "[PERSON_NAME]" at bounding box center [235, 205] width 88 height 44
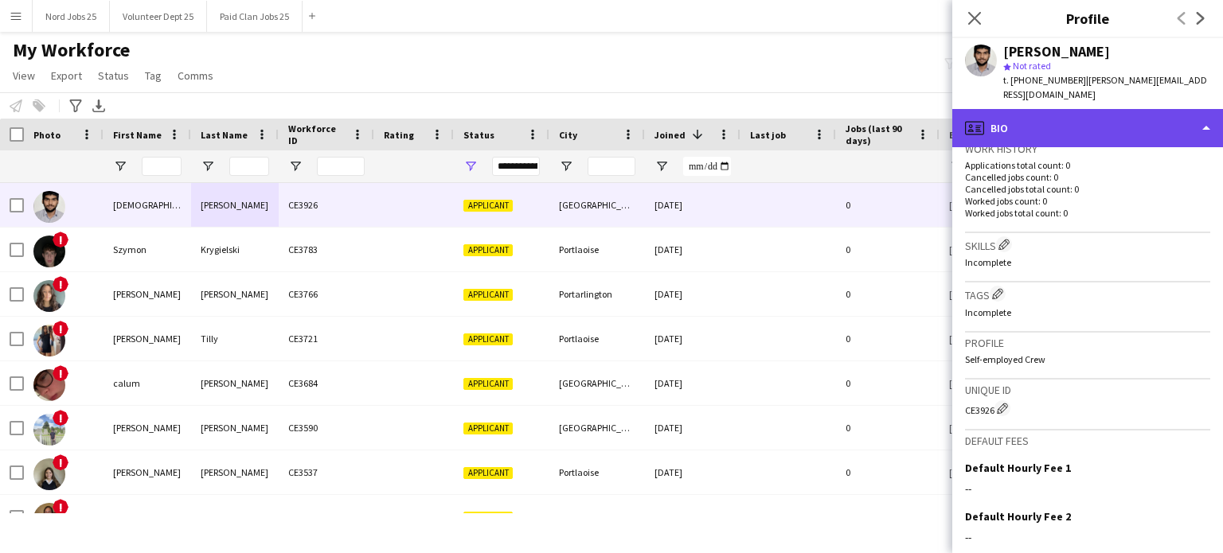
click at [1093, 118] on div "profile Bio" at bounding box center [1087, 128] width 271 height 38
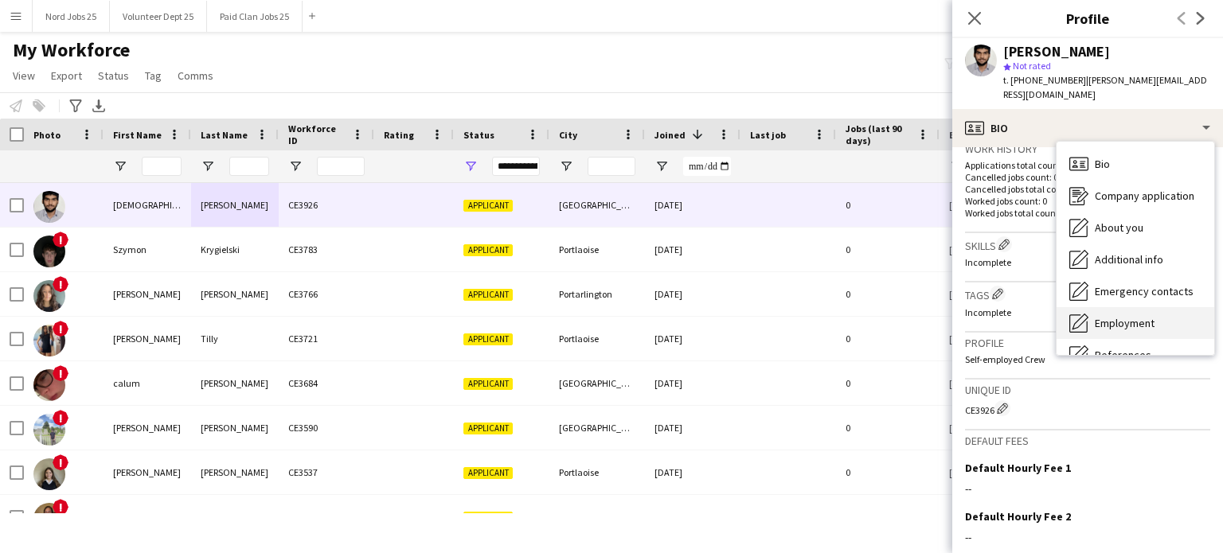
click at [1127, 316] on span "Employment" at bounding box center [1125, 323] width 60 height 14
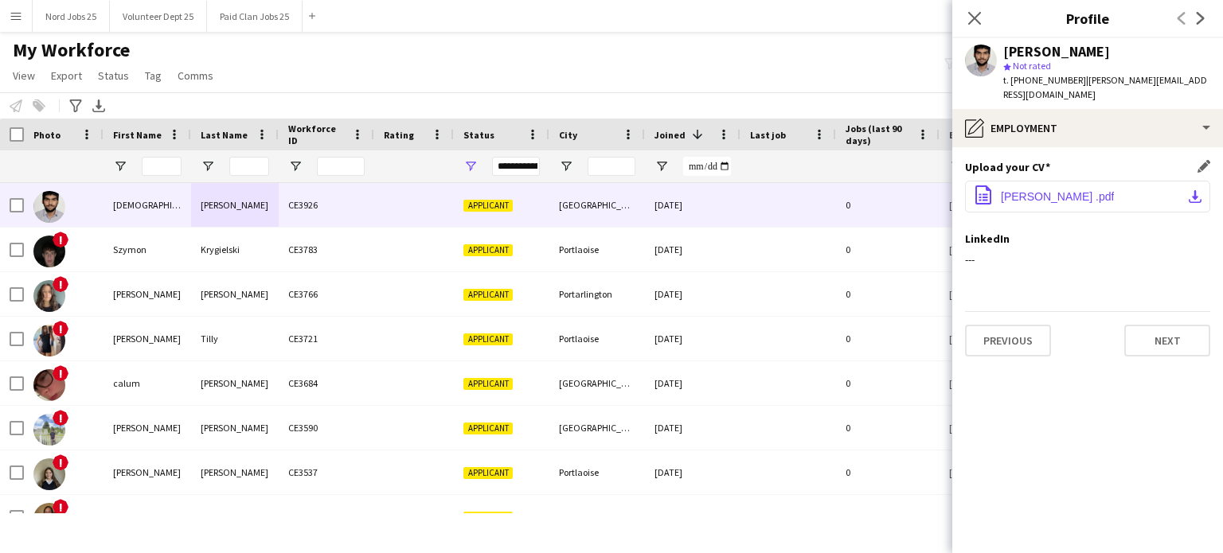
click at [1032, 190] on span "Vaibhav Bagade .pdf" at bounding box center [1057, 196] width 113 height 13
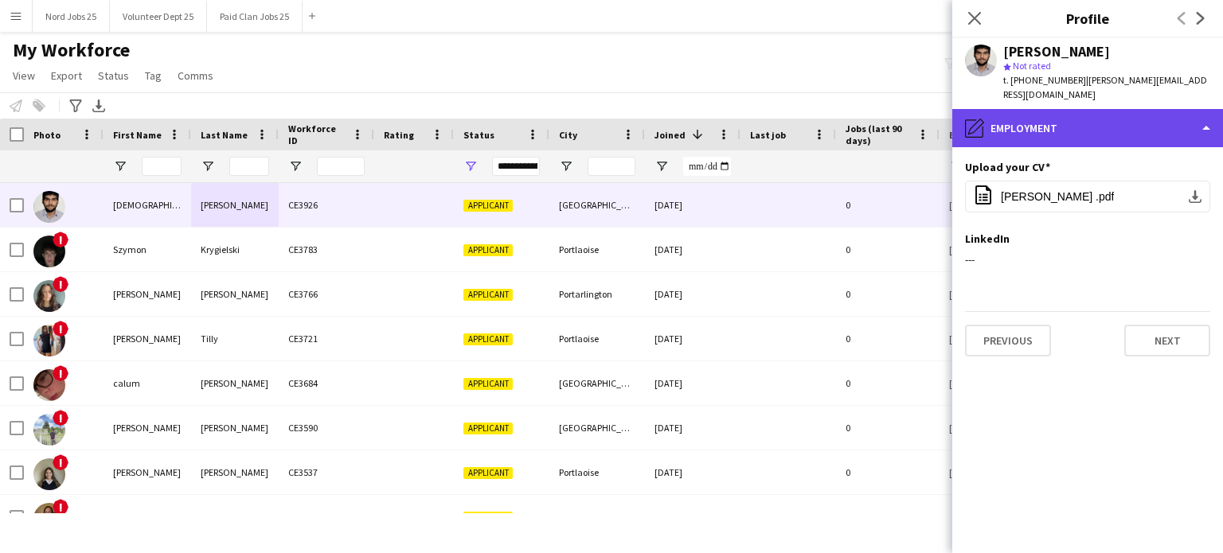
click at [1058, 109] on div "pencil4 Employment" at bounding box center [1087, 128] width 271 height 38
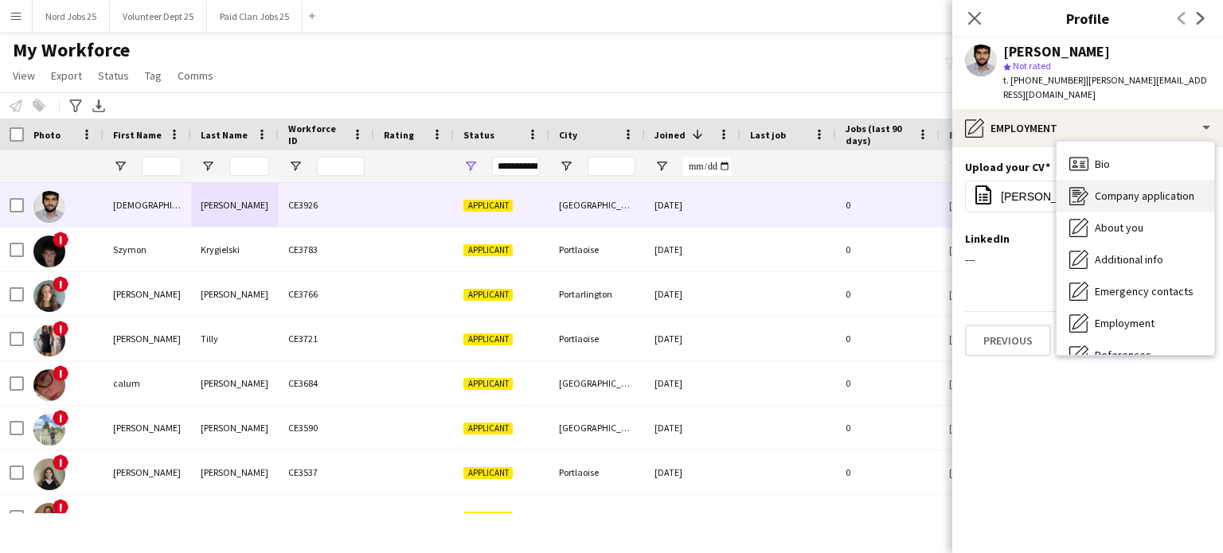
click at [1087, 180] on div "Company application Company application" at bounding box center [1136, 196] width 158 height 32
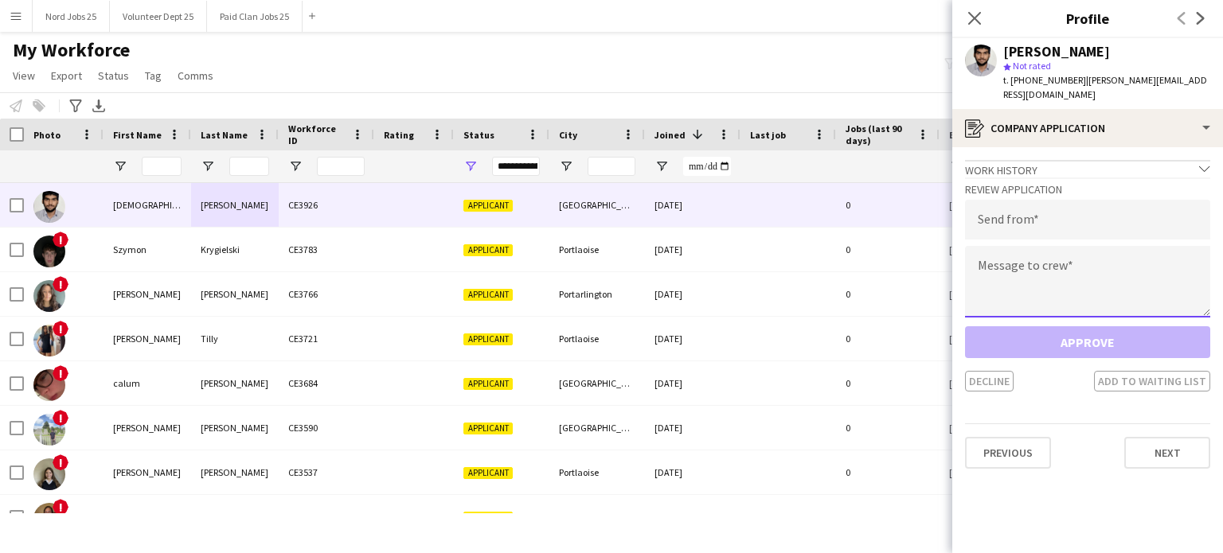
click at [1038, 257] on textarea at bounding box center [1087, 282] width 245 height 72
paste textarea "**********"
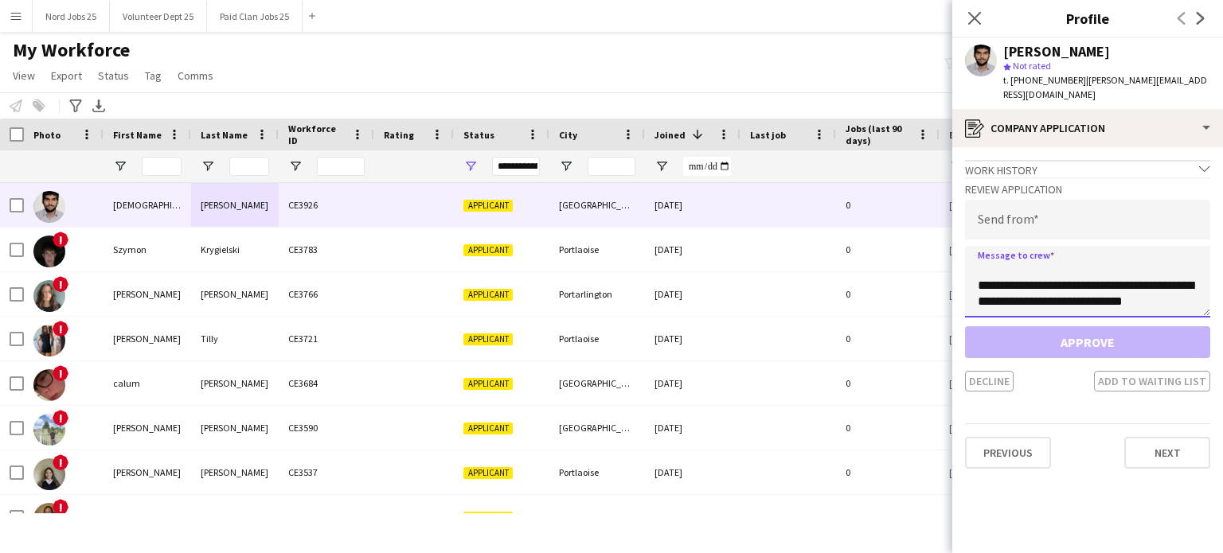
type textarea "**********"
click at [1045, 200] on input "email" at bounding box center [1087, 220] width 245 height 40
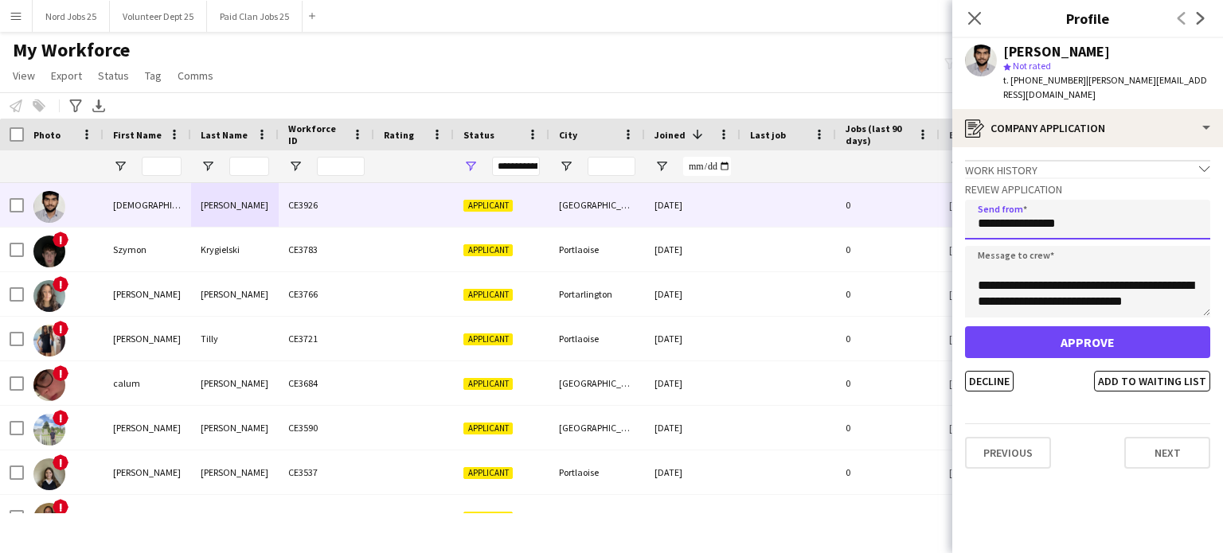
type input "**********"
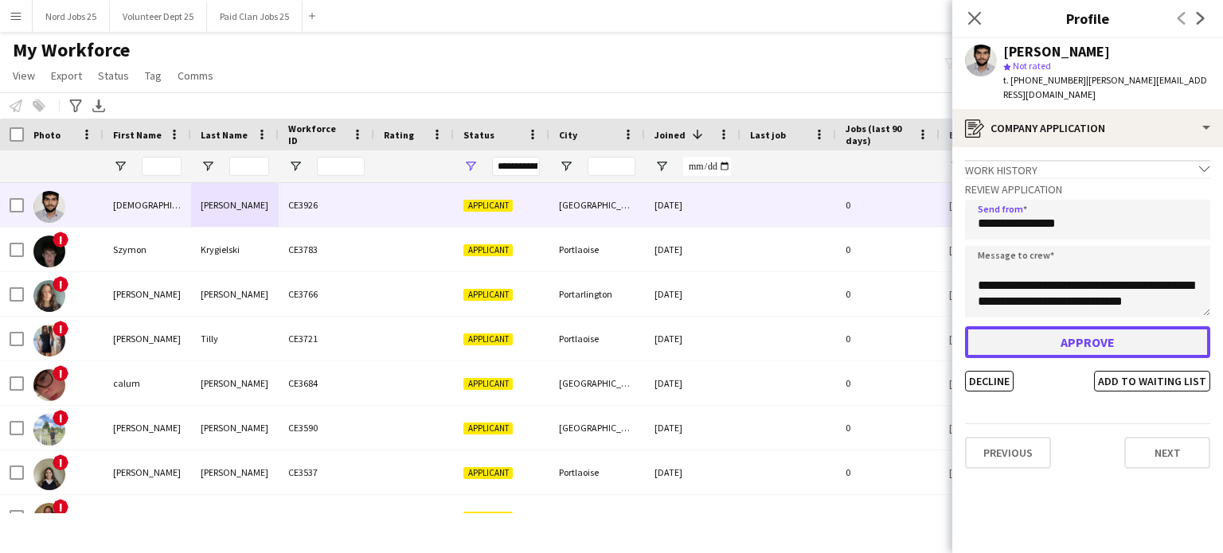
click at [1016, 340] on button "Approve" at bounding box center [1087, 343] width 245 height 32
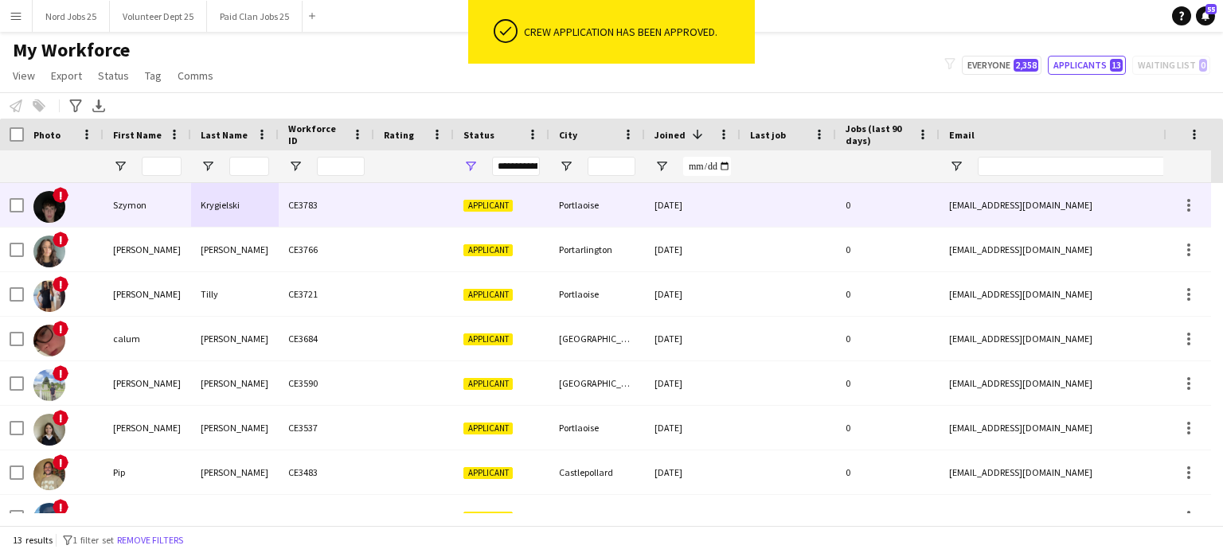
click at [200, 201] on div "Krygielski" at bounding box center [235, 205] width 88 height 44
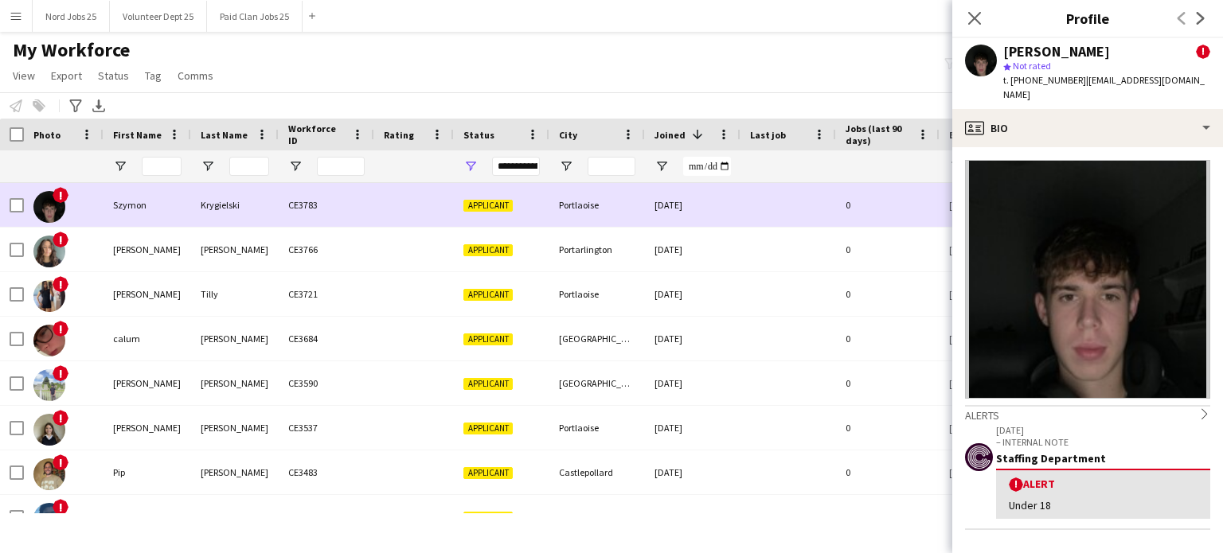
click at [178, 209] on div "Szymon" at bounding box center [148, 205] width 88 height 44
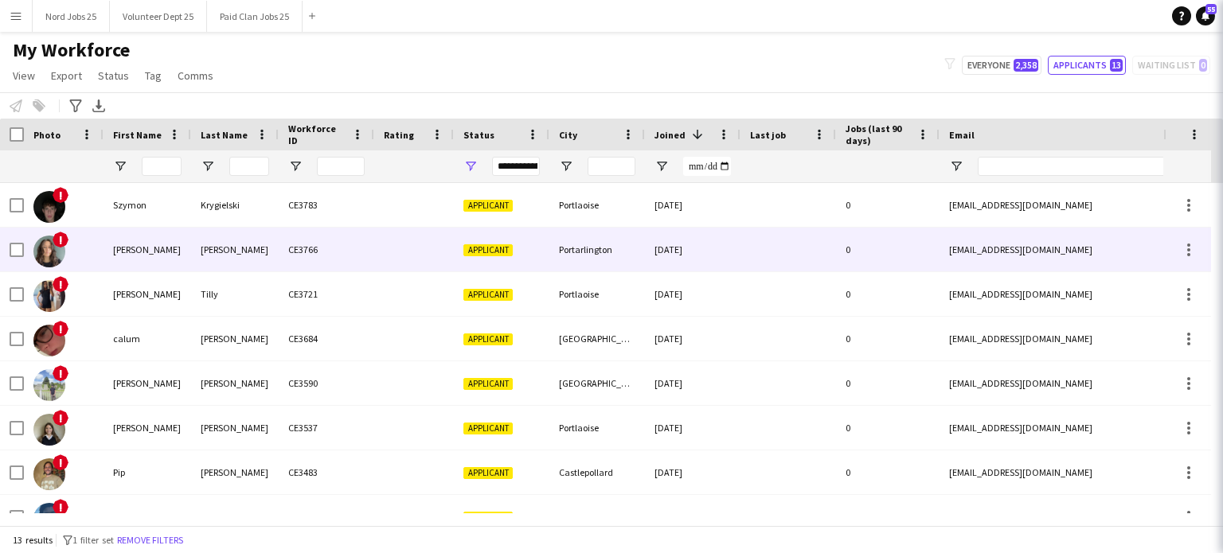
click at [160, 240] on div "Saoirse" at bounding box center [148, 250] width 88 height 44
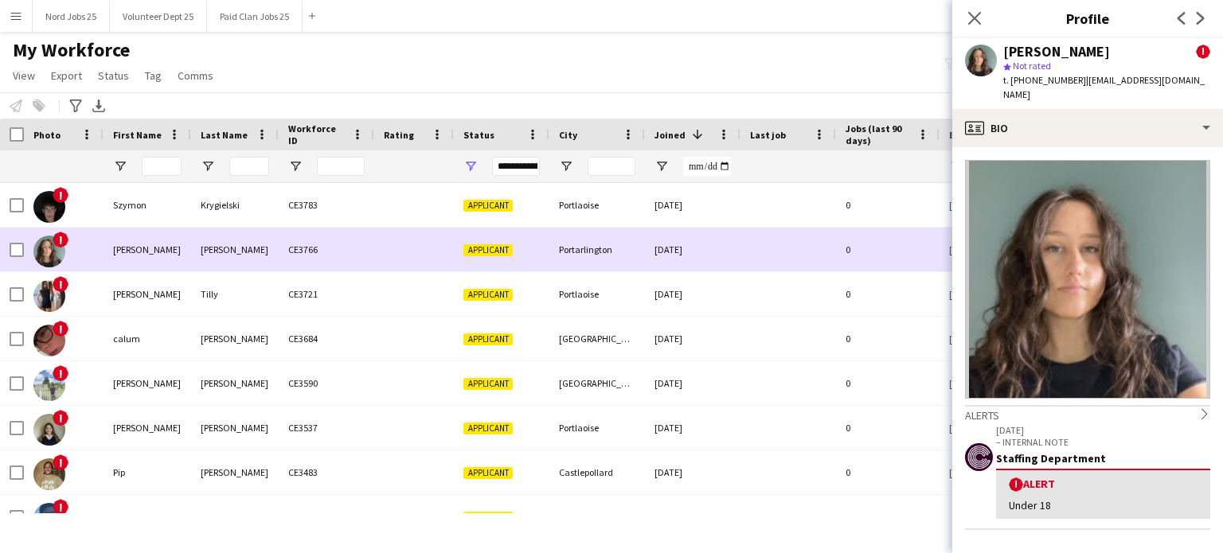
click at [162, 269] on div "Saoirse" at bounding box center [148, 250] width 88 height 44
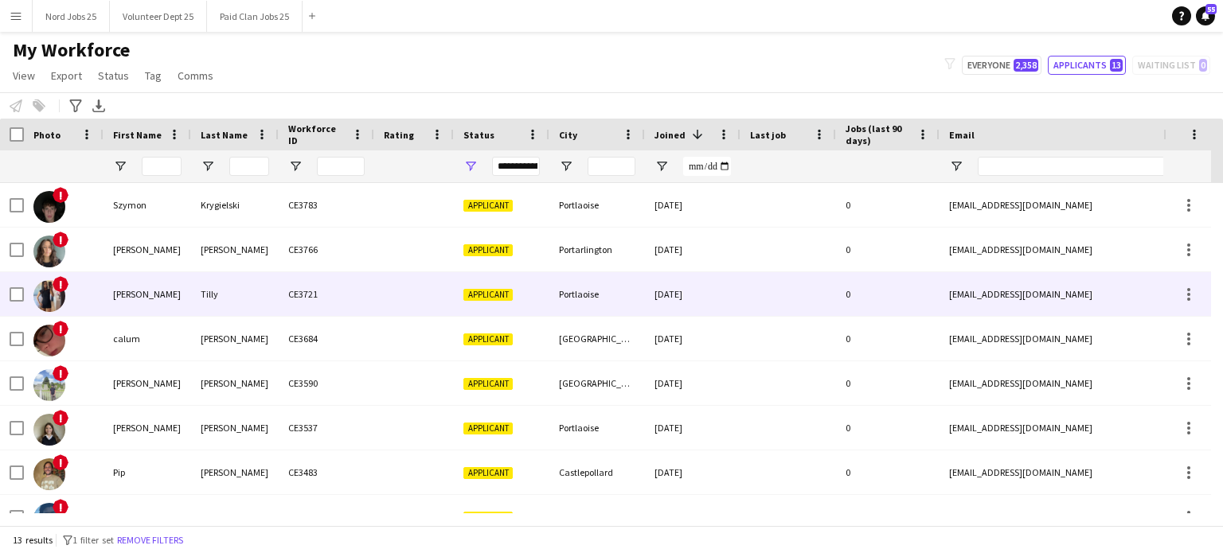
click at [160, 282] on div "olivia" at bounding box center [148, 294] width 88 height 44
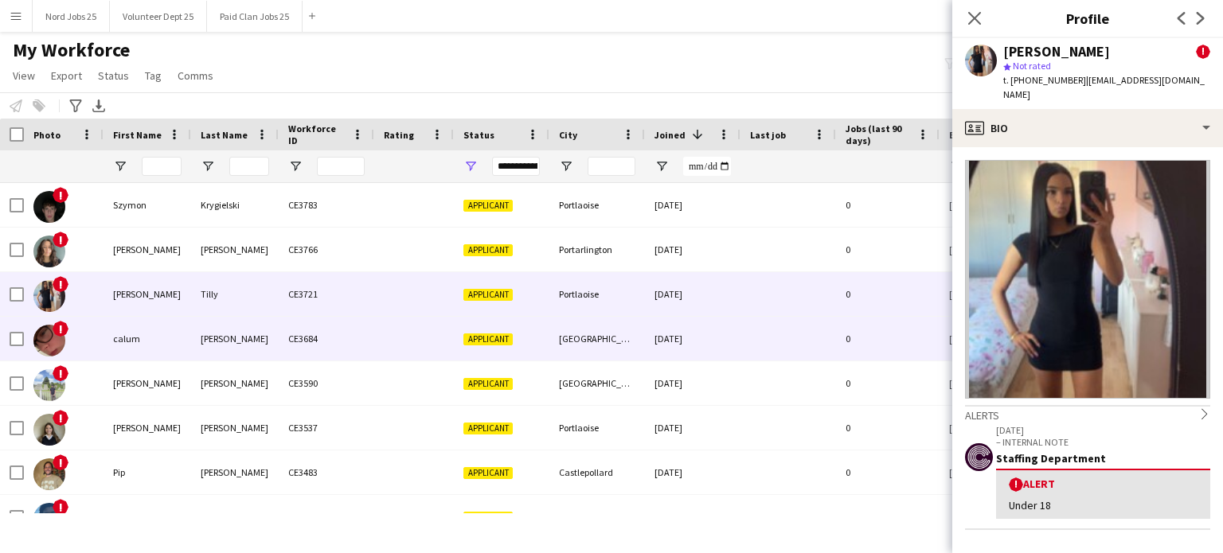
click at [152, 351] on div "calum" at bounding box center [148, 339] width 88 height 44
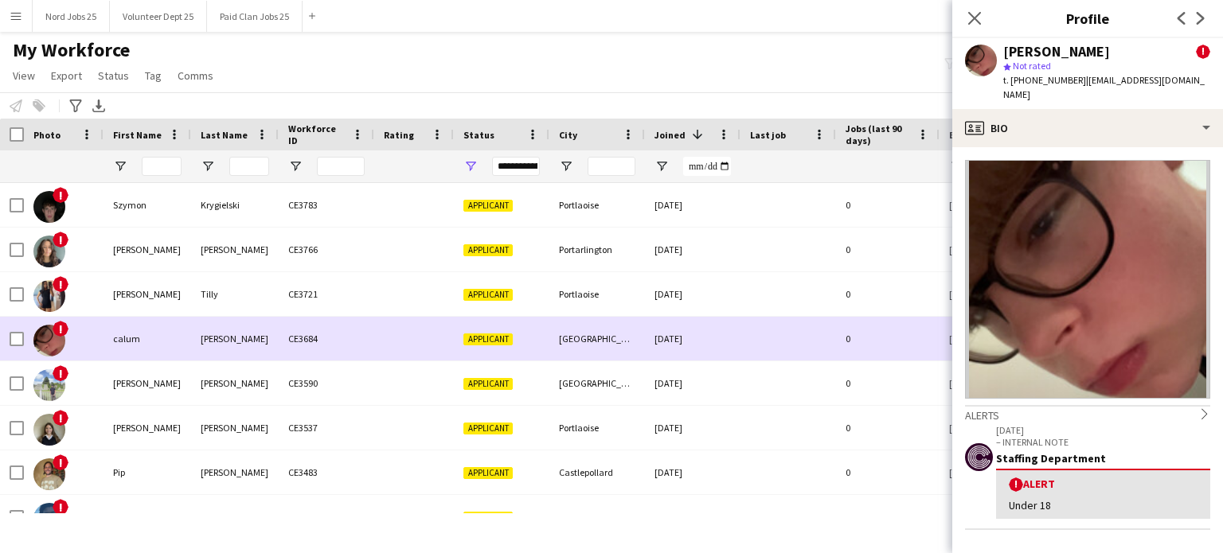
click at [167, 317] on div "calum" at bounding box center [148, 339] width 88 height 44
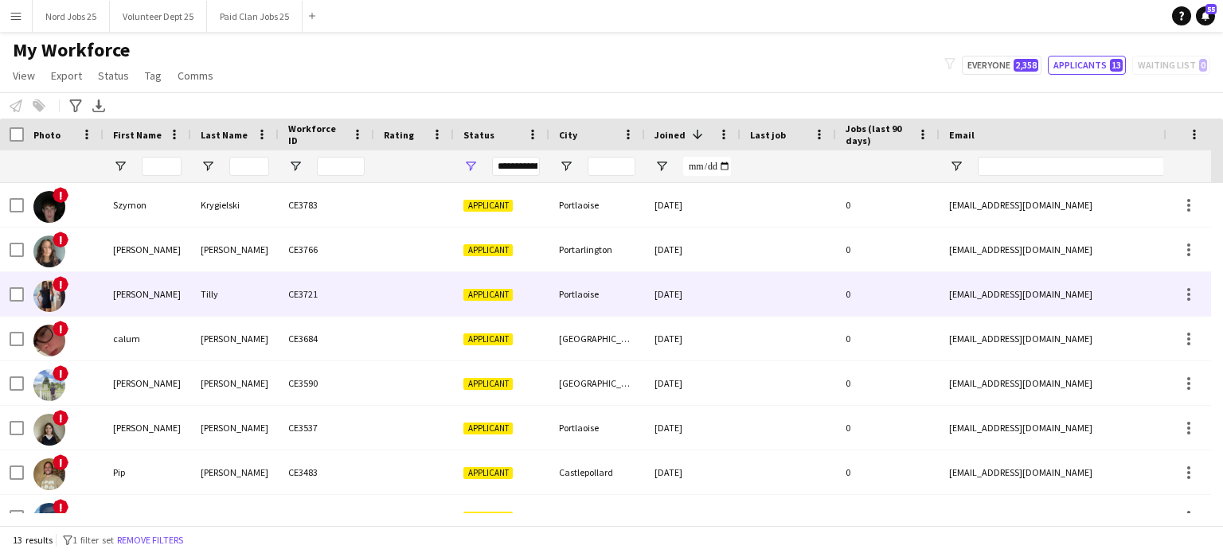
scroll to position [0, 0]
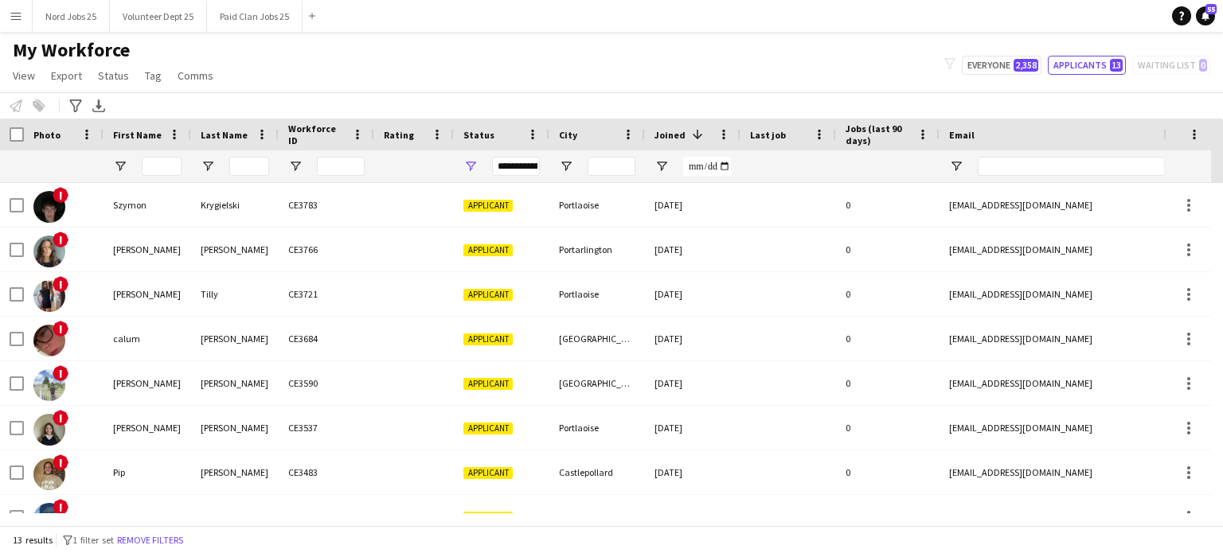
click at [529, 164] on div "**********" at bounding box center [516, 166] width 48 height 19
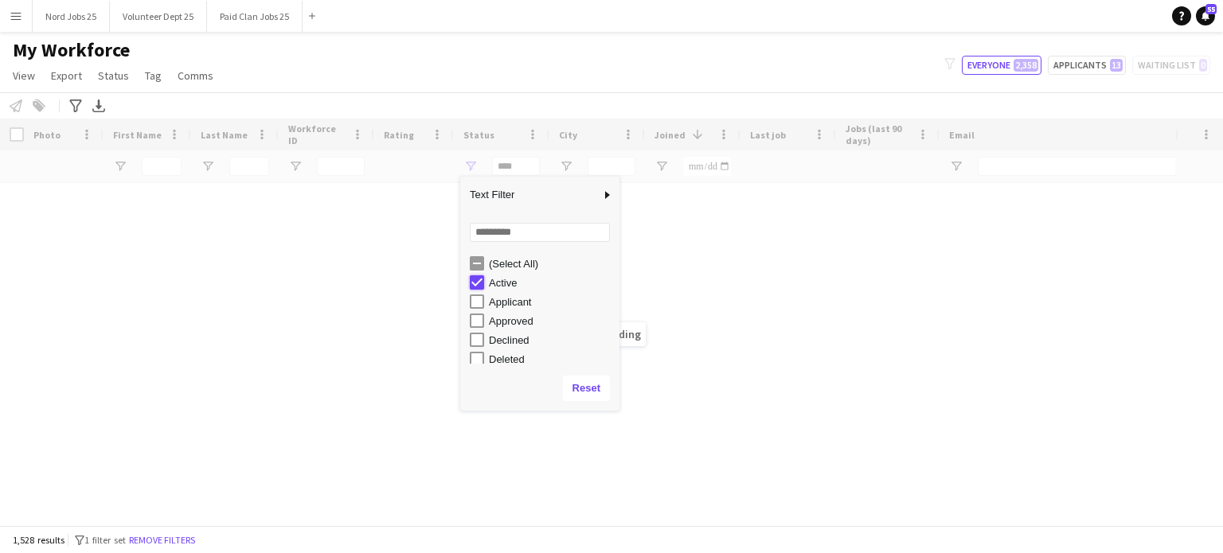
type input "**********"
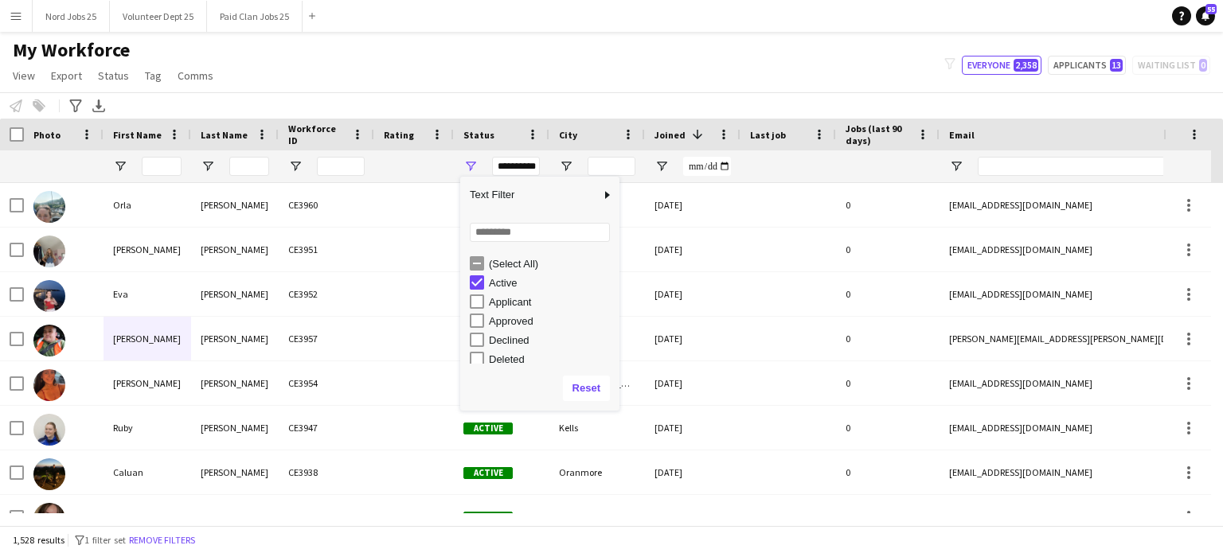
click at [488, 85] on div "My Workforce View Views Default view New view Update view Delete view Edit name…" at bounding box center [611, 65] width 1223 height 54
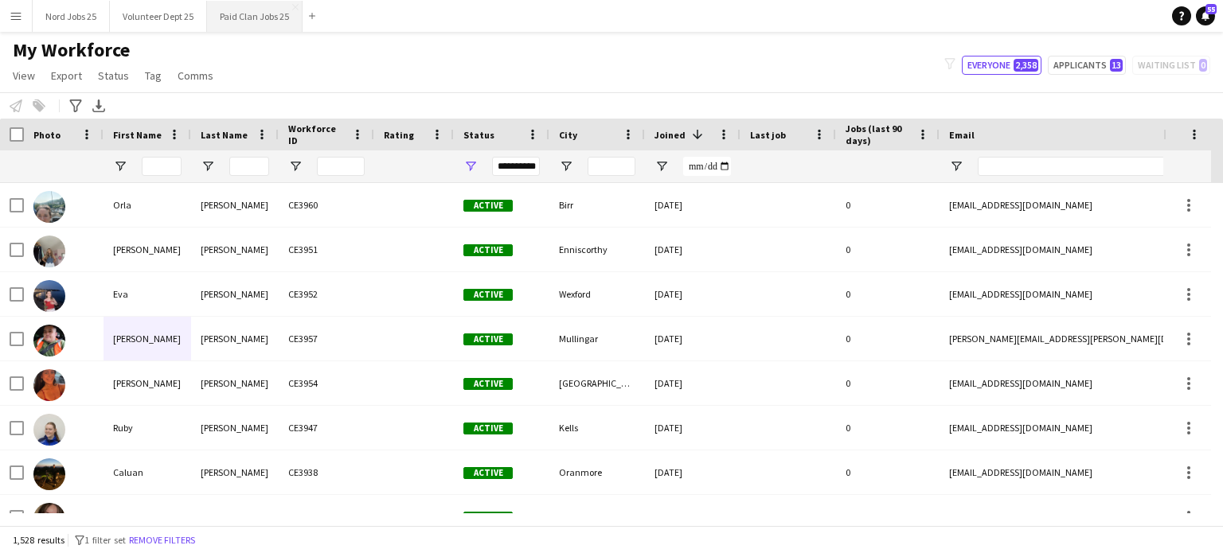
click at [243, 21] on button "Paid Clan Jobs 25 Close" at bounding box center [255, 16] width 96 height 31
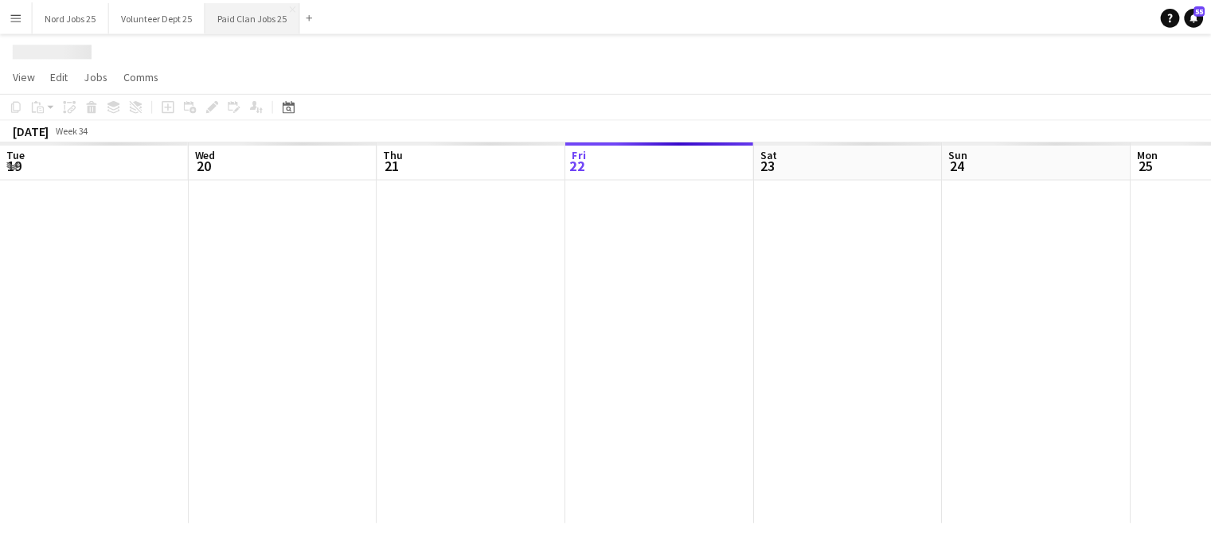
scroll to position [0, 381]
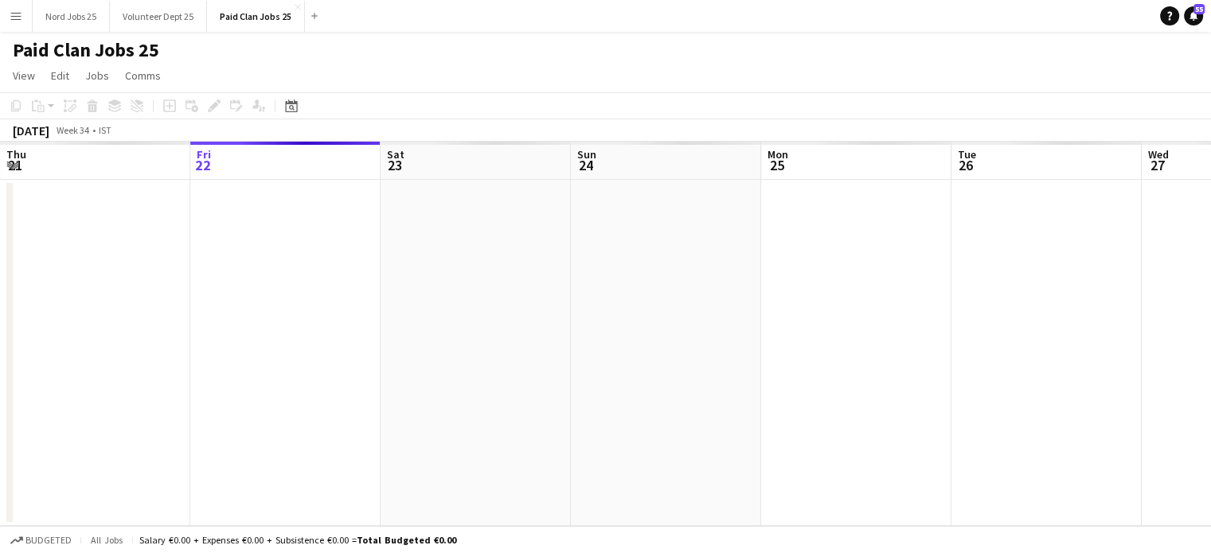
click at [14, 12] on app-icon "Menu" at bounding box center [16, 16] width 13 height 13
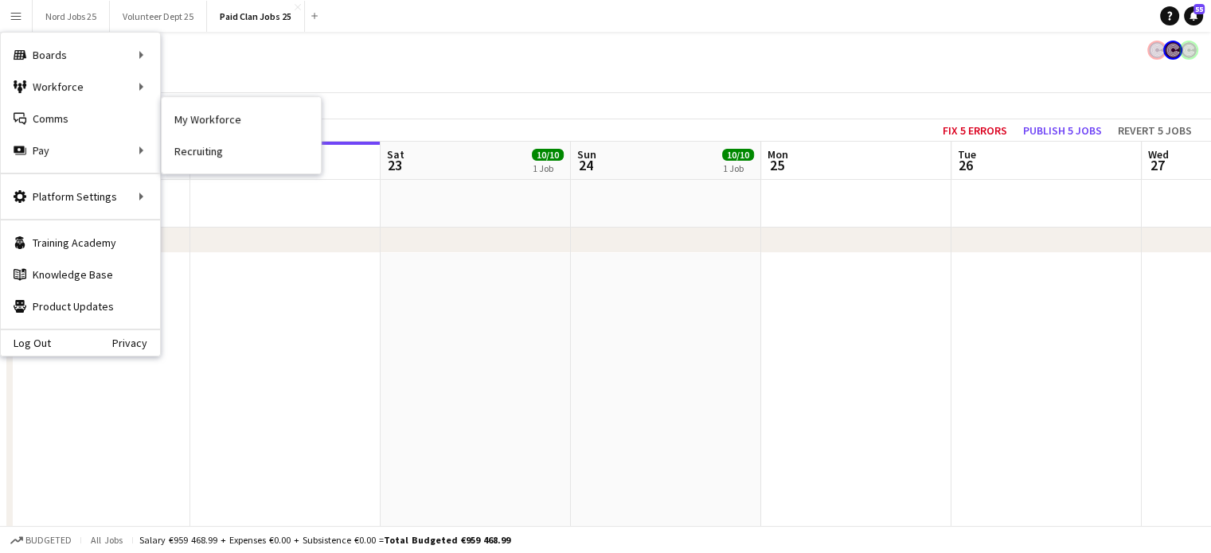
click at [376, 213] on app-date-cell at bounding box center [285, 204] width 190 height 48
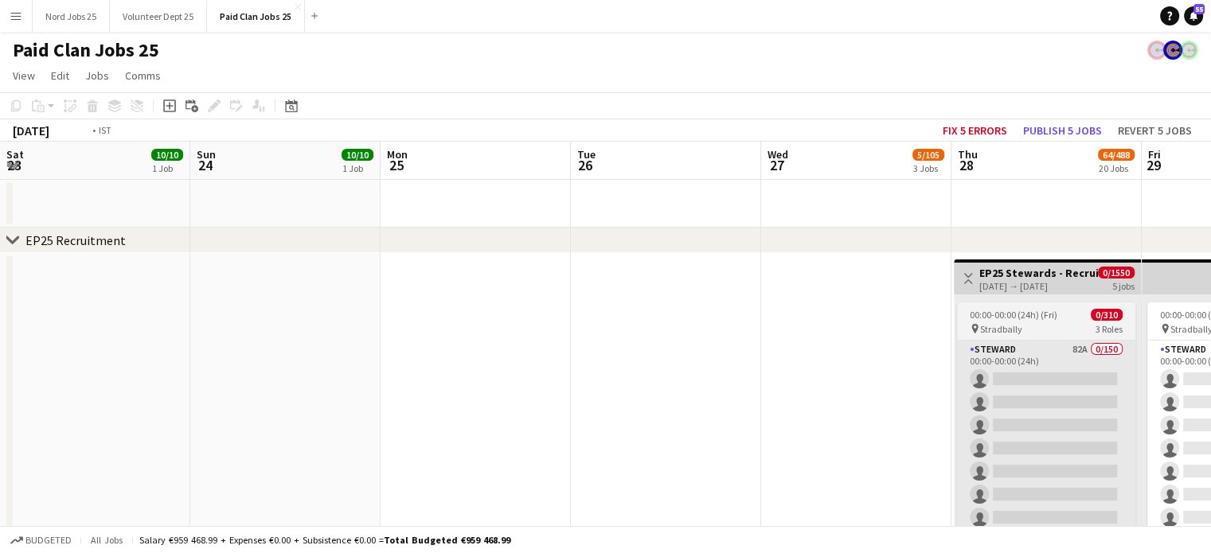
scroll to position [0, 473]
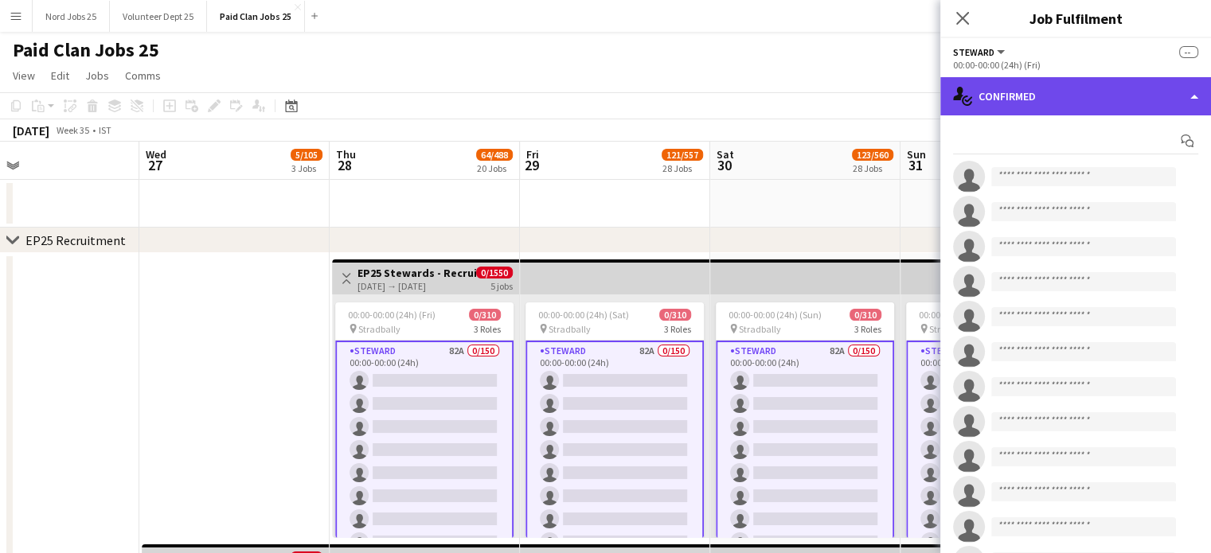
click at [1116, 107] on div "single-neutral-actions-check-2 Confirmed" at bounding box center [1075, 96] width 271 height 38
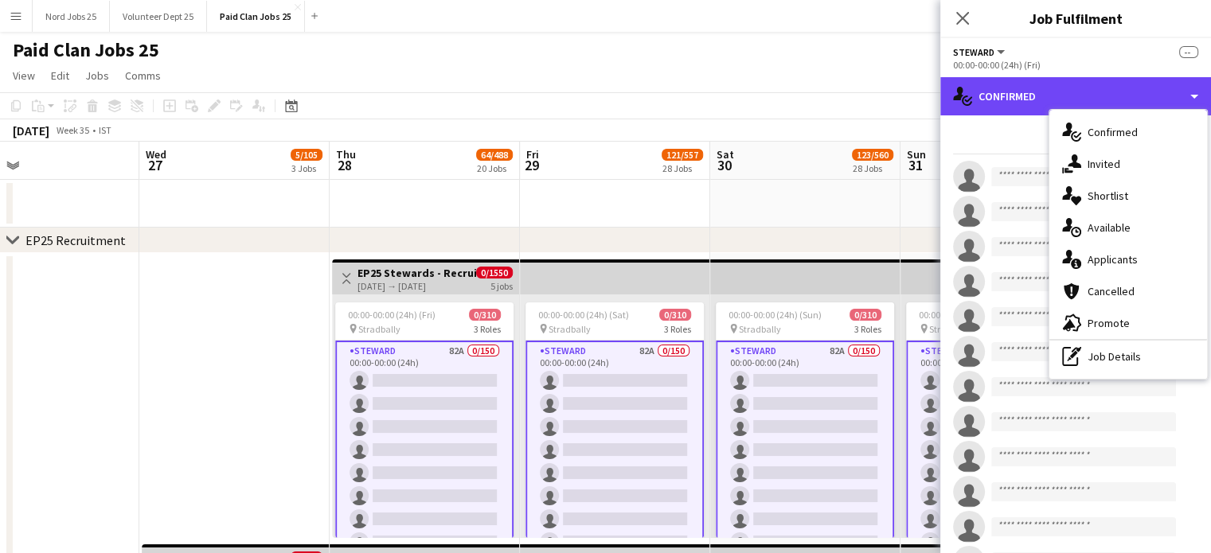
scroll to position [0, 623]
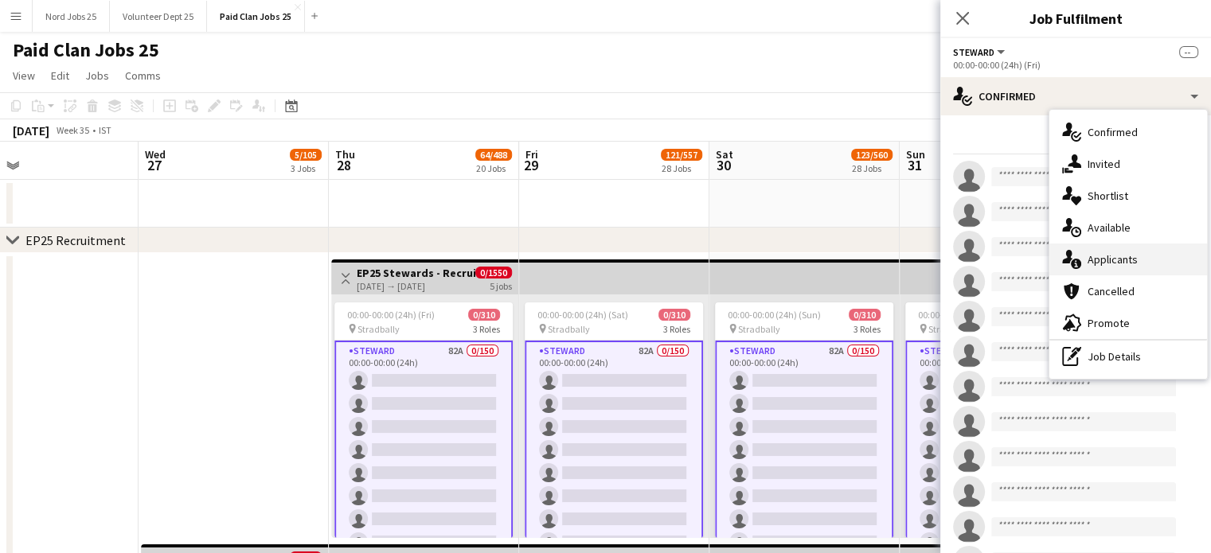
click at [1093, 263] on div "single-neutral-actions-information Applicants" at bounding box center [1129, 260] width 158 height 32
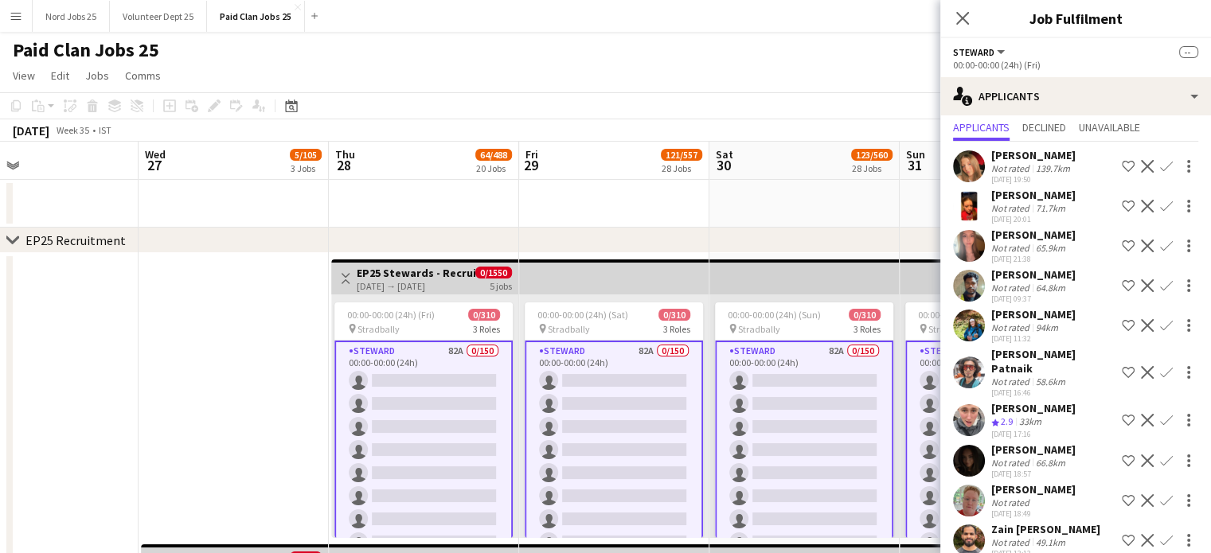
scroll to position [45, 0]
click at [1141, 366] on app-icon "Decline" at bounding box center [1147, 372] width 13 height 13
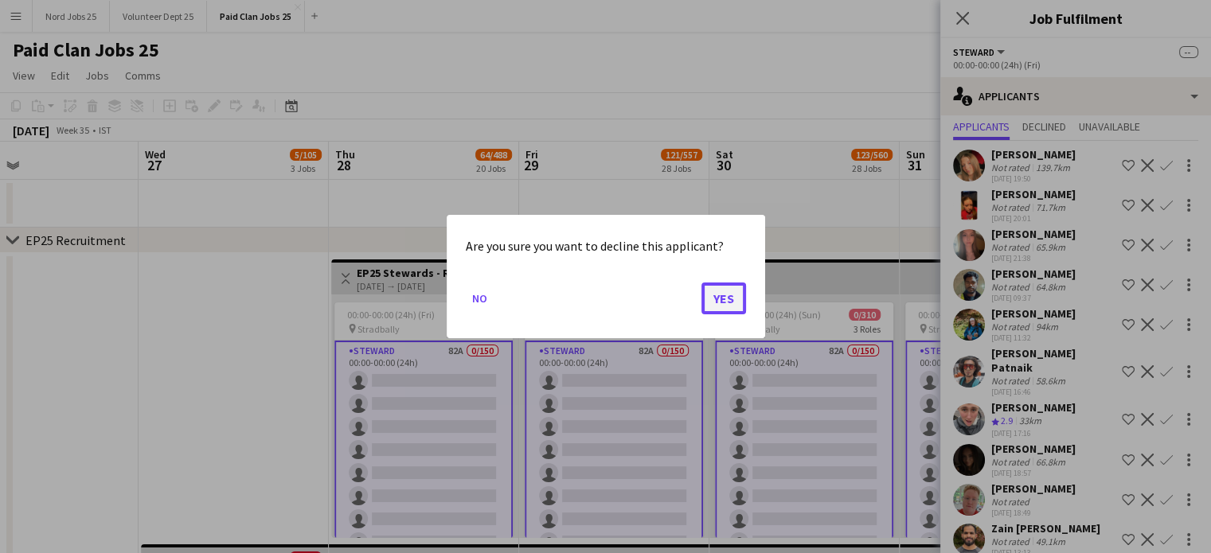
click at [733, 308] on button "Yes" at bounding box center [724, 299] width 45 height 32
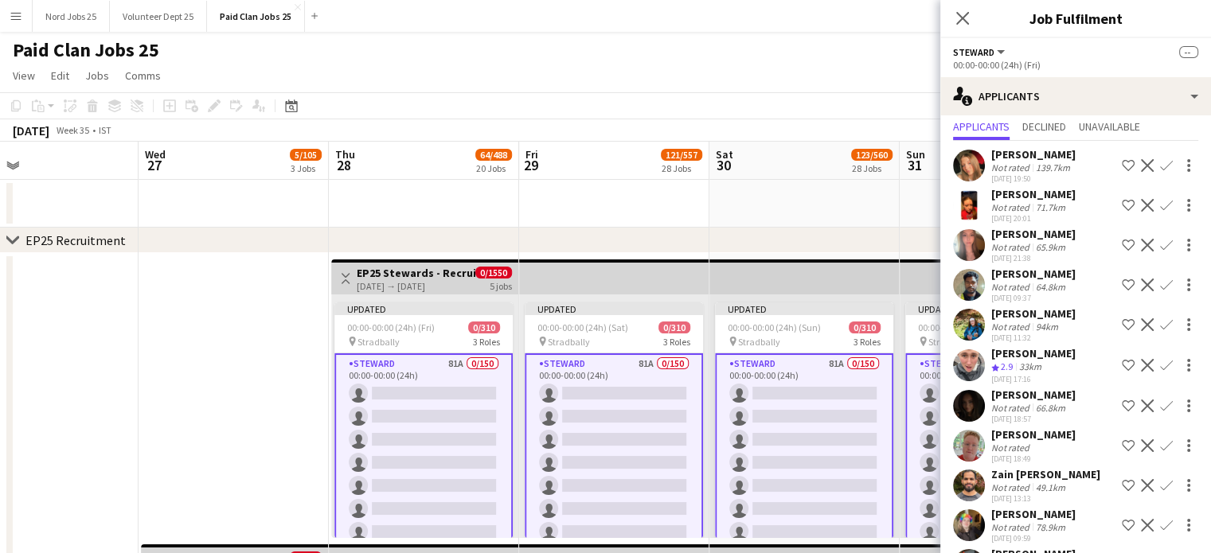
click at [1138, 371] on button "Decline" at bounding box center [1147, 365] width 19 height 19
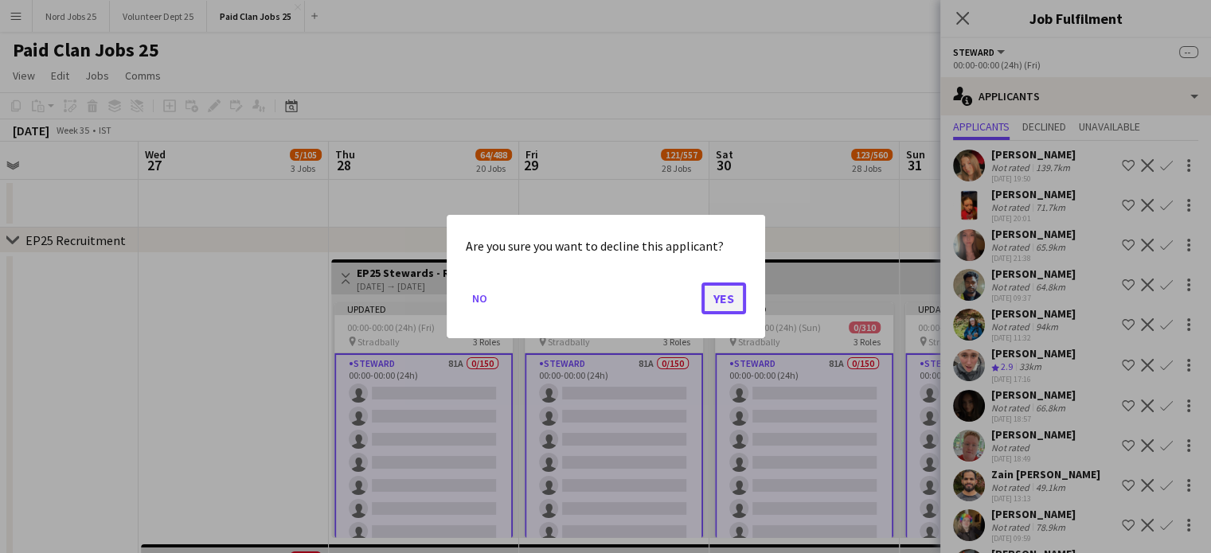
click at [729, 299] on button "Yes" at bounding box center [724, 299] width 45 height 32
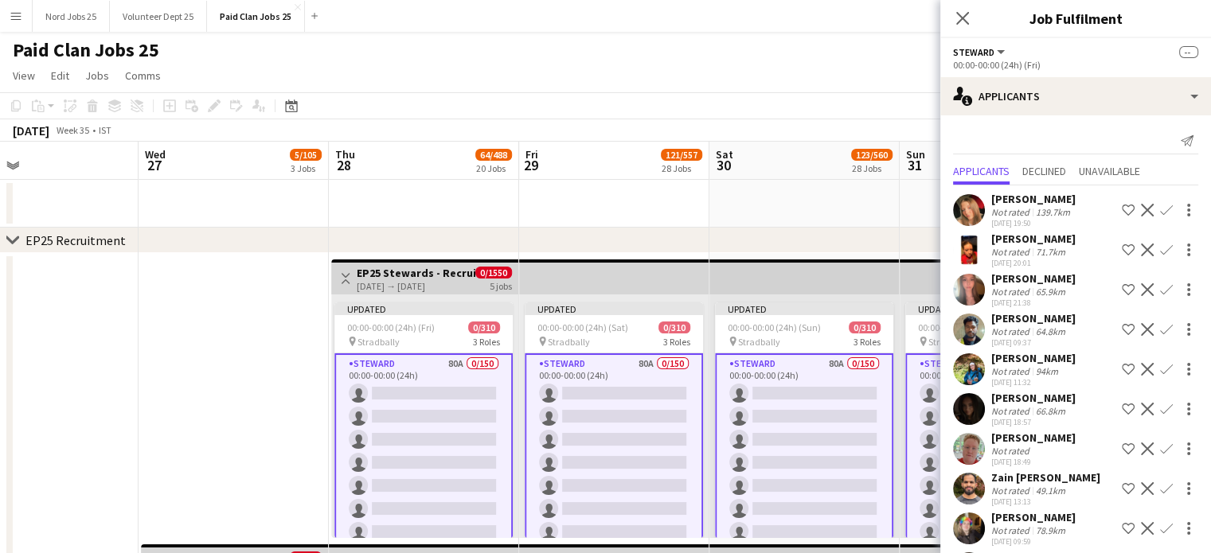
scroll to position [0, 0]
click at [1181, 137] on icon "Send notification" at bounding box center [1187, 141] width 13 height 13
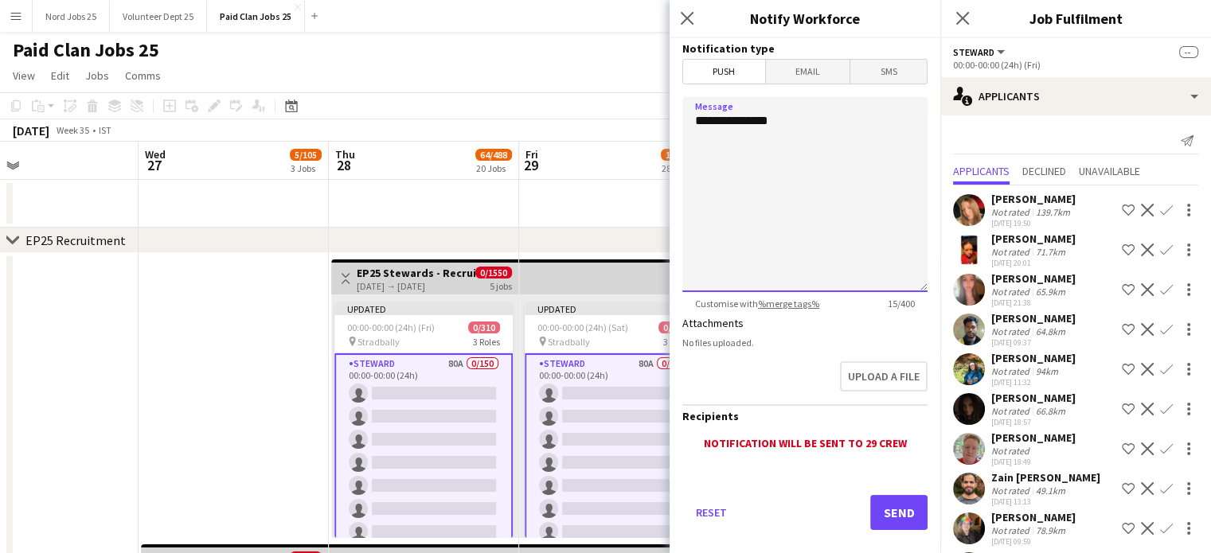
click at [811, 155] on textarea "**********" at bounding box center [804, 194] width 245 height 195
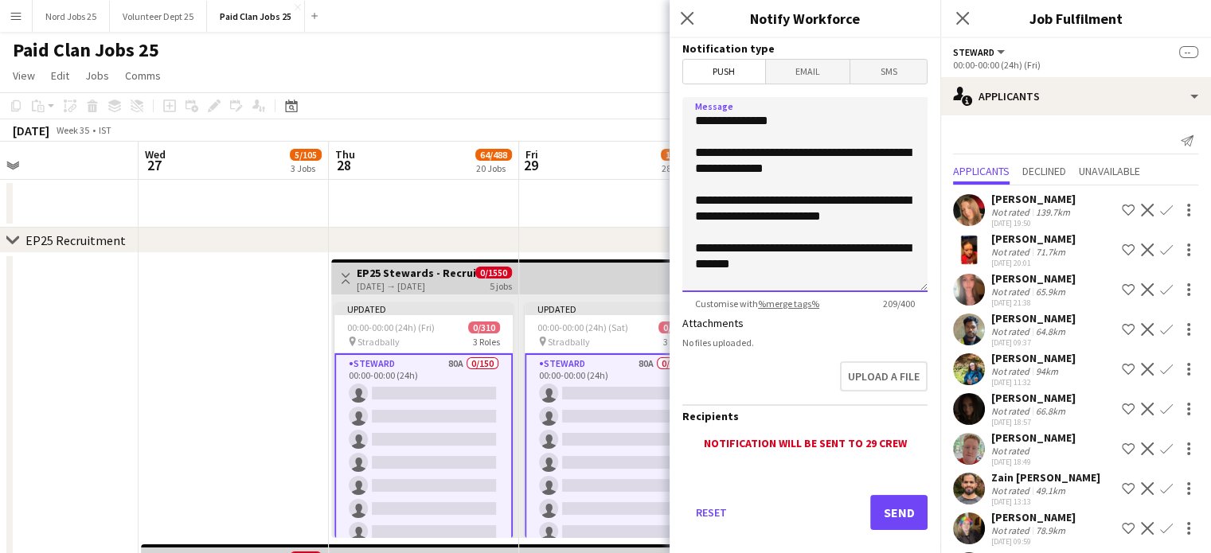
drag, startPoint x: 870, startPoint y: 218, endPoint x: 765, endPoint y: 206, distance: 105.0
click at [765, 206] on textarea "**********" at bounding box center [804, 194] width 245 height 195
click at [836, 222] on textarea "**********" at bounding box center [804, 194] width 245 height 195
click at [801, 270] on textarea "**********" at bounding box center [804, 194] width 245 height 195
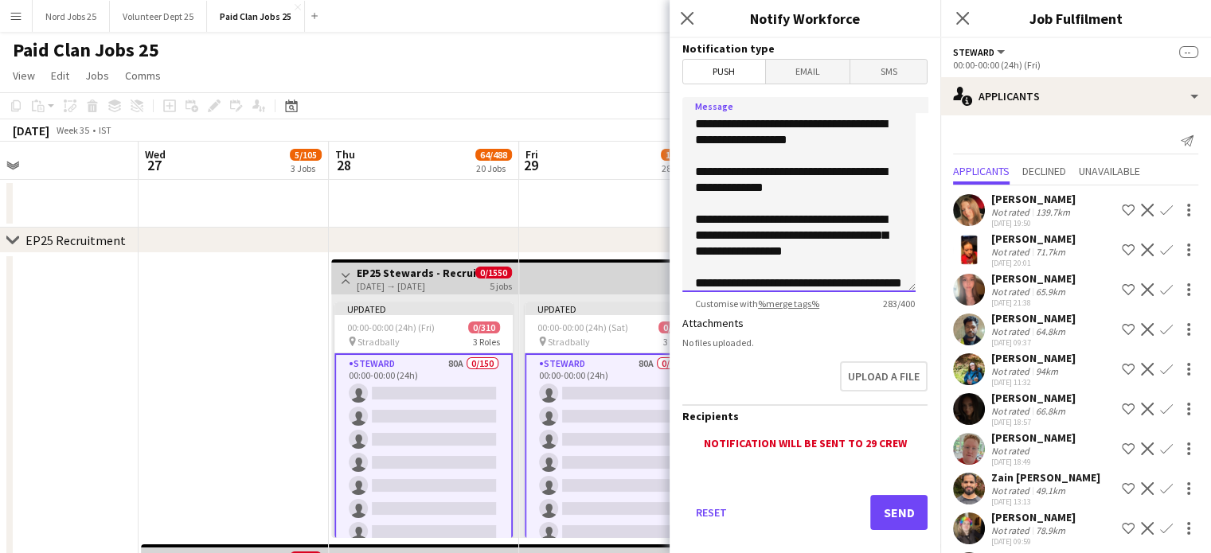
scroll to position [45, 0]
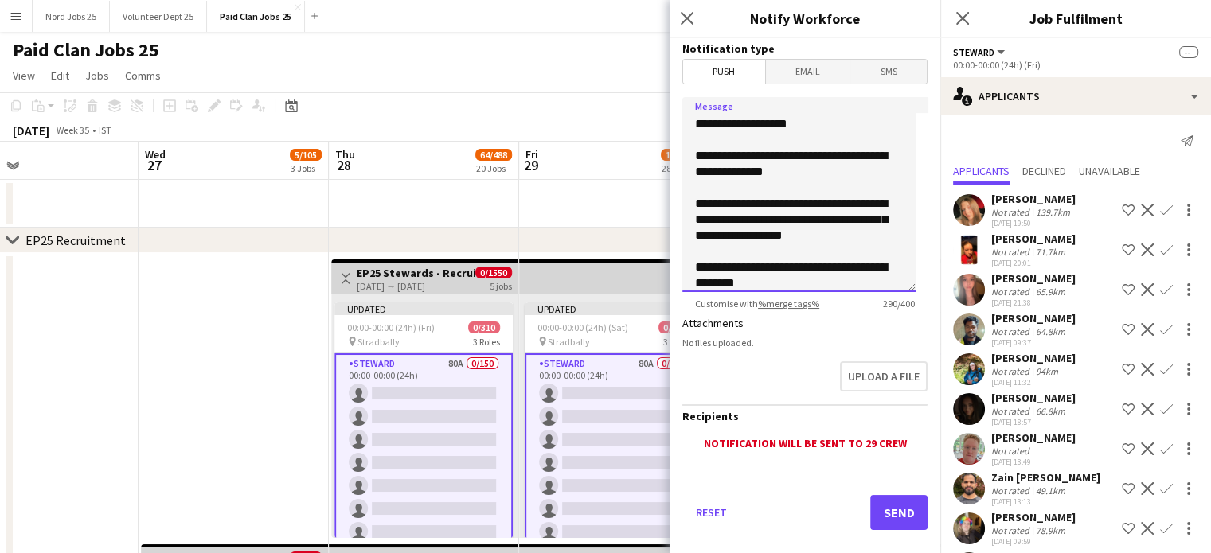
drag, startPoint x: 781, startPoint y: 276, endPoint x: 748, endPoint y: 260, distance: 36.7
click at [748, 260] on textarea "**********" at bounding box center [798, 194] width 233 height 195
type textarea "**********"
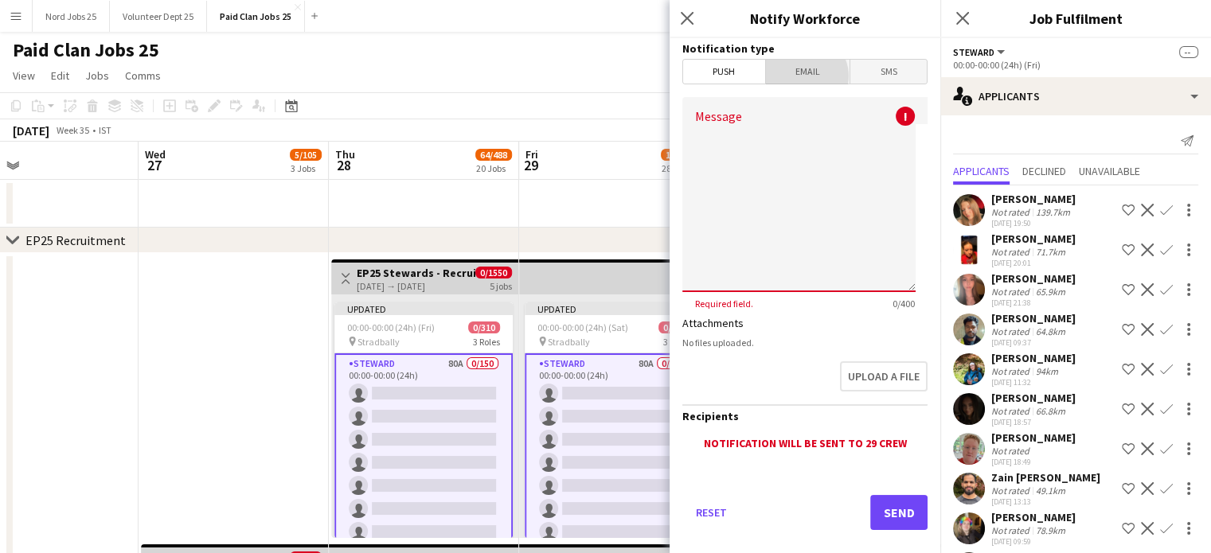
click at [800, 76] on span "Email" at bounding box center [808, 72] width 84 height 24
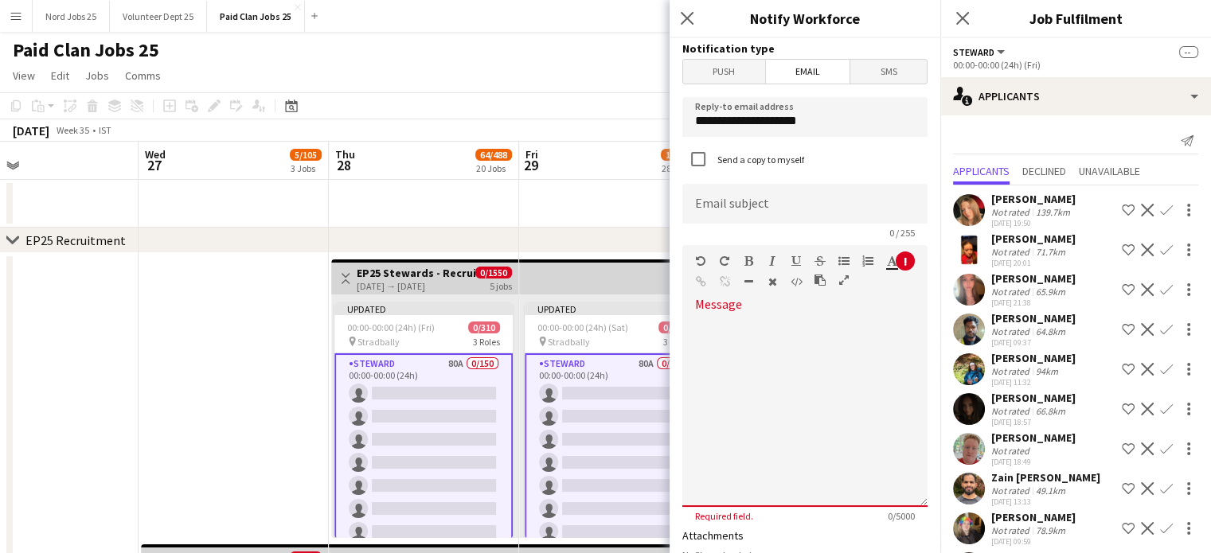
click at [755, 305] on div at bounding box center [804, 406] width 245 height 202
click at [745, 323] on div at bounding box center [804, 411] width 245 height 191
paste div
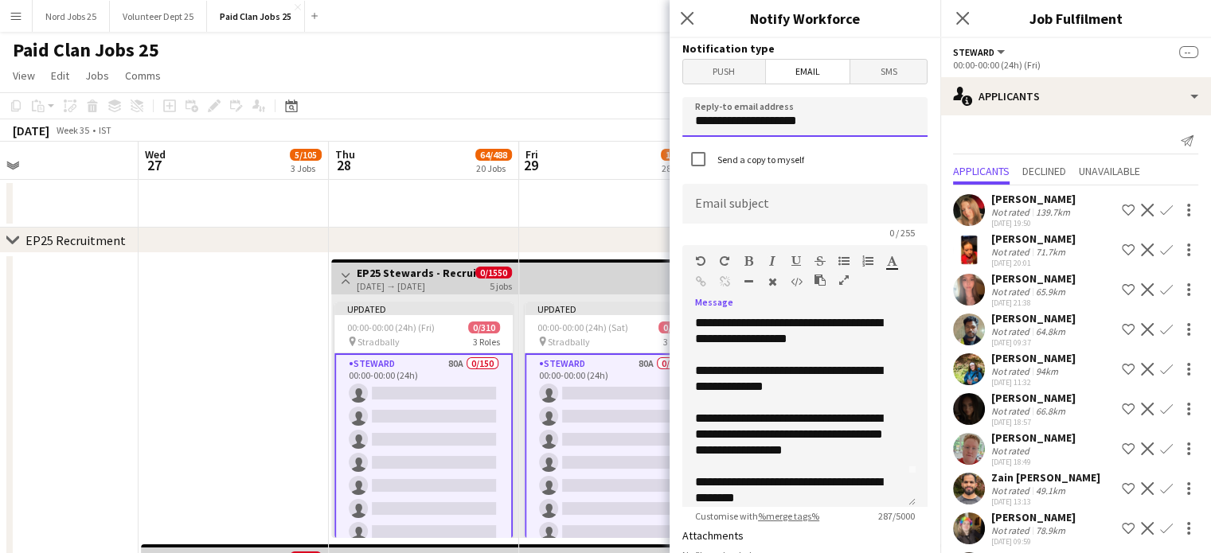
click at [793, 113] on input "**********" at bounding box center [804, 117] width 245 height 40
type input "**********"
click at [730, 209] on input at bounding box center [804, 204] width 245 height 40
type input "*"
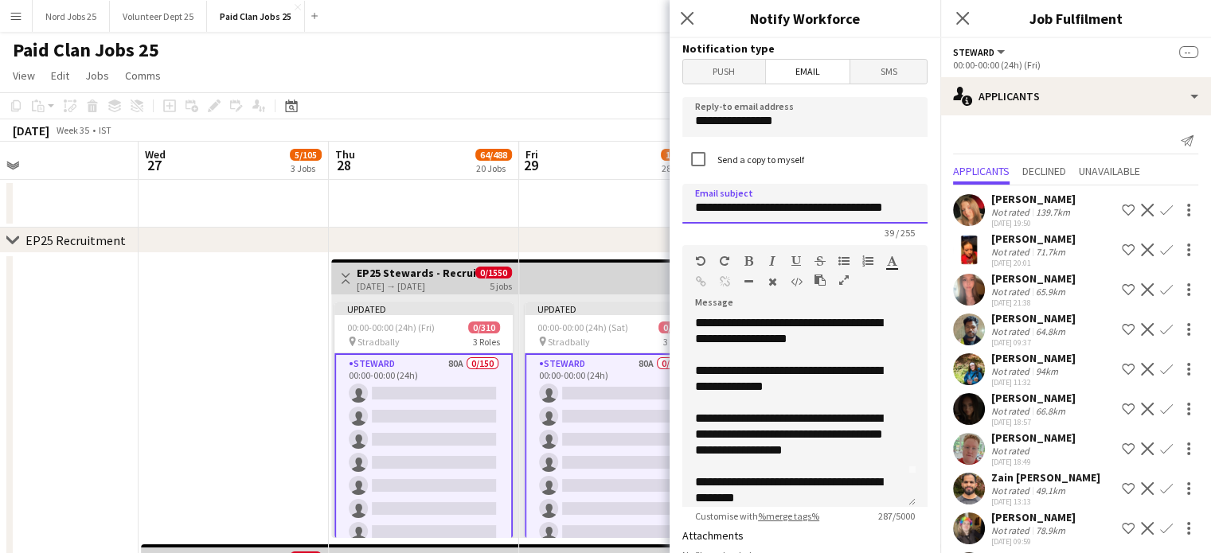
scroll to position [45, 0]
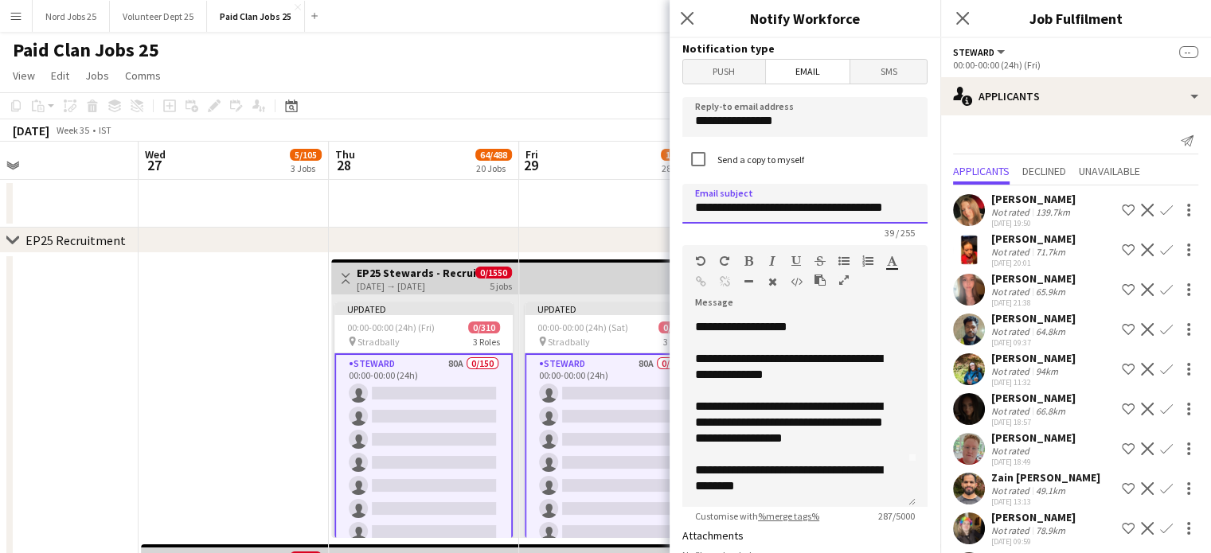
type input "**********"
click at [771, 479] on div "**********" at bounding box center [793, 479] width 196 height 32
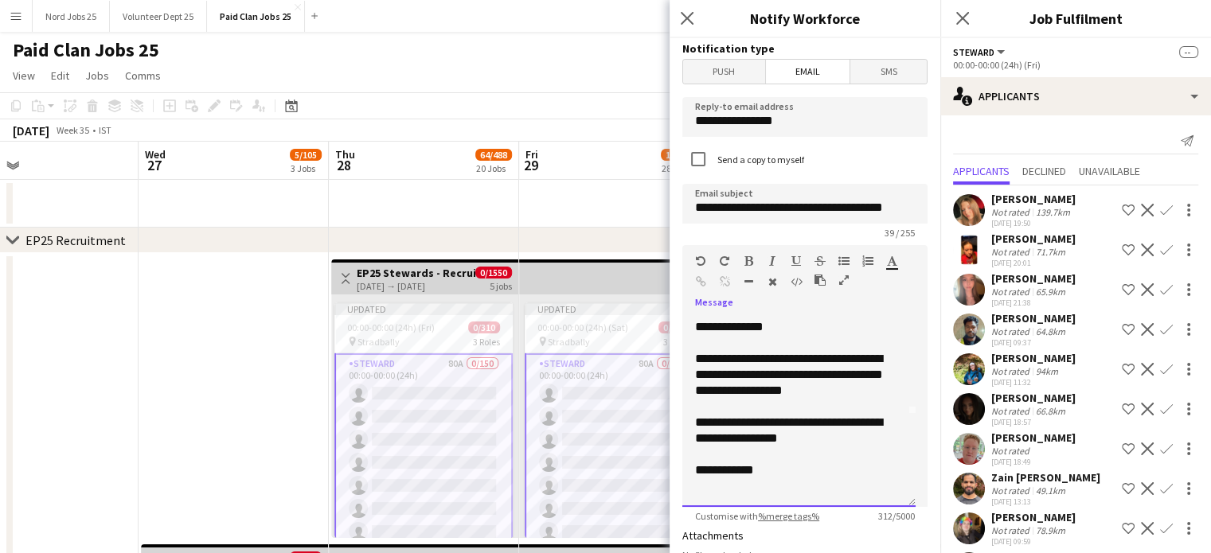
scroll to position [96, 0]
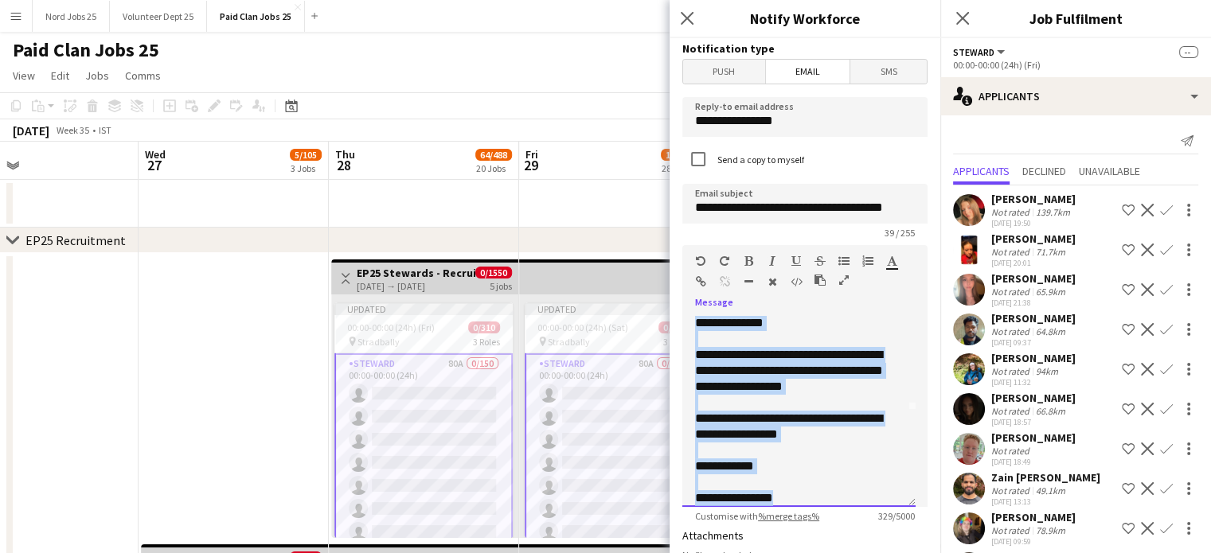
copy div "**********"
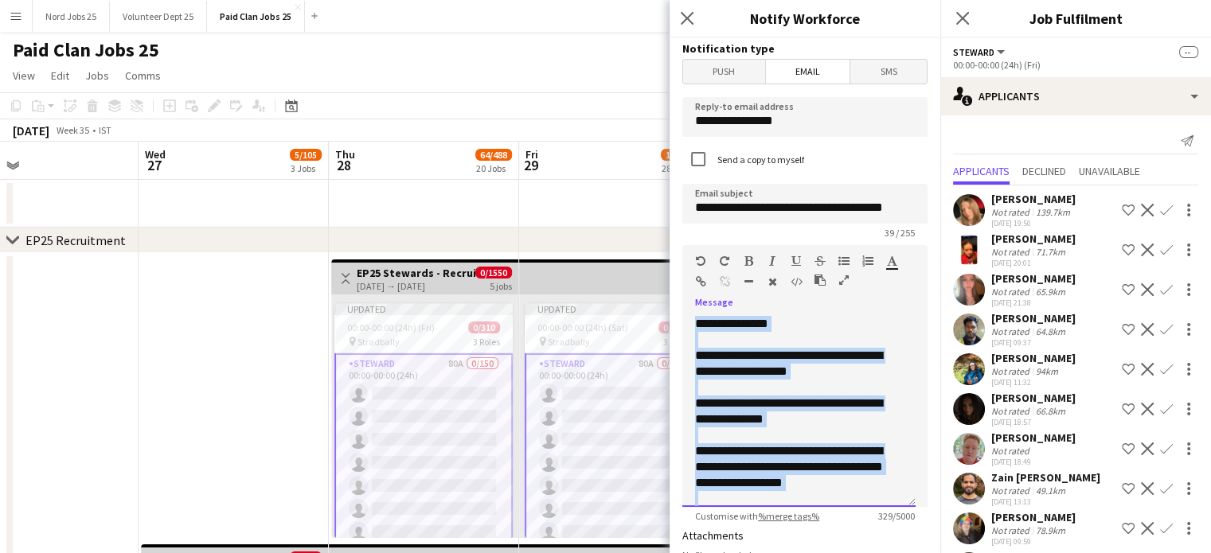
click at [843, 385] on div at bounding box center [799, 388] width 208 height 16
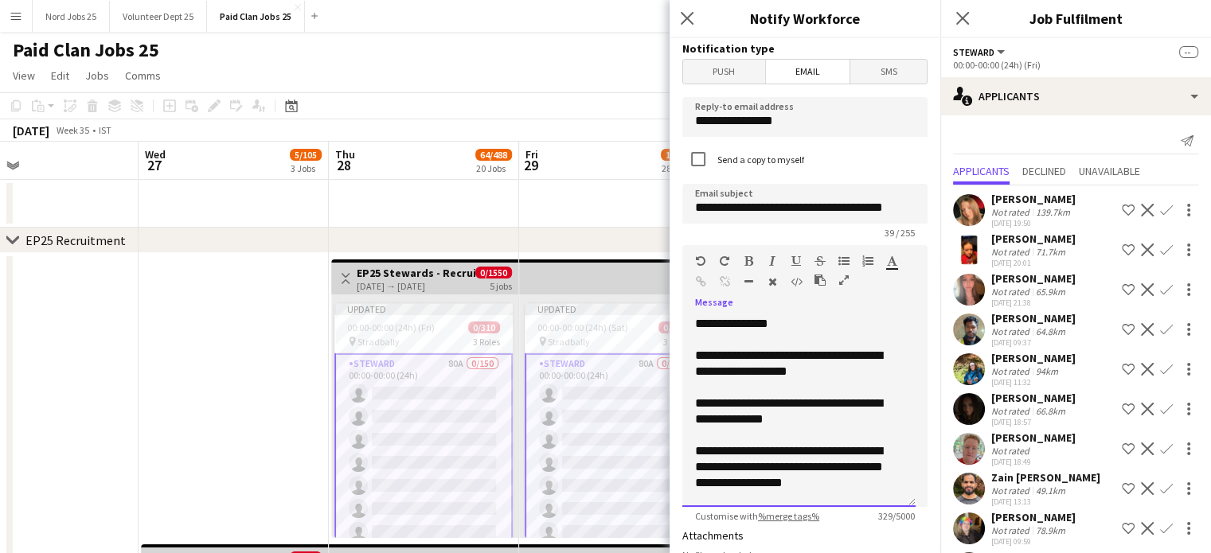
click at [800, 415] on div "**********" at bounding box center [793, 412] width 196 height 32
click at [781, 416] on div "**********" at bounding box center [793, 412] width 196 height 32
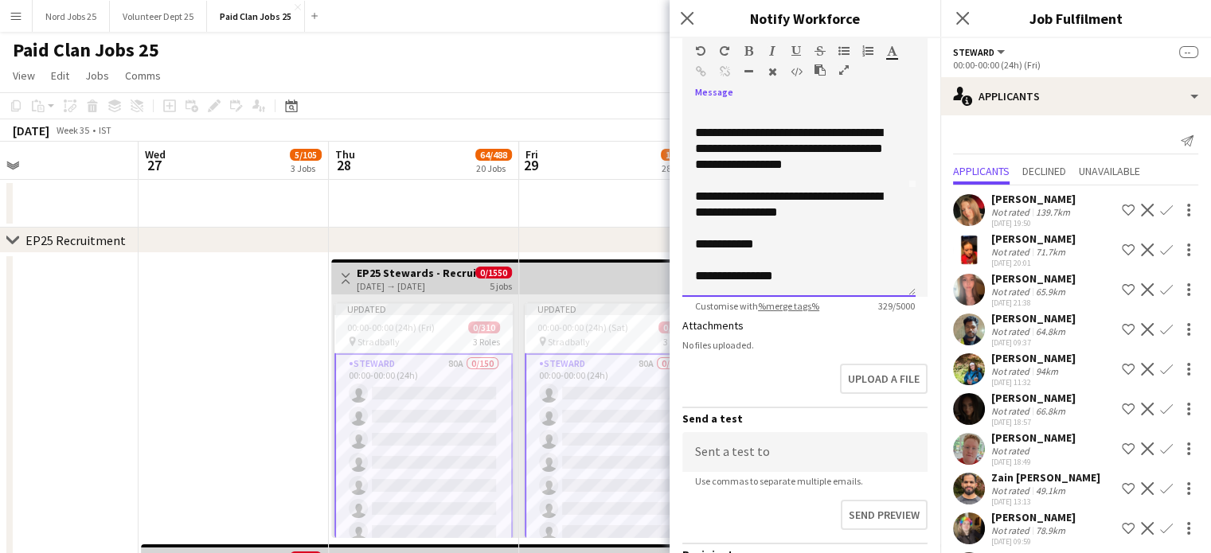
scroll to position [367, 0]
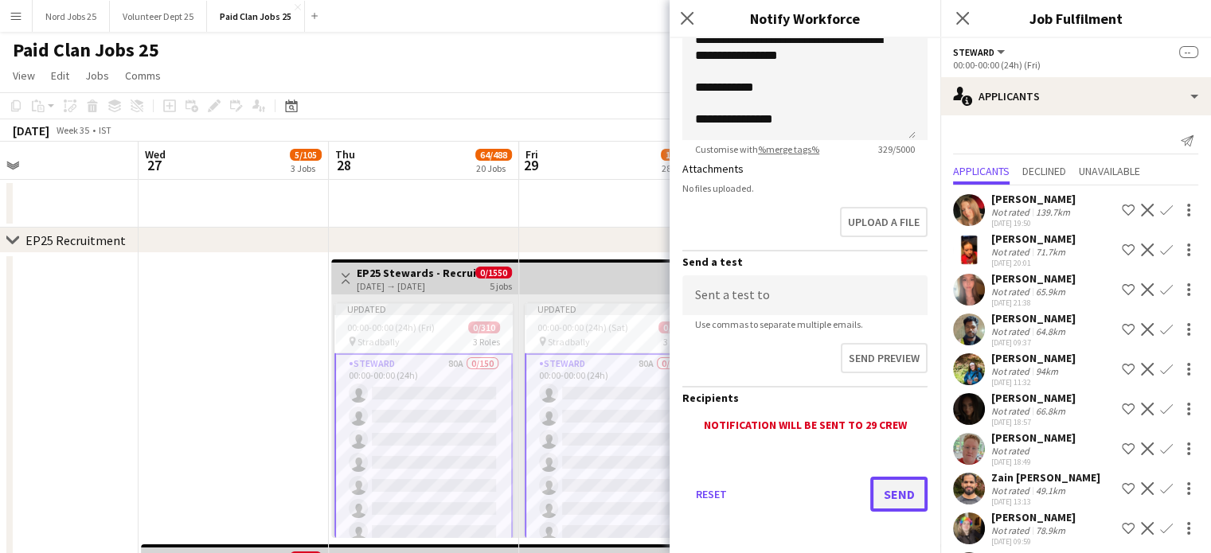
click at [875, 487] on button "Send" at bounding box center [898, 494] width 57 height 35
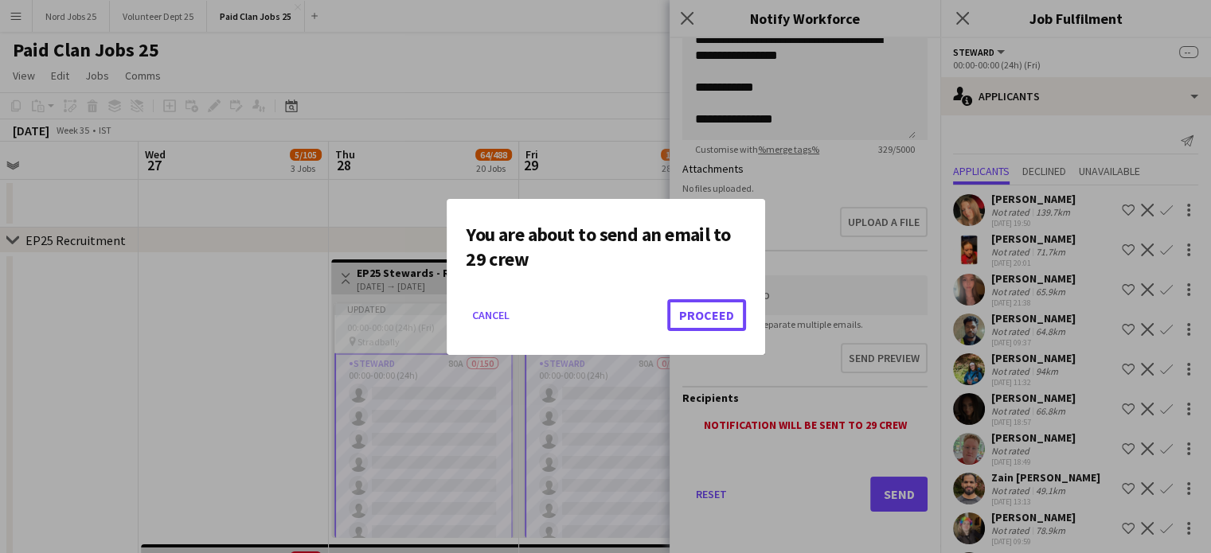
click at [706, 315] on button "Proceed" at bounding box center [706, 315] width 79 height 32
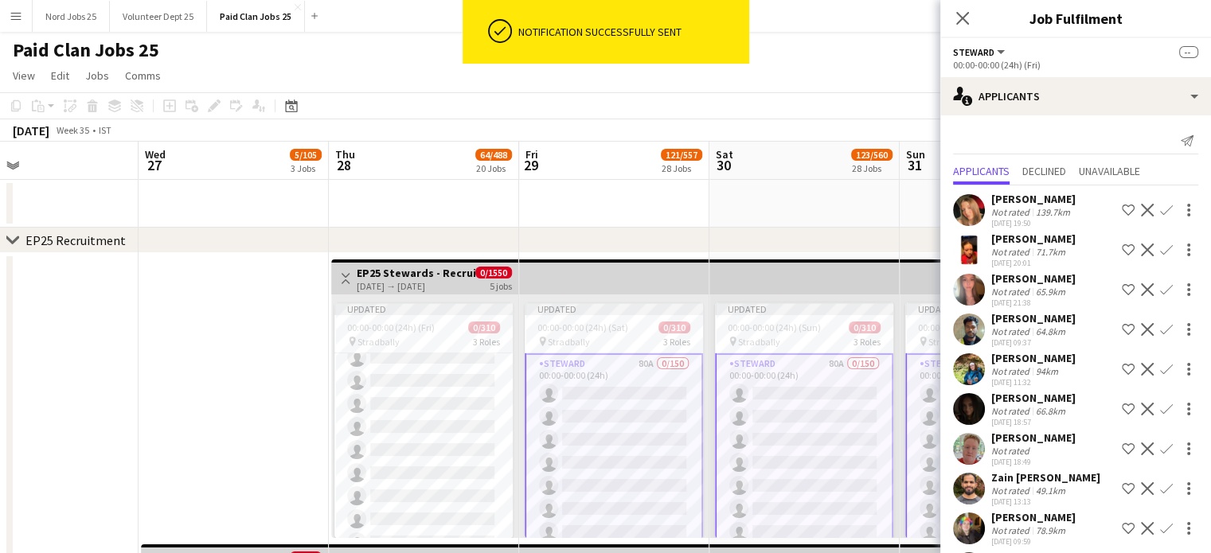
scroll to position [3717, 0]
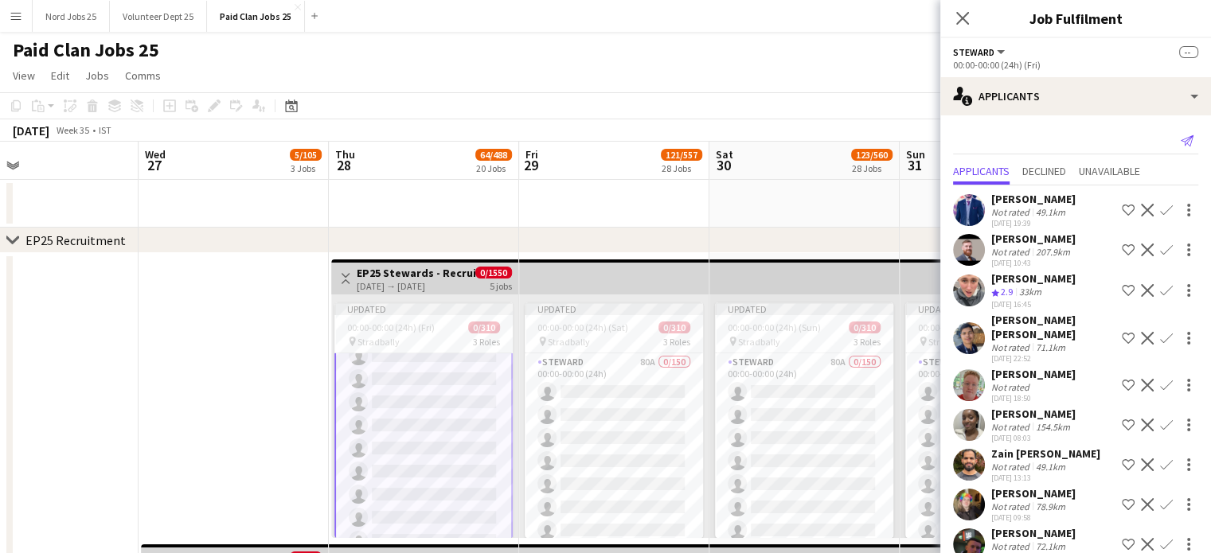
scroll to position [3717, 0]
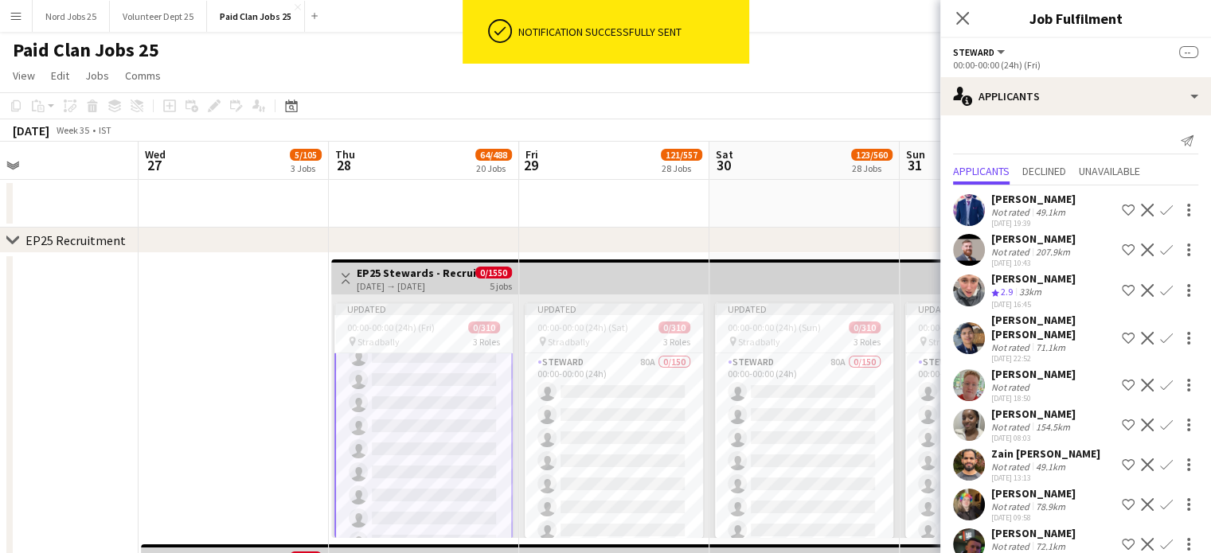
click at [1181, 145] on icon "Send notification" at bounding box center [1187, 141] width 13 height 13
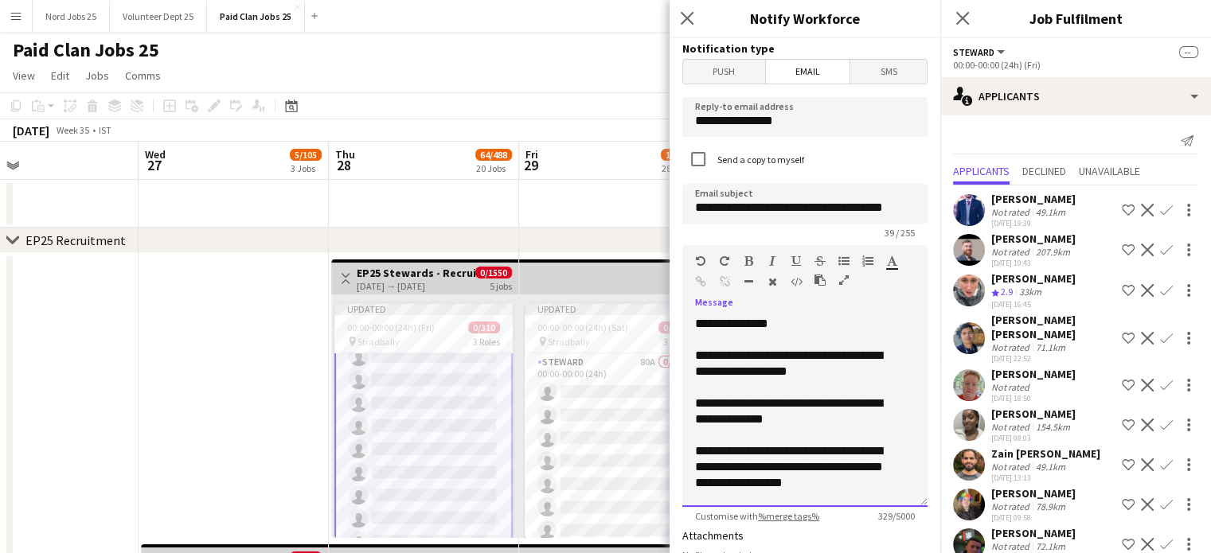
click at [780, 412] on div "**********" at bounding box center [793, 412] width 196 height 32
click at [870, 210] on input "**********" at bounding box center [804, 204] width 245 height 40
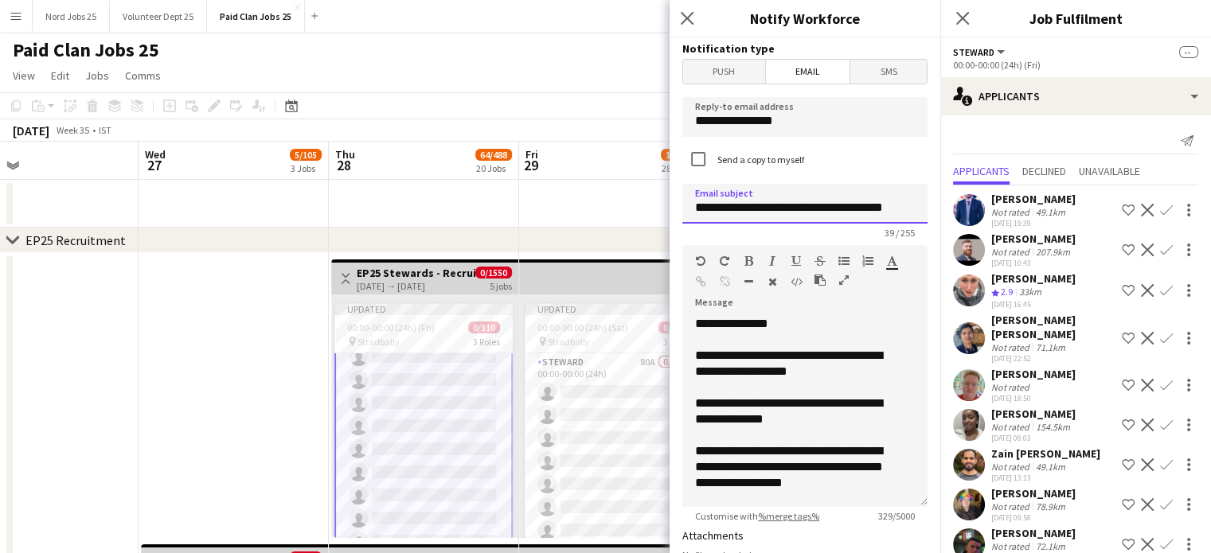
scroll to position [367, 0]
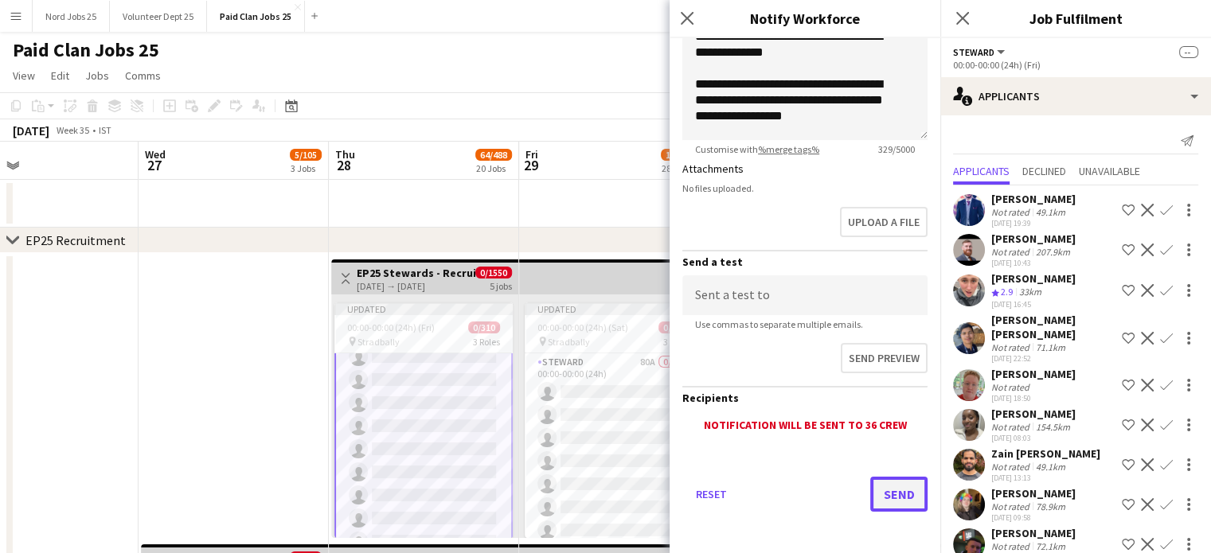
click at [874, 480] on button "Send" at bounding box center [898, 494] width 57 height 35
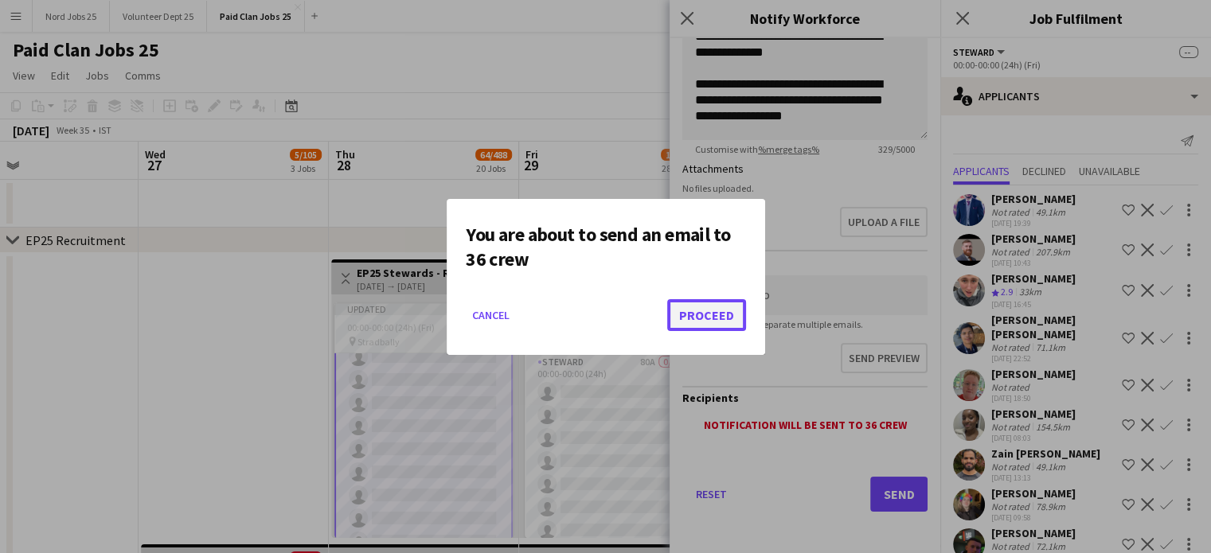
click at [701, 315] on button "Proceed" at bounding box center [706, 315] width 79 height 32
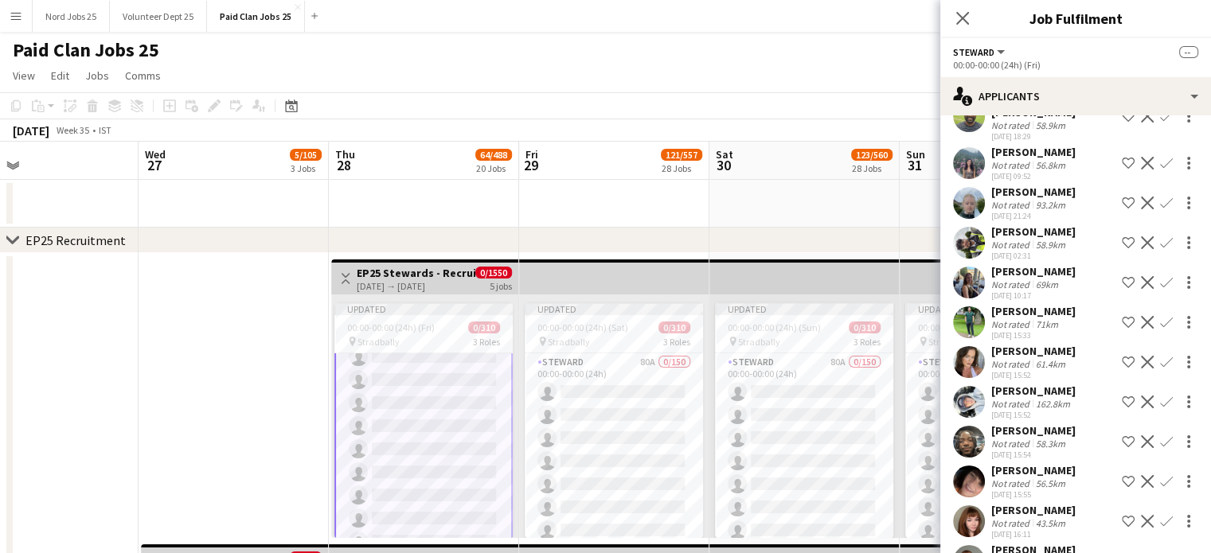
scroll to position [473, 0]
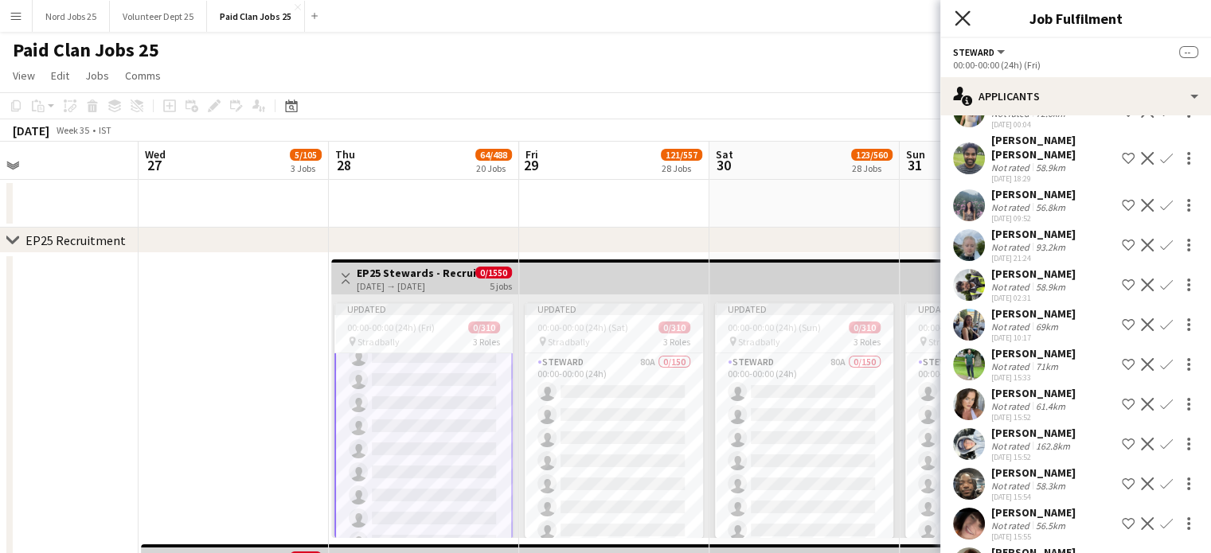
click at [960, 15] on icon "Close pop-in" at bounding box center [962, 17] width 15 height 15
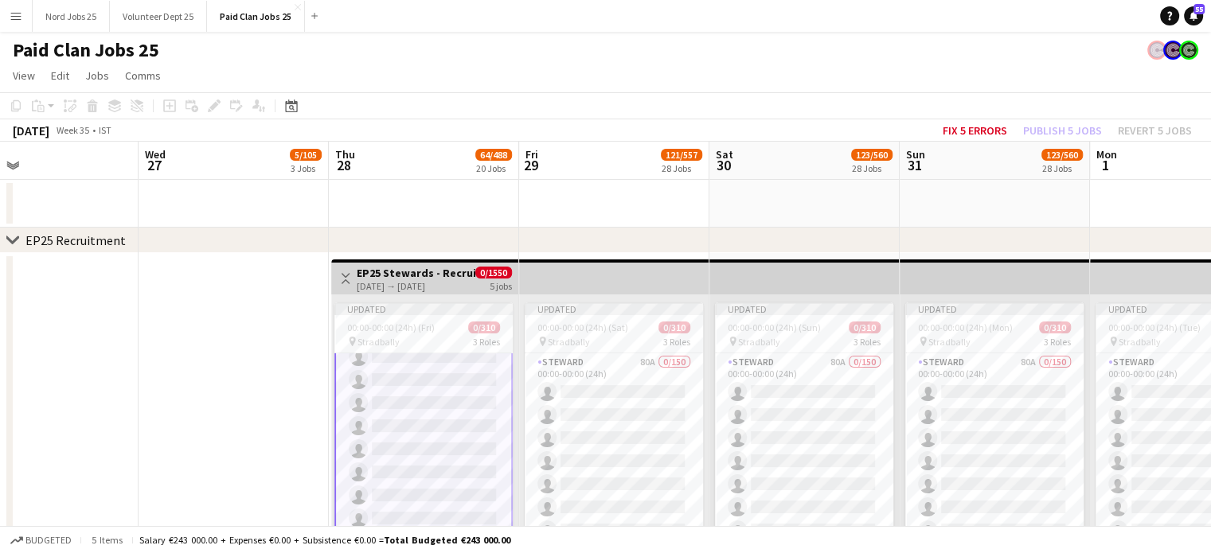
click at [236, 356] on app-date-cell "Toggle View EP25 Ticketing - Recruitment Panel 27-08-2025 → 31-08-2025 0/500 5 …" at bounding box center [234, 541] width 190 height 577
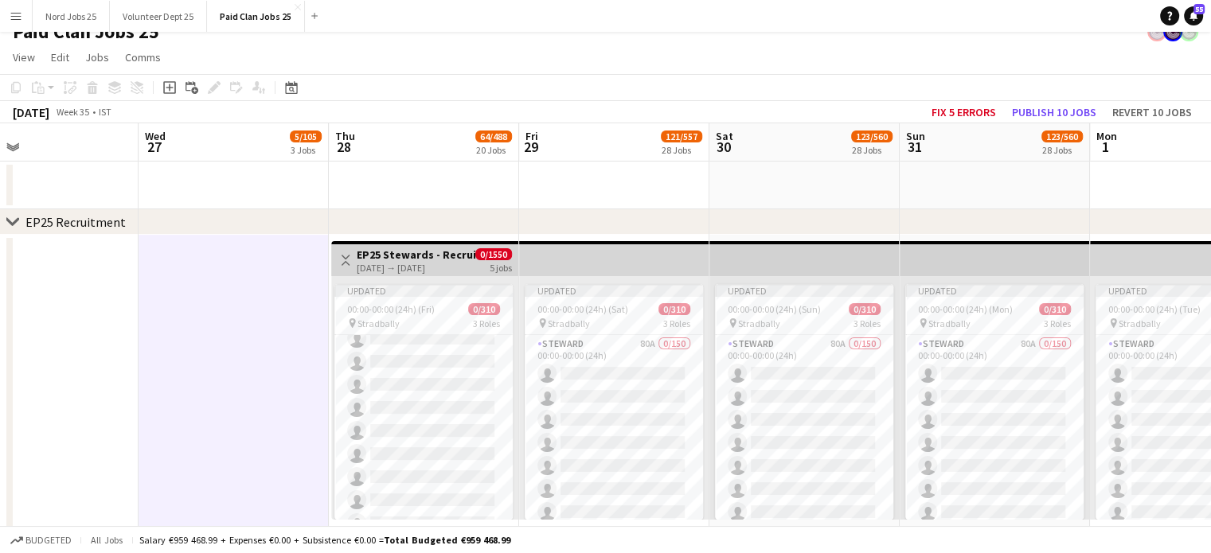
scroll to position [0, 0]
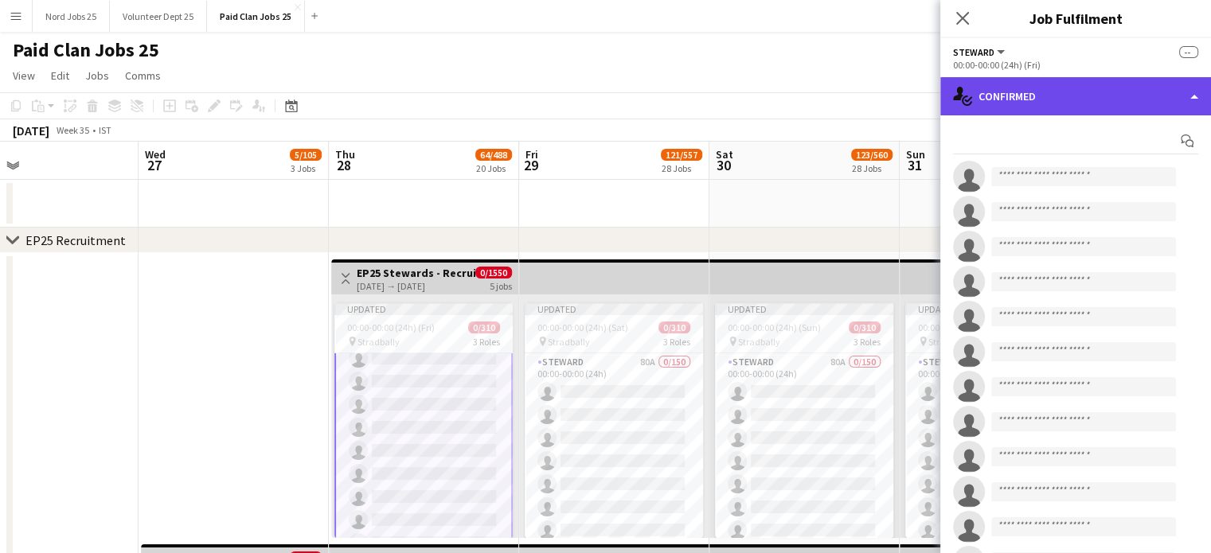
click at [1060, 93] on div "single-neutral-actions-check-2 Confirmed" at bounding box center [1075, 96] width 271 height 38
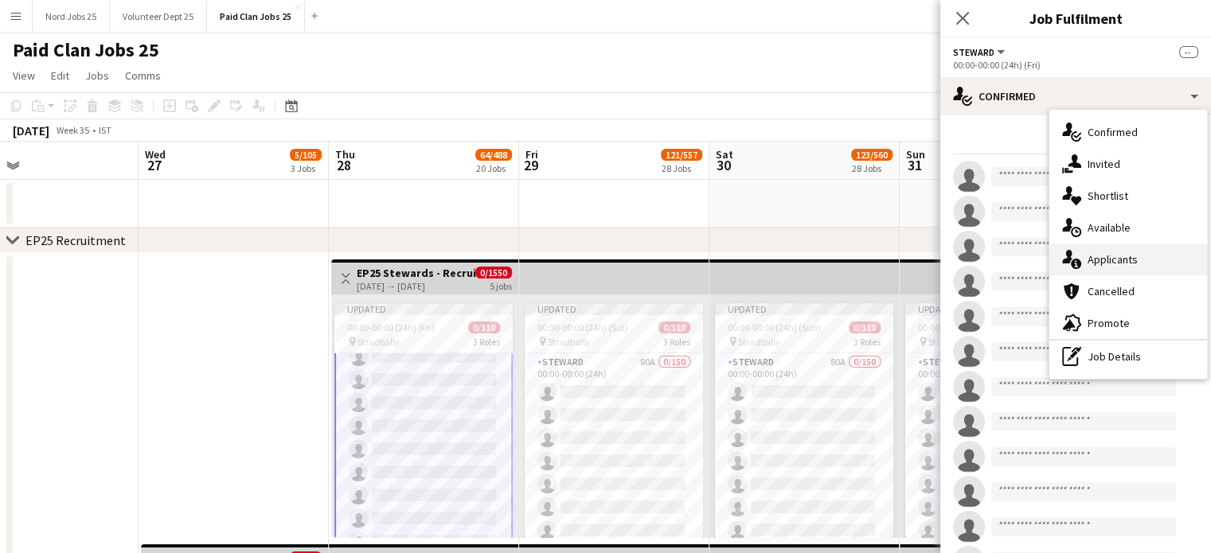
click at [1121, 256] on div "single-neutral-actions-information Applicants" at bounding box center [1129, 260] width 158 height 32
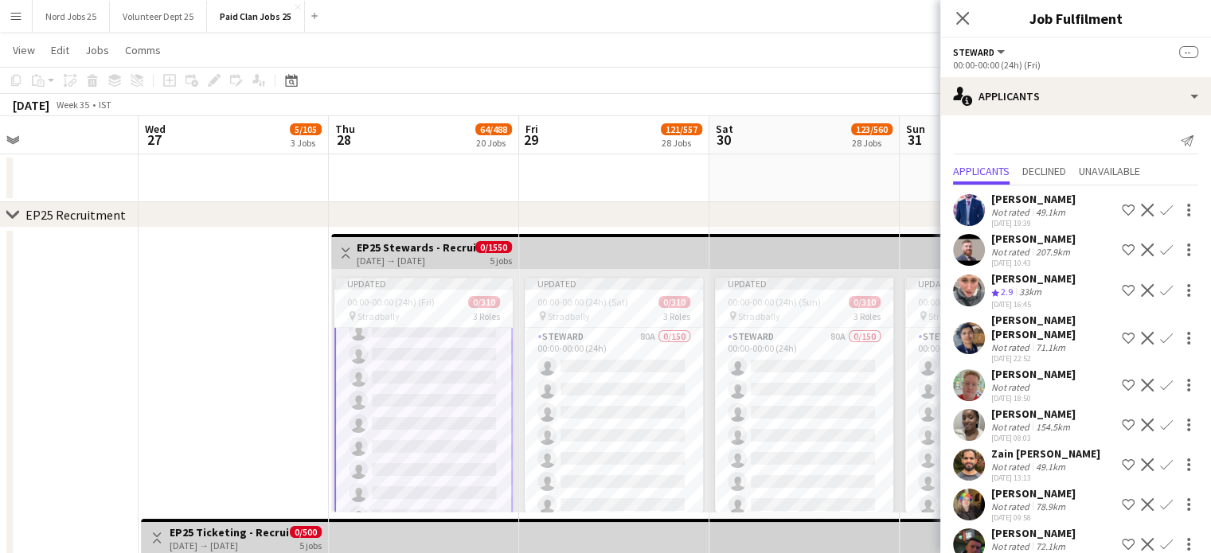
scroll to position [1087, 0]
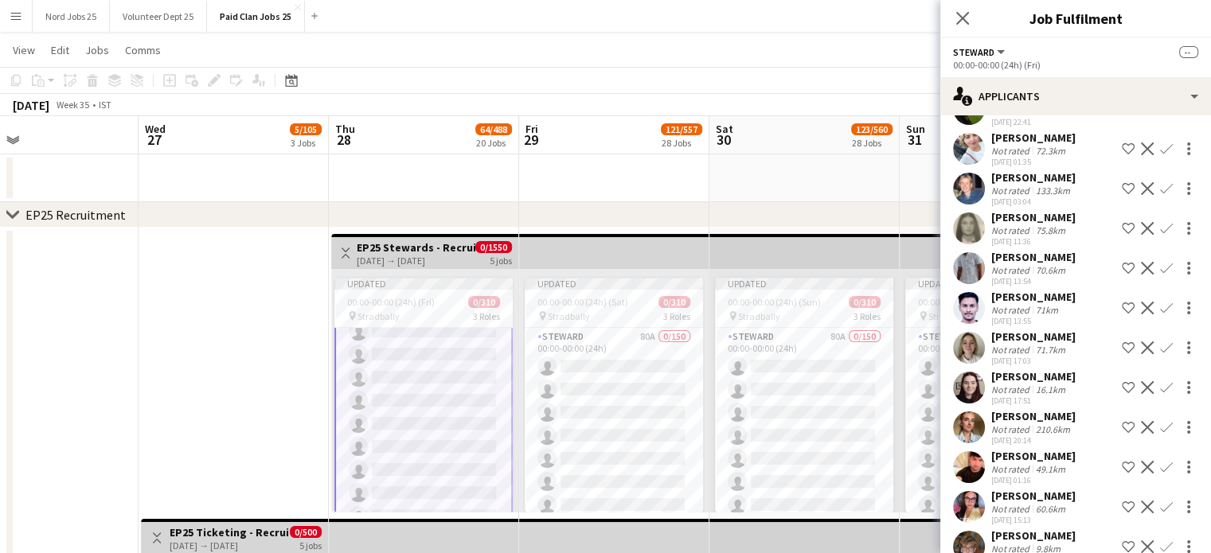
click at [968, 344] on app-user-avatar at bounding box center [969, 348] width 32 height 32
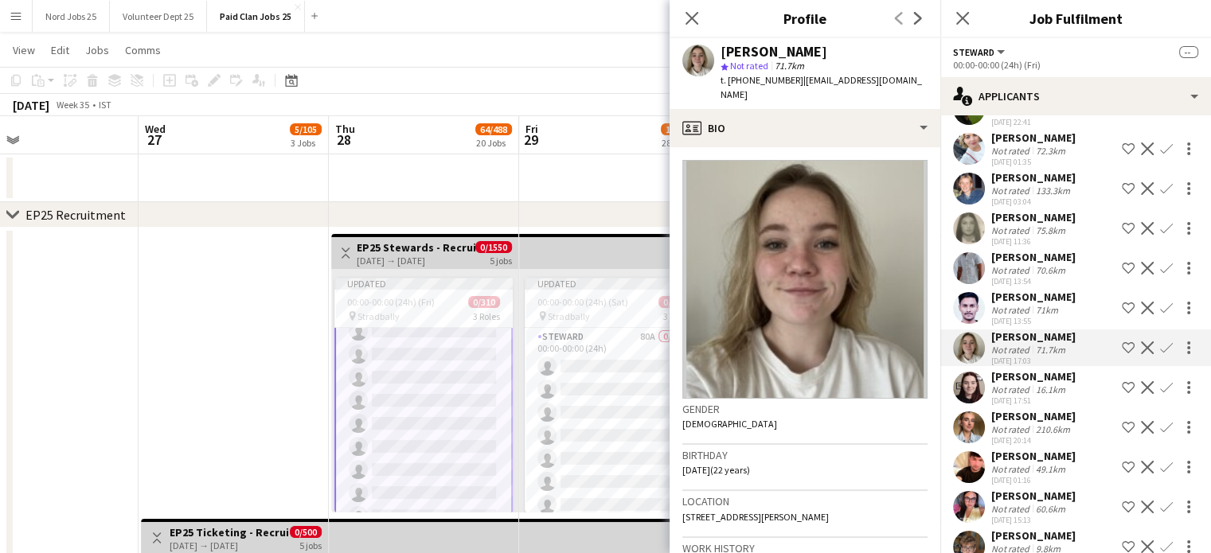
click at [965, 343] on app-user-avatar at bounding box center [969, 348] width 32 height 32
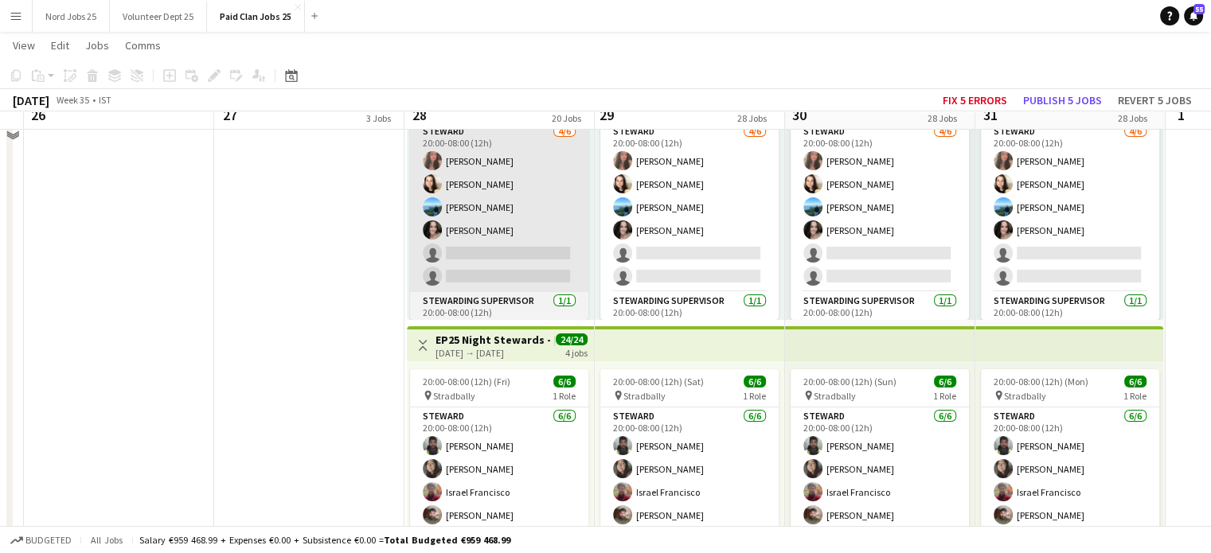
scroll to position [5416, 0]
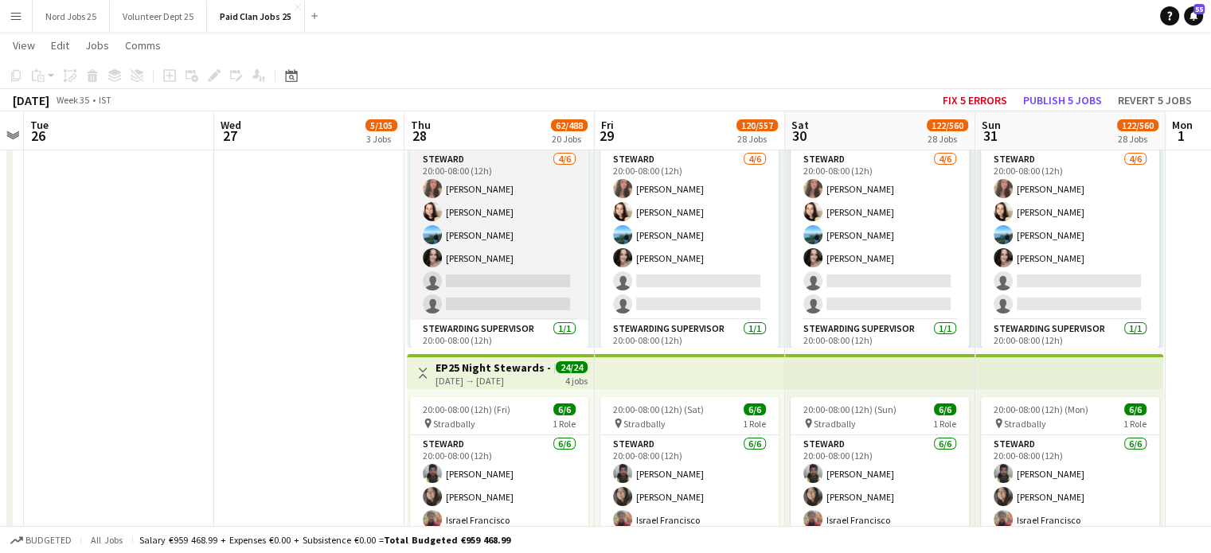
click at [499, 291] on app-card-role "[PERSON_NAME] [DATE] 20:00-08:00 (12h) [PERSON_NAME] [PERSON_NAME] [PERSON_NAME…" at bounding box center [499, 236] width 178 height 170
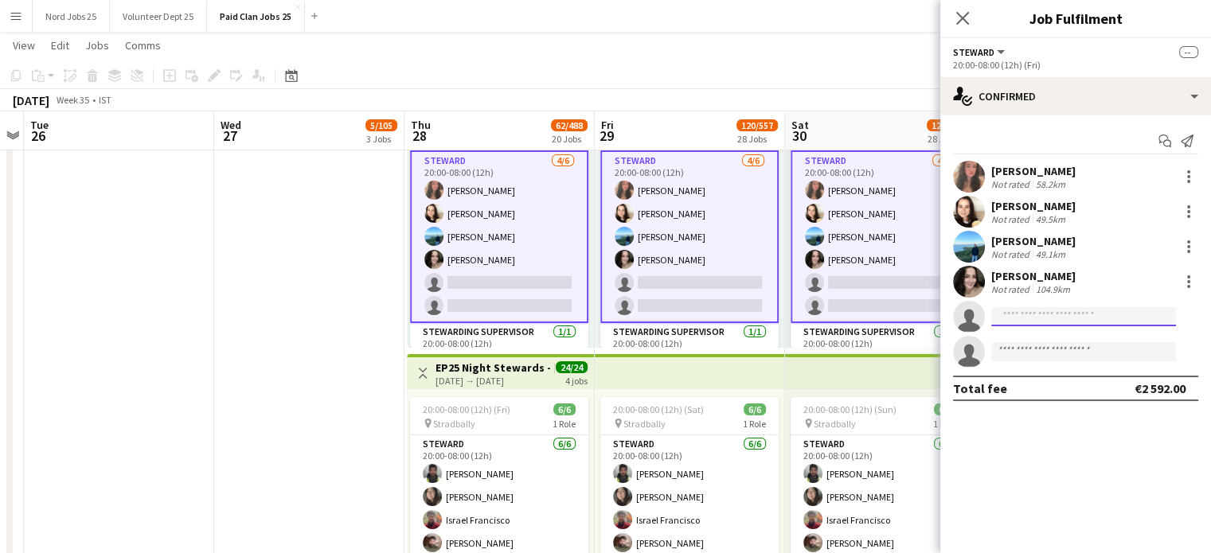
click at [1016, 315] on input at bounding box center [1083, 316] width 185 height 19
type input "******"
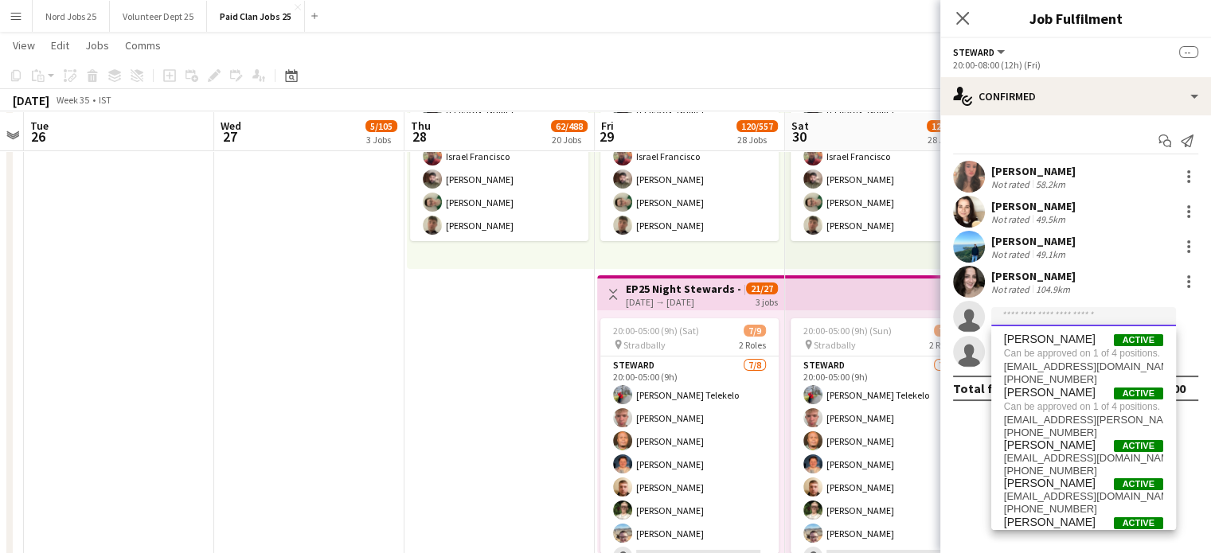
scroll to position [5781, 0]
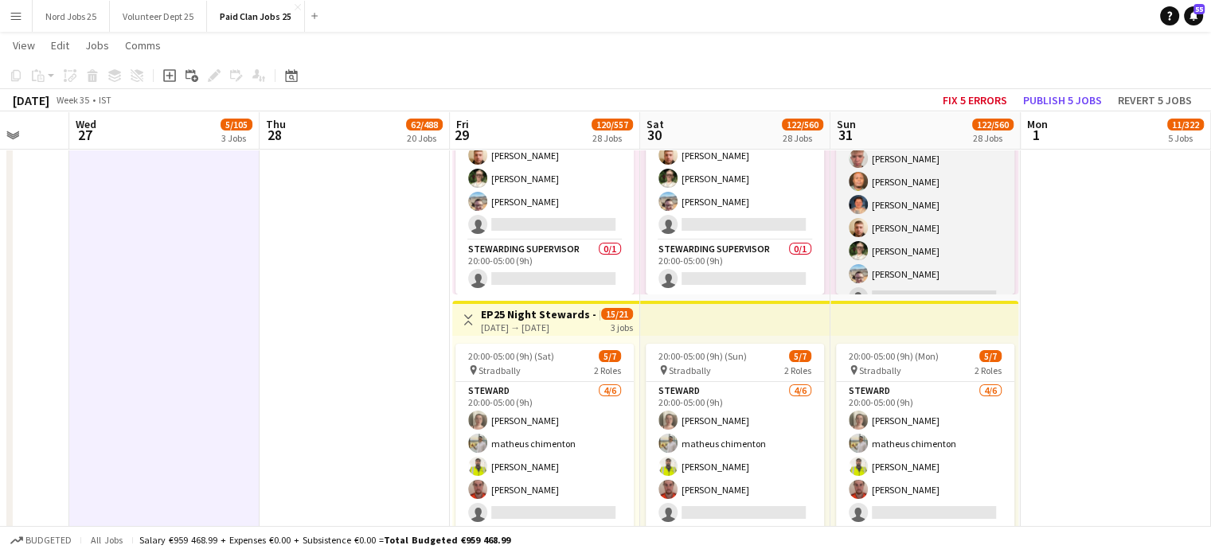
scroll to position [72, 0]
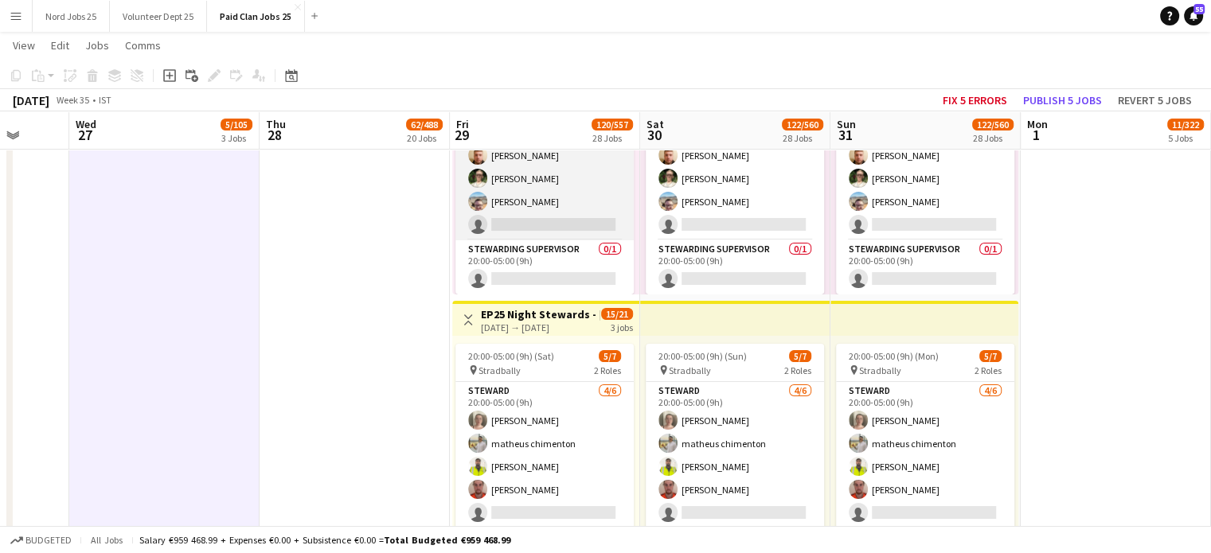
click at [572, 225] on app-card-role "[PERSON_NAME] [DATE] 20:00-05:00 (9h) [PERSON_NAME] Telekelo [PERSON_NAME] [PER…" at bounding box center [545, 133] width 178 height 216
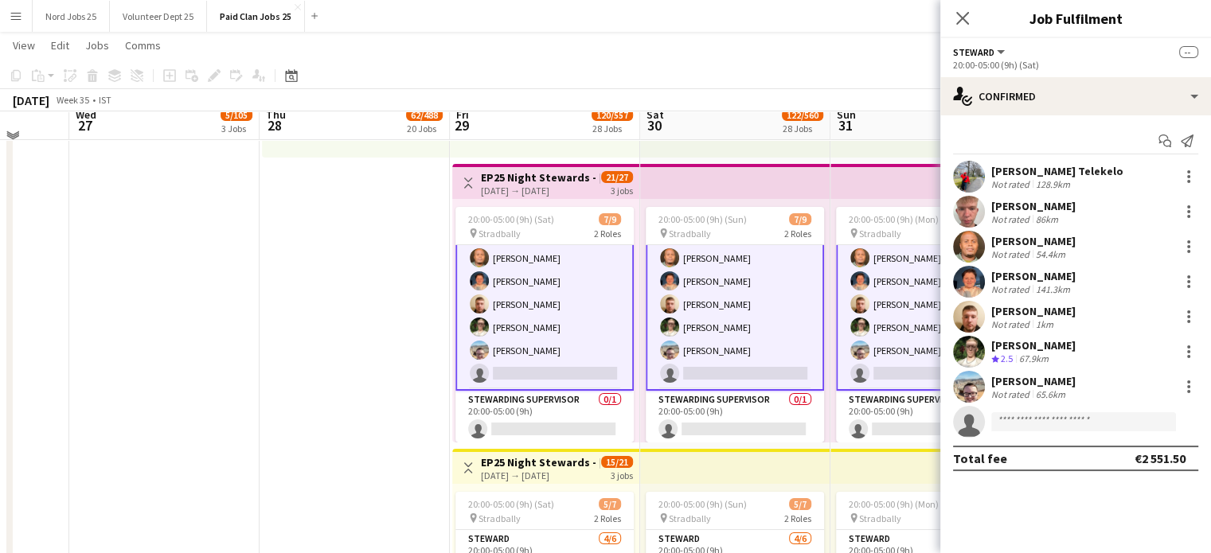
scroll to position [5882, 0]
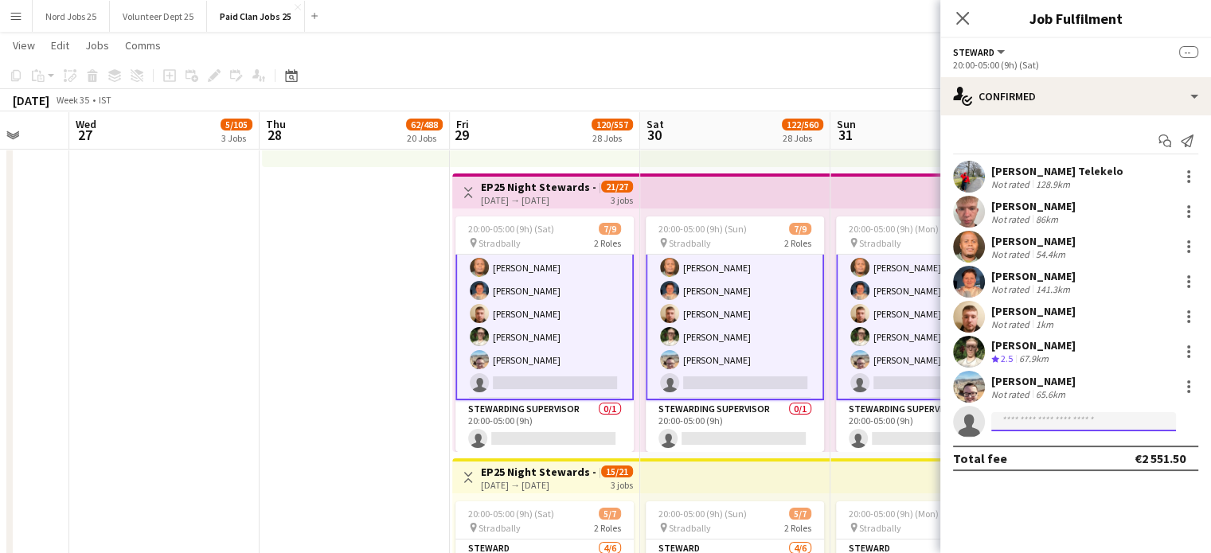
click at [1019, 416] on input at bounding box center [1083, 422] width 185 height 19
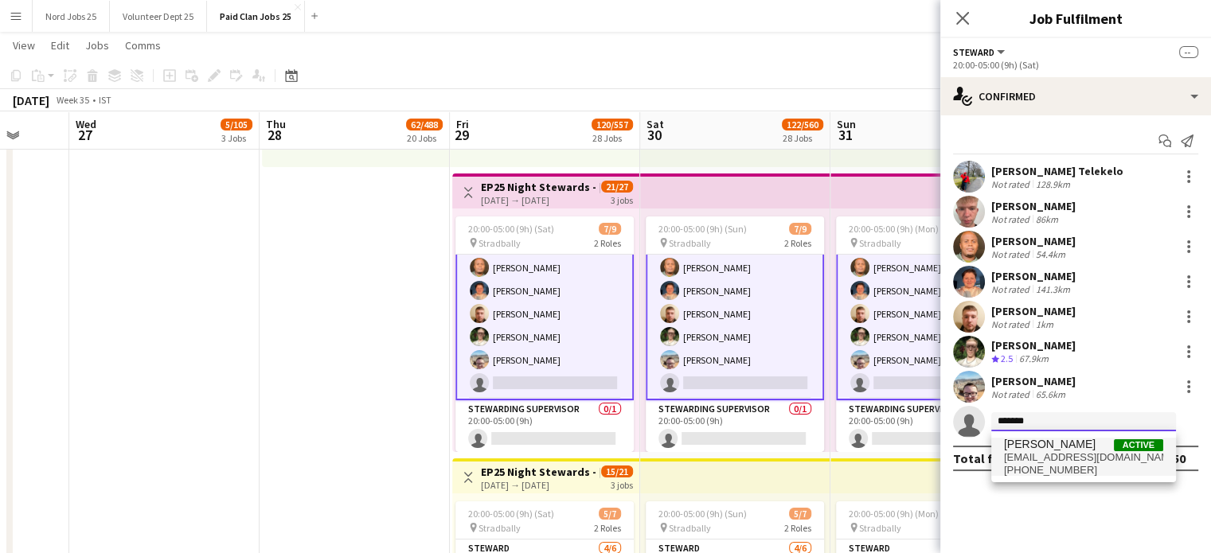
type input "*******"
click at [1054, 444] on span "[PERSON_NAME]" at bounding box center [1050, 445] width 92 height 14
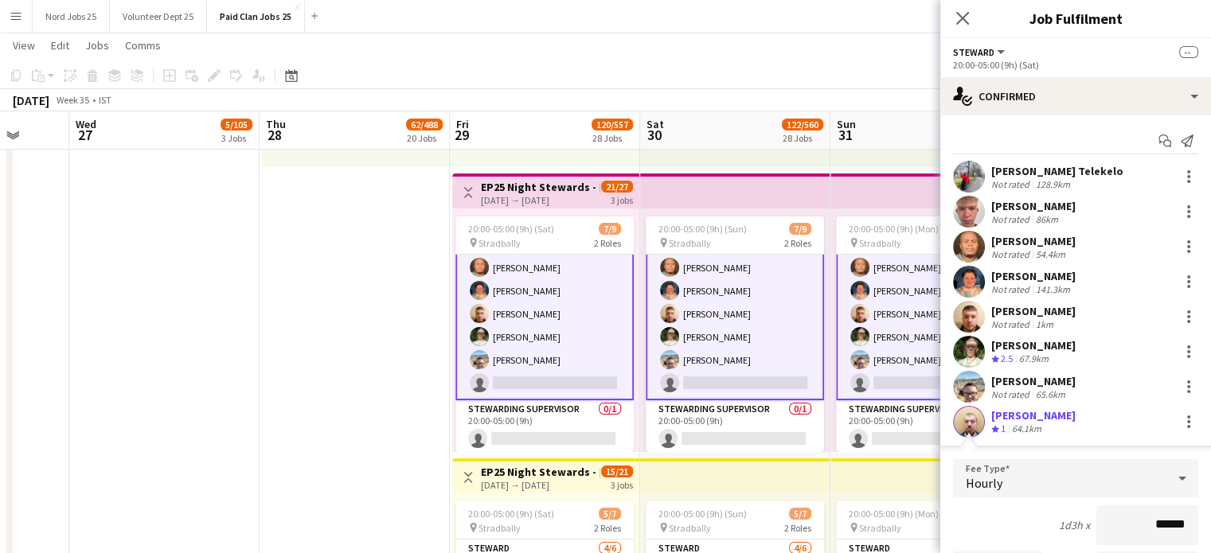
scroll to position [178, 0]
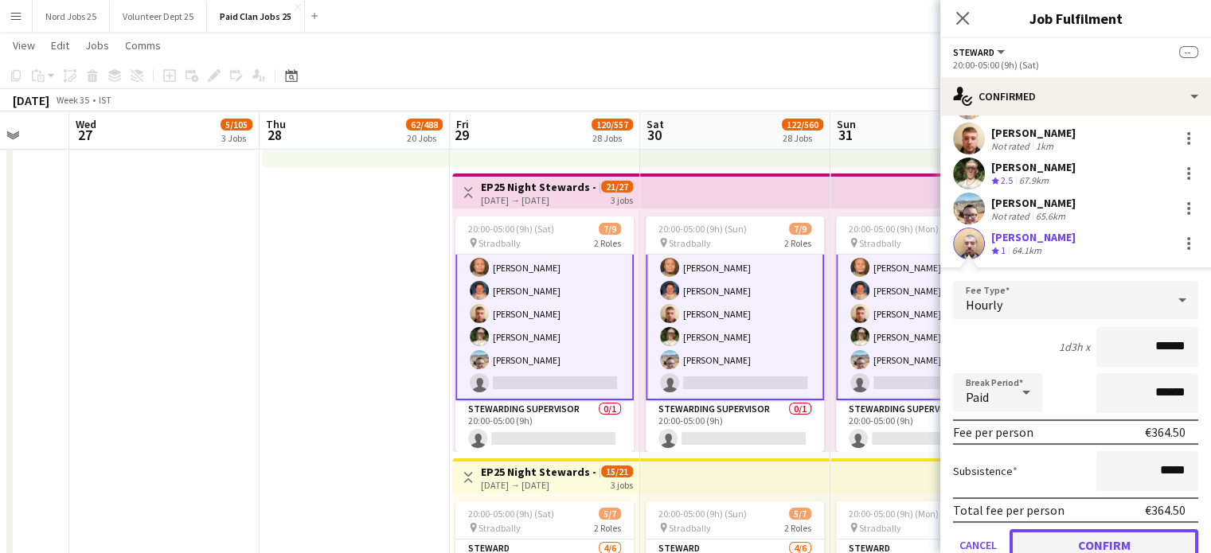
click at [1089, 536] on button "Confirm" at bounding box center [1104, 546] width 189 height 32
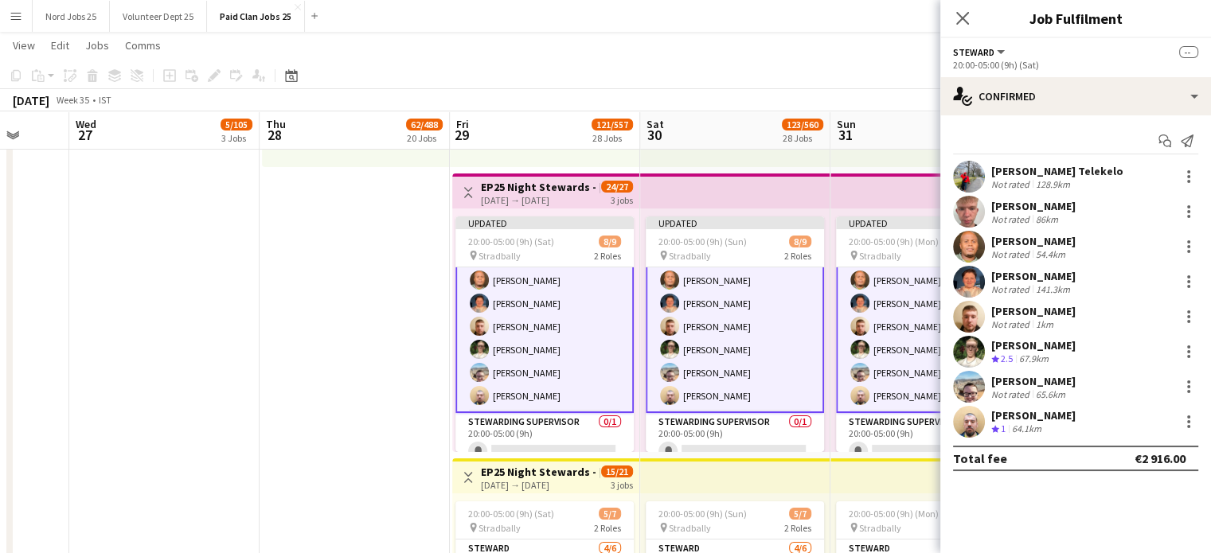
scroll to position [0, 0]
click at [753, 201] on app-top-bar at bounding box center [735, 191] width 190 height 35
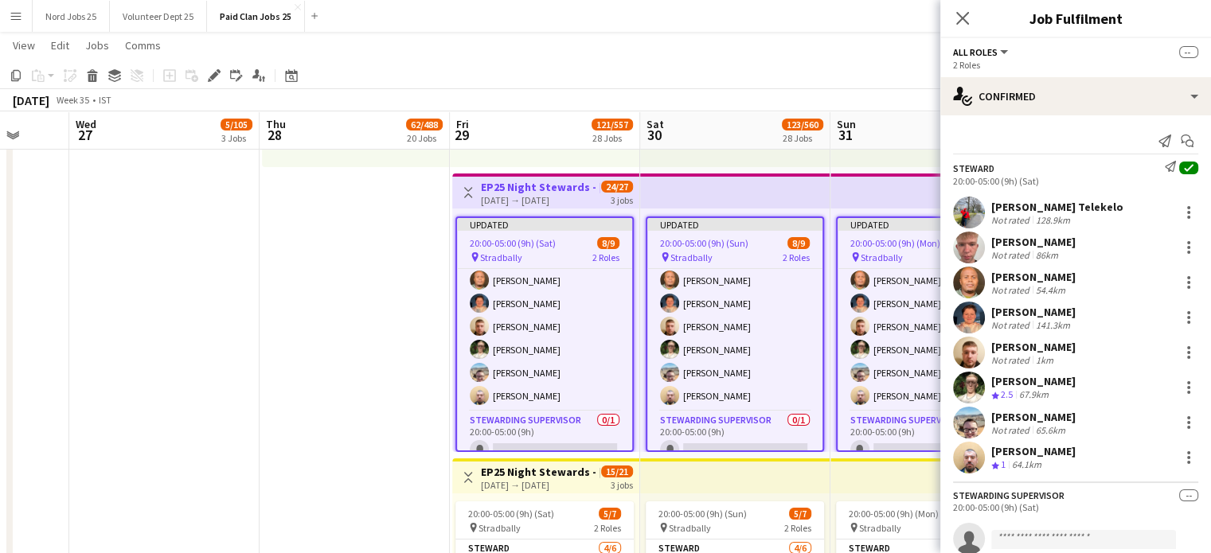
scroll to position [72, 0]
click at [972, 18] on div "Close pop-in" at bounding box center [962, 18] width 45 height 37
click at [971, 18] on app-icon "Close pop-in" at bounding box center [963, 18] width 23 height 23
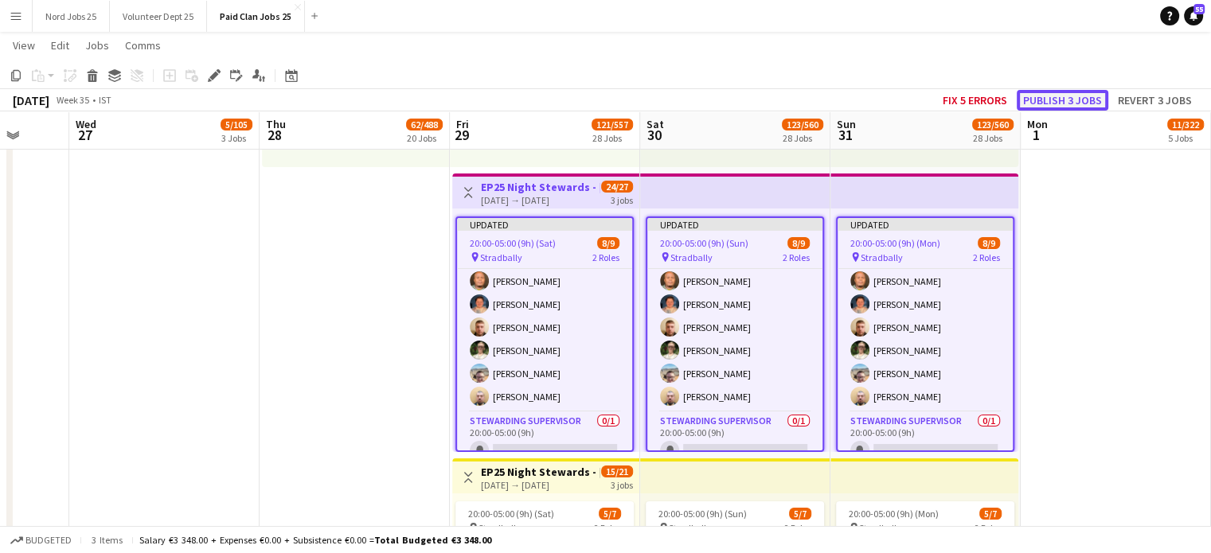
click at [1073, 99] on button "Publish 3 jobs" at bounding box center [1063, 100] width 92 height 21
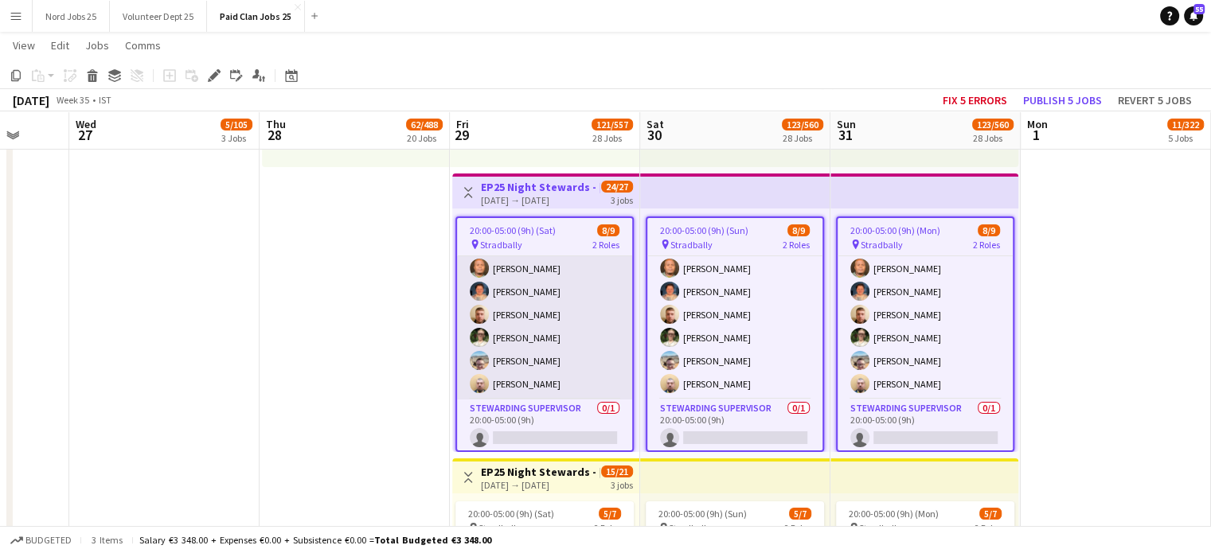
click at [558, 360] on app-card-role "[PERSON_NAME] [DATE] 20:00-05:00 (9h) [PERSON_NAME] Telekelo [PERSON_NAME] [PER…" at bounding box center [544, 292] width 175 height 216
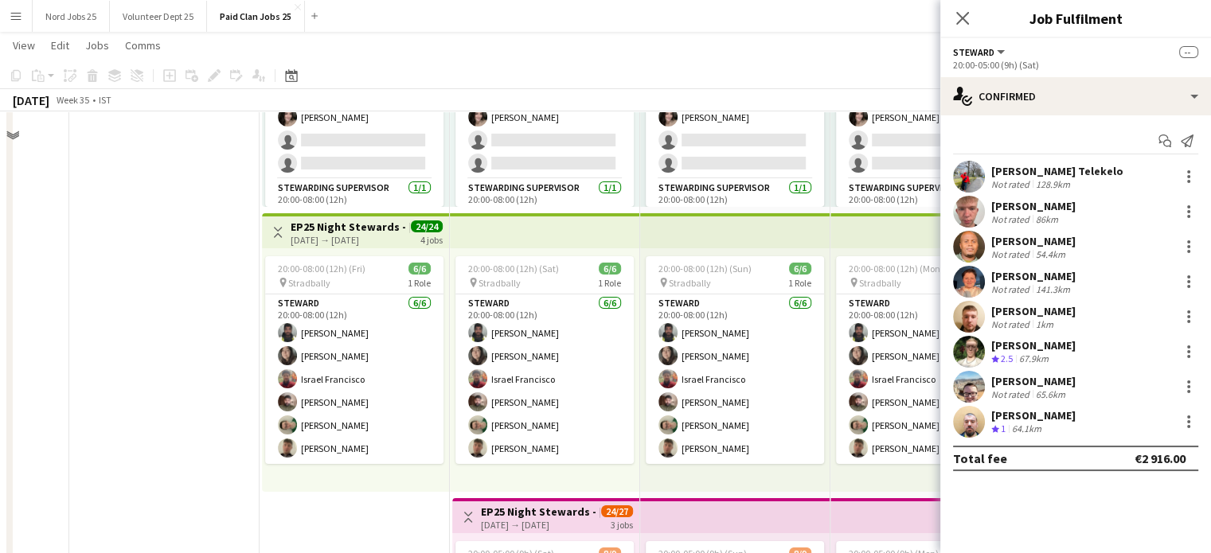
scroll to position [5290, 0]
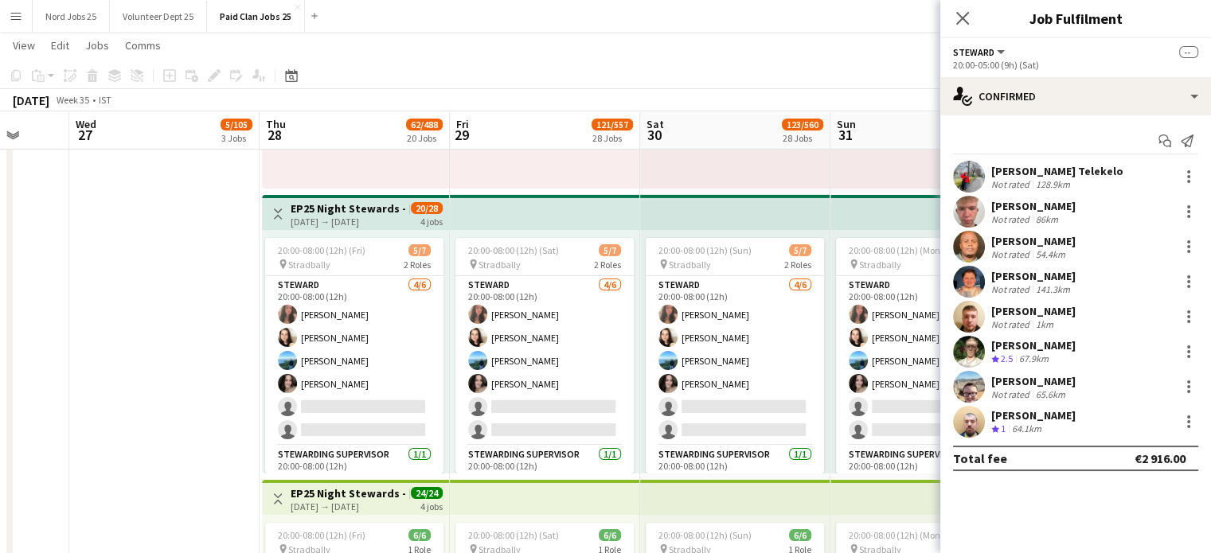
click at [382, 213] on h3 "EP25 Night Stewards - [PERSON_NAME] Campsite" at bounding box center [350, 208] width 119 height 14
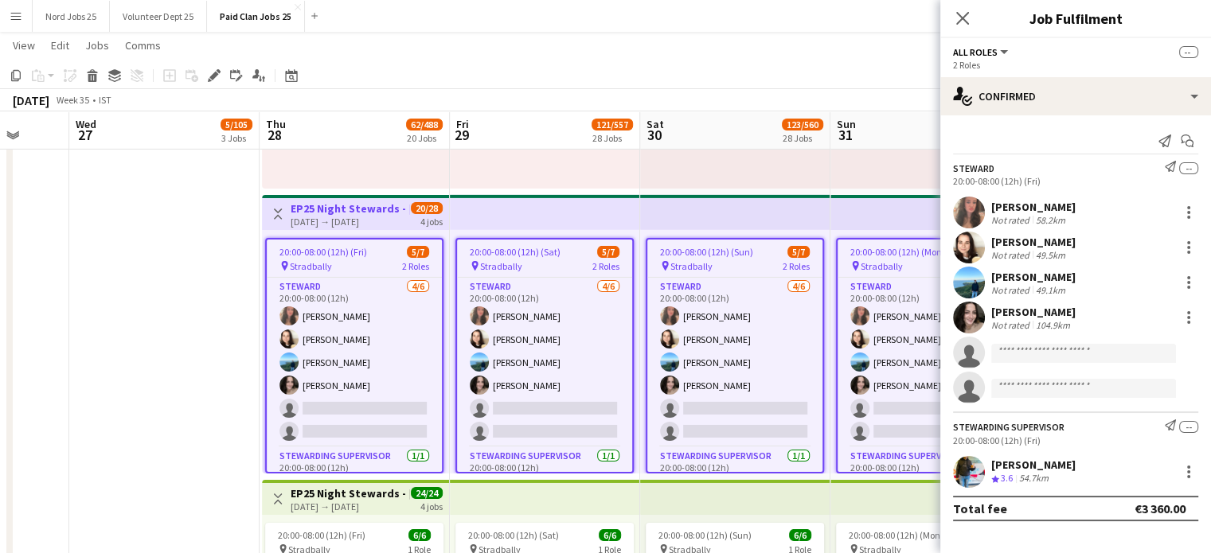
scroll to position [72, 0]
click at [214, 79] on icon "Edit" at bounding box center [214, 75] width 13 height 13
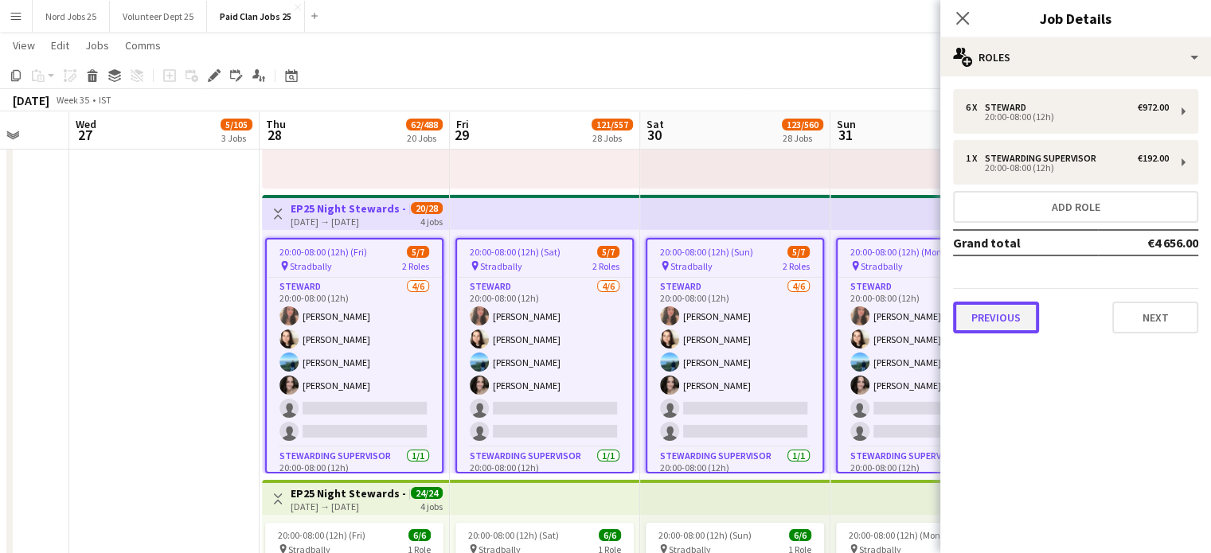
click at [988, 318] on button "Previous" at bounding box center [996, 318] width 86 height 32
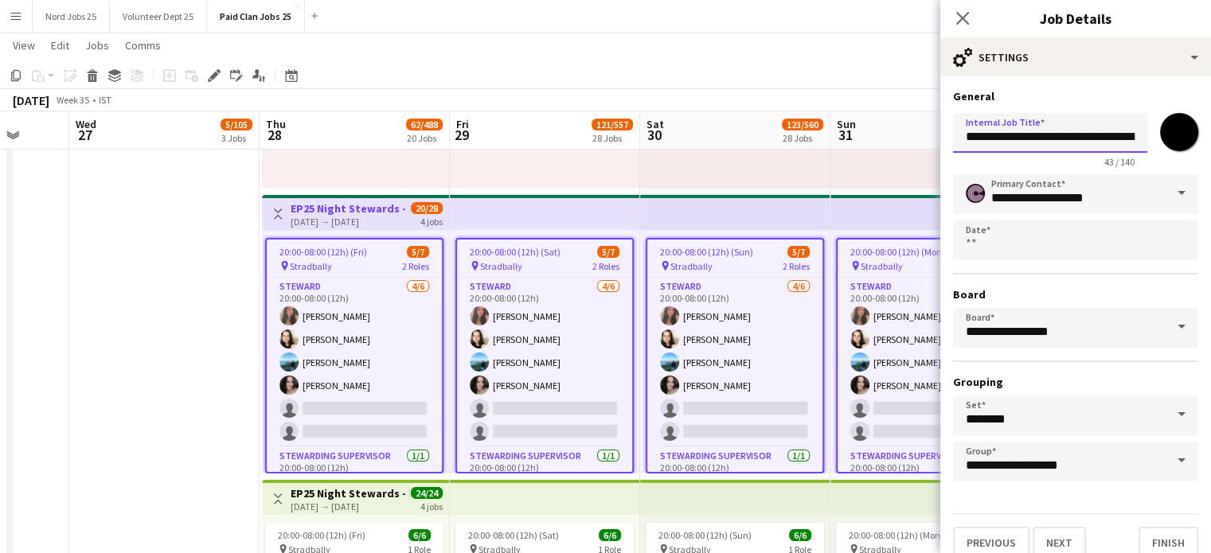
drag, startPoint x: 1089, startPoint y: 124, endPoint x: 1207, endPoint y: 162, distance: 123.9
click at [1207, 162] on mat-expansion-panel "**********" at bounding box center [1075, 314] width 271 height 477
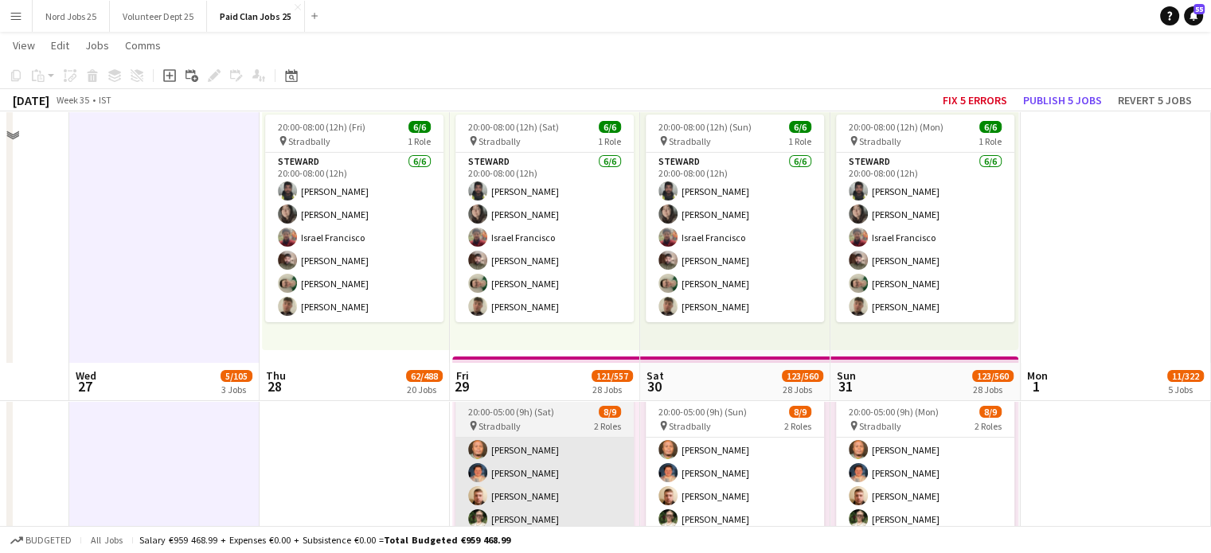
scroll to position [5953, 0]
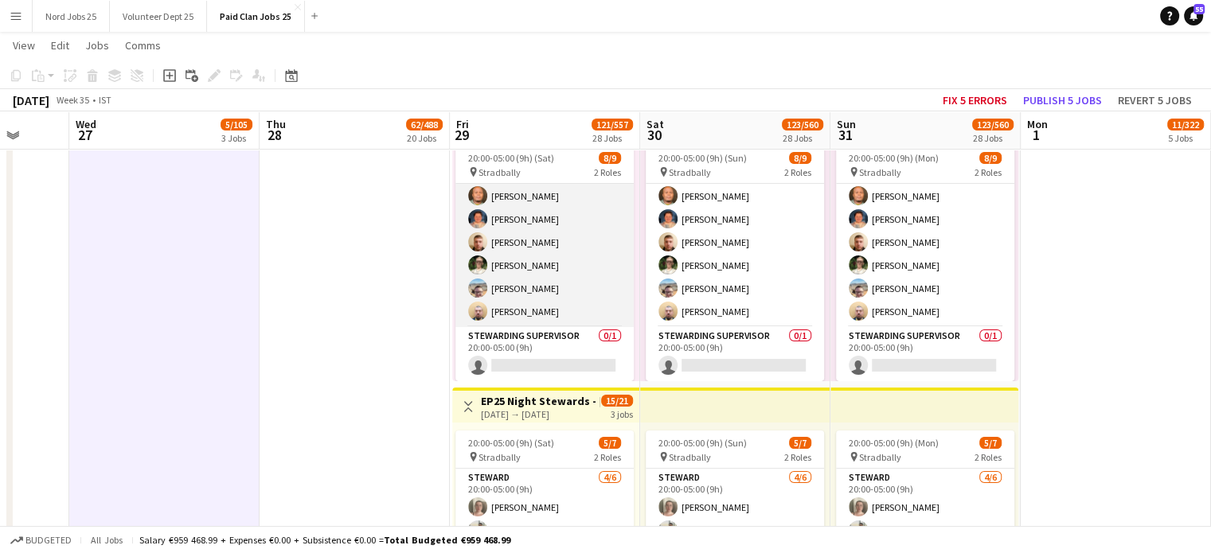
click at [513, 318] on app-card-role "[PERSON_NAME] [DATE] 20:00-05:00 (9h) [PERSON_NAME] Telekelo [PERSON_NAME] [PER…" at bounding box center [545, 219] width 178 height 216
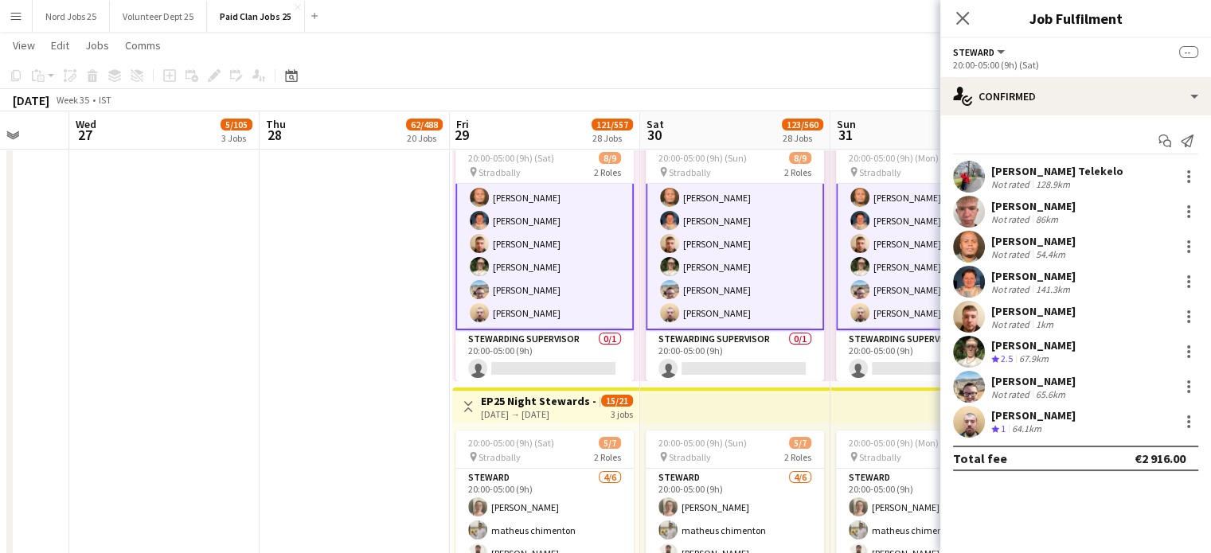
scroll to position [73, 0]
click at [968, 416] on app-user-avatar at bounding box center [969, 422] width 32 height 32
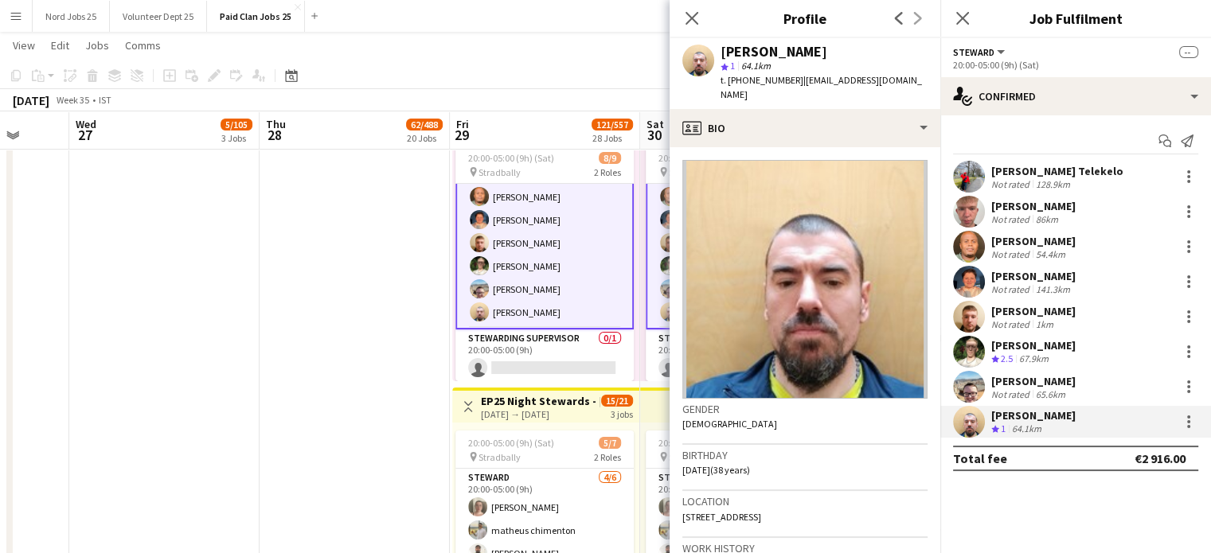
scroll to position [0, 0]
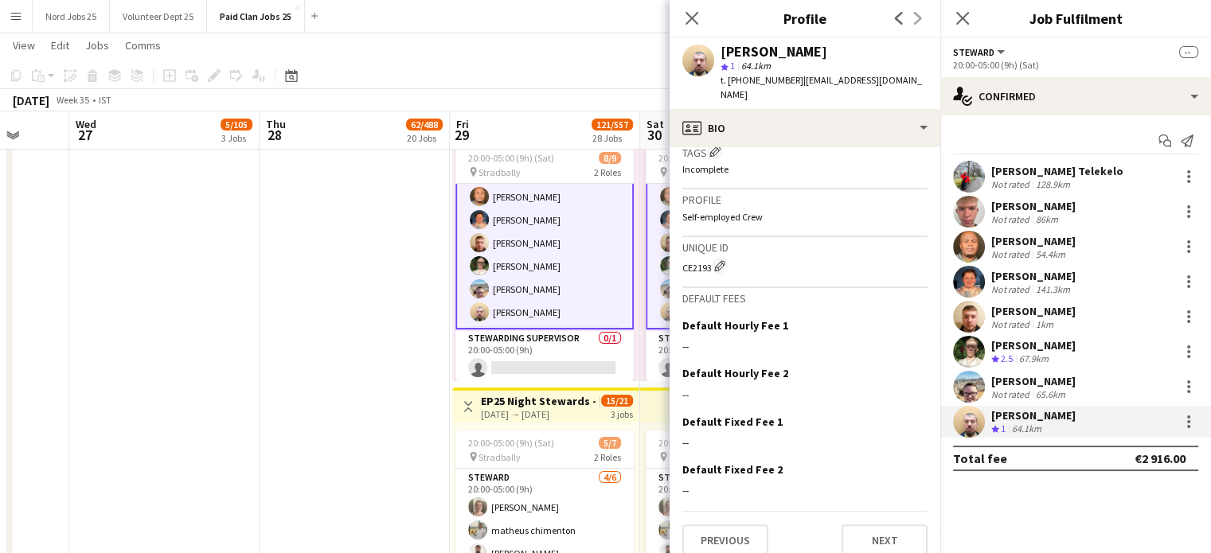
click at [694, 258] on div "CE2193 Edit crew unique ID" at bounding box center [804, 266] width 245 height 16
copy div "CE2193"
click at [331, 289] on app-date-cell "Toggle View EP25 Night Stewards - COVER [DATE] → [DATE] 4/48 4 jobs 12:00-20:00…" at bounding box center [355, 527] width 190 height 3713
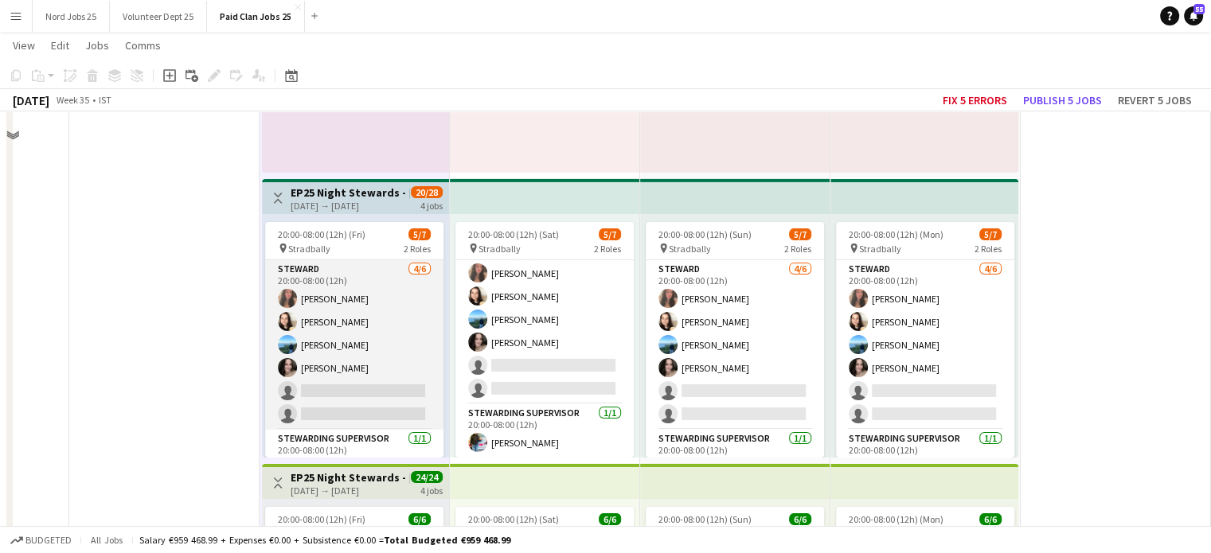
scroll to position [7099, 0]
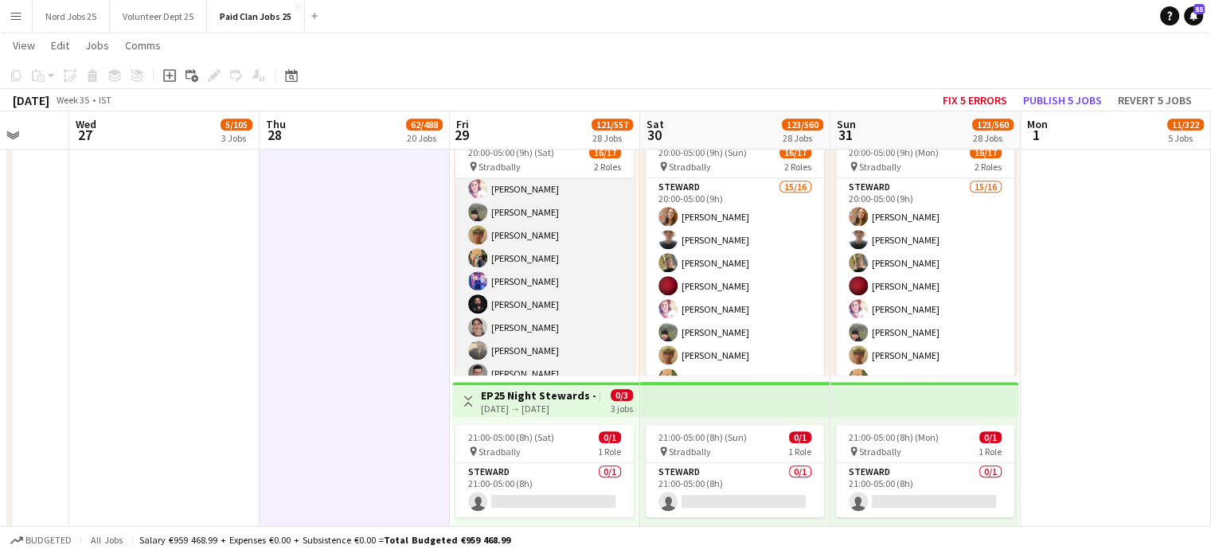
click at [520, 299] on app-card-role "[PERSON_NAME] 15/16 20:00-05:00 (9h) [PERSON_NAME] [PERSON_NAME] [PERSON_NAME] …" at bounding box center [545, 258] width 178 height 401
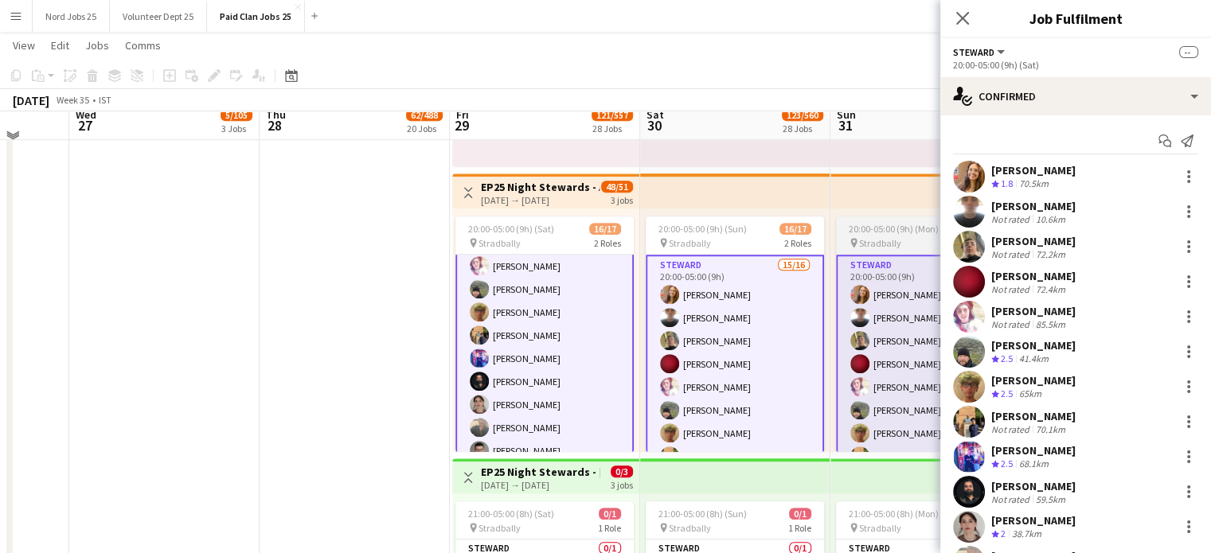
scroll to position [7011, 0]
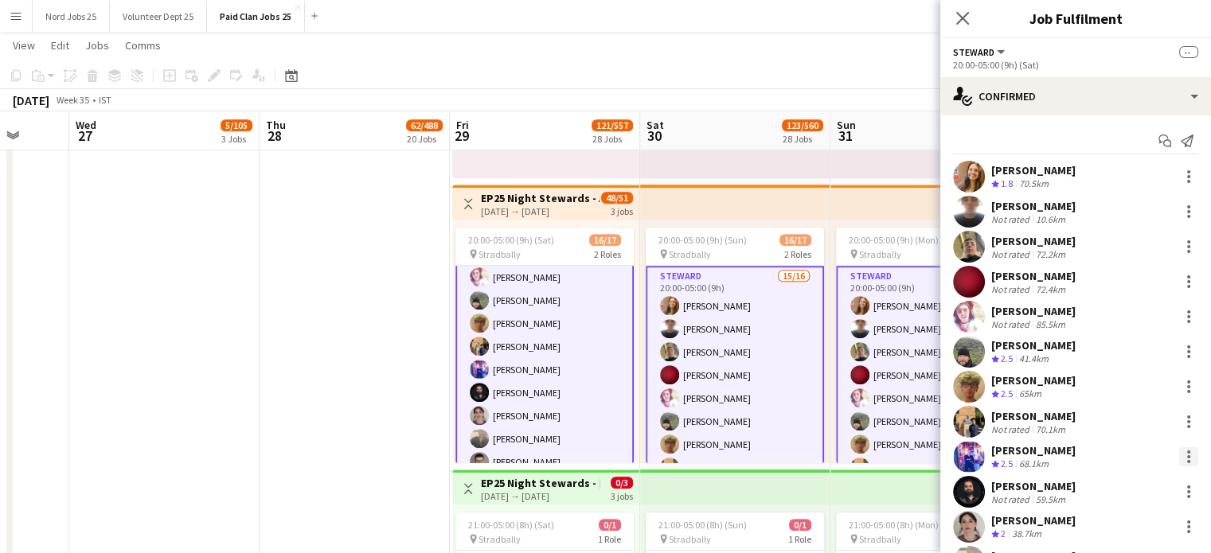
click at [1179, 452] on div at bounding box center [1188, 457] width 19 height 19
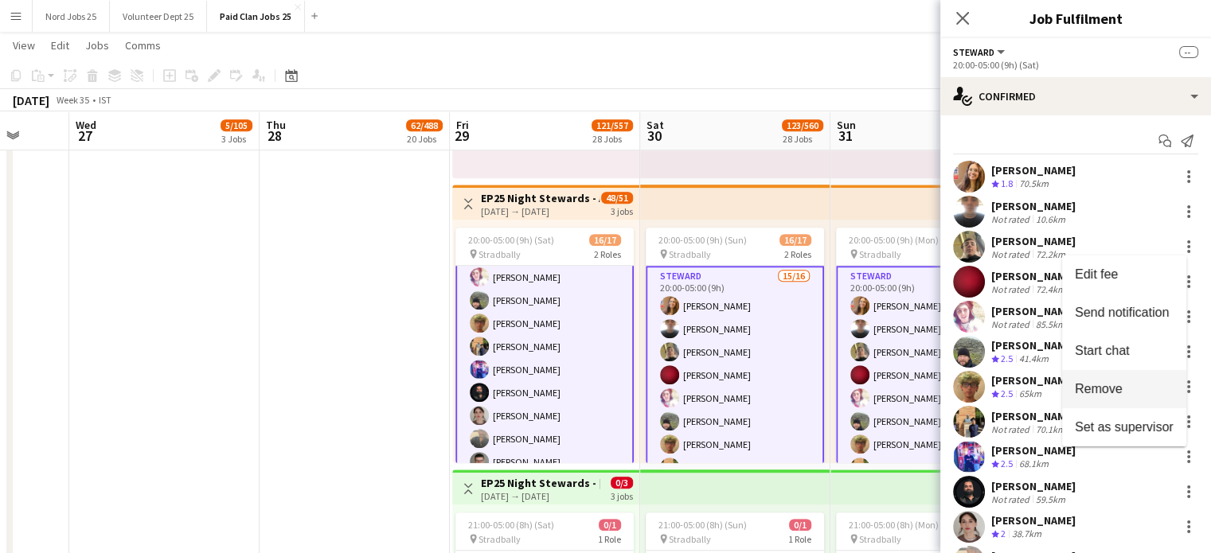
click at [1116, 388] on span "Remove" at bounding box center [1099, 389] width 48 height 14
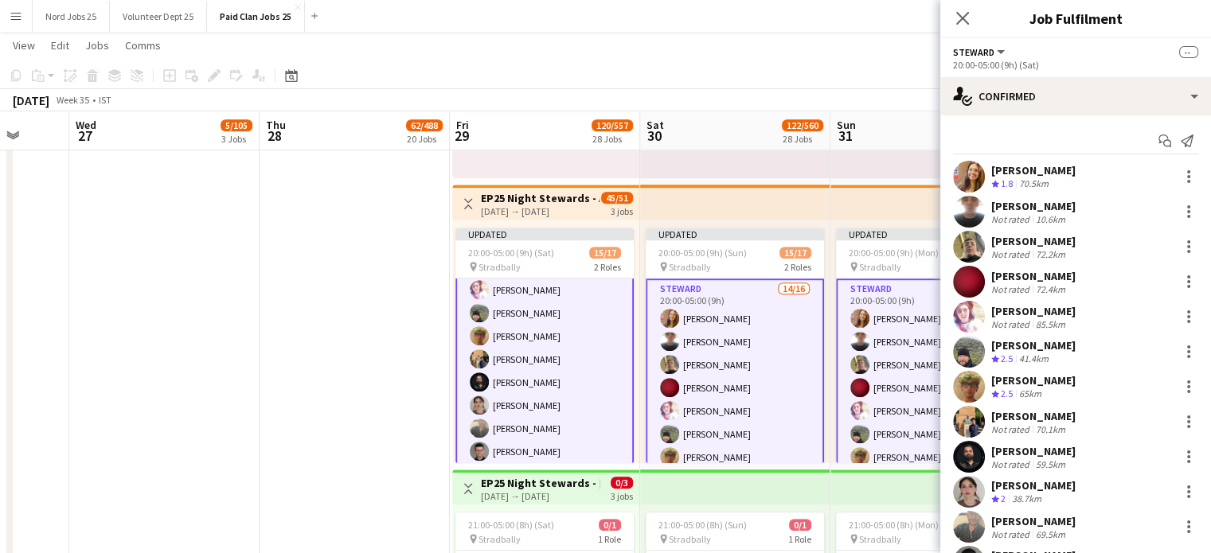
scroll to position [125, 0]
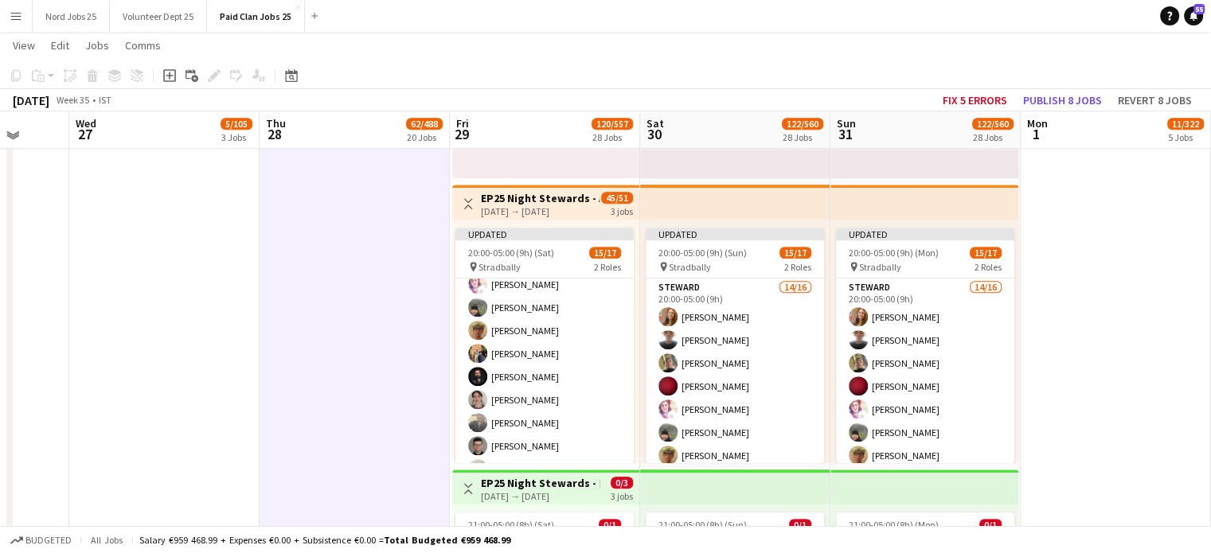
scroll to position [124, 0]
click at [616, 205] on div "3 jobs" at bounding box center [622, 211] width 22 height 14
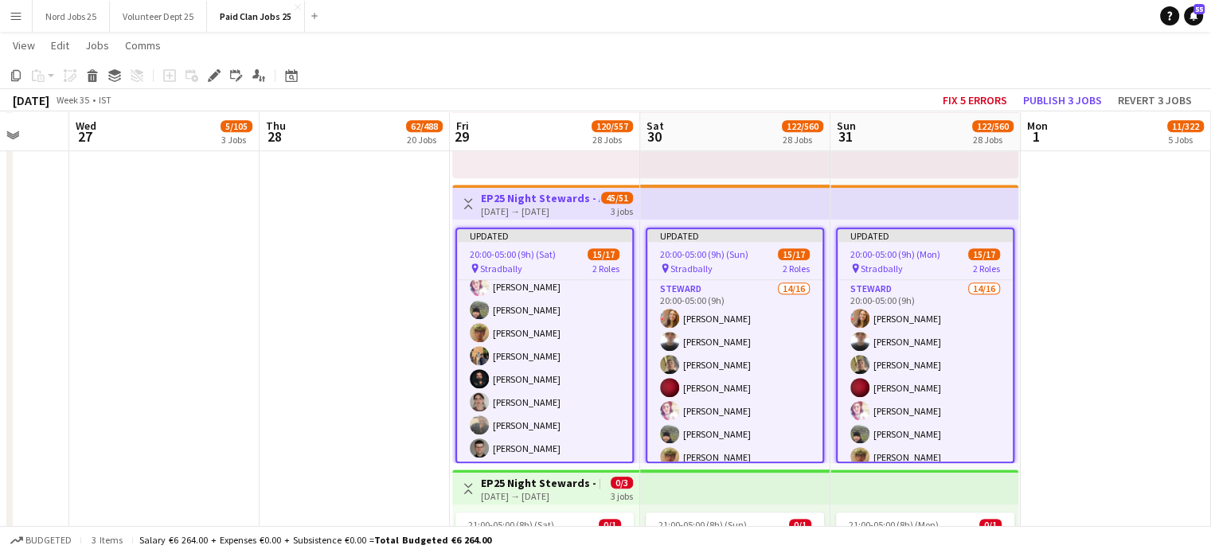
scroll to position [7013, 0]
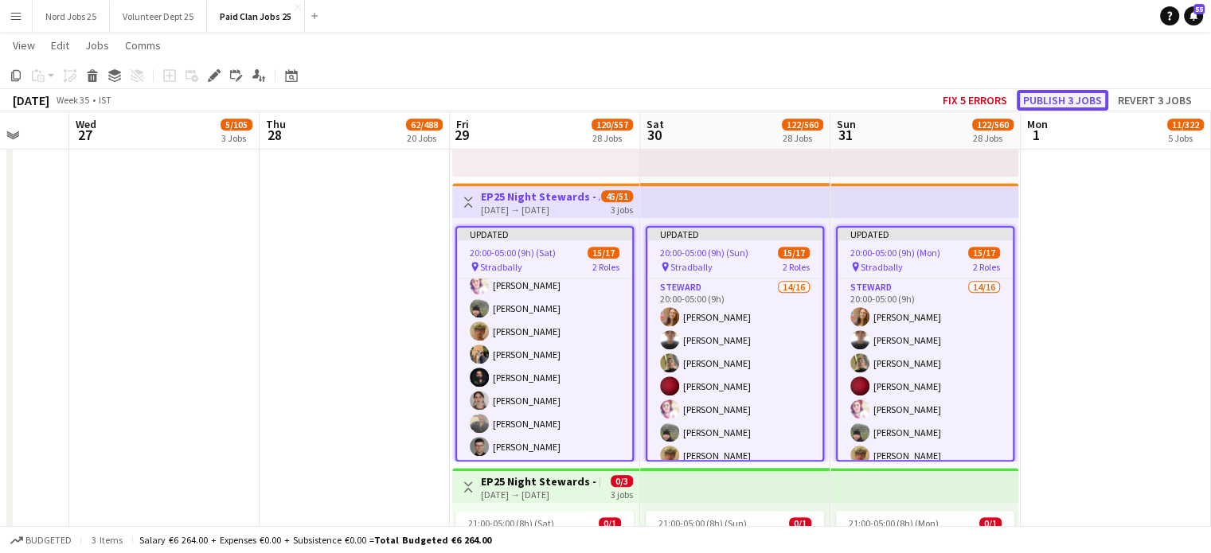
click at [1080, 99] on button "Publish 3 jobs" at bounding box center [1063, 100] width 92 height 21
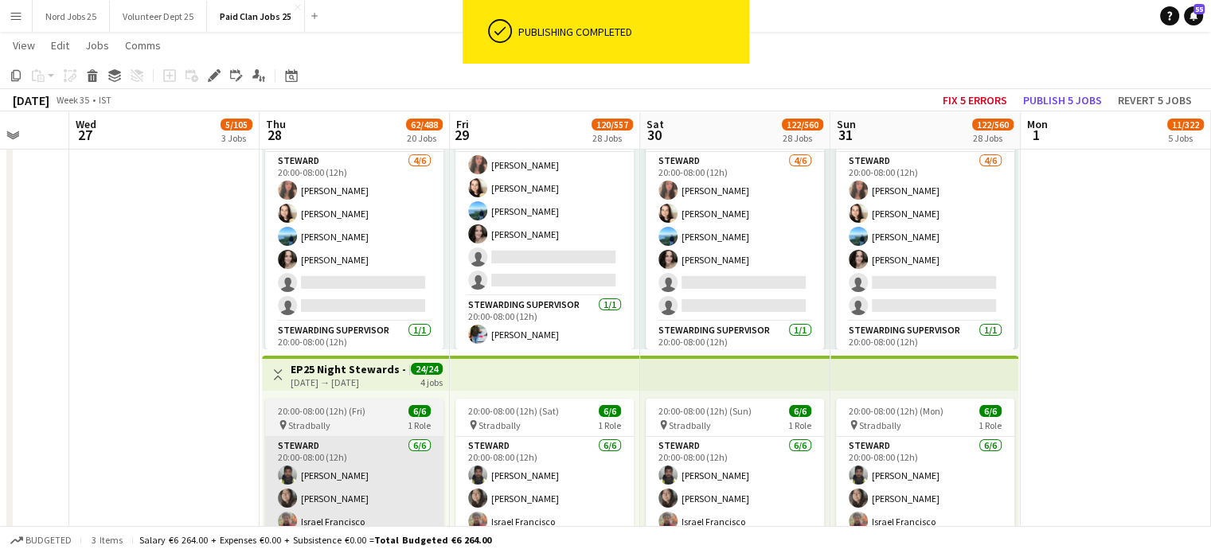
scroll to position [5404, 0]
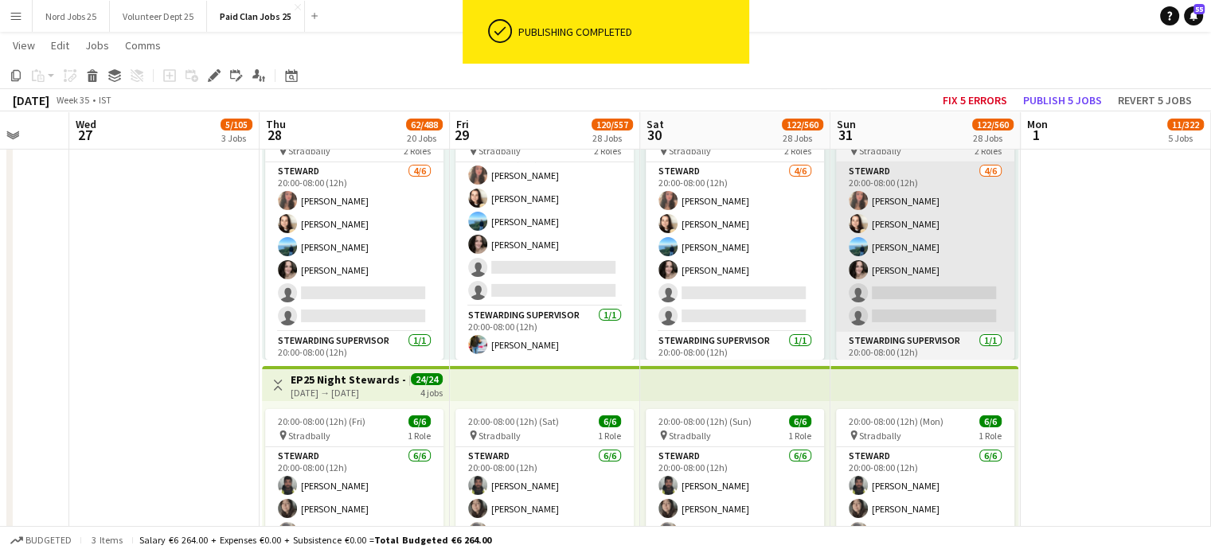
click at [377, 302] on app-card-role "[PERSON_NAME] [DATE] 20:00-08:00 (12h) [PERSON_NAME] [PERSON_NAME] [PERSON_NAME…" at bounding box center [354, 247] width 178 height 170
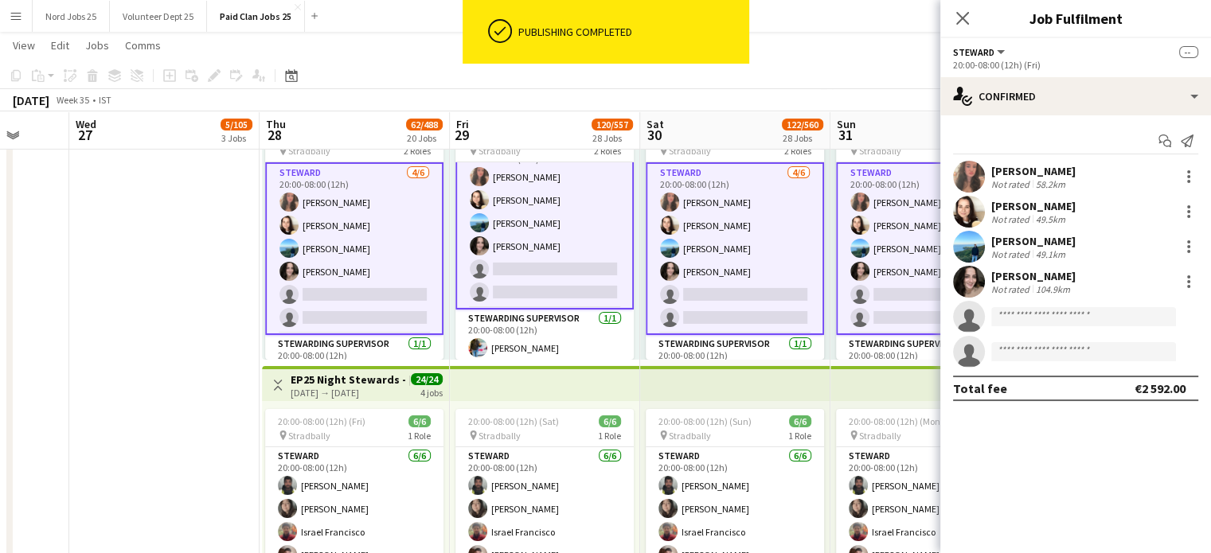
scroll to position [27, 0]
click at [1038, 325] on input at bounding box center [1083, 316] width 185 height 19
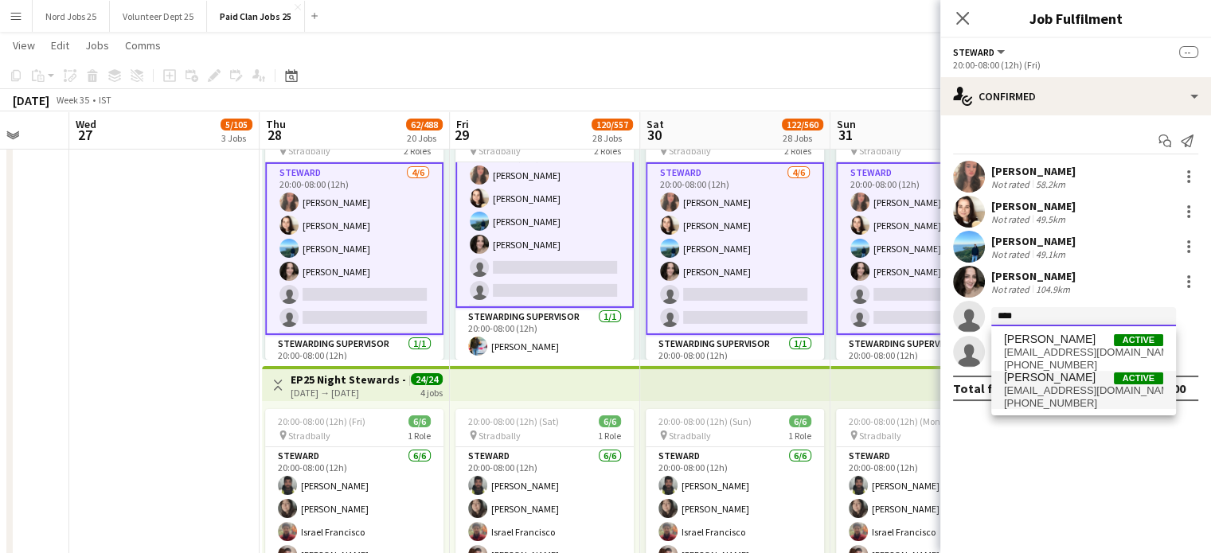
type input "****"
click at [1035, 388] on span "[EMAIL_ADDRESS][DOMAIN_NAME]" at bounding box center [1083, 391] width 159 height 13
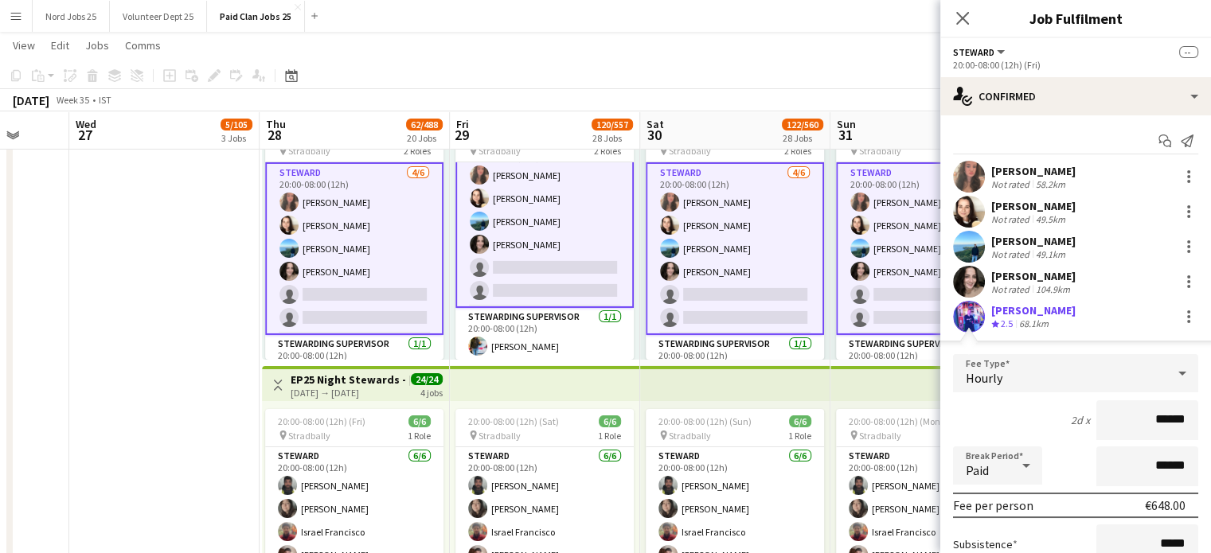
scroll to position [174, 0]
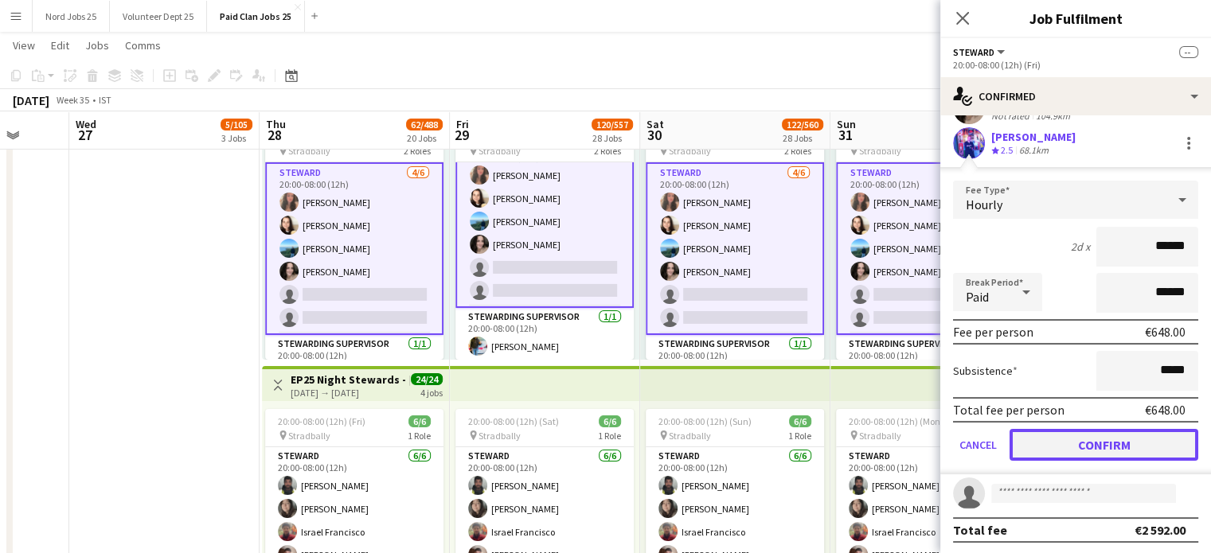
click at [1064, 436] on button "Confirm" at bounding box center [1104, 445] width 189 height 32
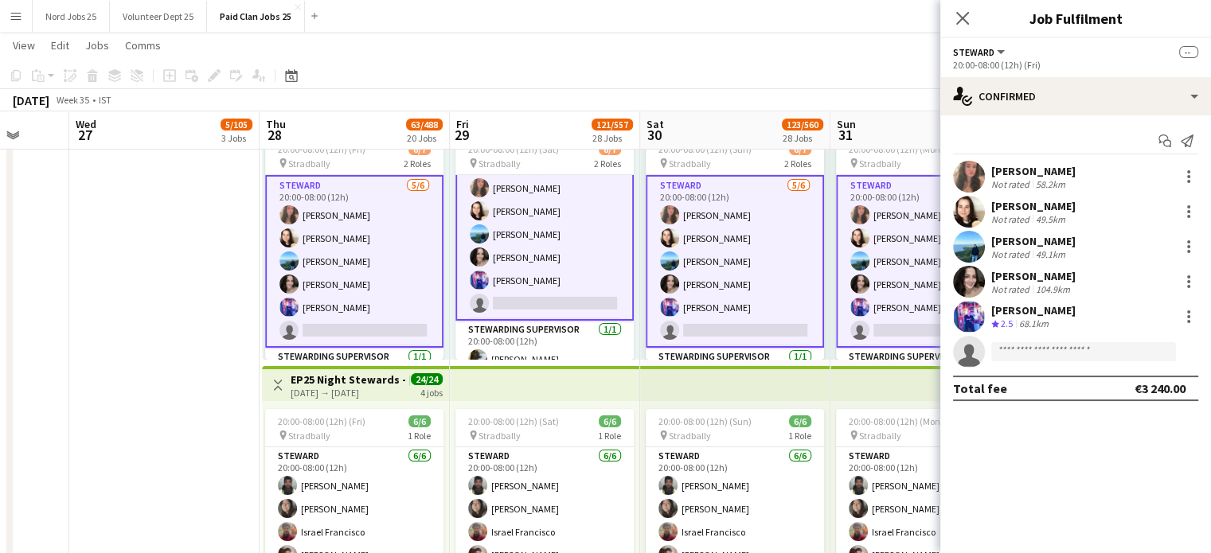
scroll to position [0, 0]
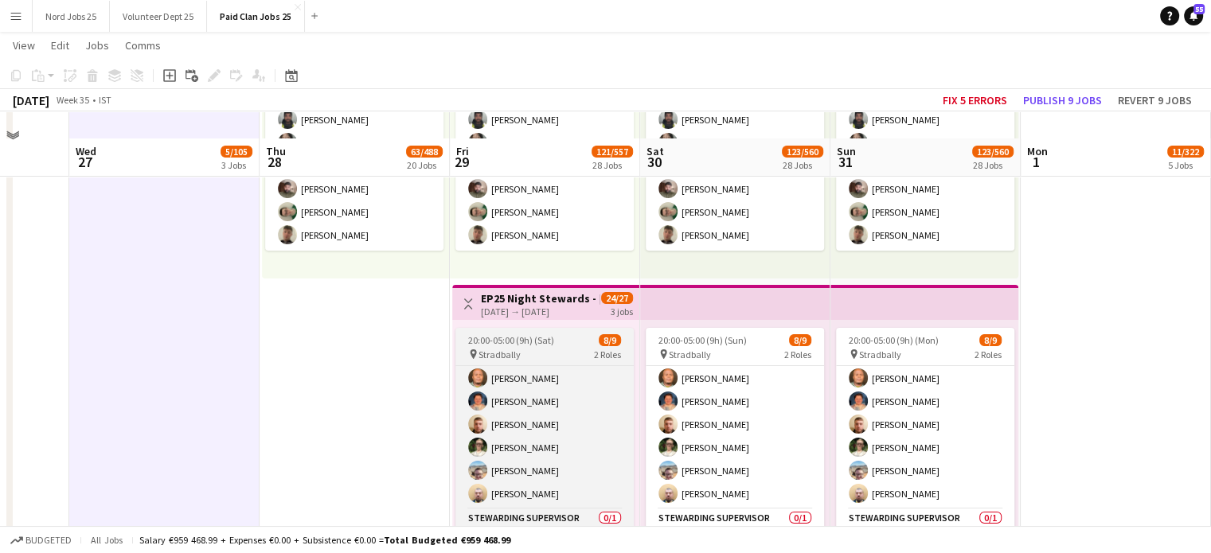
scroll to position [5813, 0]
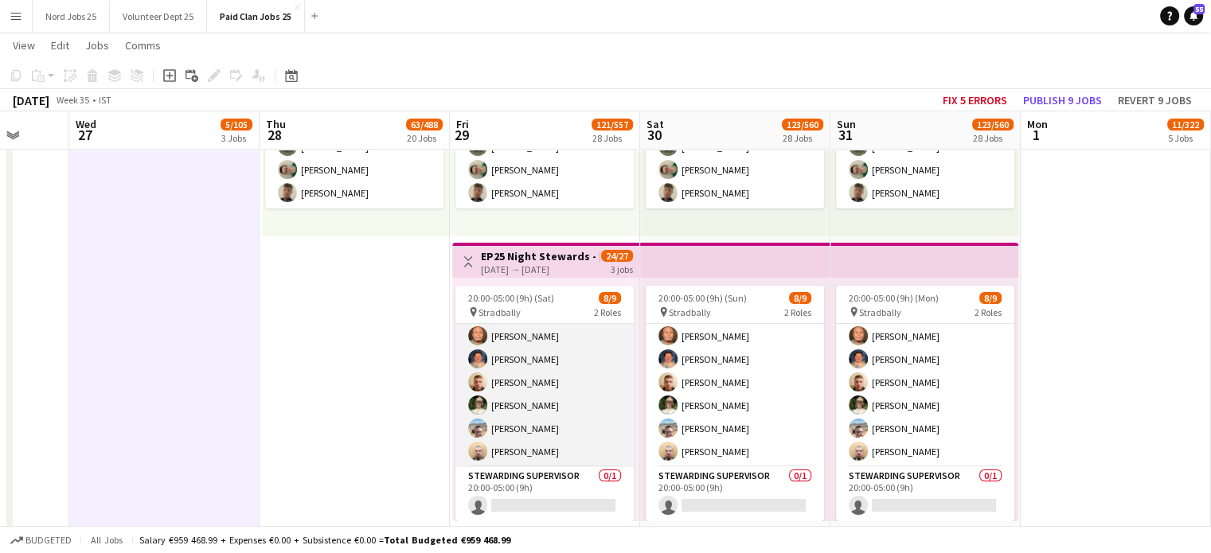
click at [545, 332] on app-card-role "[PERSON_NAME] [DATE] 20:00-05:00 (9h) [PERSON_NAME] Telekelo [PERSON_NAME] [PER…" at bounding box center [545, 360] width 178 height 216
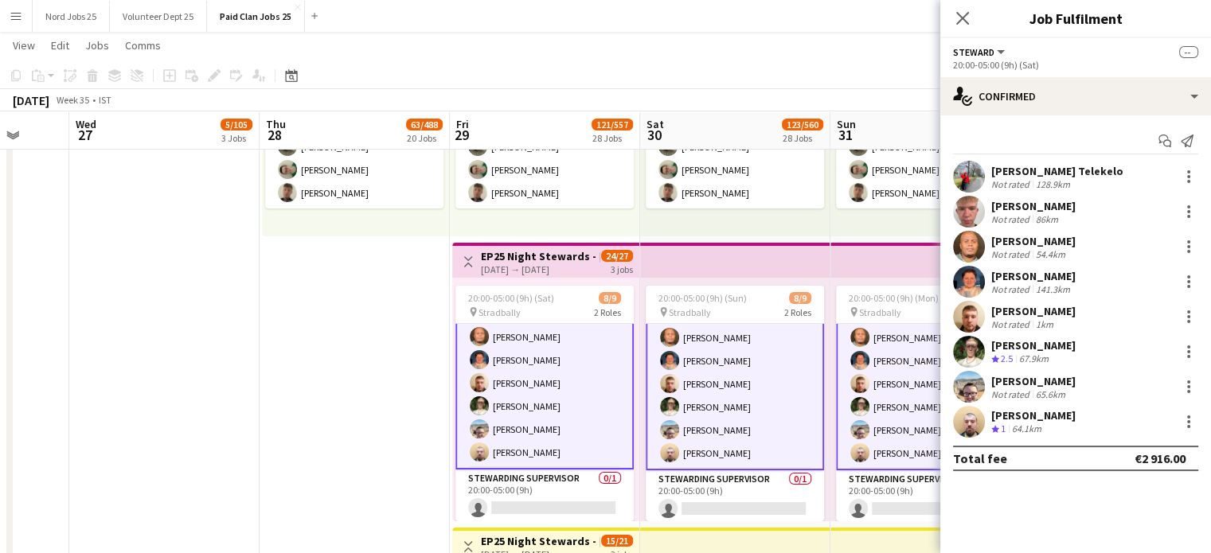
scroll to position [73, 0]
click at [1182, 321] on div at bounding box center [1188, 316] width 19 height 19
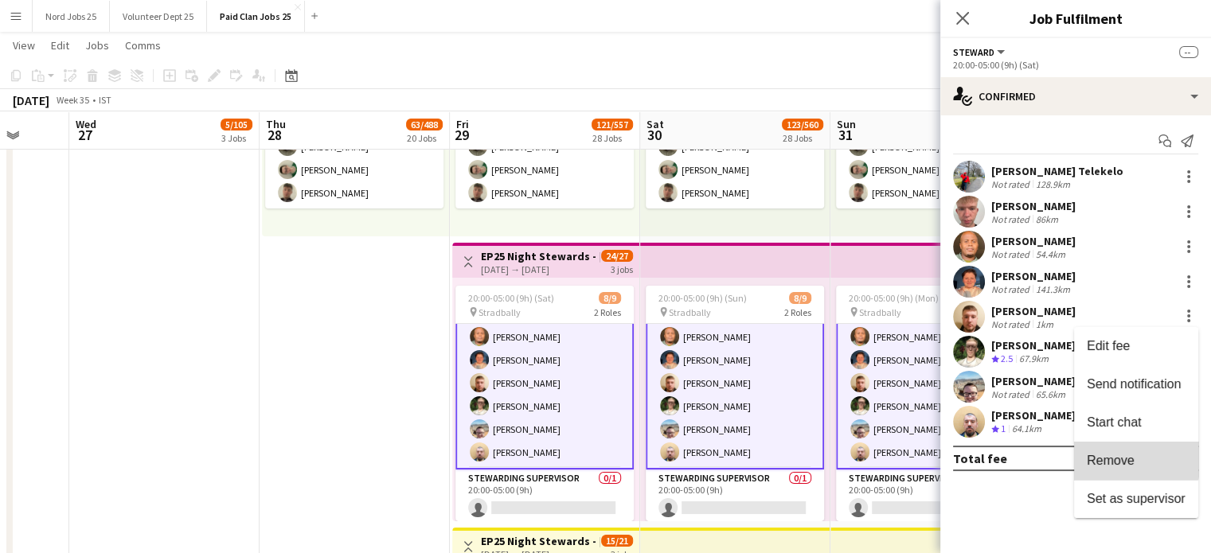
click at [1115, 454] on span "Remove" at bounding box center [1111, 461] width 48 height 14
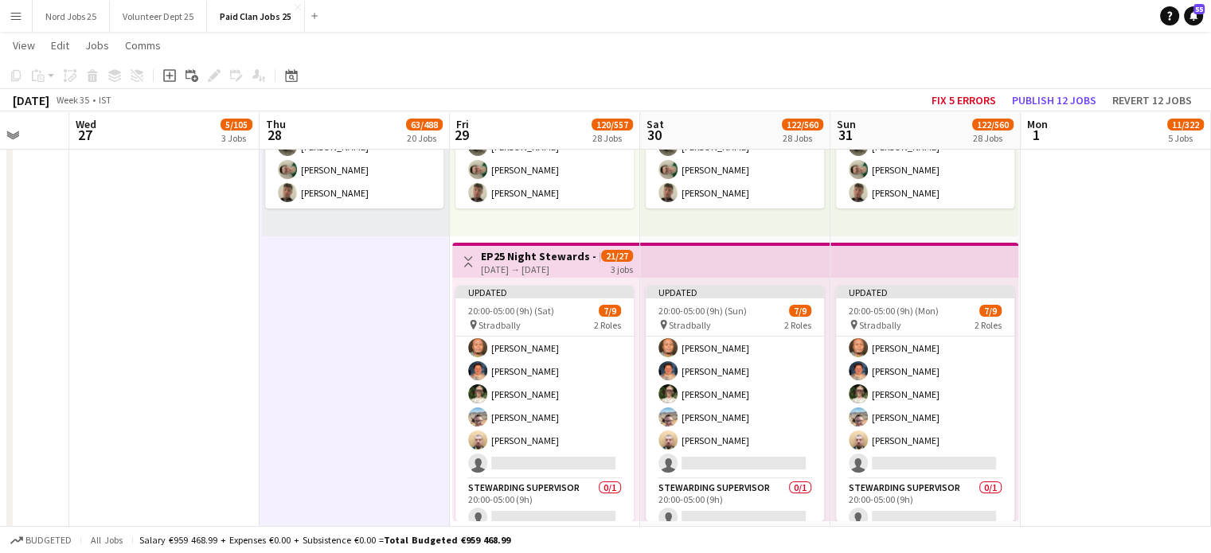
scroll to position [72, 0]
click at [608, 250] on span "21/27" at bounding box center [617, 256] width 32 height 12
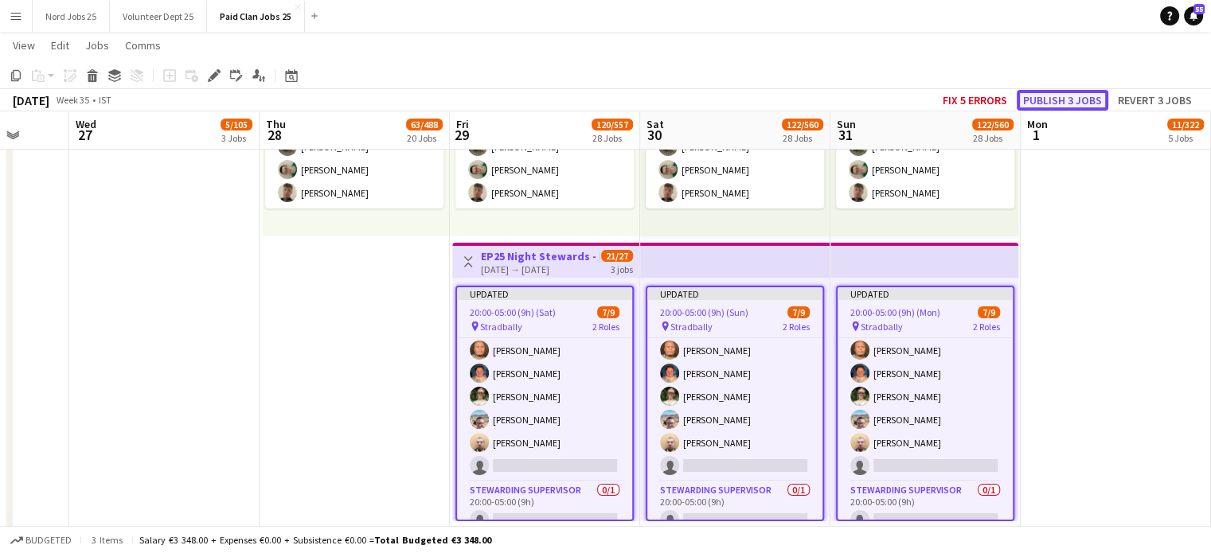
click at [1079, 104] on button "Publish 3 jobs" at bounding box center [1063, 100] width 92 height 21
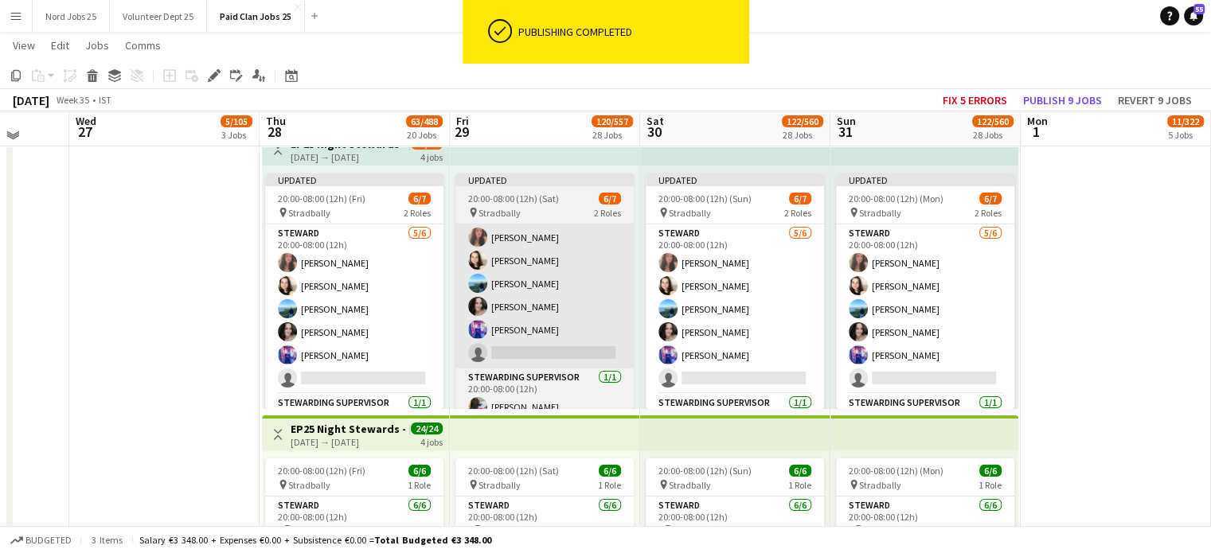
scroll to position [5351, 0]
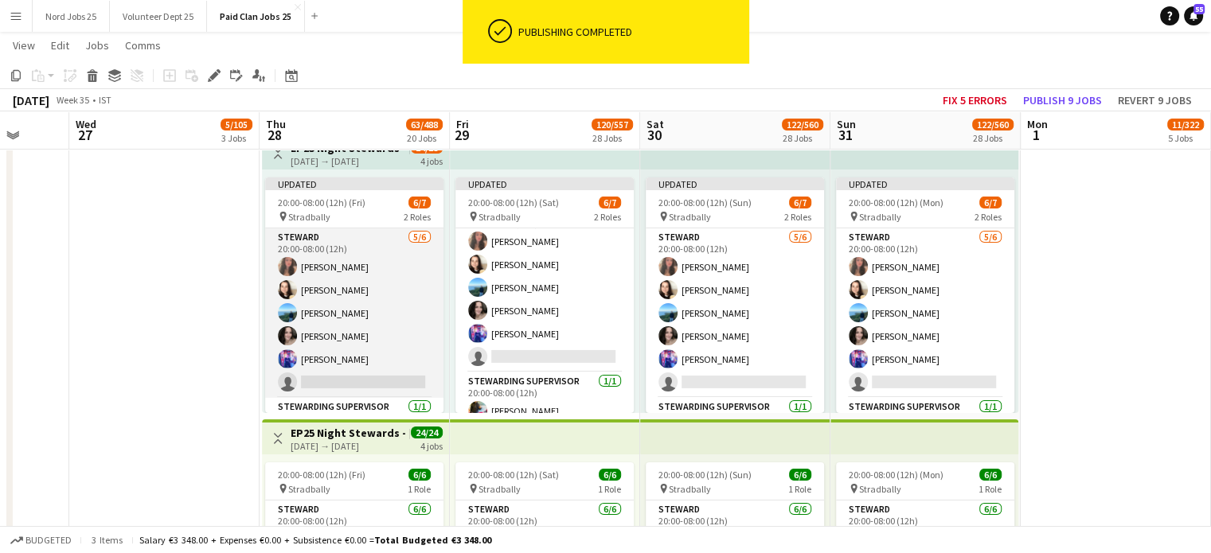
click at [424, 345] on app-card-role "[PERSON_NAME] [DATE] 20:00-08:00 (12h) [PERSON_NAME] [PERSON_NAME] [PERSON_NAME…" at bounding box center [354, 314] width 178 height 170
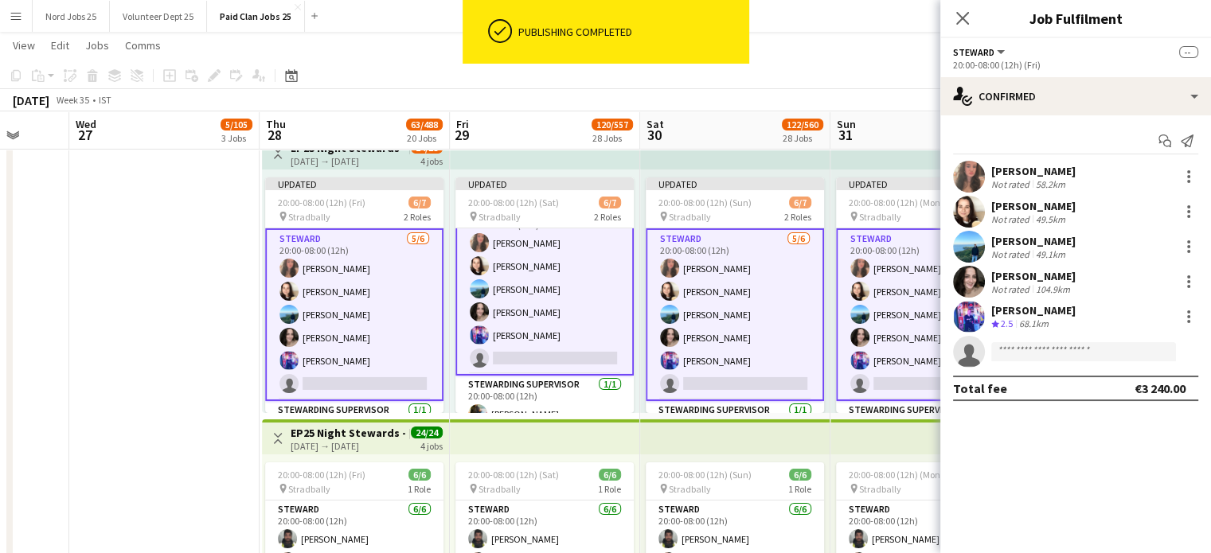
scroll to position [27, 0]
click at [1052, 350] on input at bounding box center [1083, 351] width 185 height 19
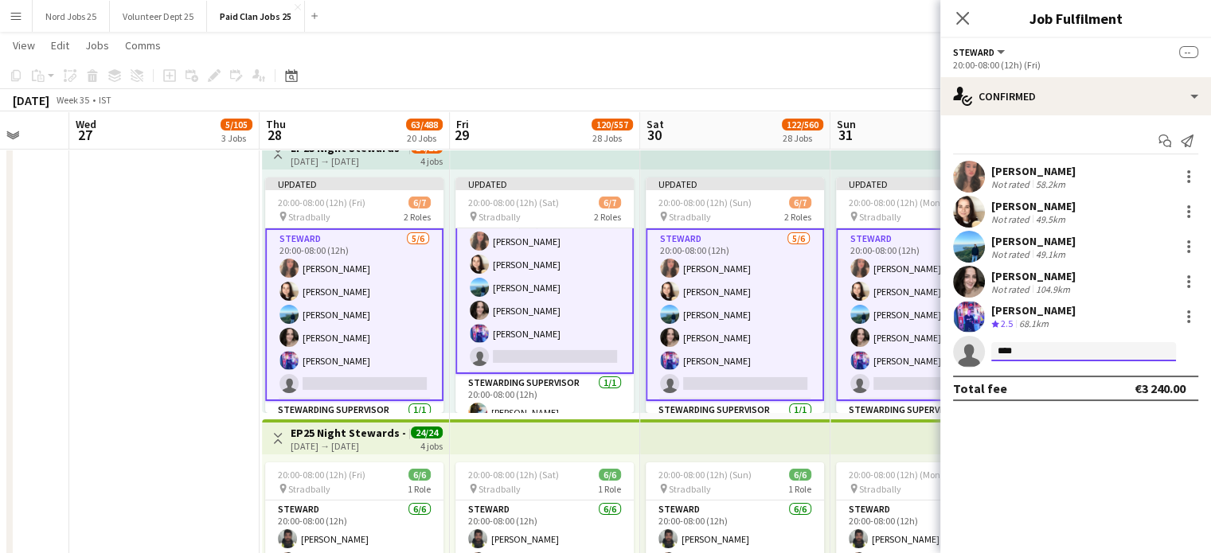
type input "*****"
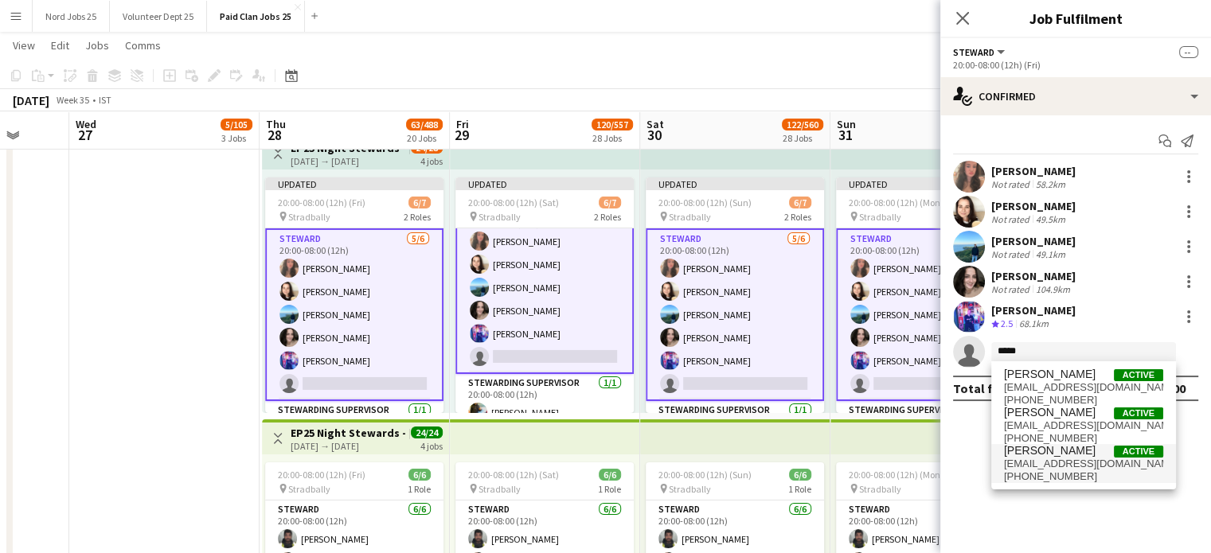
click at [1046, 451] on span "[PERSON_NAME]" at bounding box center [1050, 451] width 92 height 14
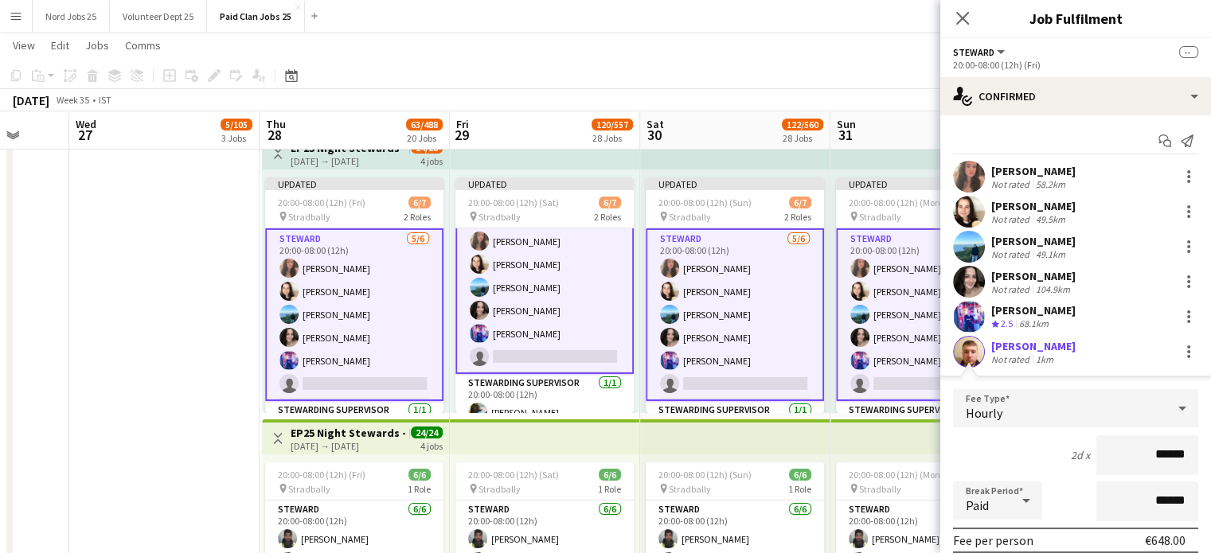
scroll to position [174, 0]
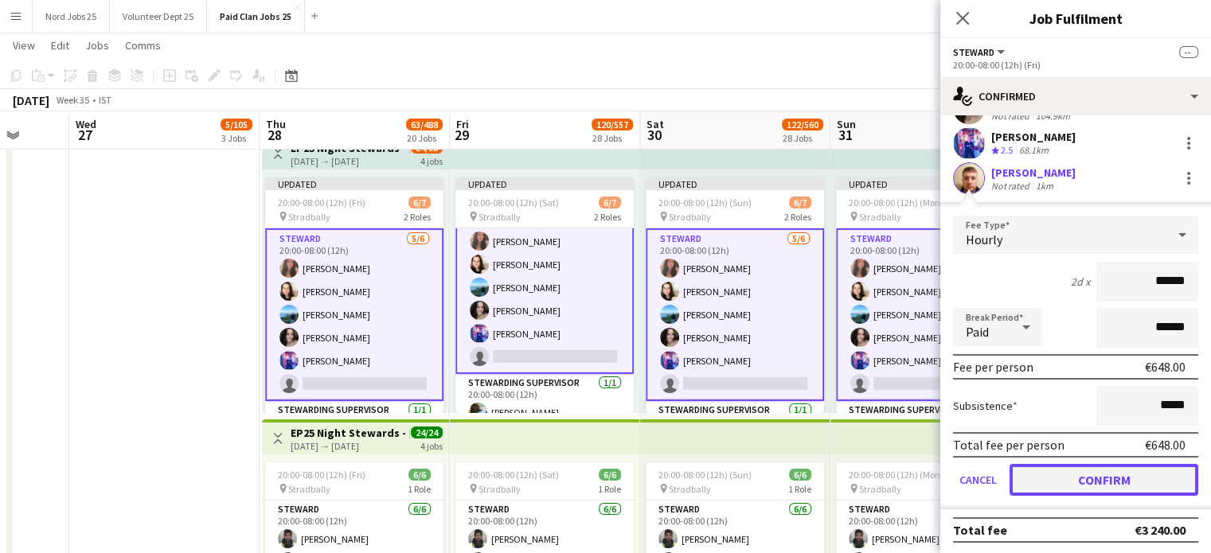
click at [1096, 470] on button "Confirm" at bounding box center [1104, 480] width 189 height 32
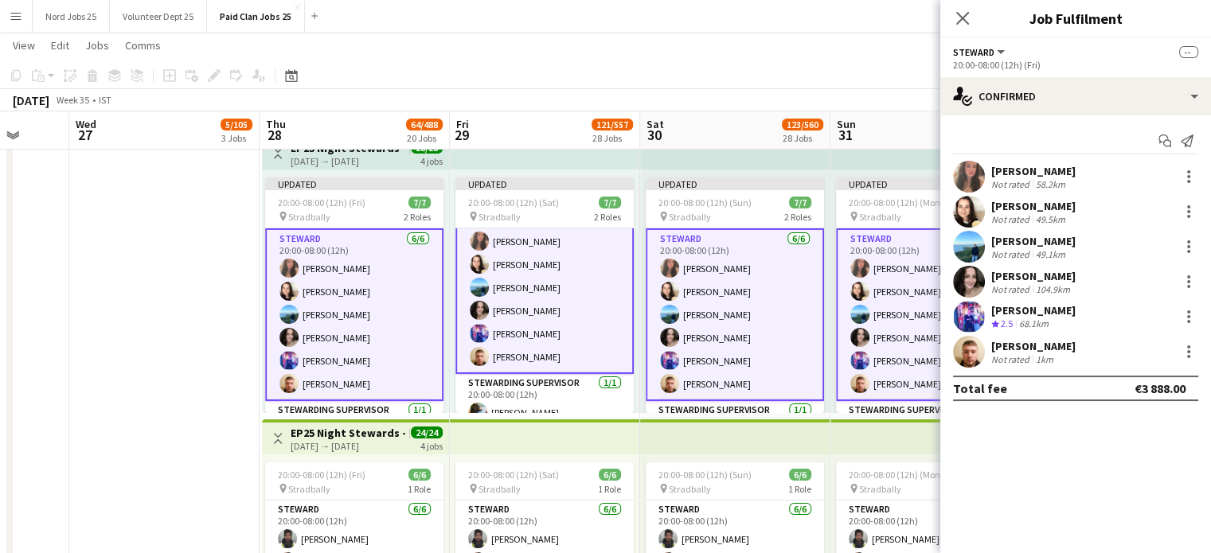
scroll to position [0, 0]
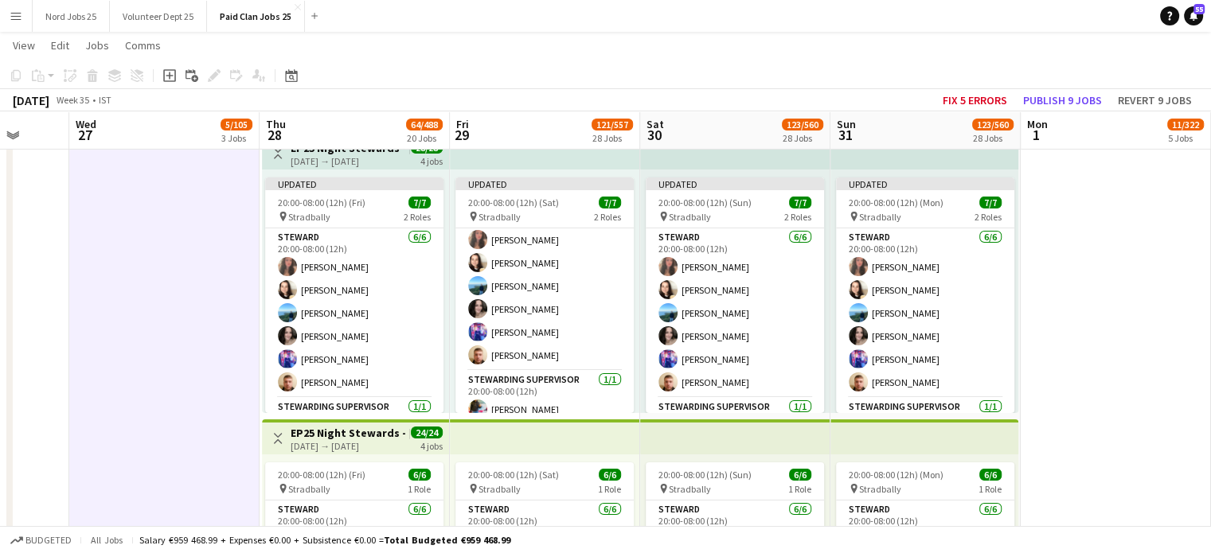
scroll to position [25, 0]
click at [610, 166] on app-top-bar at bounding box center [545, 152] width 190 height 35
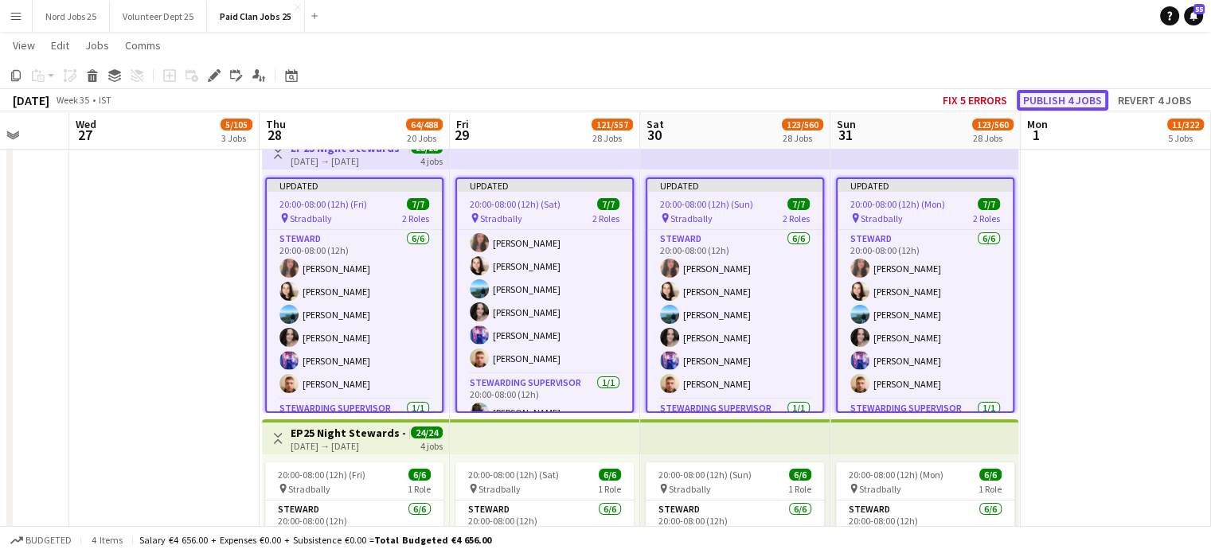
click at [1045, 98] on button "Publish 4 jobs" at bounding box center [1063, 100] width 92 height 21
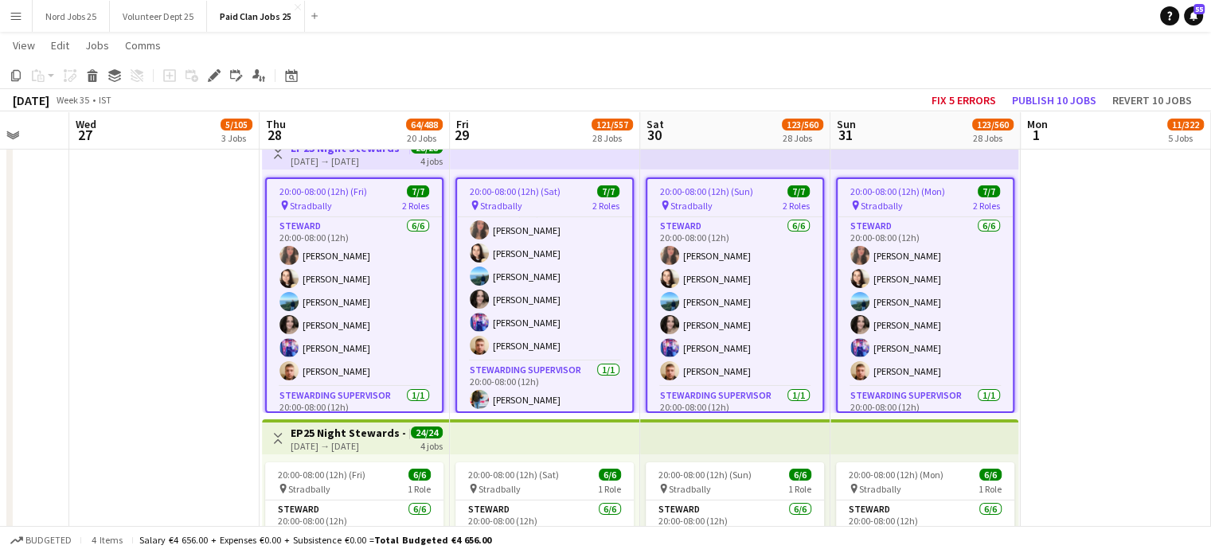
scroll to position [5210, 0]
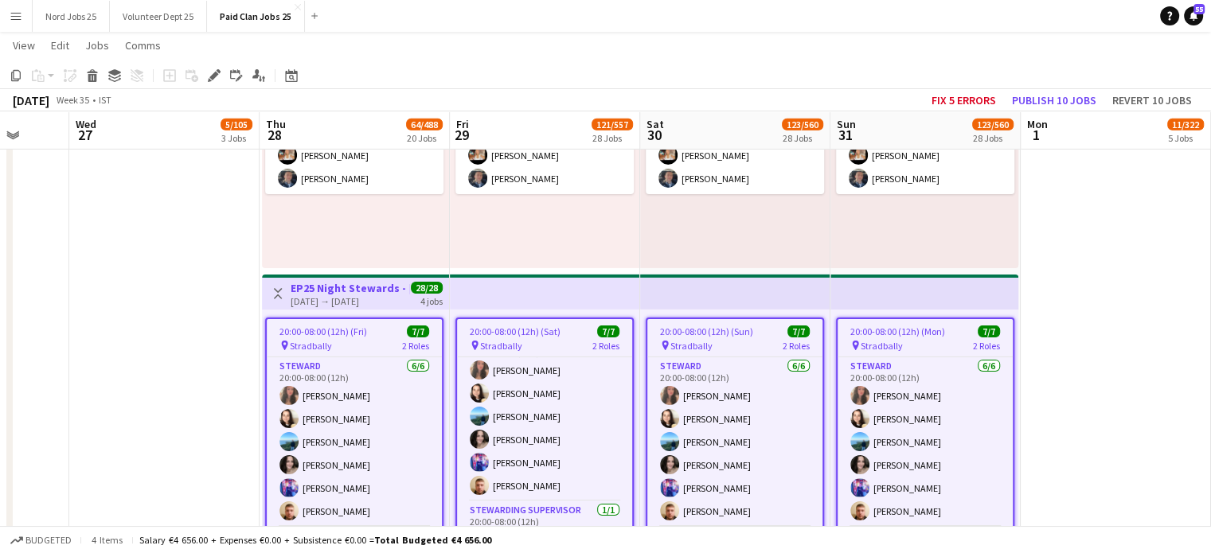
click at [14, 22] on app-icon "Menu" at bounding box center [16, 16] width 13 height 13
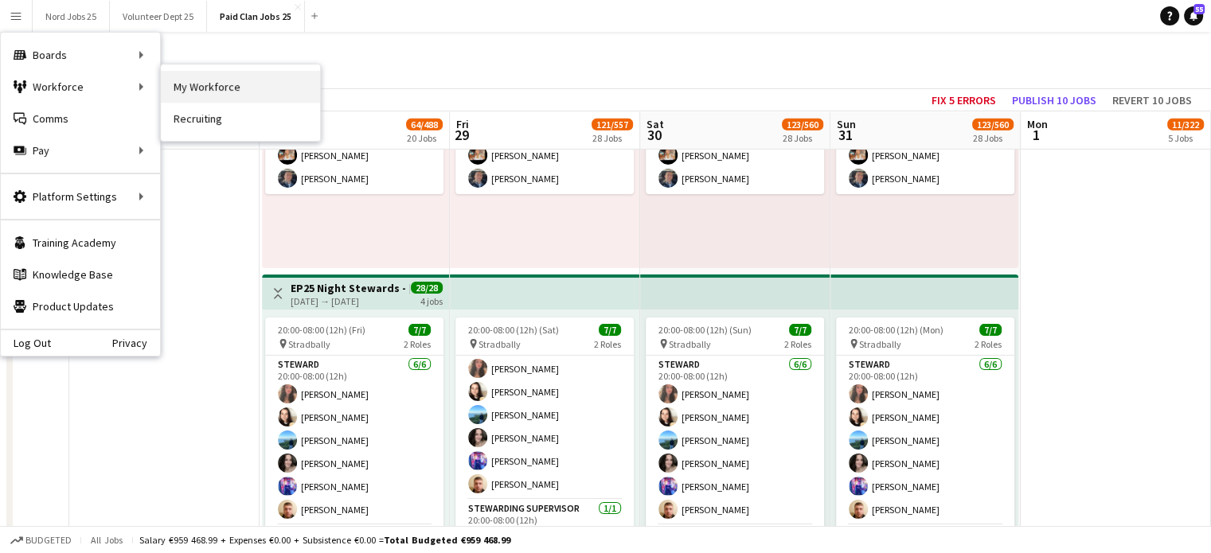
click at [201, 80] on link "My Workforce" at bounding box center [240, 87] width 159 height 32
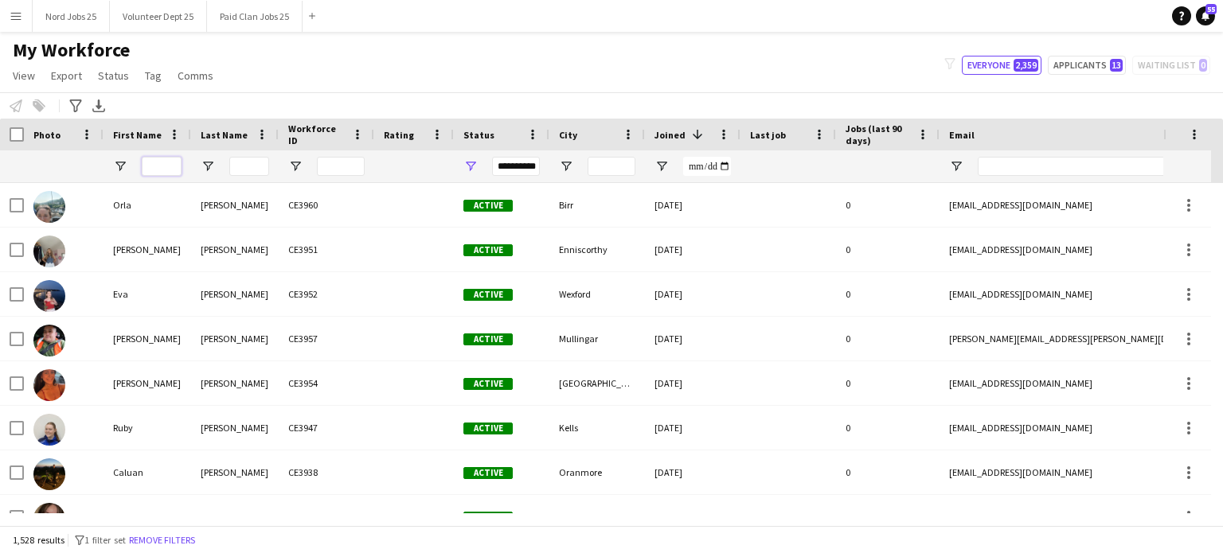
click at [164, 162] on input "First Name Filter Input" at bounding box center [162, 166] width 40 height 19
paste input "********"
type input "********"
paste input "*********"
type input "*********"
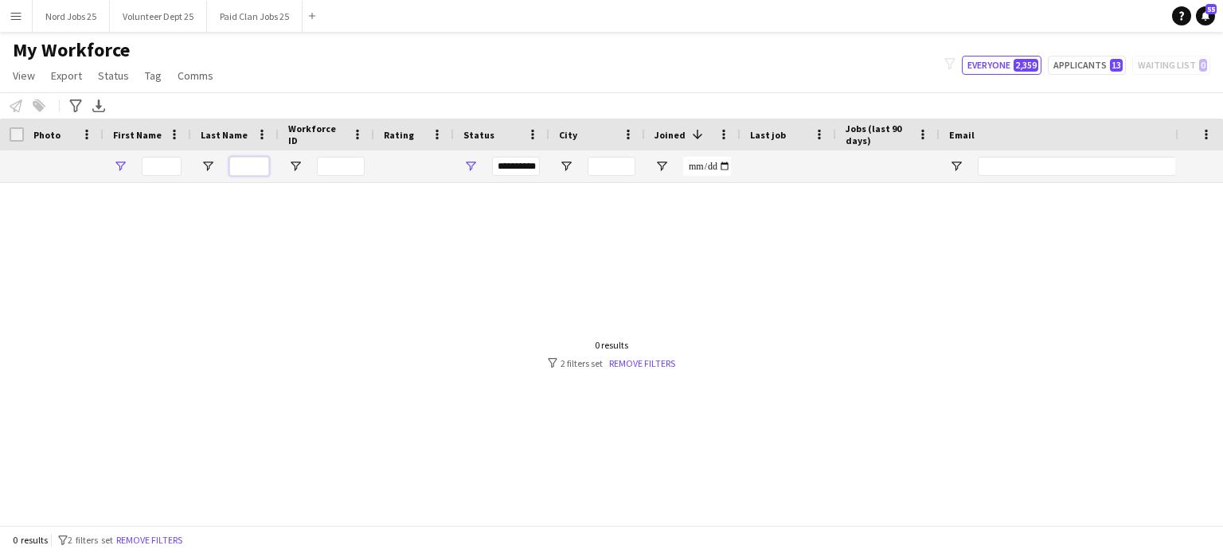
click at [256, 160] on input "Last Name Filter Input" at bounding box center [249, 166] width 40 height 19
paste input "*********"
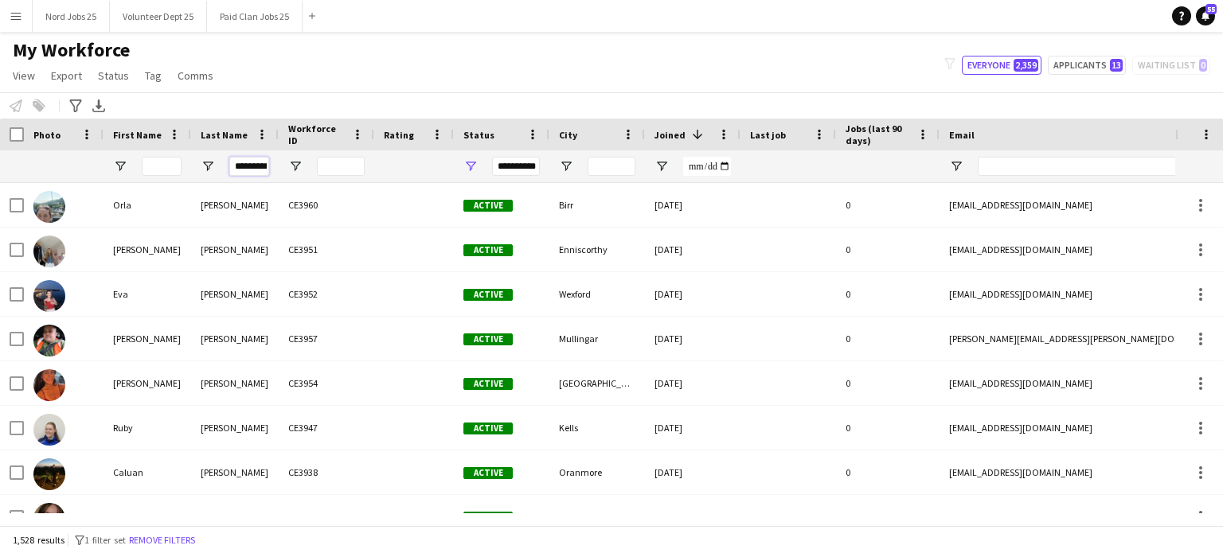
scroll to position [0, 6]
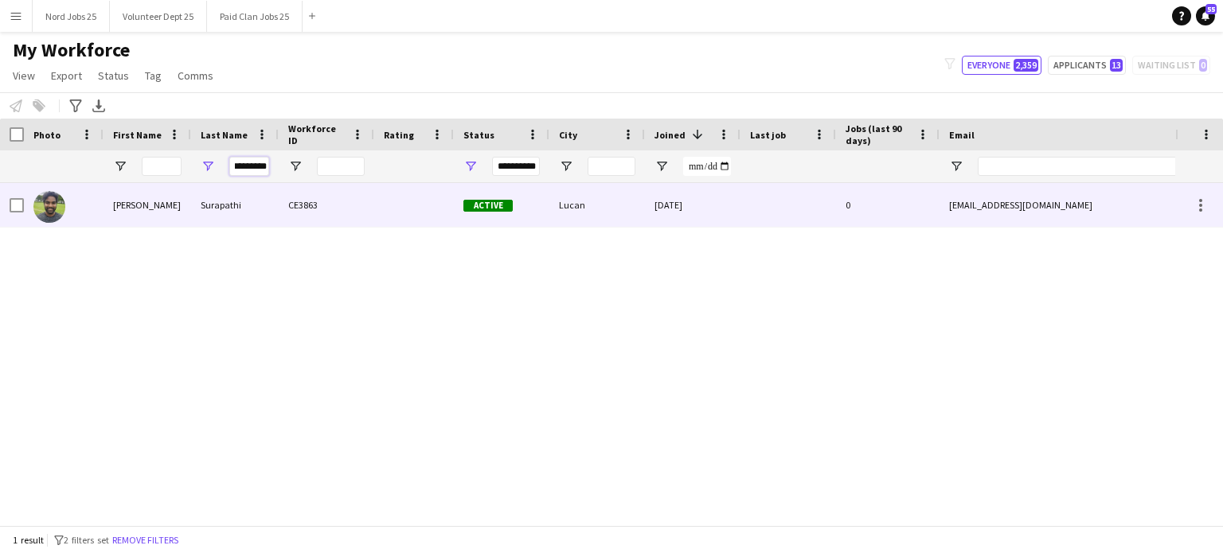
type input "*********"
click at [208, 204] on div "Surapathi" at bounding box center [235, 205] width 88 height 44
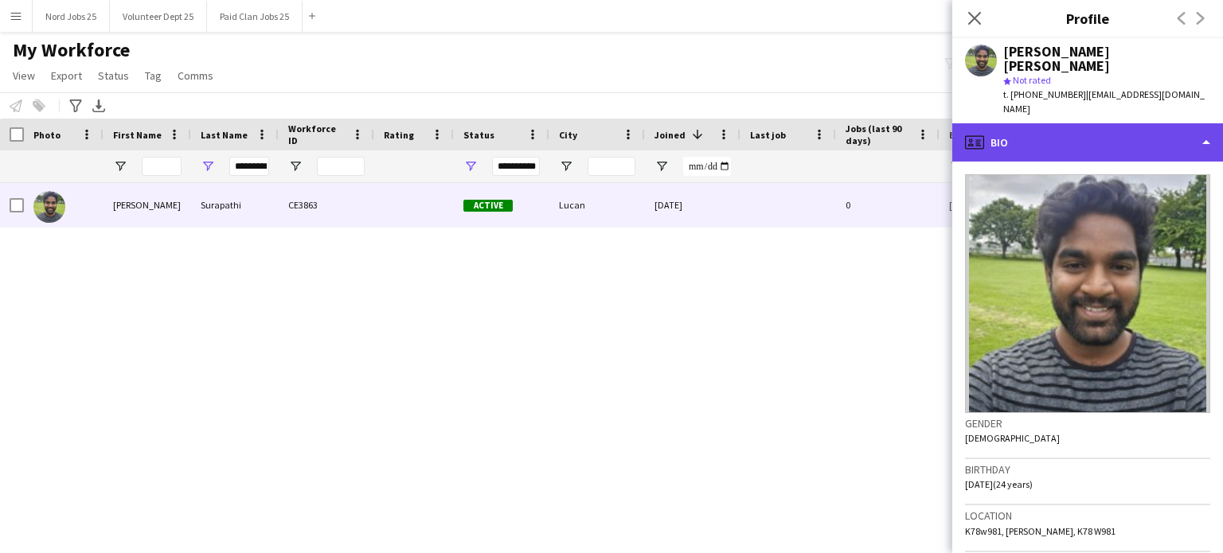
click at [1023, 123] on div "profile Bio" at bounding box center [1087, 142] width 271 height 38
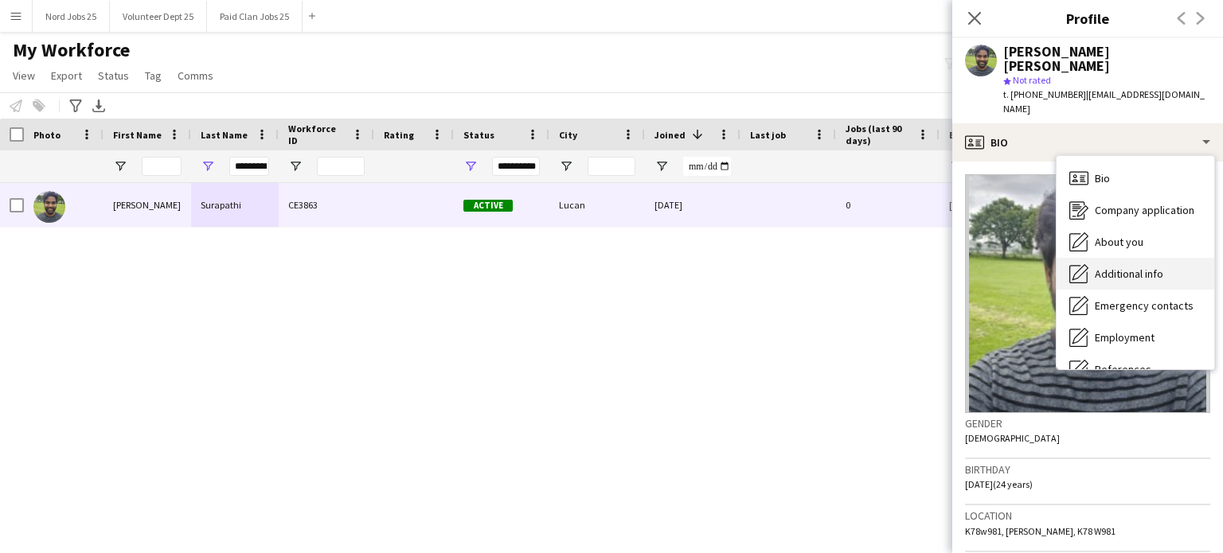
click at [1093, 258] on div "Additional info Additional info" at bounding box center [1136, 274] width 158 height 32
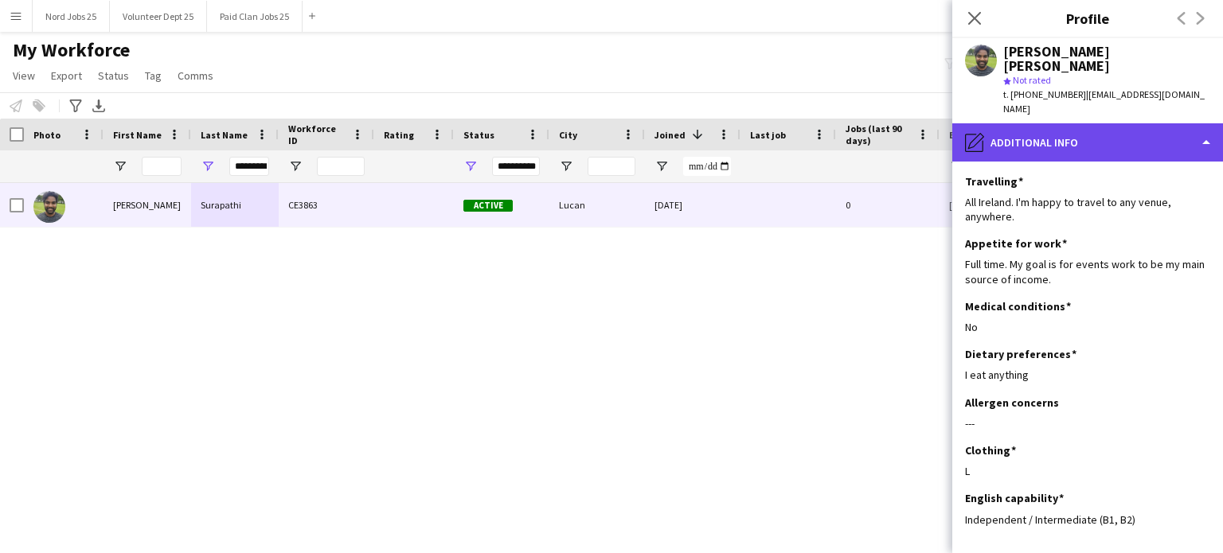
click at [1035, 130] on div "pencil4 Additional info" at bounding box center [1087, 142] width 271 height 38
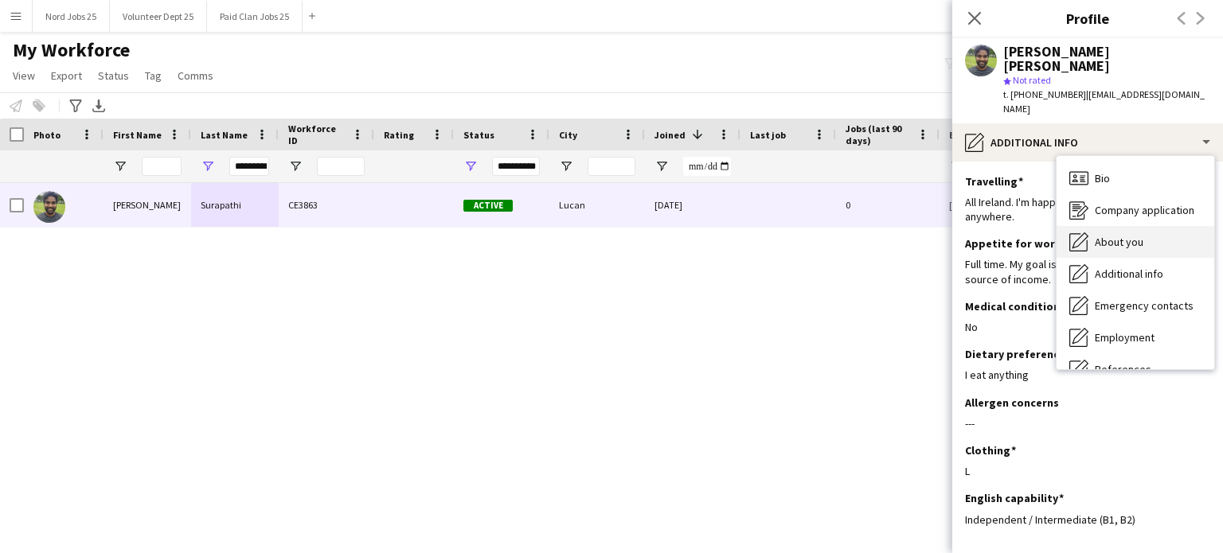
click at [1083, 233] on icon "About you" at bounding box center [1078, 242] width 19 height 19
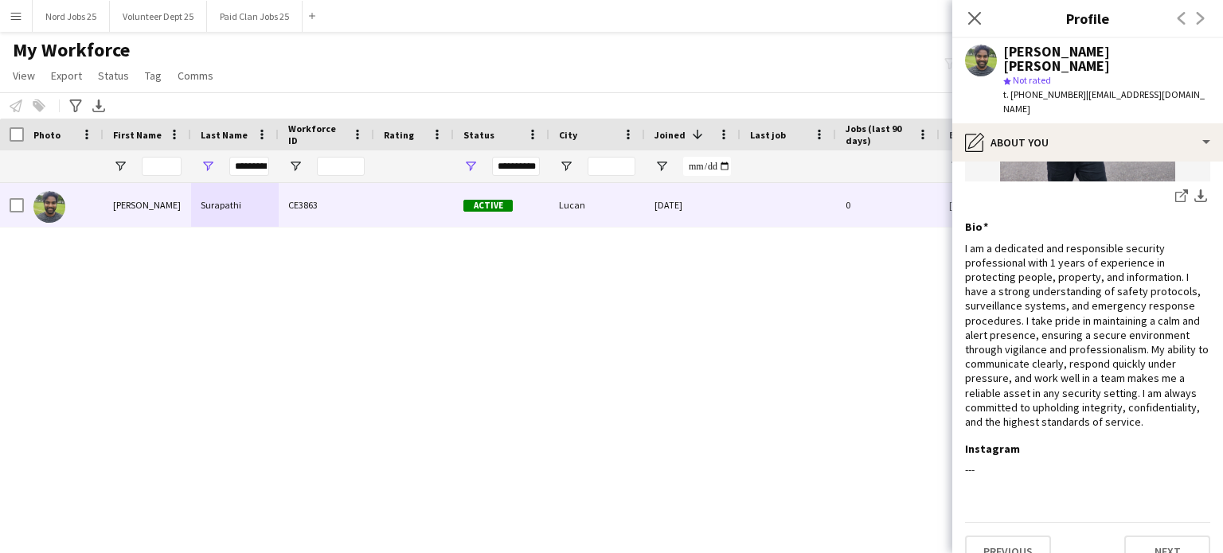
scroll to position [258, 0]
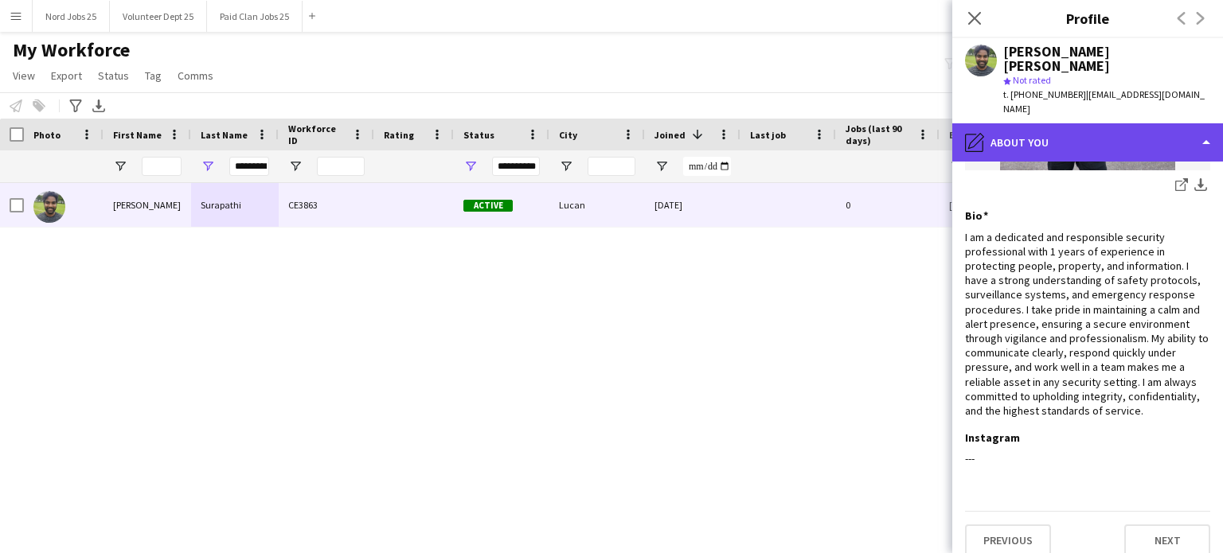
click at [1069, 131] on div "pencil4 About you" at bounding box center [1087, 142] width 271 height 38
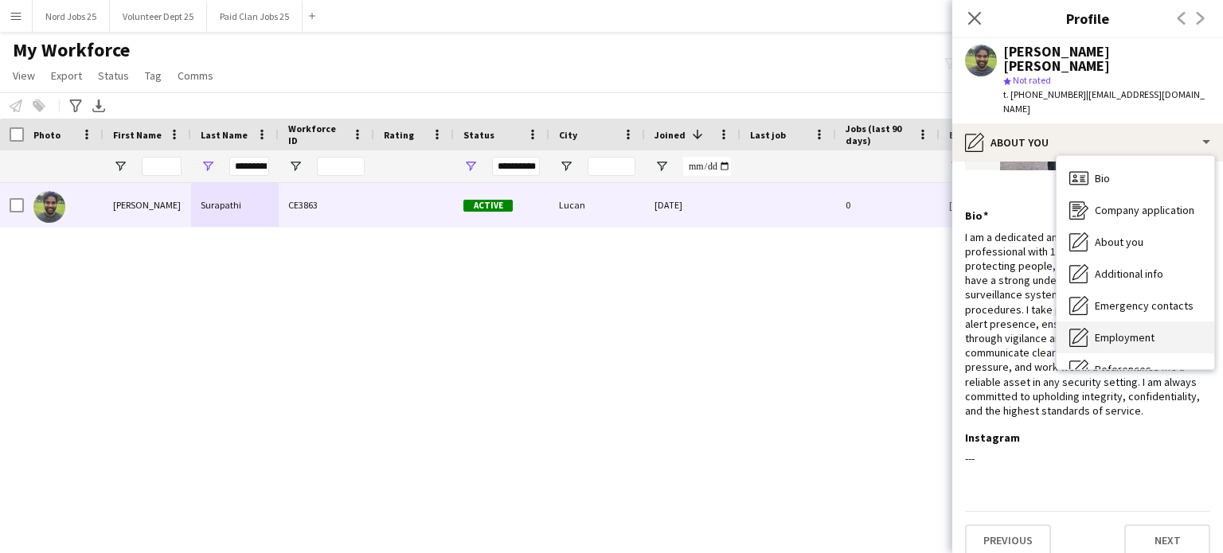
click at [1117, 322] on div "Employment Employment" at bounding box center [1136, 338] width 158 height 32
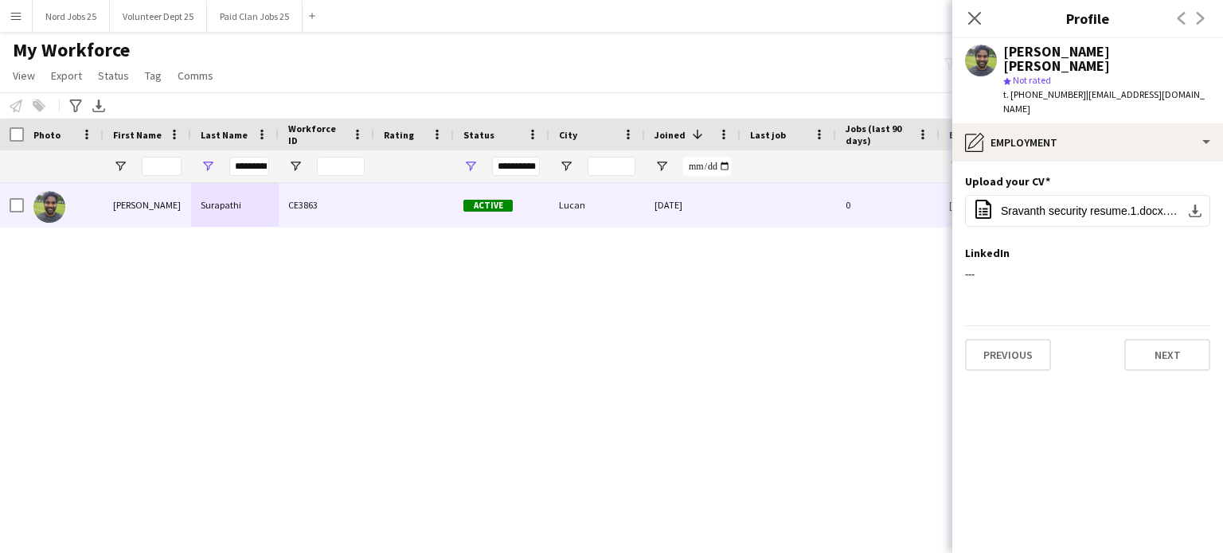
scroll to position [0, 0]
click at [1083, 162] on app-section-data-types "Upload your CV Edit this field office-file-sheet Sravanth security resume.1.doc…" at bounding box center [1087, 358] width 271 height 392
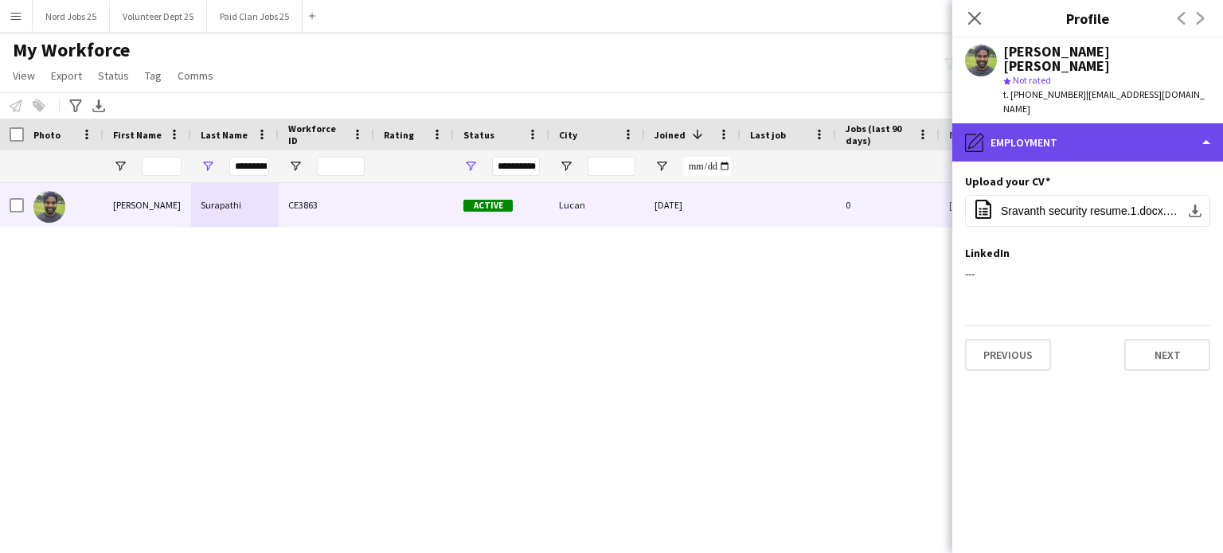
click at [1073, 123] on div "pencil4 Employment" at bounding box center [1087, 142] width 271 height 38
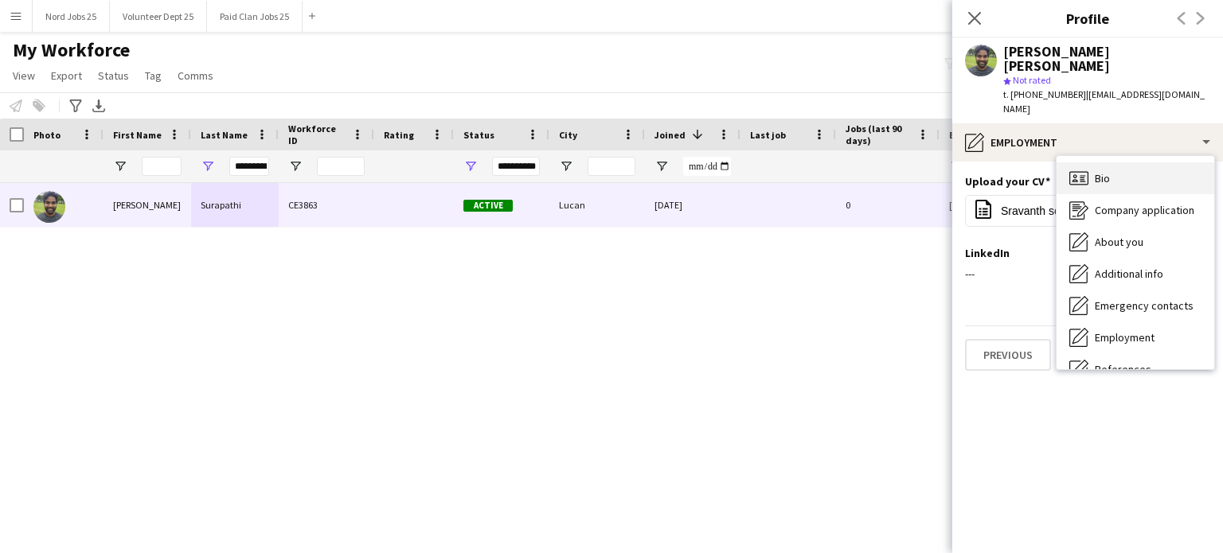
click at [1080, 169] on icon "Bio" at bounding box center [1078, 178] width 19 height 19
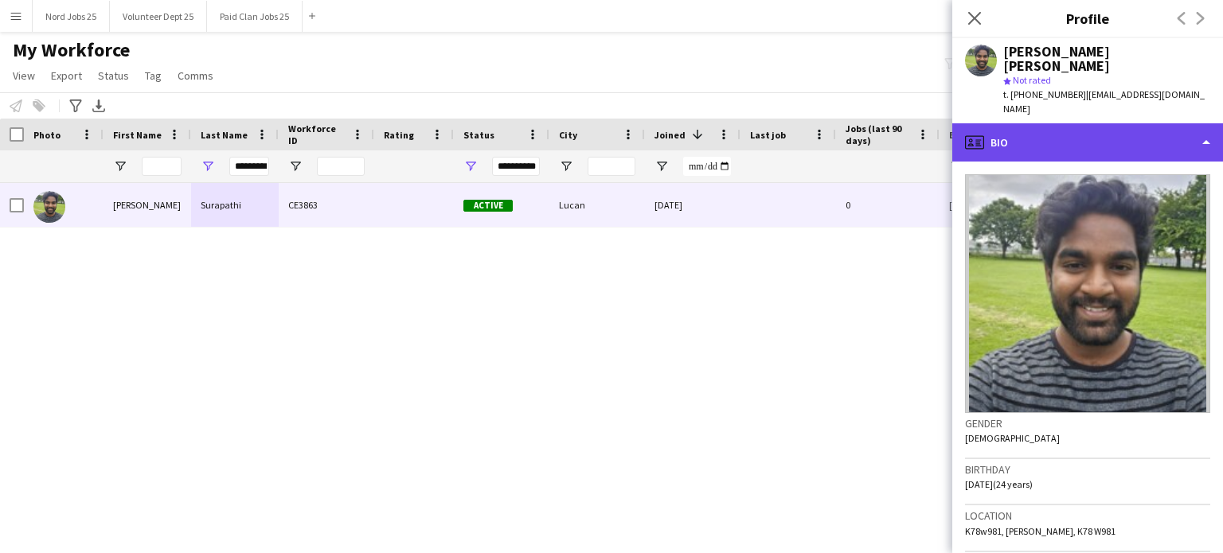
click at [1073, 129] on div "profile Bio" at bounding box center [1087, 142] width 271 height 38
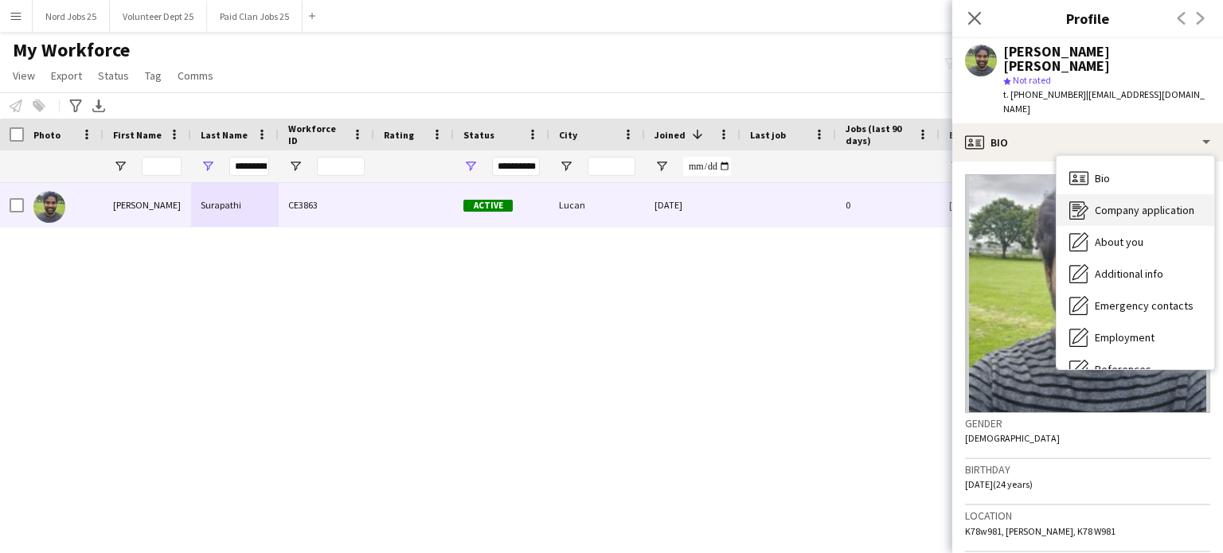
click at [1093, 194] on div "Company application Company application" at bounding box center [1136, 210] width 158 height 32
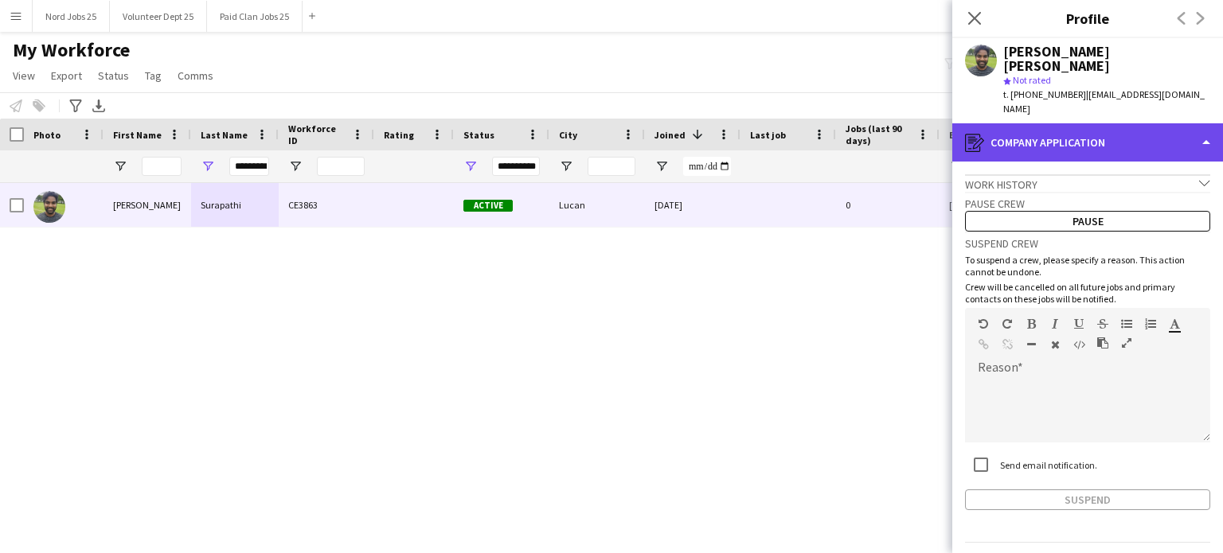
click at [1040, 137] on div "register Company application" at bounding box center [1087, 142] width 271 height 38
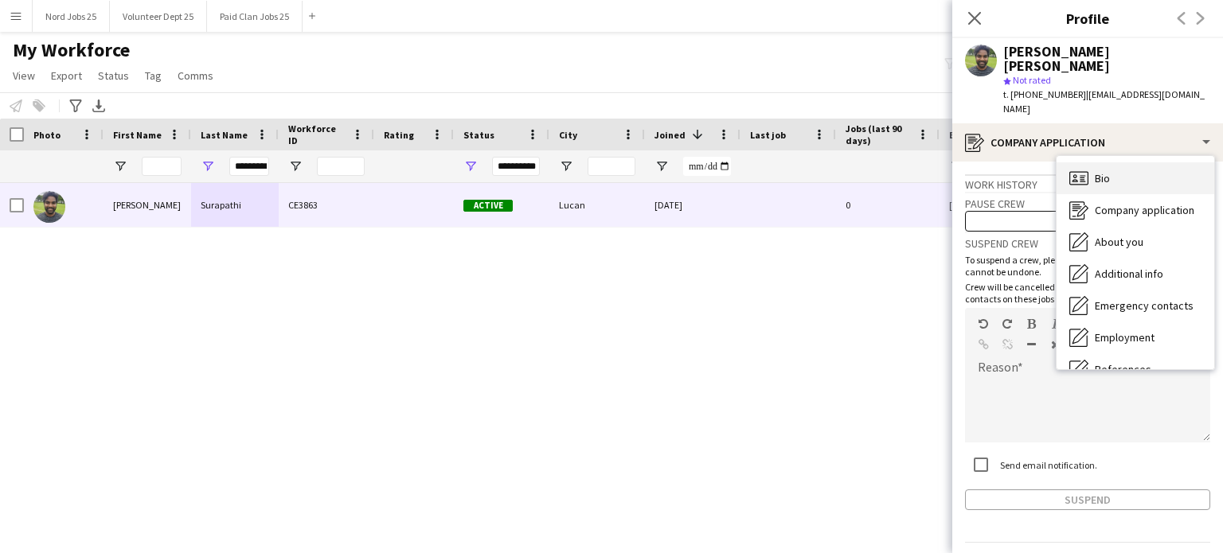
click at [1075, 179] on icon at bounding box center [1076, 180] width 6 height 3
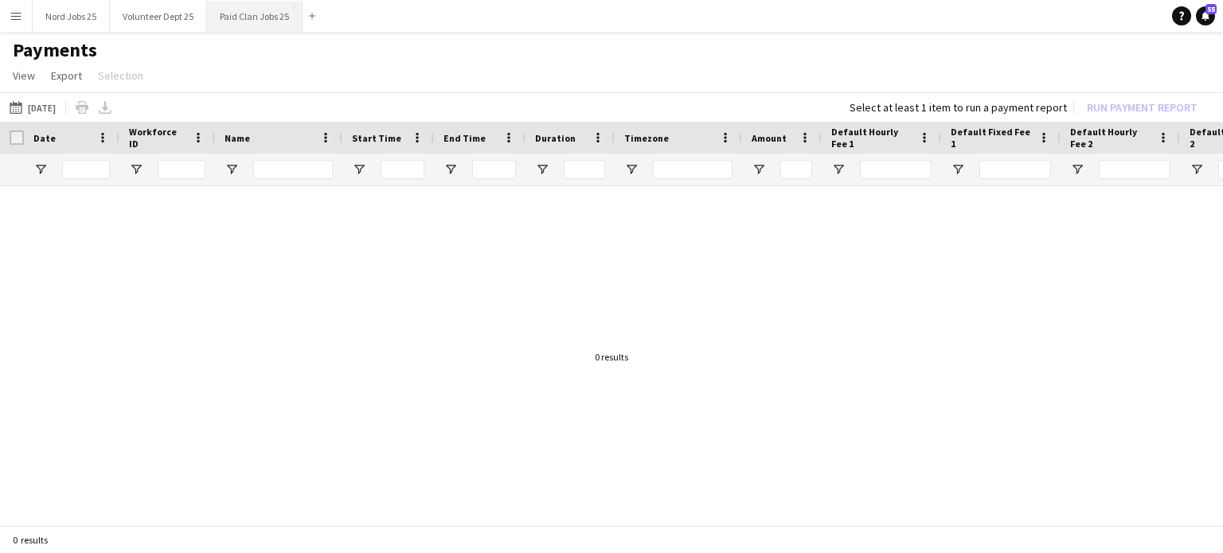
click at [221, 5] on button "Paid Clan Jobs 25 Close" at bounding box center [255, 16] width 96 height 31
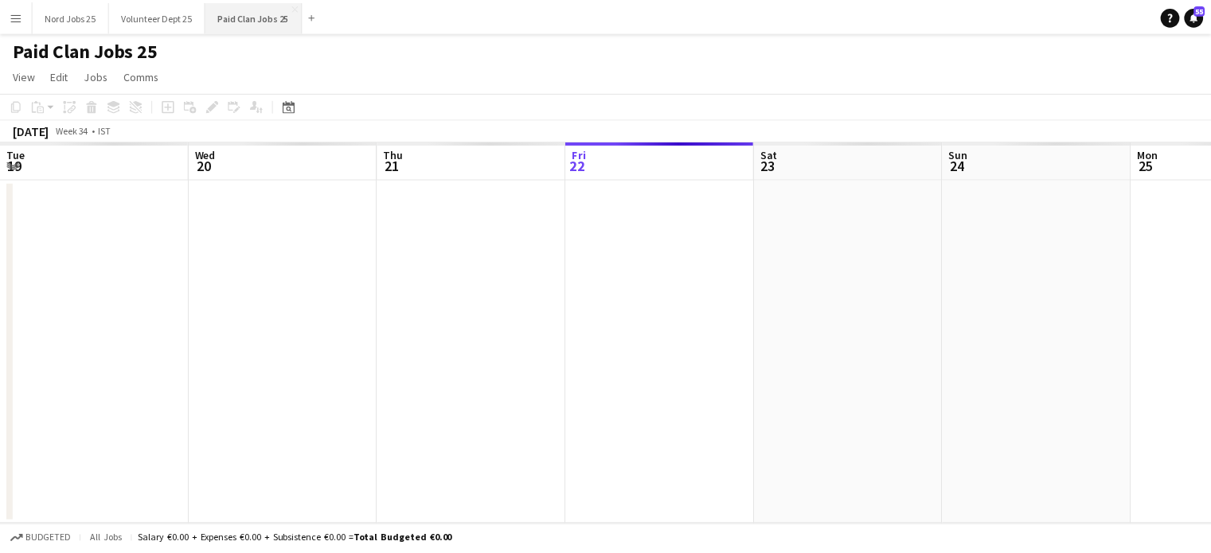
scroll to position [0, 381]
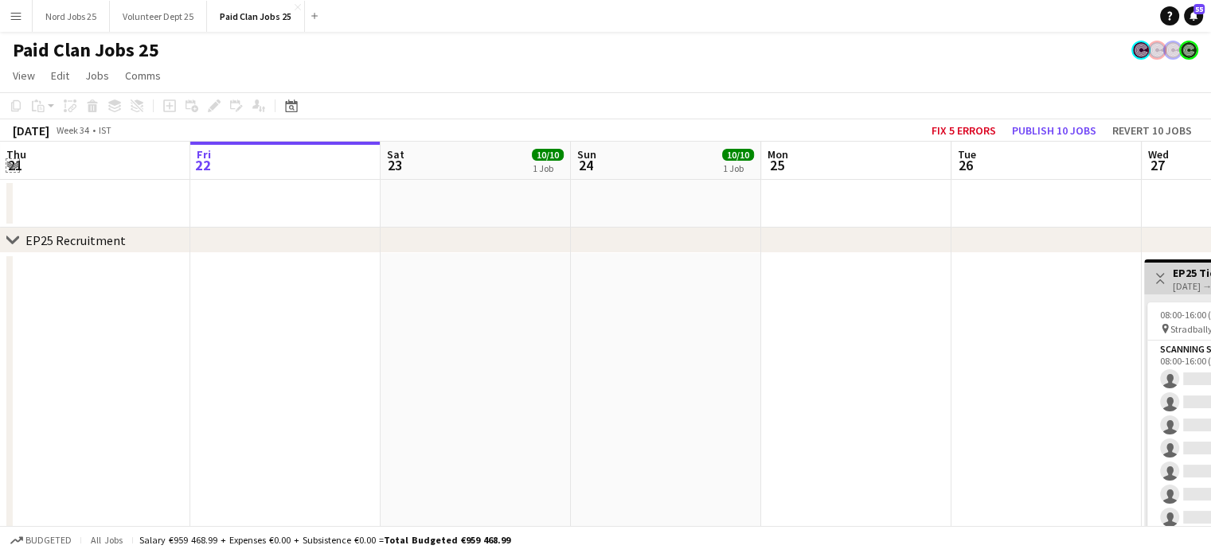
click at [13, 168] on app-icon "Expand/collapse" at bounding box center [12, 164] width 13 height 15
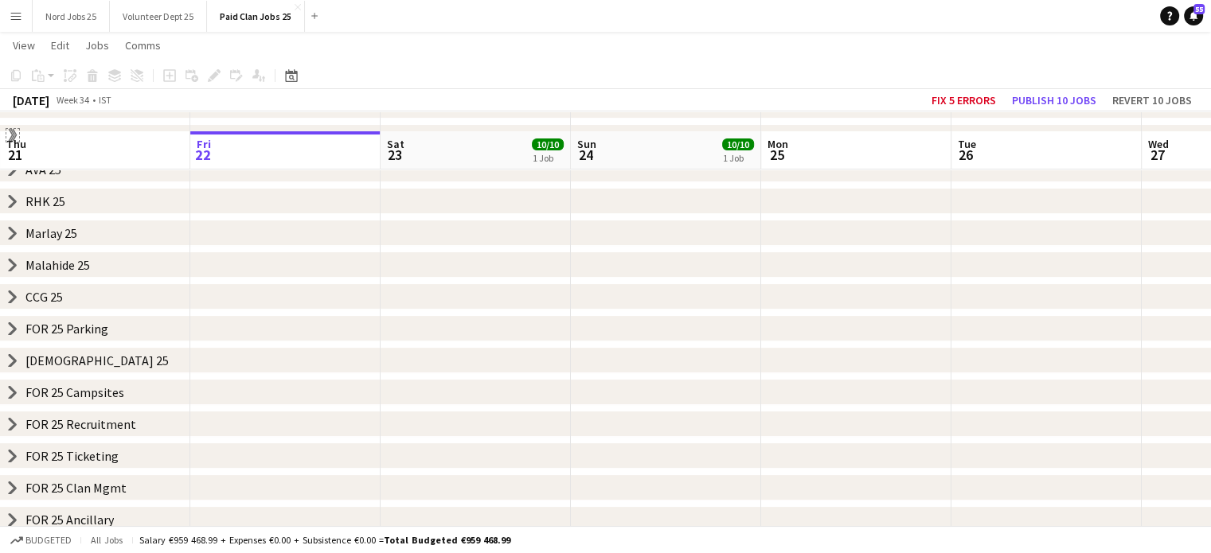
scroll to position [306, 0]
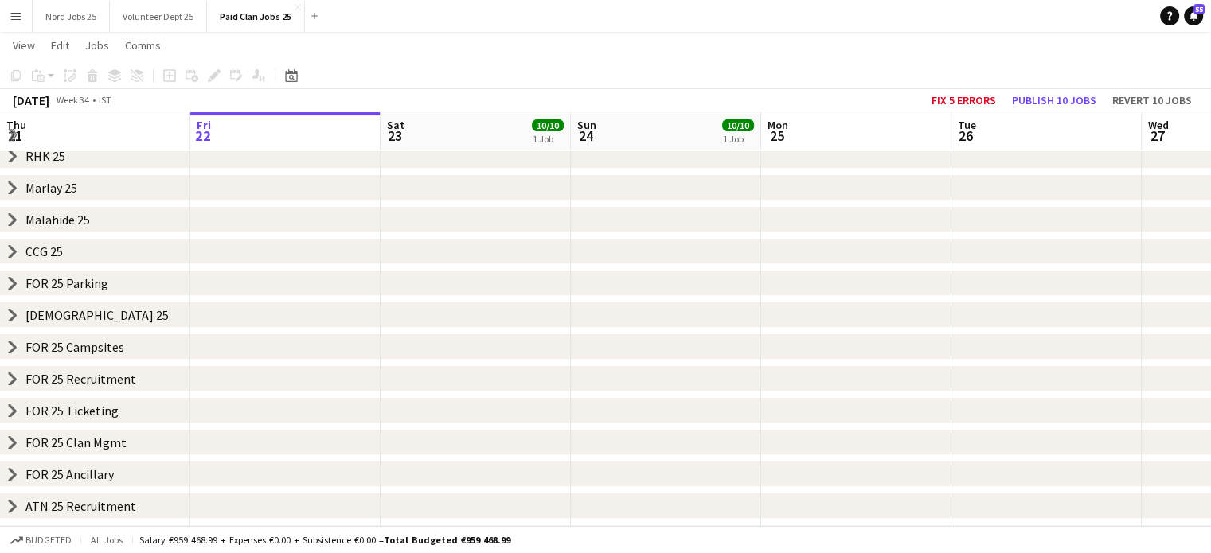
click at [10, 252] on icon "chevron-right" at bounding box center [12, 251] width 13 height 13
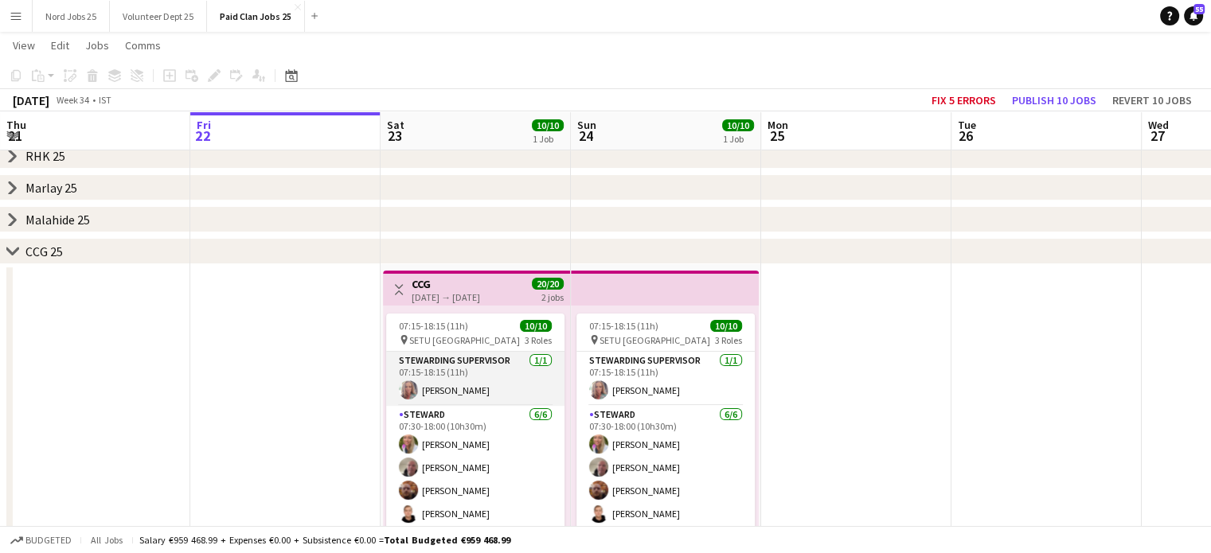
click at [456, 387] on app-card-role "Stewarding Supervisor 1/1 07:15-18:15 (11h) Jean Barry" at bounding box center [475, 379] width 178 height 54
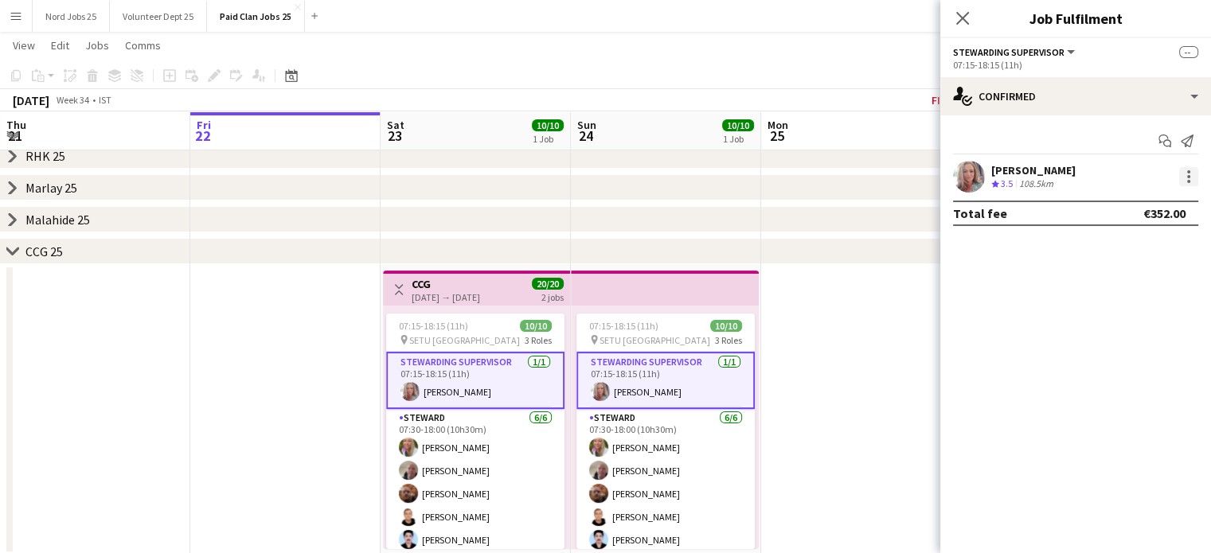
click at [1192, 178] on div at bounding box center [1188, 176] width 19 height 19
click at [1104, 359] on span "Set as supervisor" at bounding box center [1136, 359] width 99 height 14
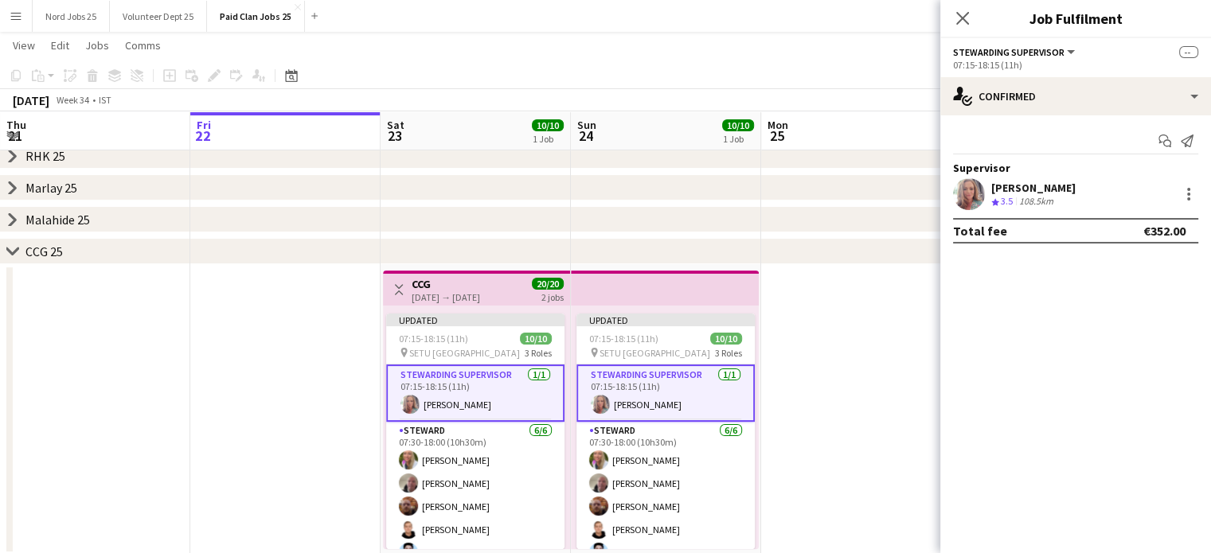
click at [849, 299] on app-date-cell at bounding box center [856, 409] width 190 height 291
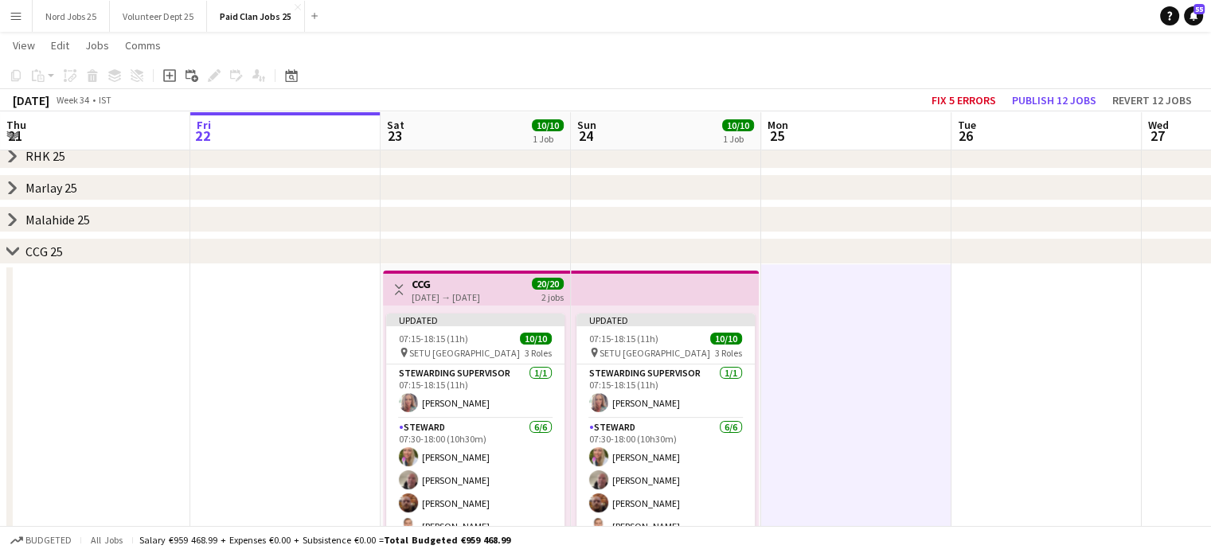
click at [723, 280] on app-top-bar at bounding box center [665, 288] width 188 height 35
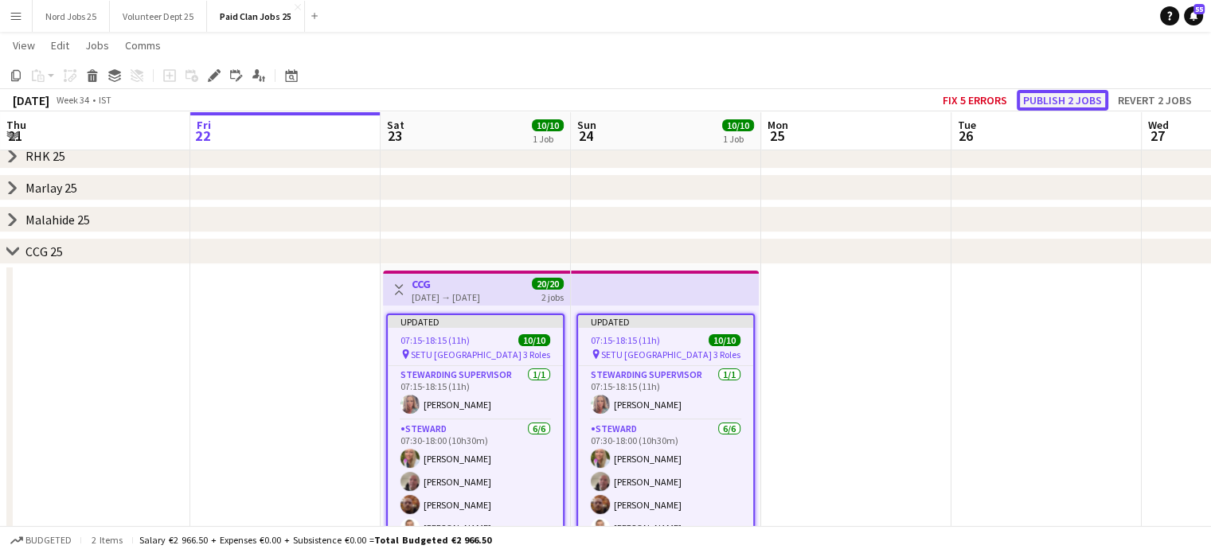
click at [1049, 92] on button "Publish 2 jobs" at bounding box center [1063, 100] width 92 height 21
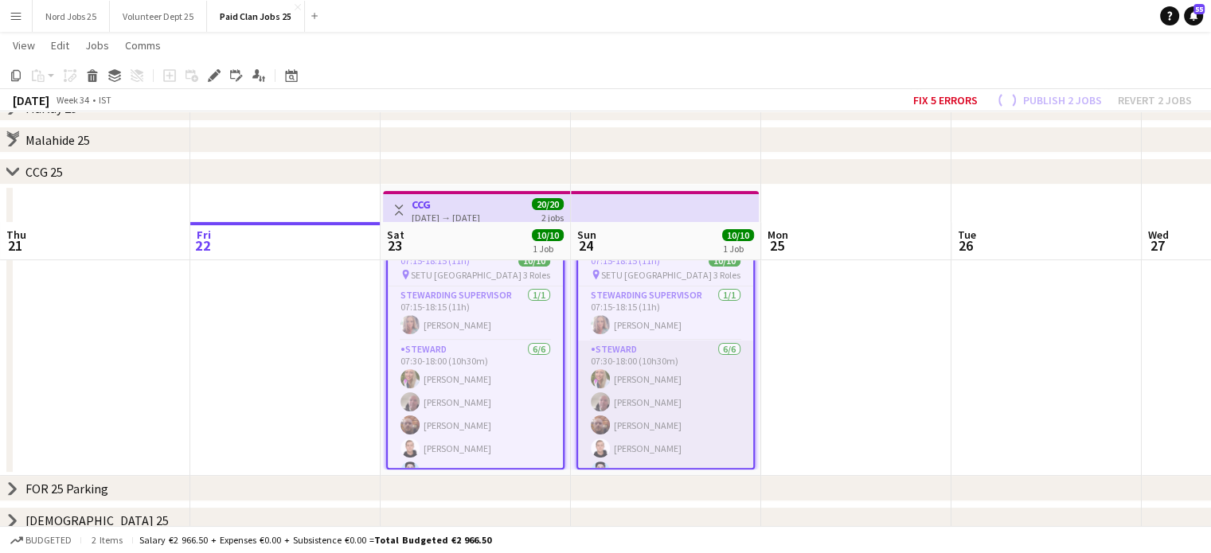
scroll to position [502, 0]
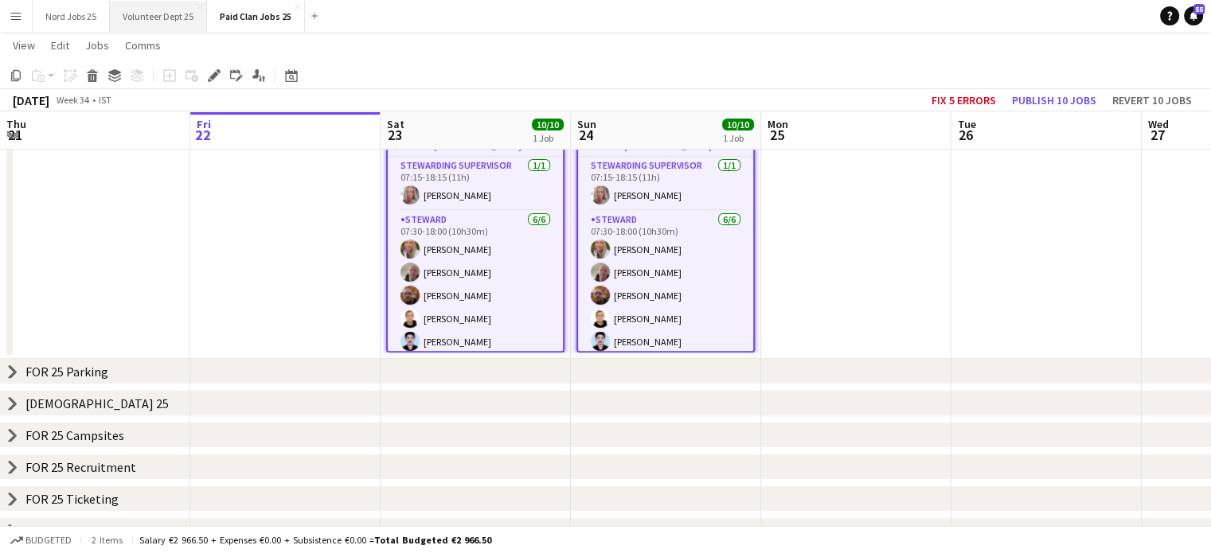
click at [144, 12] on button "Volunteer Dept 25 Close" at bounding box center [158, 16] width 97 height 31
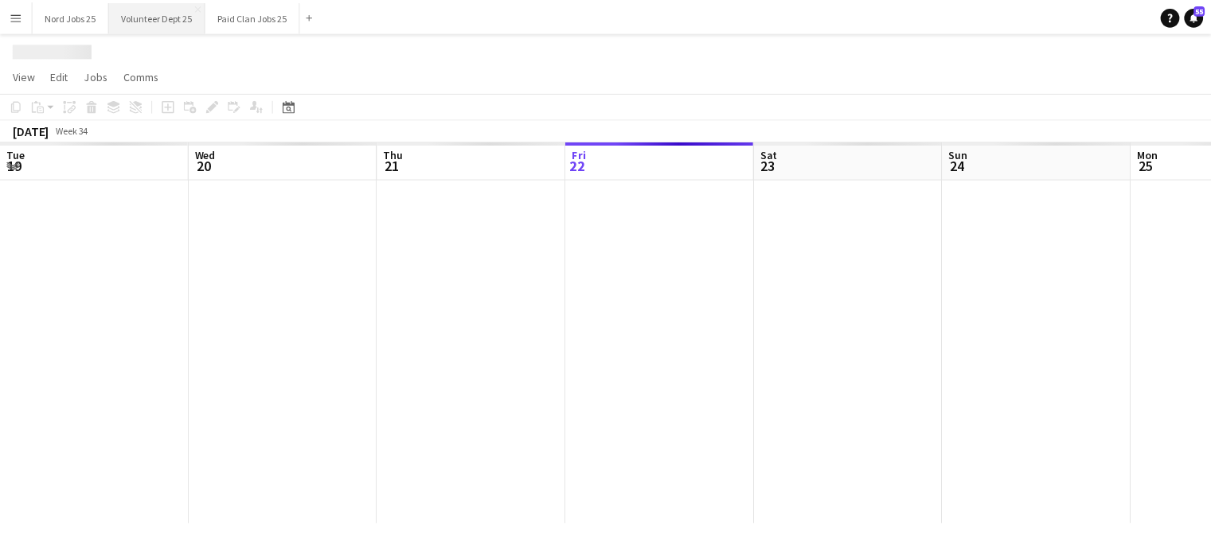
scroll to position [0, 381]
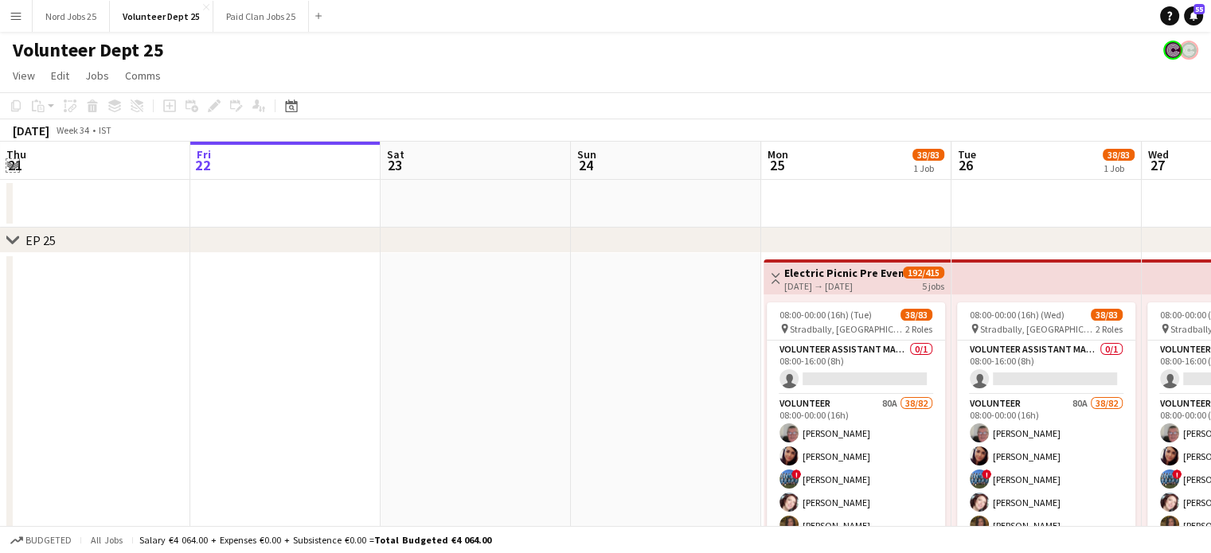
click at [13, 166] on app-icon "Expand/collapse" at bounding box center [12, 164] width 13 height 15
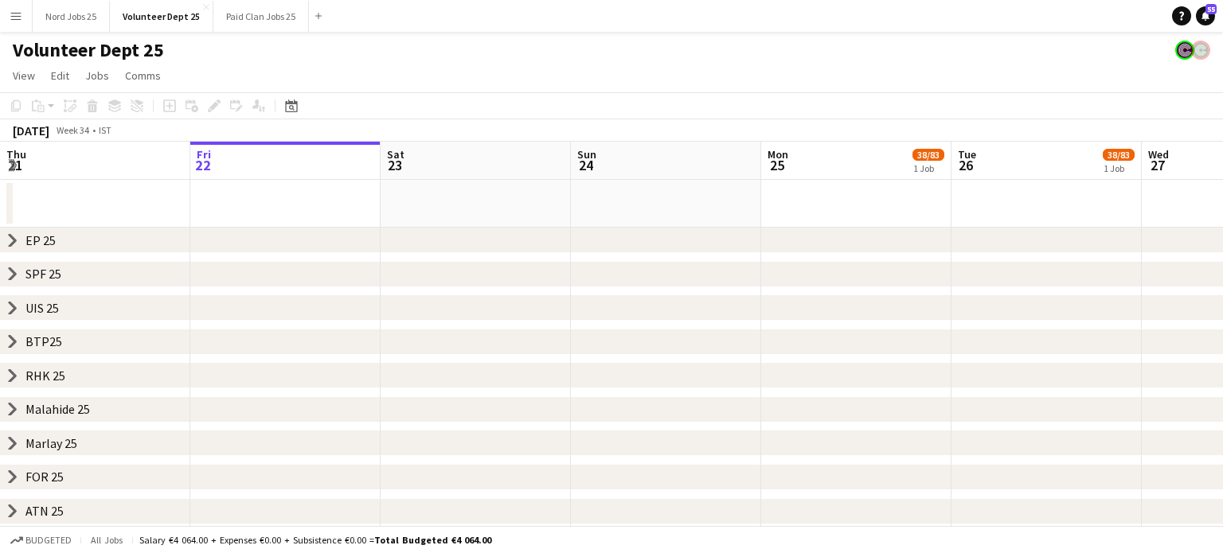
click at [10, 240] on icon "chevron-right" at bounding box center [12, 240] width 13 height 13
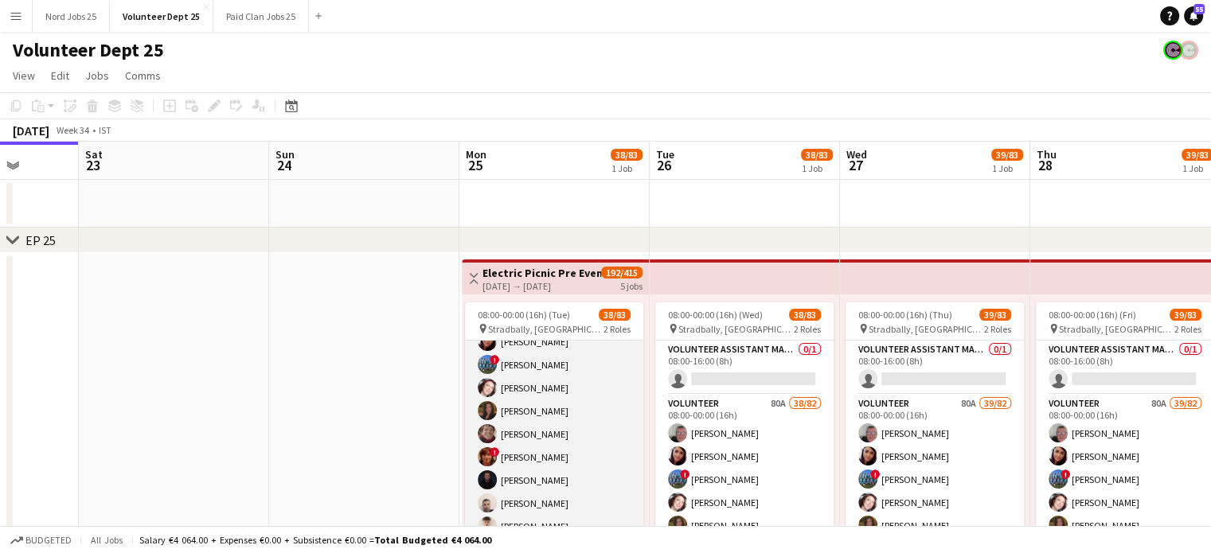
scroll to position [123, 0]
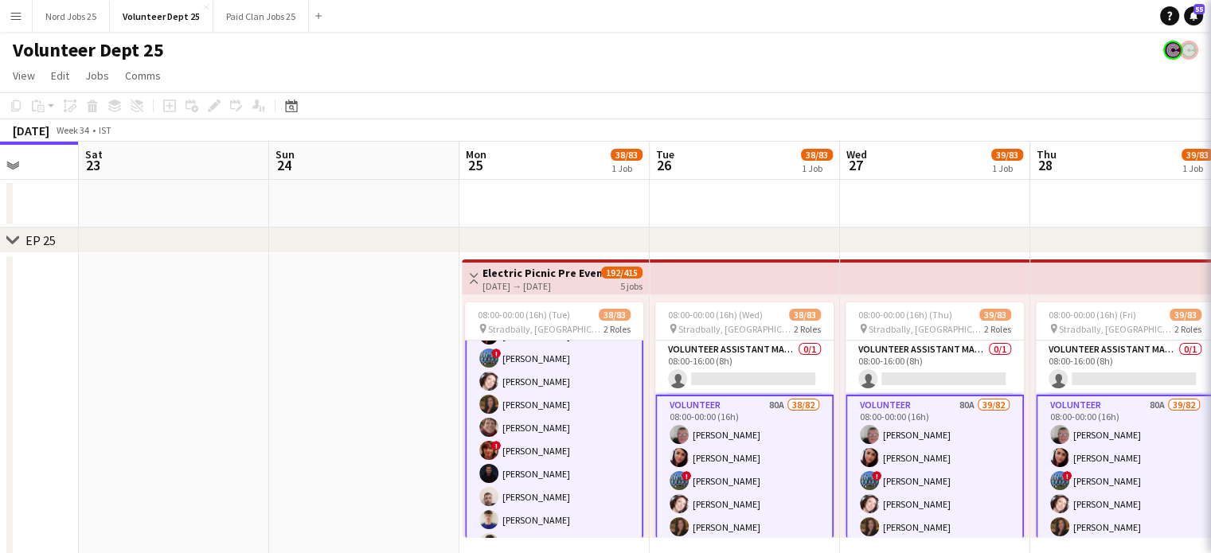
scroll to position [124, 0]
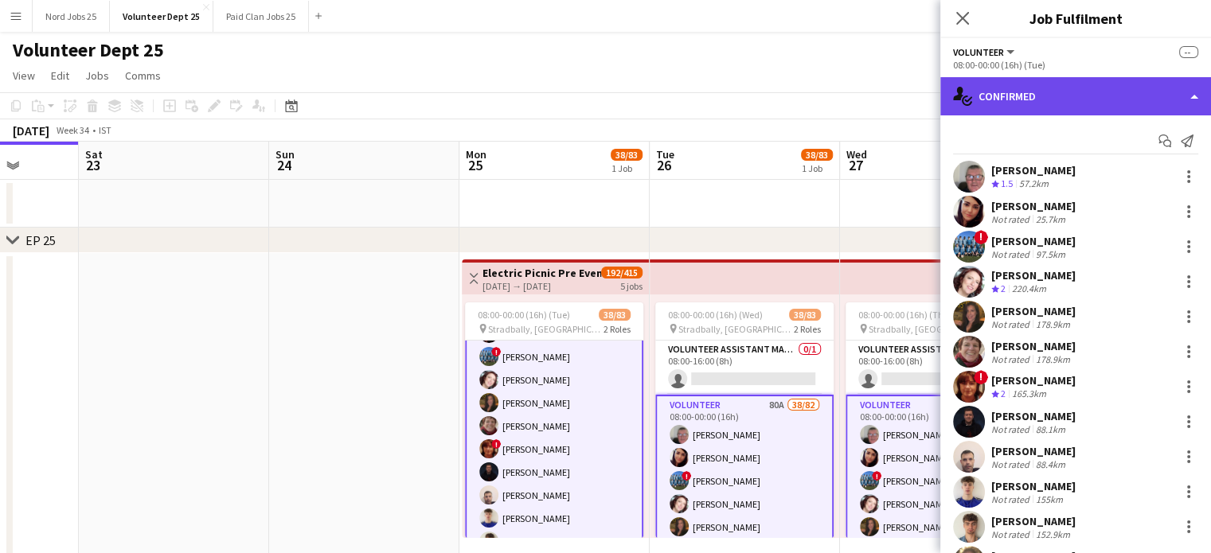
click at [1081, 80] on div "single-neutral-actions-check-2 Confirmed" at bounding box center [1075, 96] width 271 height 38
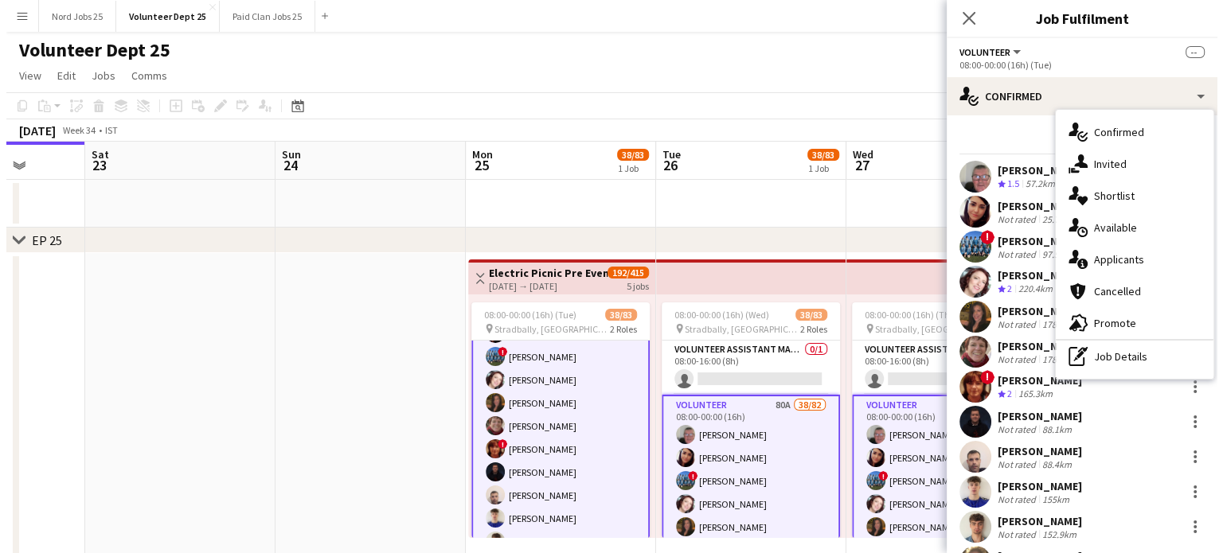
scroll to position [123, 0]
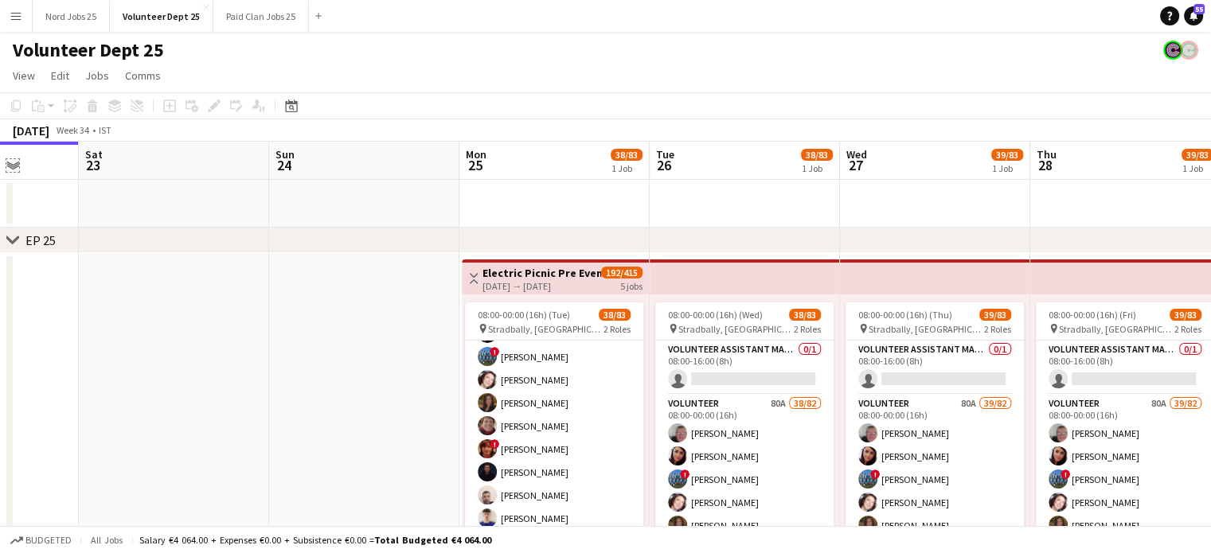
click at [17, 162] on app-icon "Expand/collapse" at bounding box center [12, 164] width 13 height 15
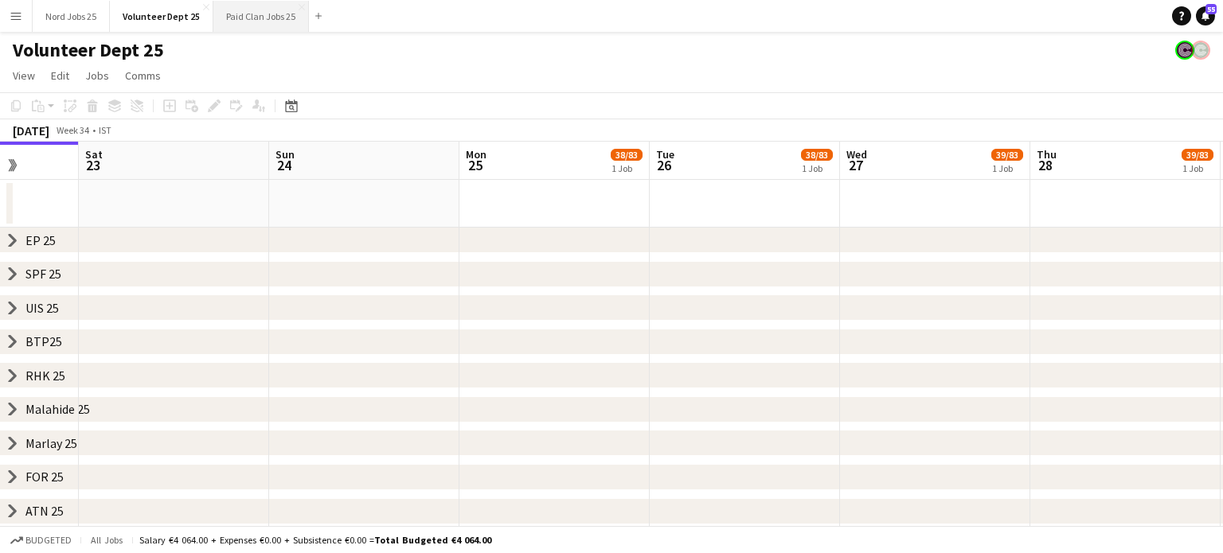
click at [248, 18] on button "Paid Clan Jobs 25 Close" at bounding box center [261, 16] width 96 height 31
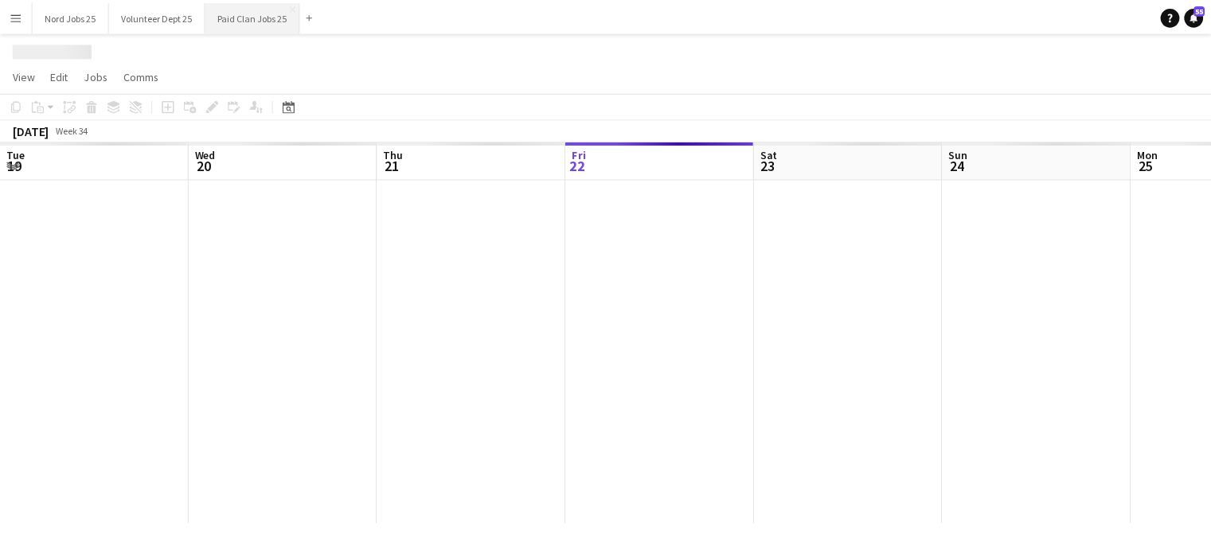
scroll to position [0, 381]
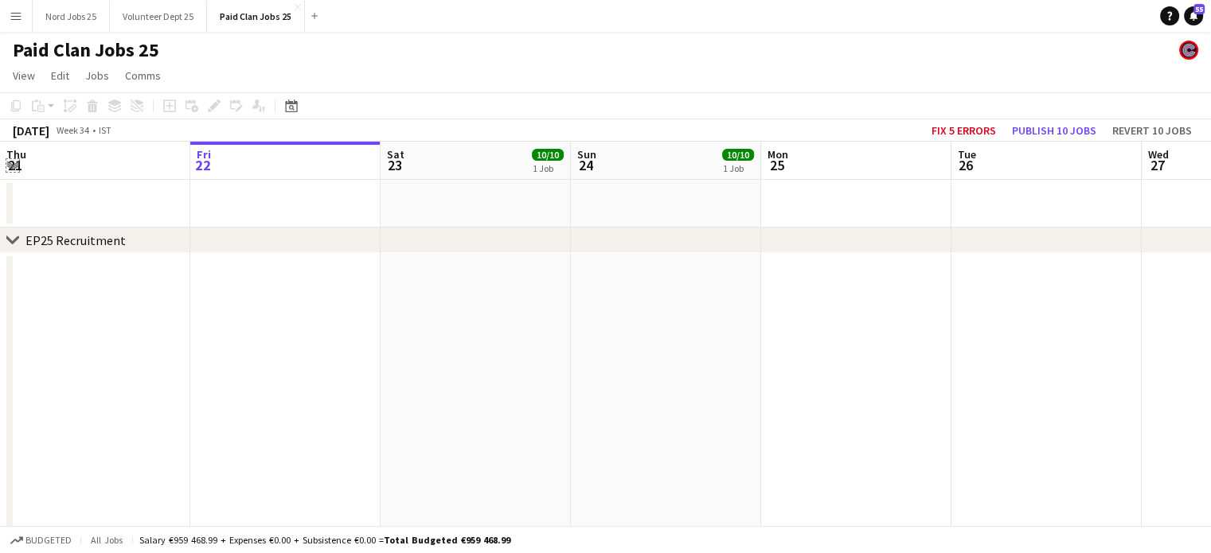
click at [9, 168] on app-icon "Expand/collapse" at bounding box center [12, 164] width 13 height 15
